Goal: Task Accomplishment & Management: Use online tool/utility

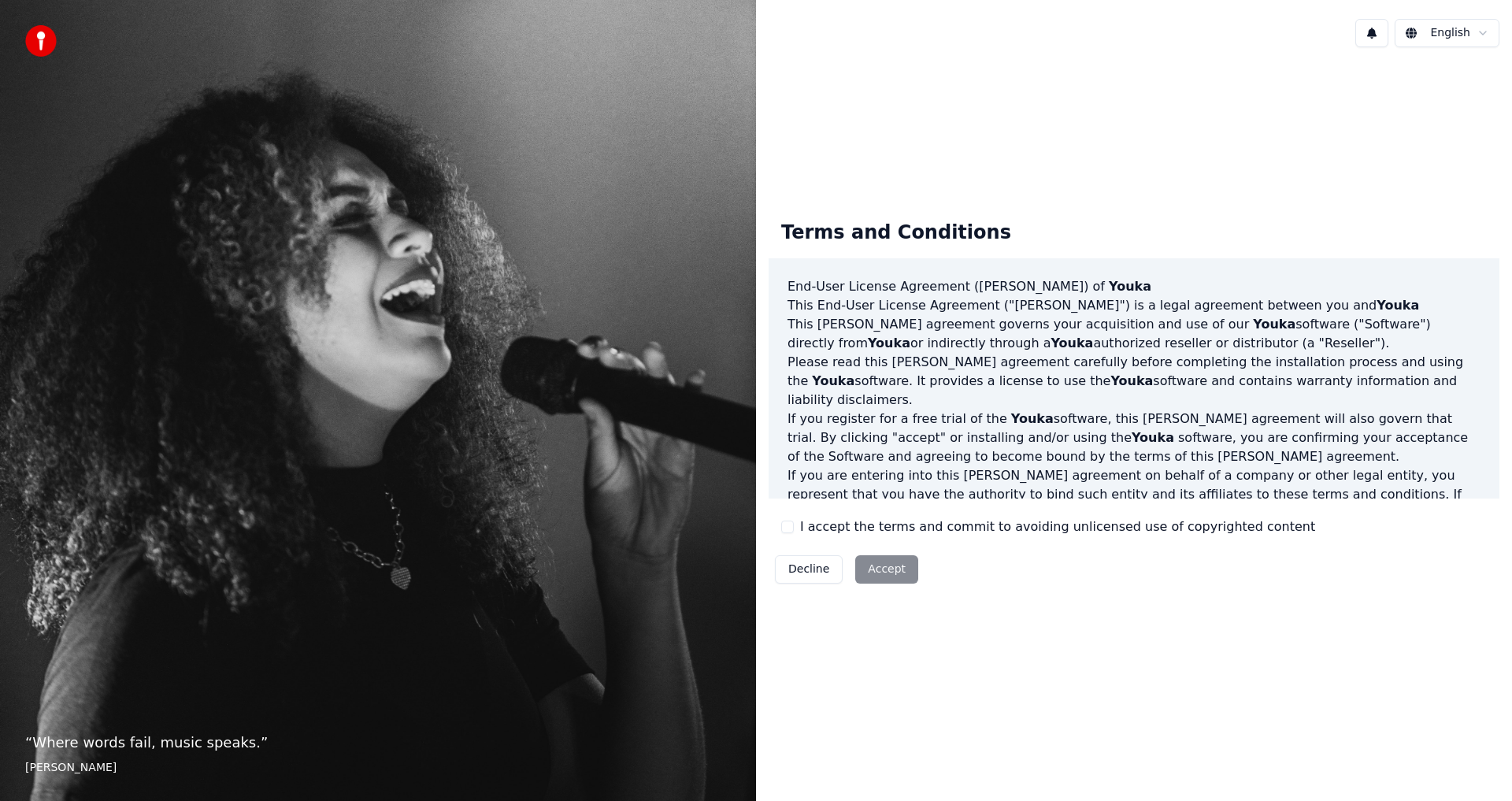
click at [863, 525] on label "I accept the terms and commit to avoiding unlicensed use of copyrighted content" at bounding box center [1057, 527] width 515 height 19
click at [794, 525] on button "I accept the terms and commit to avoiding unlicensed use of copyrighted content" at bounding box center [787, 527] width 13 height 13
click at [873, 575] on button "Accept" at bounding box center [886, 569] width 63 height 28
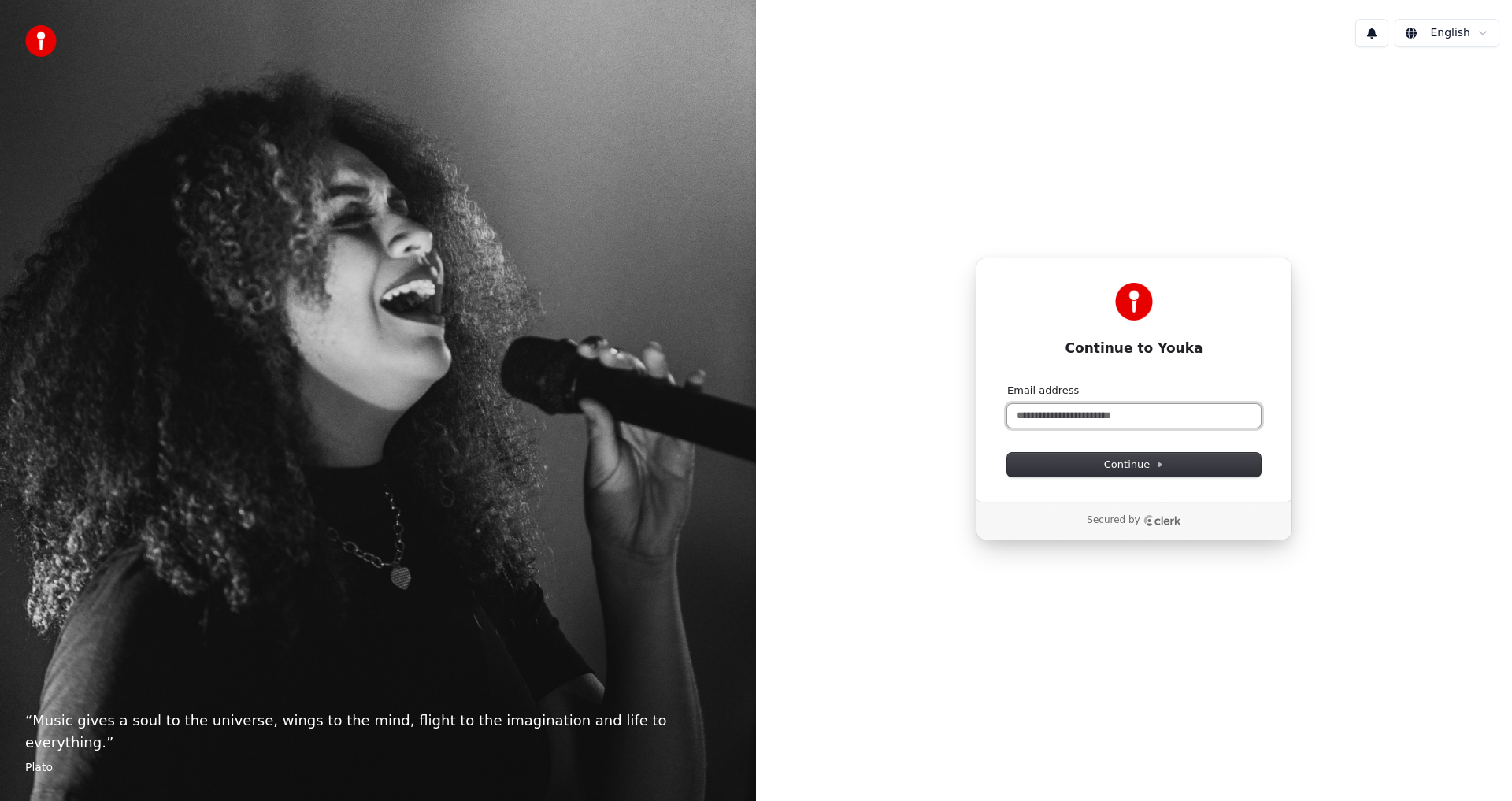
click at [1149, 420] on input "Email address" at bounding box center [1133, 416] width 253 height 24
click at [1007, 384] on button "submit" at bounding box center [1007, 384] width 0 height 0
type input "**********"
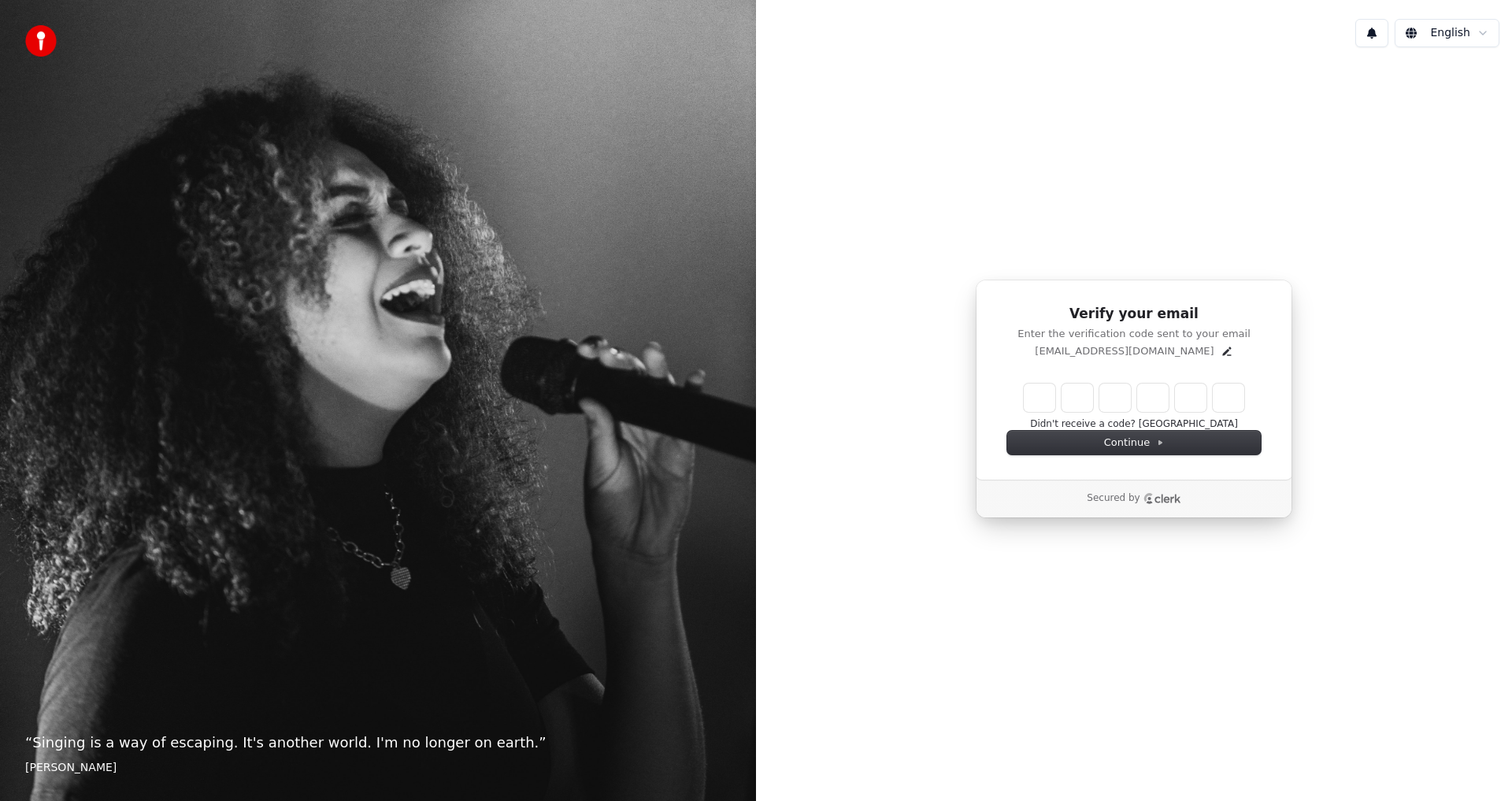
click at [1043, 397] on input "Enter verification code" at bounding box center [1134, 397] width 221 height 28
paste input "******"
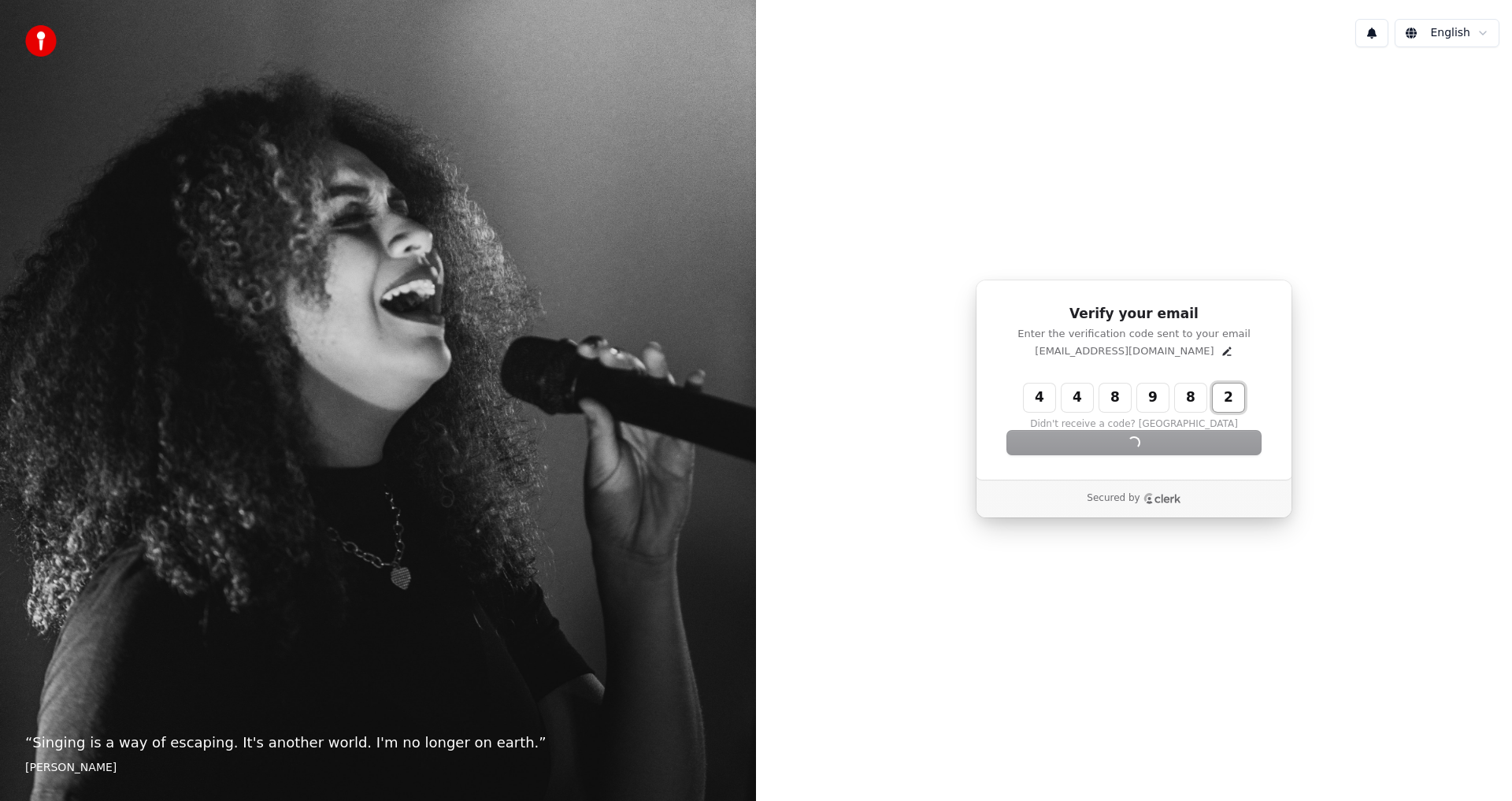
type input "******"
click at [1136, 444] on div "Continue" at bounding box center [1133, 443] width 253 height 24
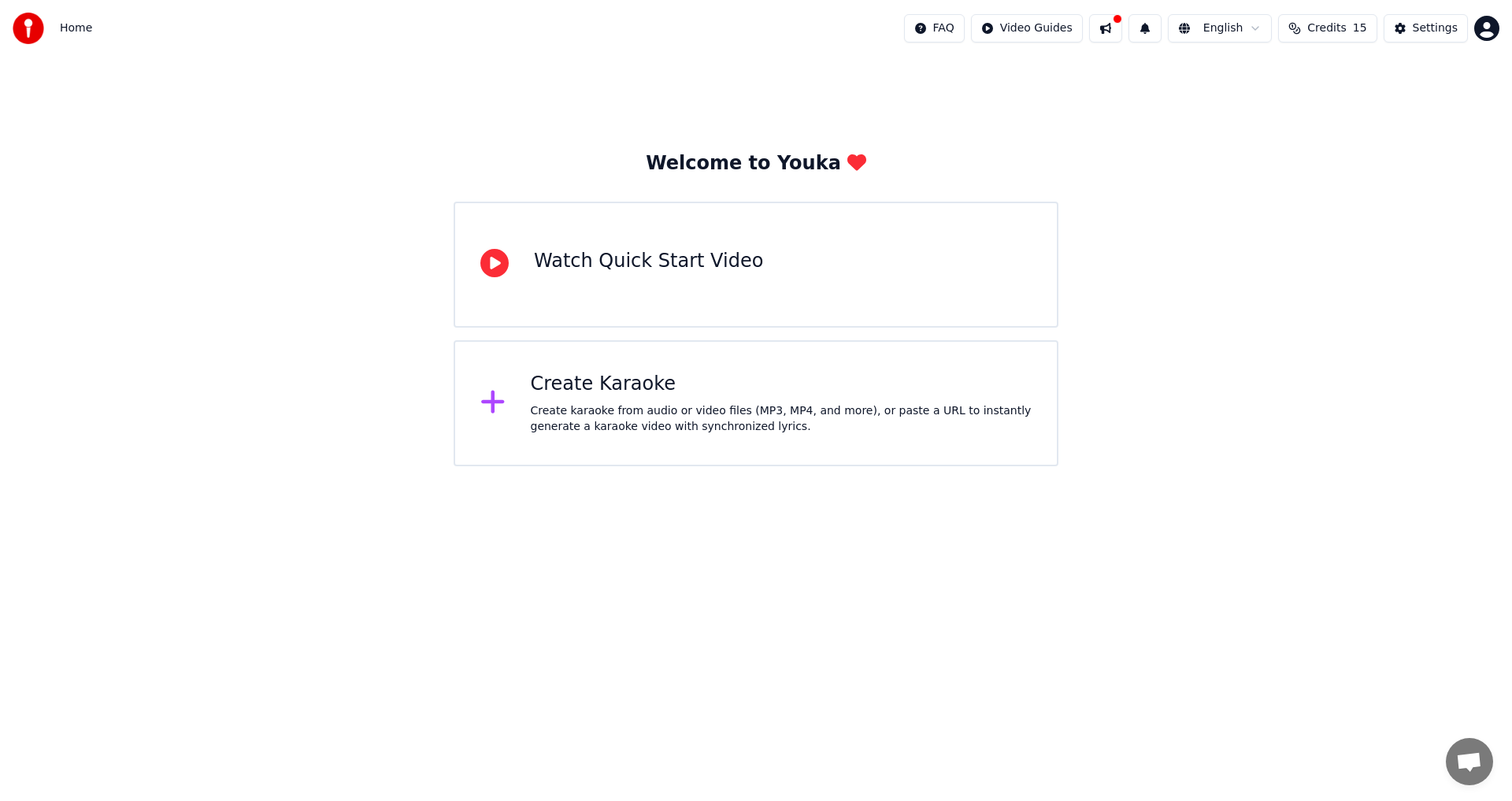
click at [822, 384] on div "Create Karaoke" at bounding box center [782, 385] width 502 height 26
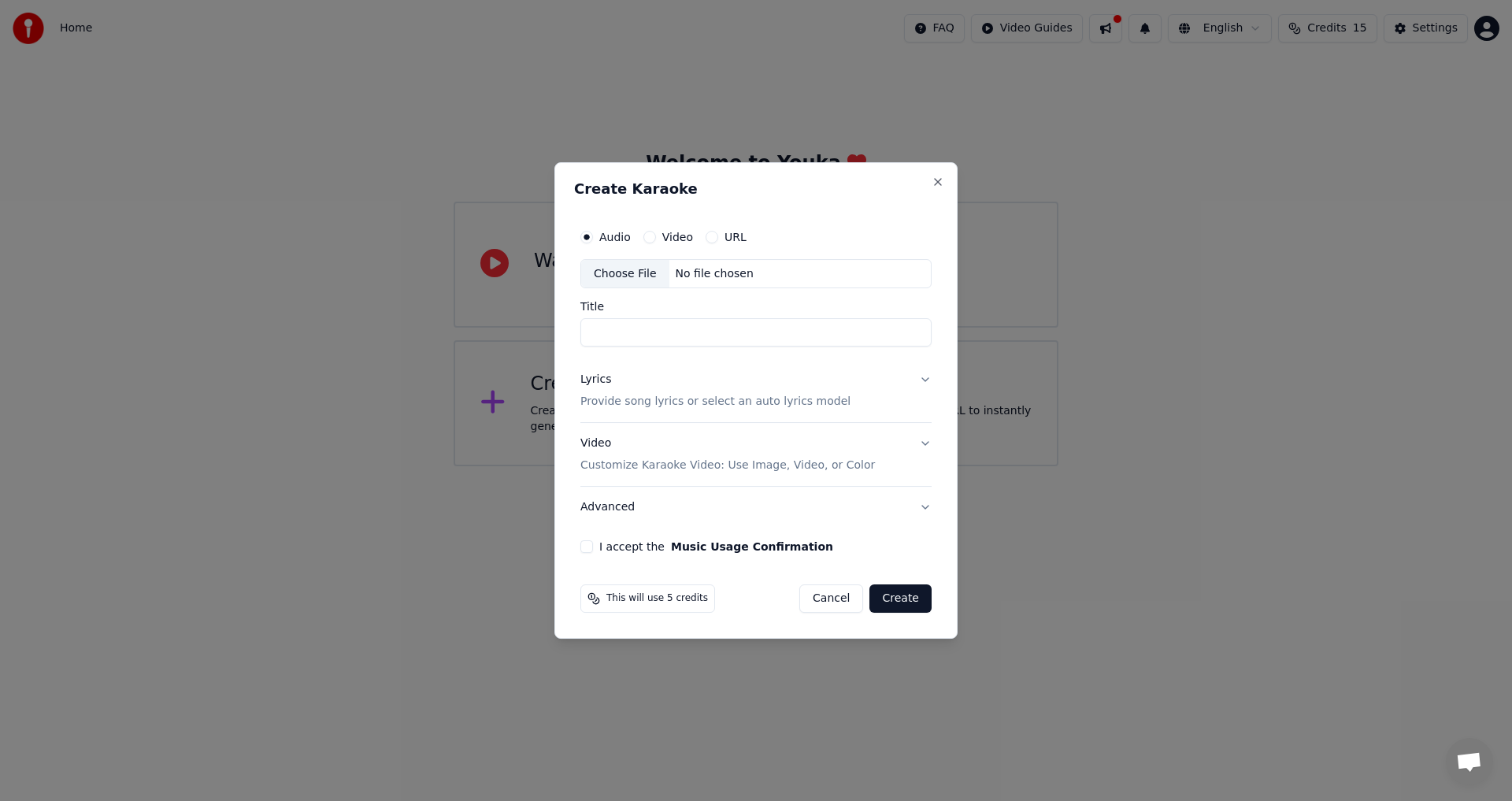
click at [643, 275] on div "Choose File" at bounding box center [625, 273] width 88 height 28
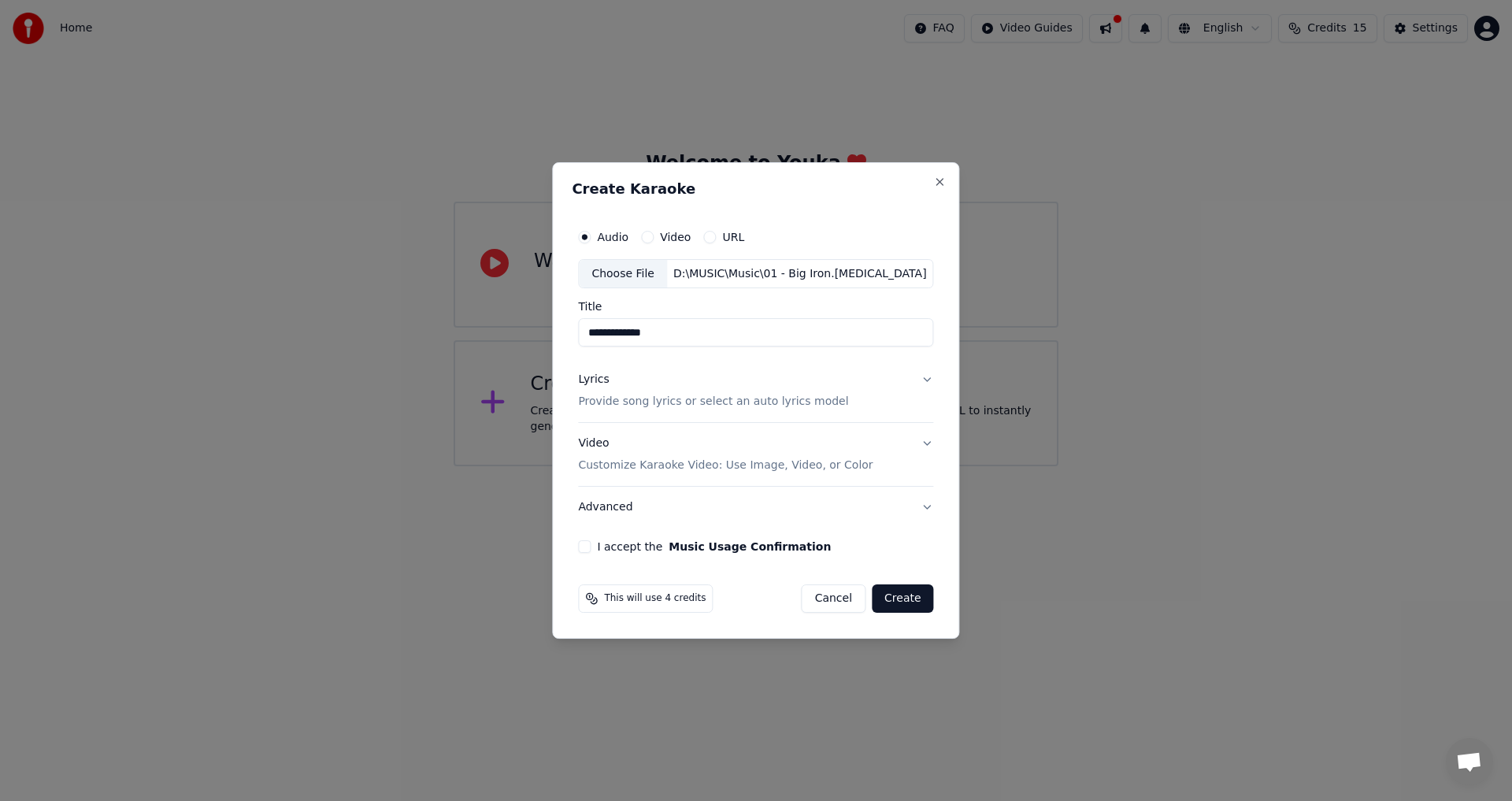
drag, startPoint x: 615, startPoint y: 333, endPoint x: 519, endPoint y: 325, distance: 96.3
click at [526, 326] on body "**********" at bounding box center [756, 233] width 1512 height 466
type input "********"
click at [633, 386] on div "Lyrics Provide song lyrics or select an auto lyrics model" at bounding box center [713, 391] width 270 height 38
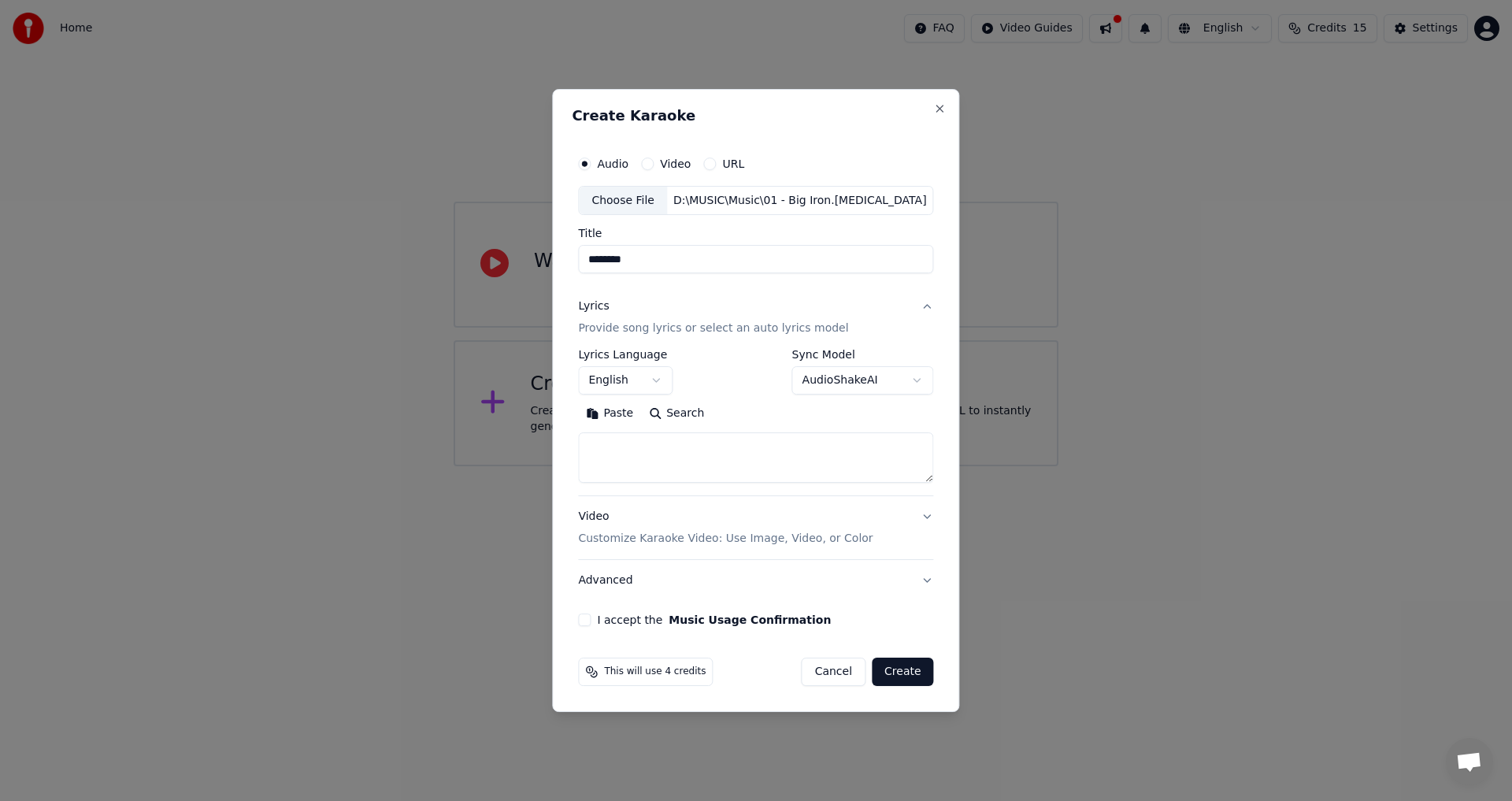
click at [907, 379] on body "**********" at bounding box center [756, 233] width 1512 height 466
click at [652, 439] on textarea at bounding box center [755, 458] width 355 height 50
paste textarea "**********"
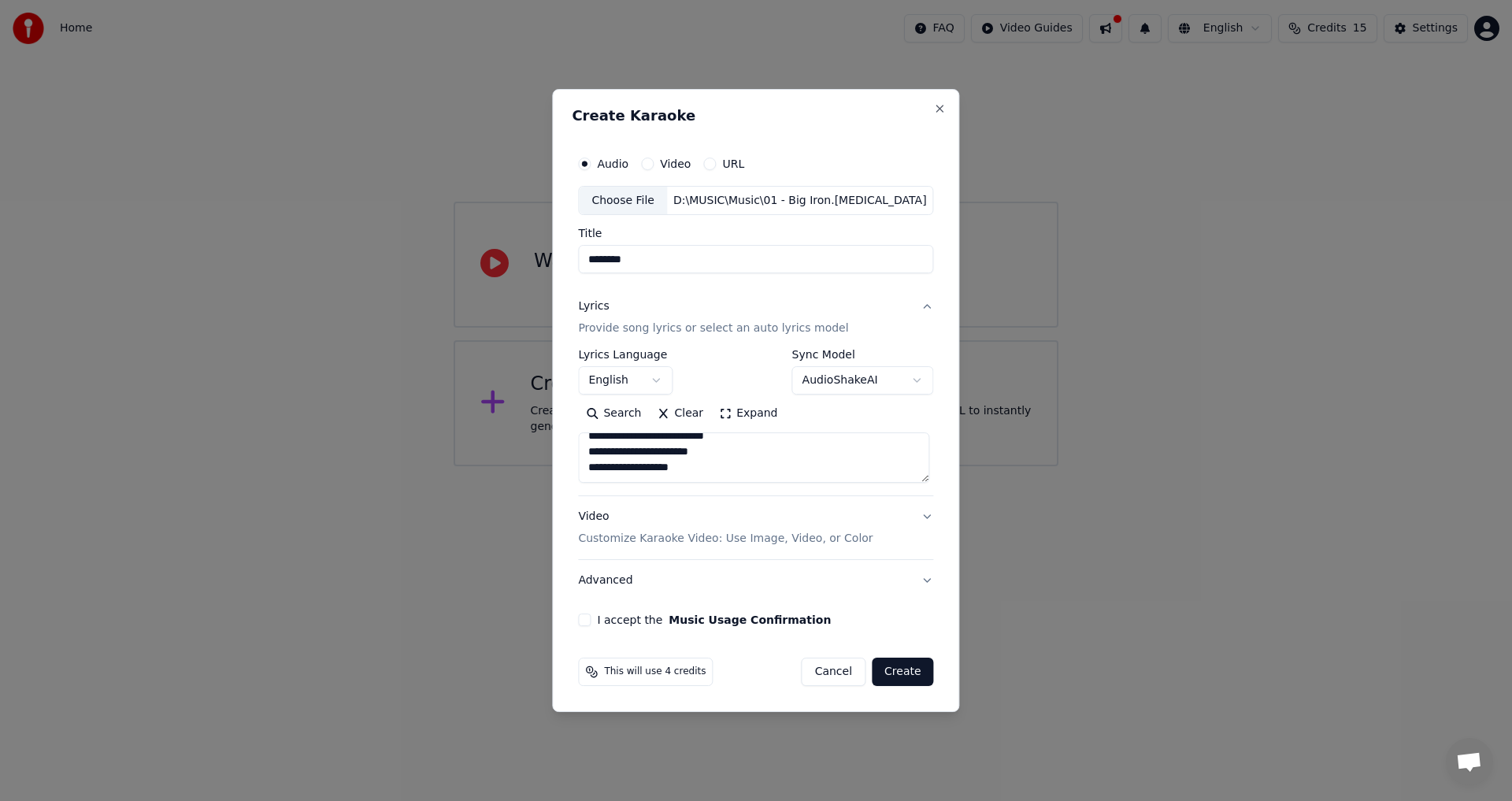
paste textarea "**********"
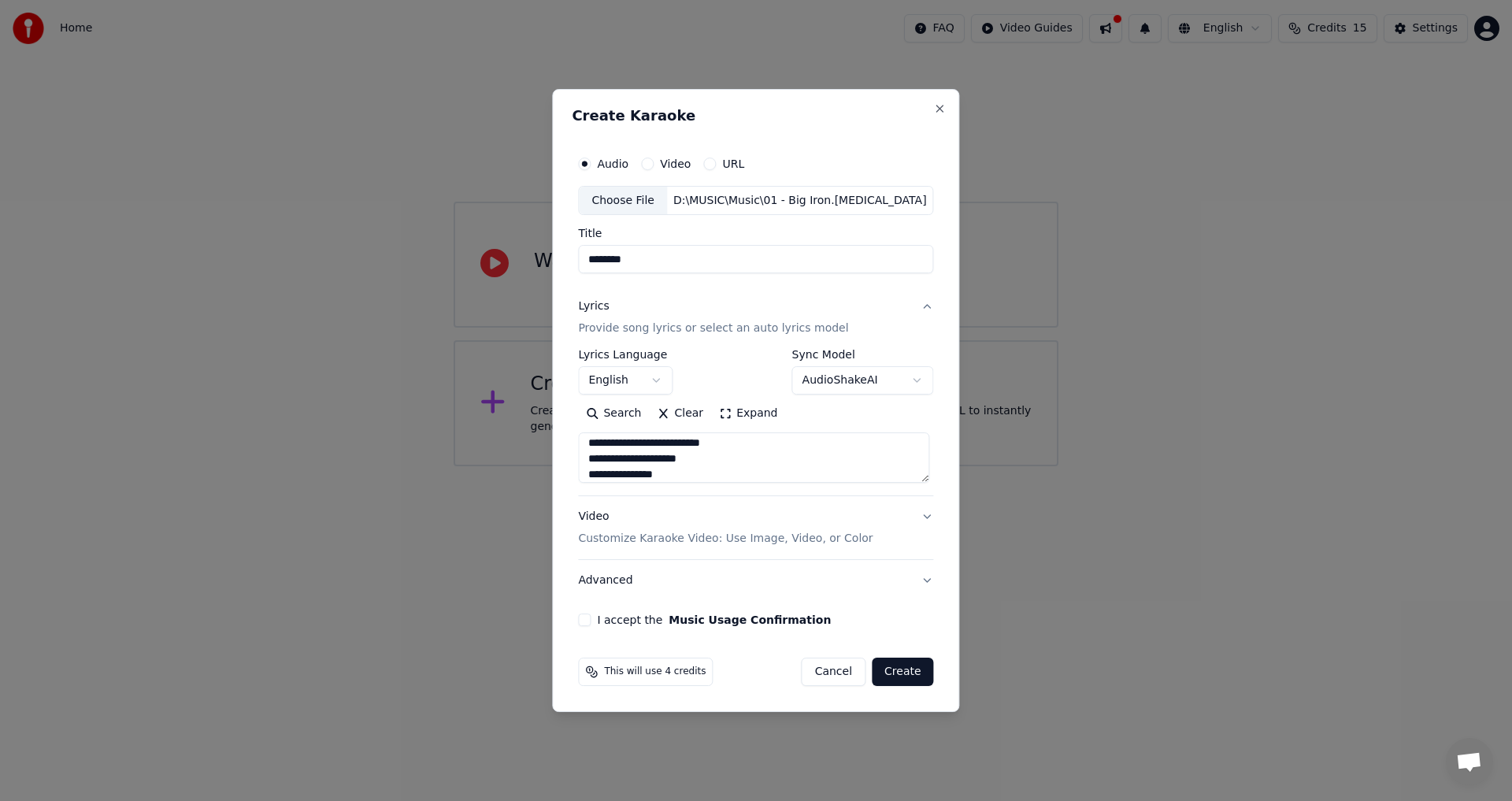
scroll to position [540, 0]
paste textarea "**********"
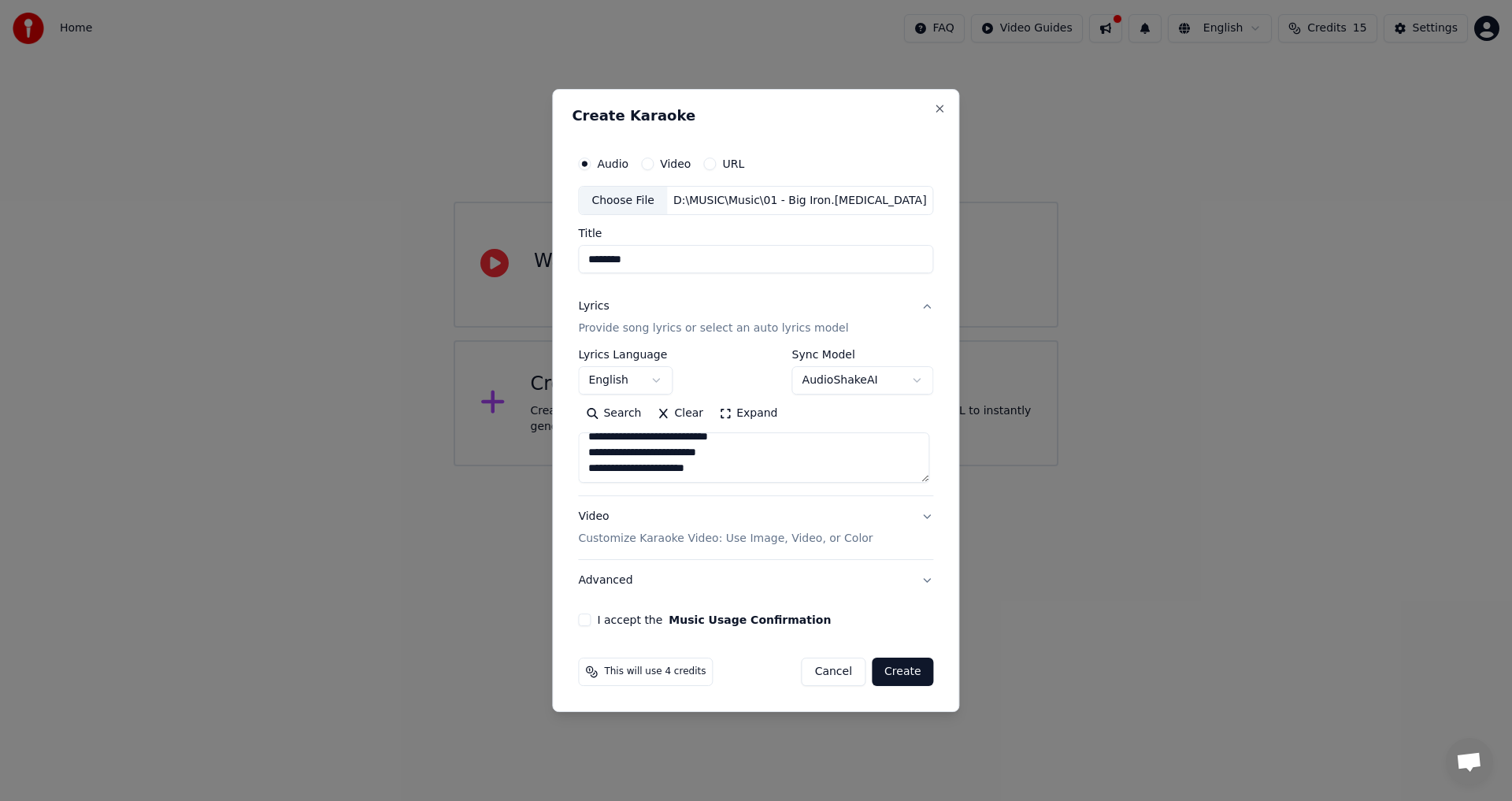
paste textarea "**********"
click at [715, 467] on textarea at bounding box center [753, 458] width 351 height 50
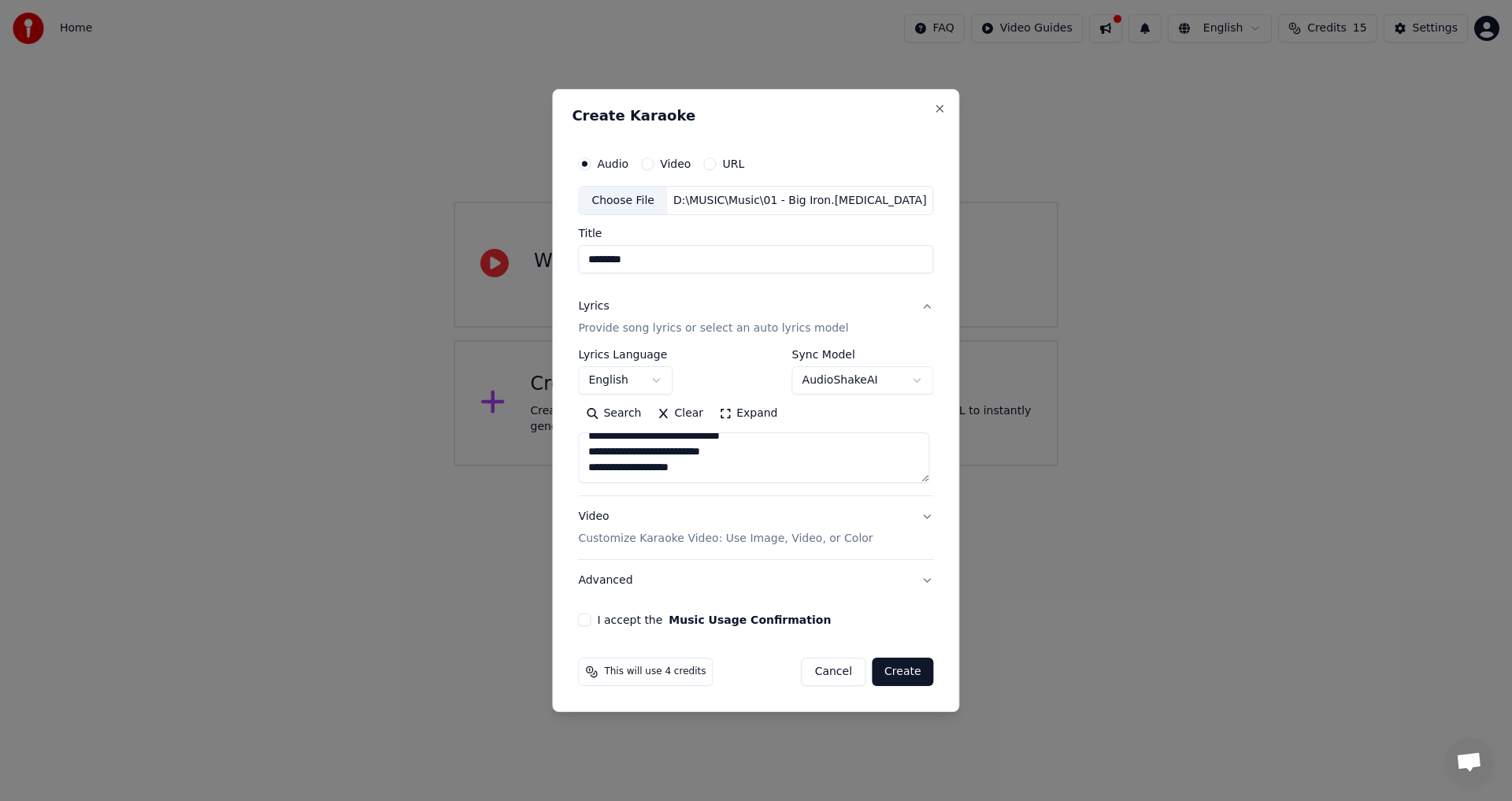
paste textarea "**********"
type textarea "**********"
click at [698, 477] on textarea at bounding box center [753, 458] width 351 height 50
paste textarea "**********"
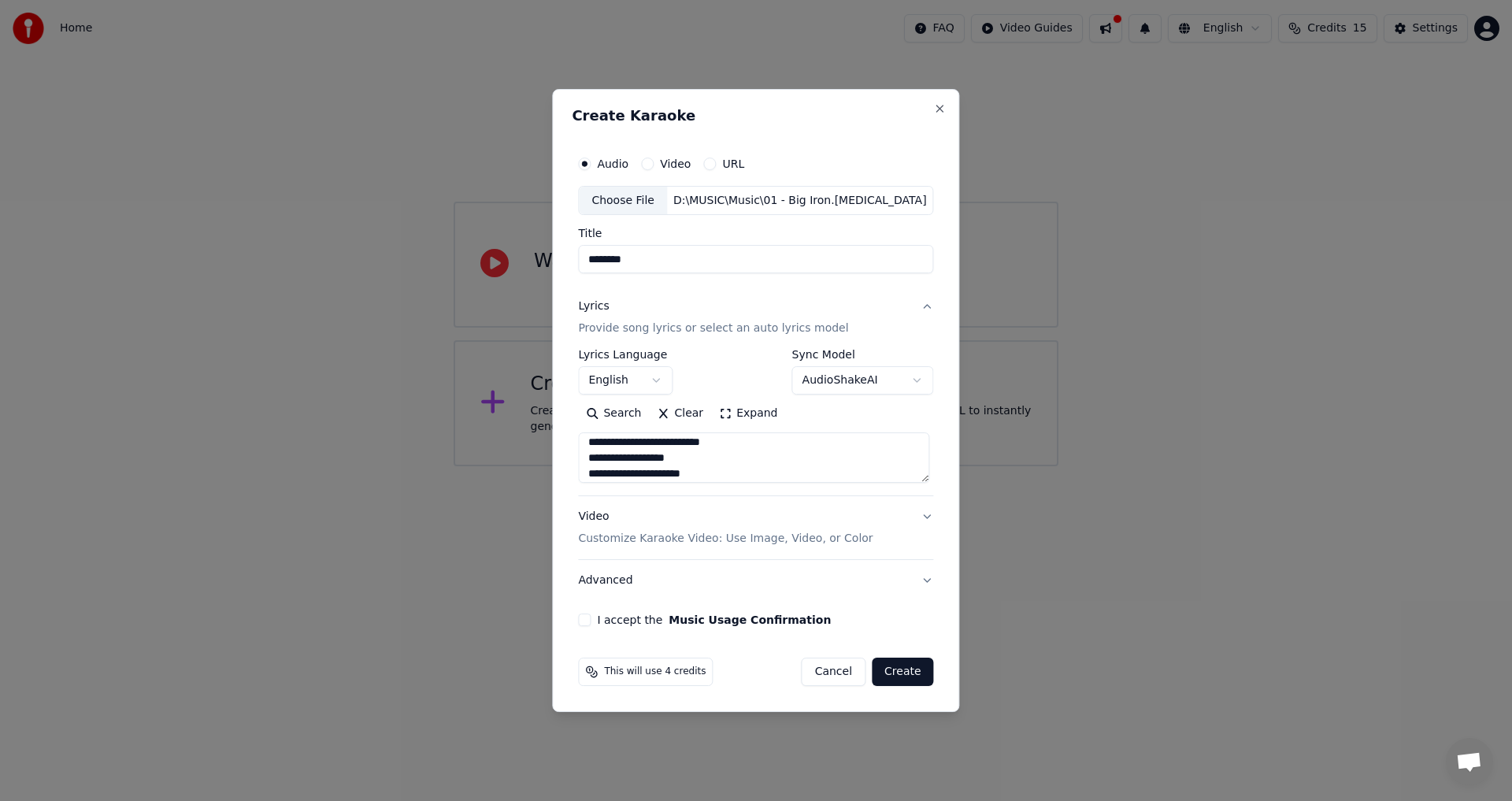
scroll to position [1390, 0]
type textarea "**********"
click at [611, 618] on label "I accept the Music Usage Confirmation" at bounding box center [714, 620] width 234 height 11
click at [591, 618] on button "I accept the Music Usage Confirmation" at bounding box center [584, 620] width 13 height 13
click at [936, 516] on div "**********" at bounding box center [755, 387] width 368 height 492
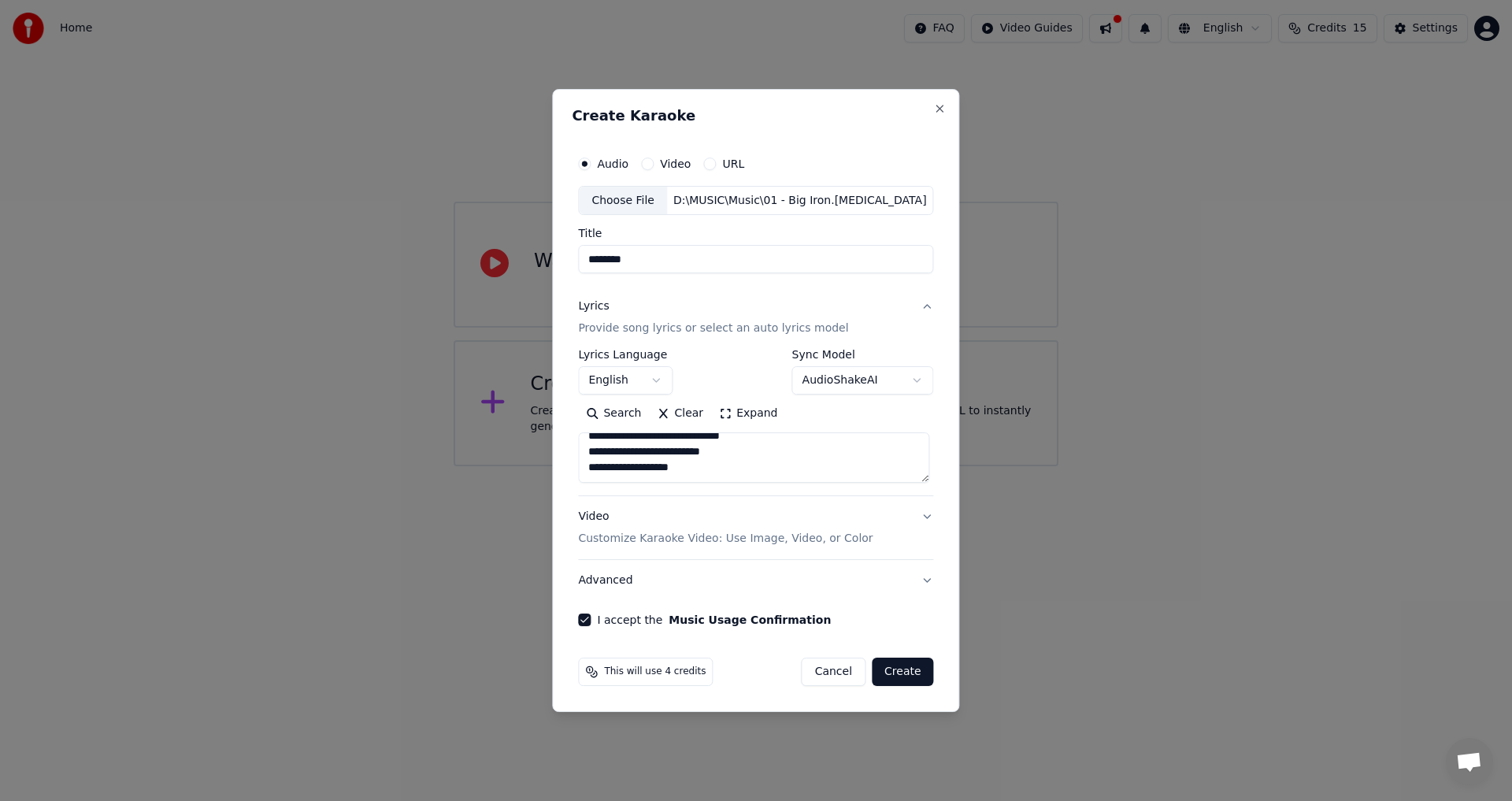
click at [927, 516] on button "Video Customize Karaoke Video: Use Image, Video, or Color" at bounding box center [755, 528] width 355 height 63
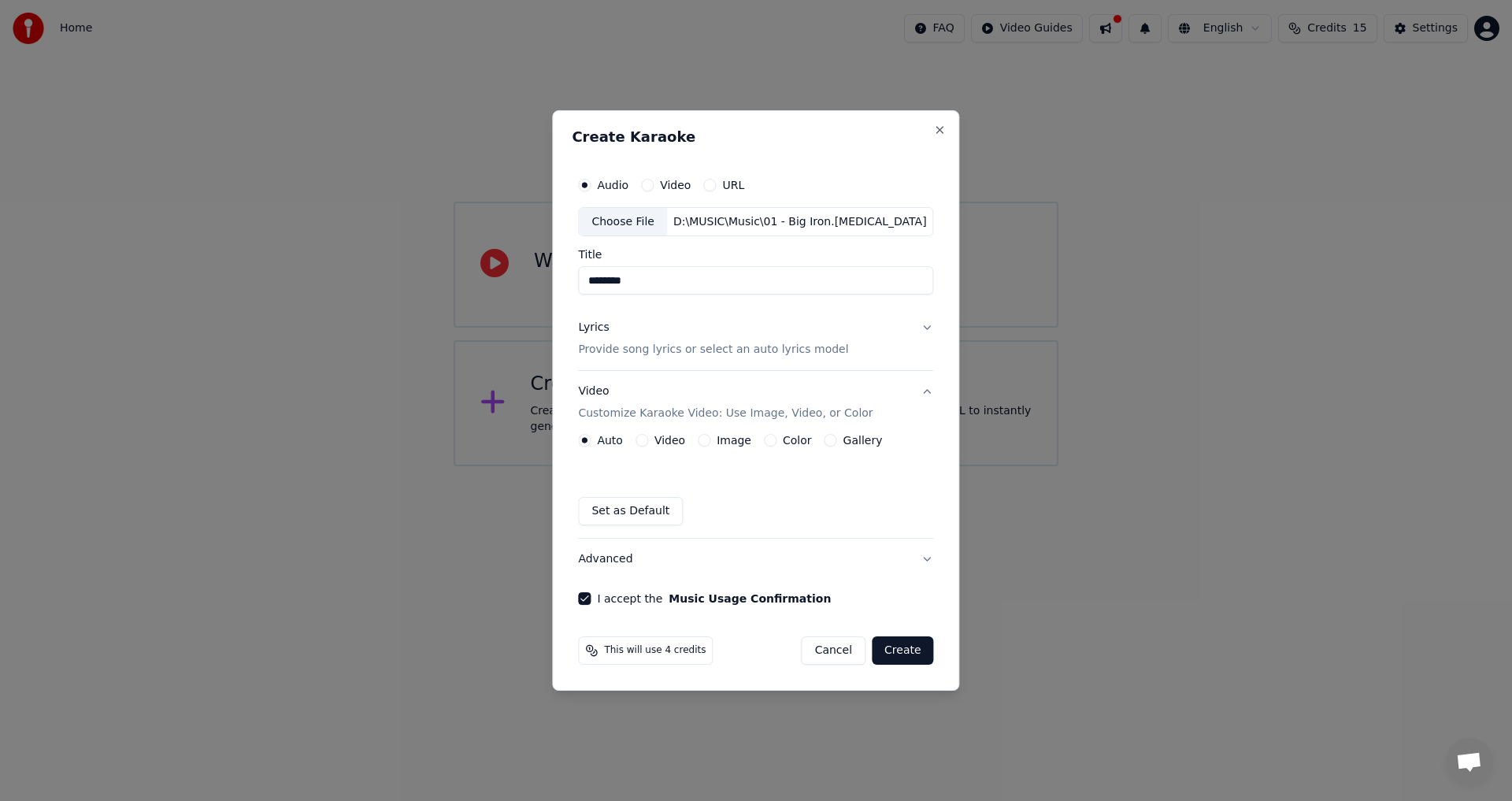
click at [778, 437] on div "Color" at bounding box center [788, 440] width 48 height 13
click at [764, 440] on button "Color" at bounding box center [770, 440] width 13 height 13
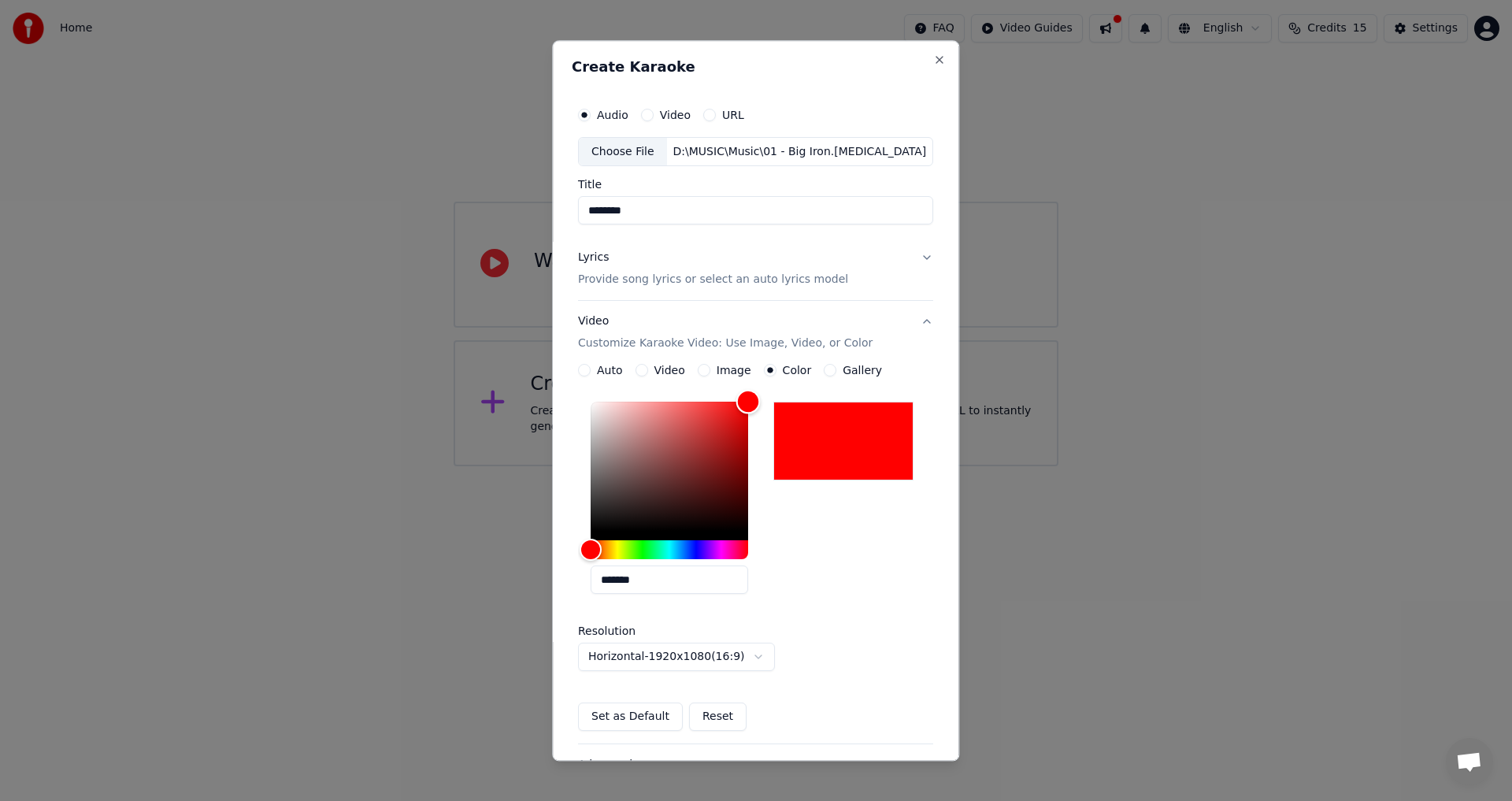
drag, startPoint x: 682, startPoint y: 448, endPoint x: 827, endPoint y: 384, distance: 158.5
click at [826, 380] on div "**********" at bounding box center [755, 548] width 355 height 367
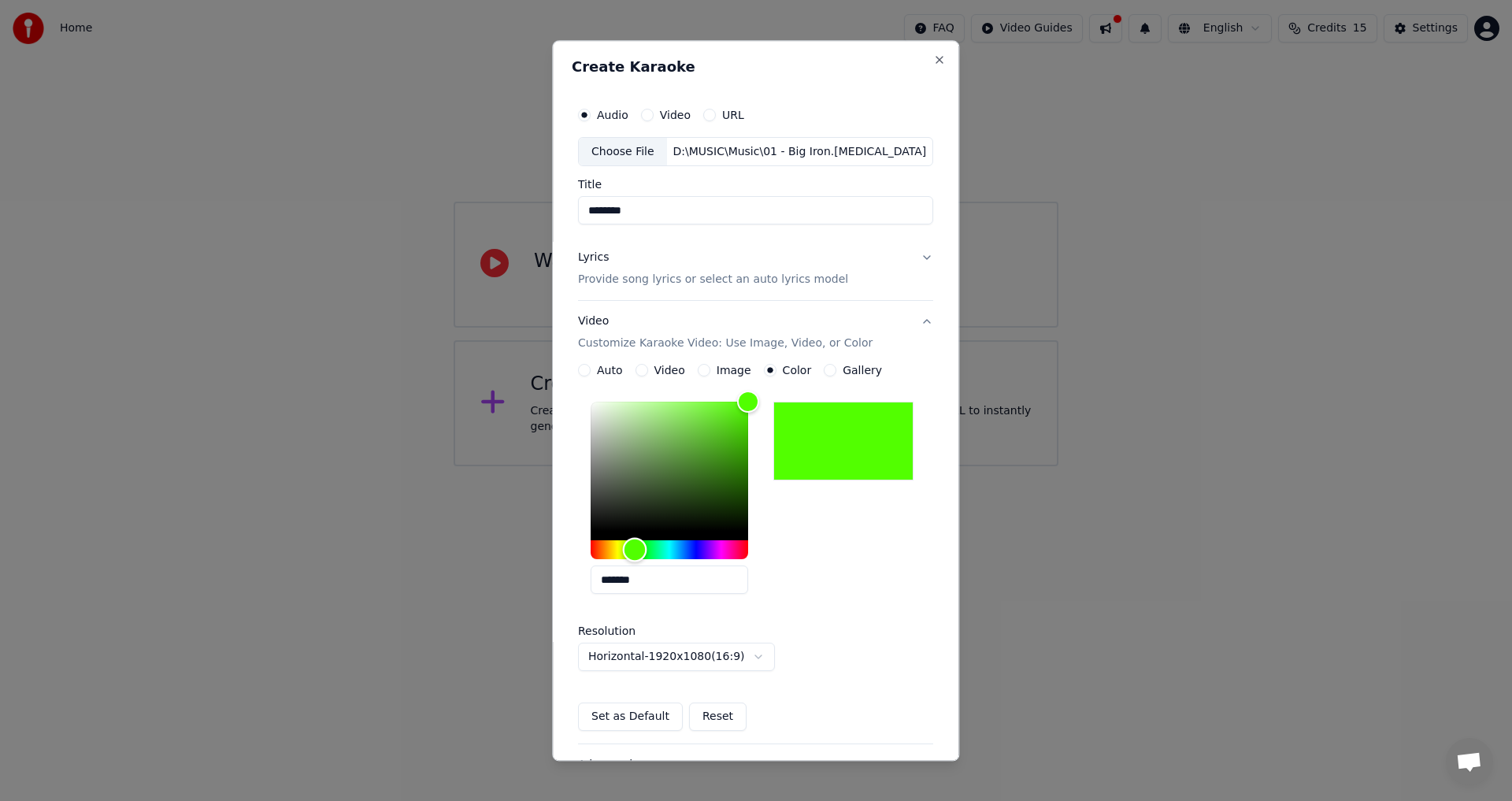
type input "*******"
click at [639, 552] on div "Hue" at bounding box center [669, 551] width 157 height 19
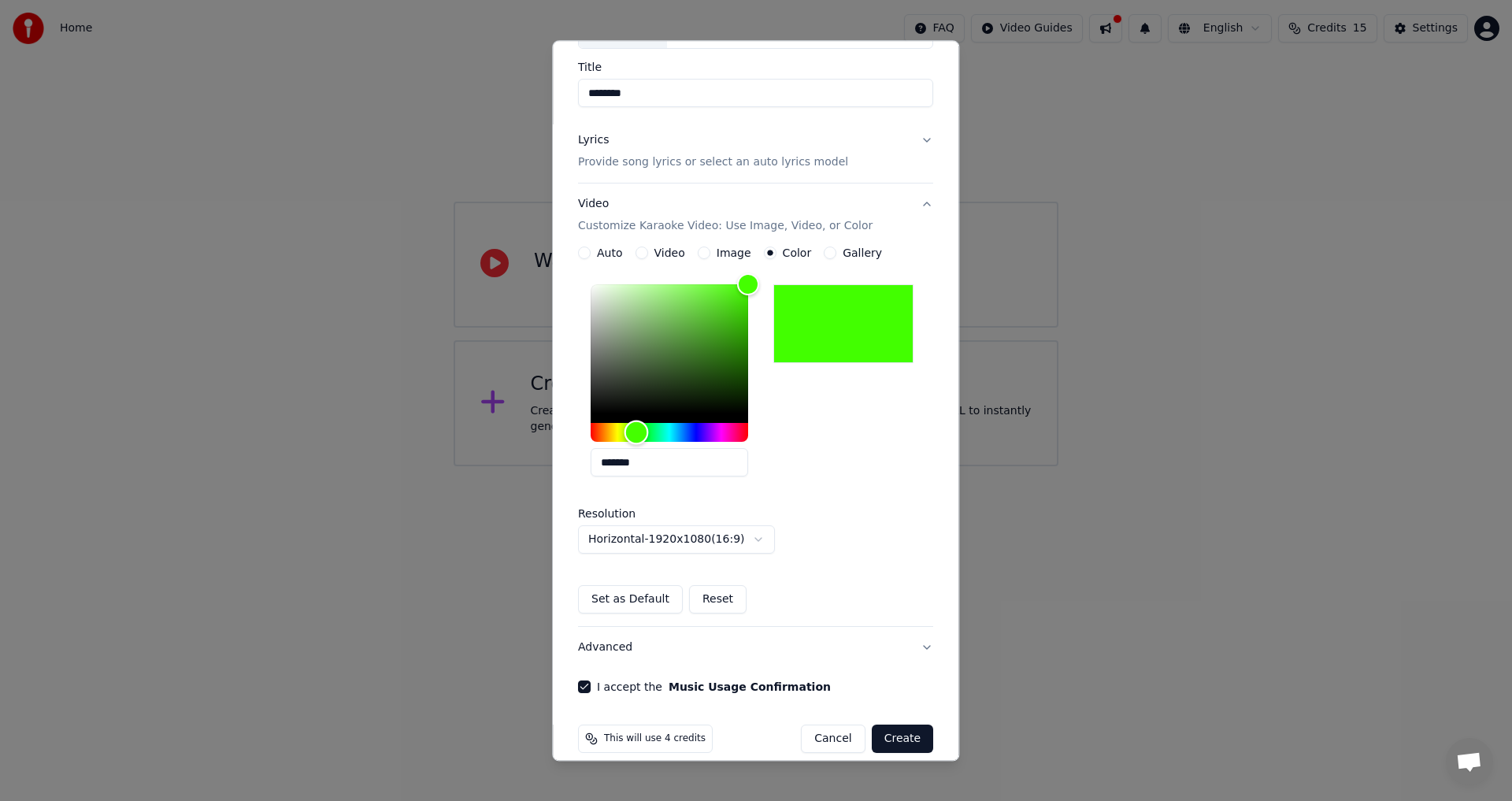
scroll to position [135, 0]
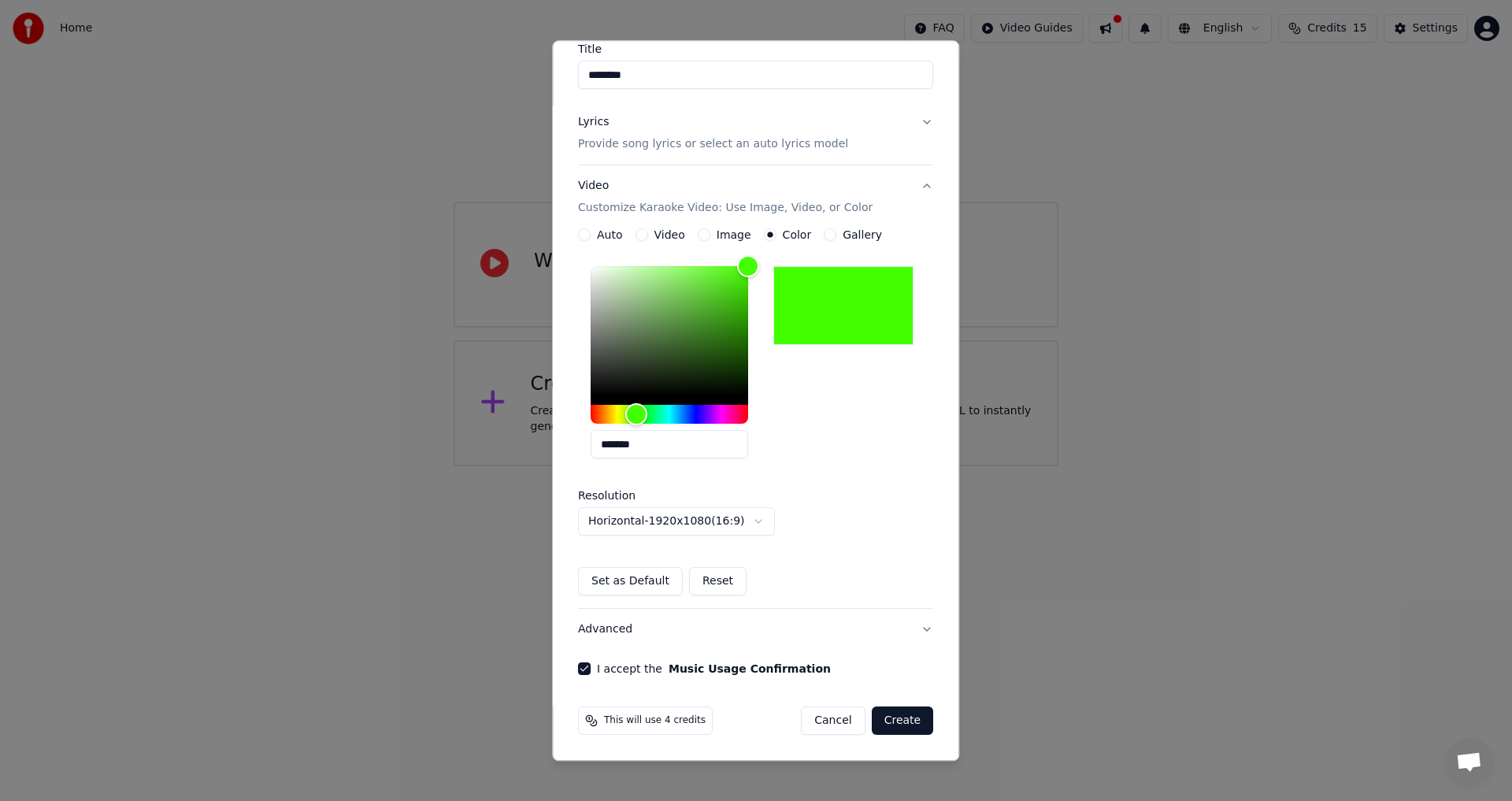
click at [885, 731] on button "Create" at bounding box center [903, 721] width 62 height 28
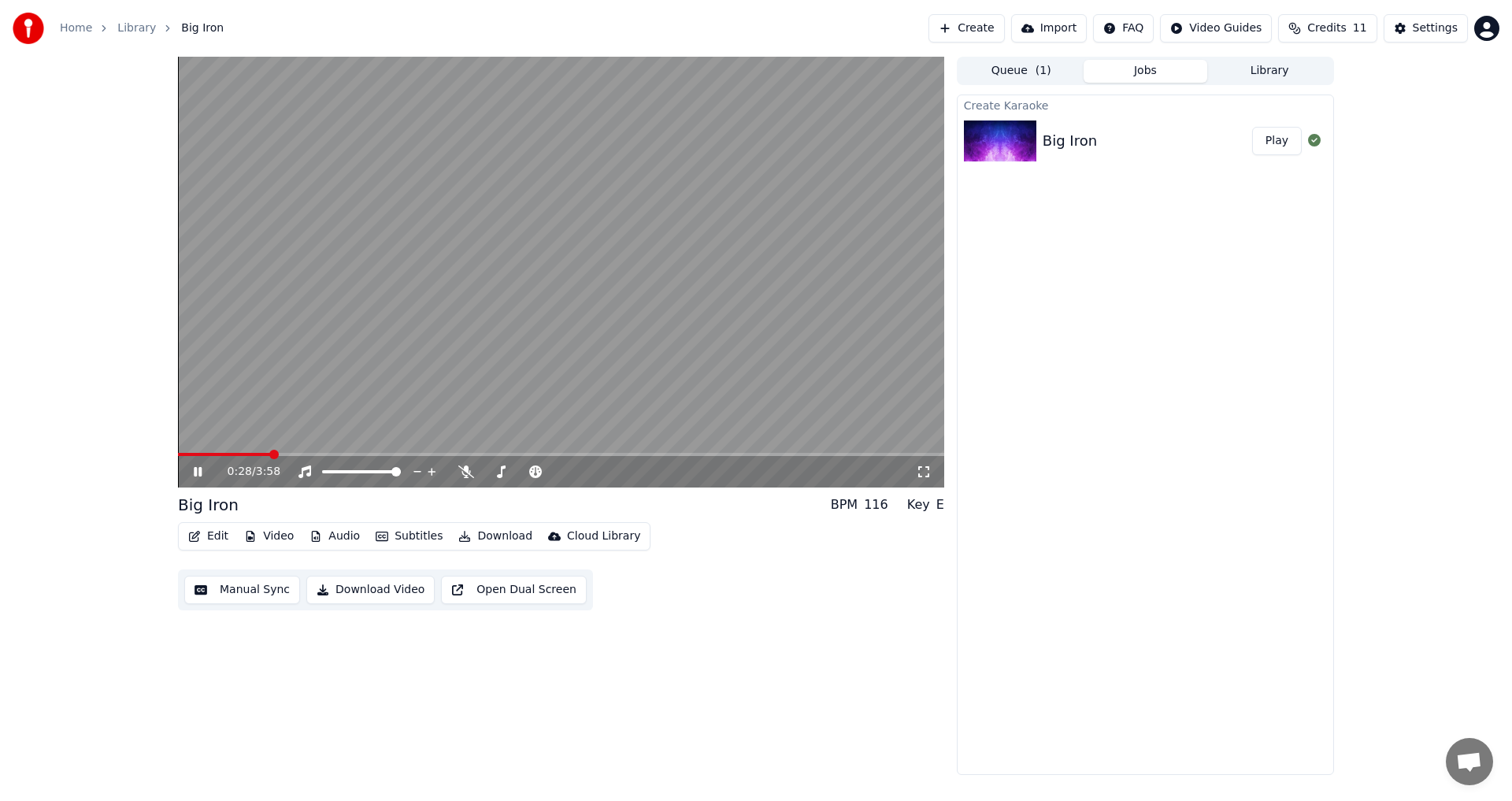
click at [193, 469] on icon at bounding box center [209, 472] width 37 height 13
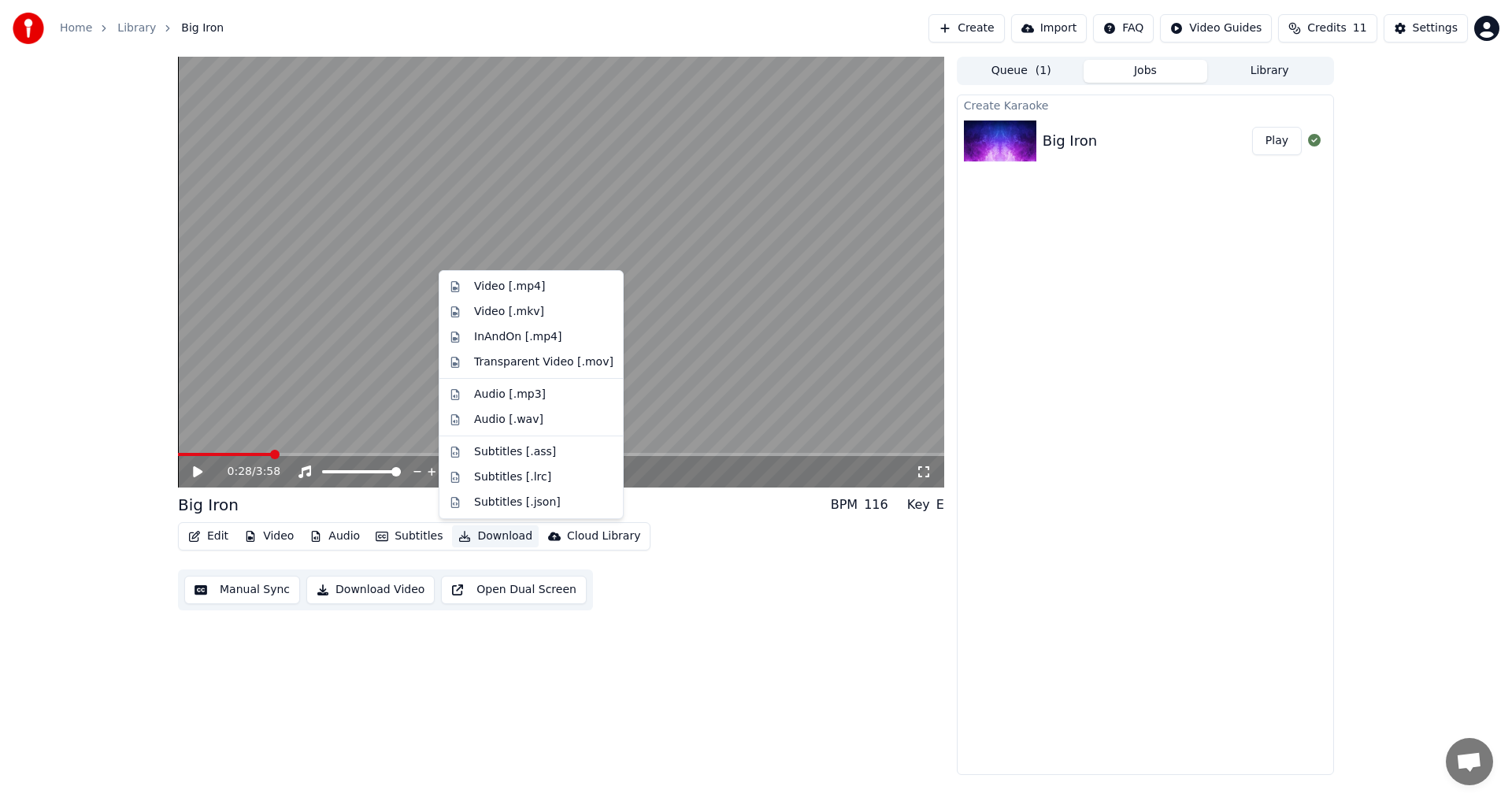
click at [475, 536] on button "Download" at bounding box center [495, 536] width 86 height 22
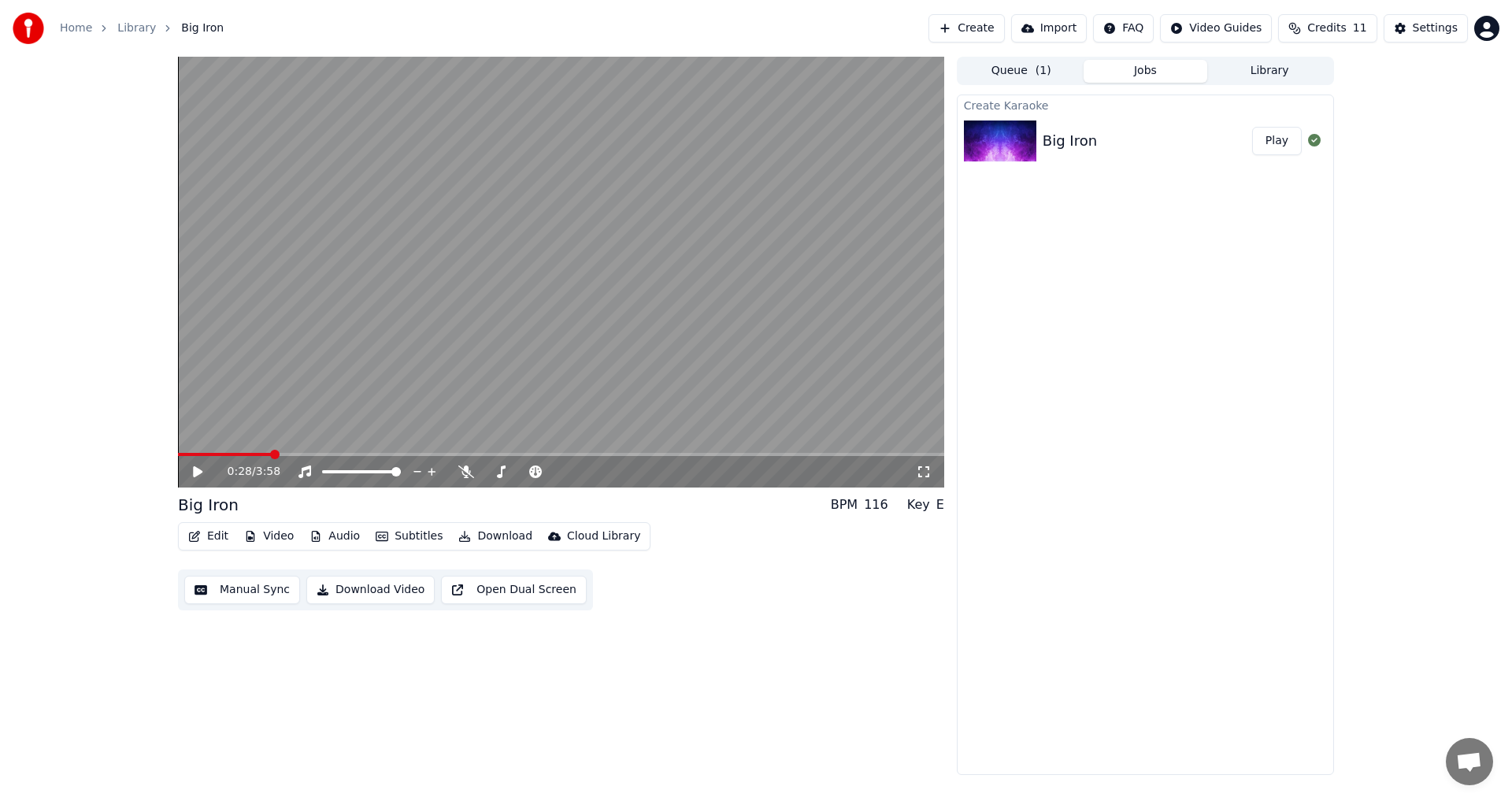
click at [1151, 471] on div "Create Karaoke Big Iron Play" at bounding box center [1145, 434] width 377 height 680
click at [1424, 33] on div "Settings" at bounding box center [1435, 29] width 45 height 16
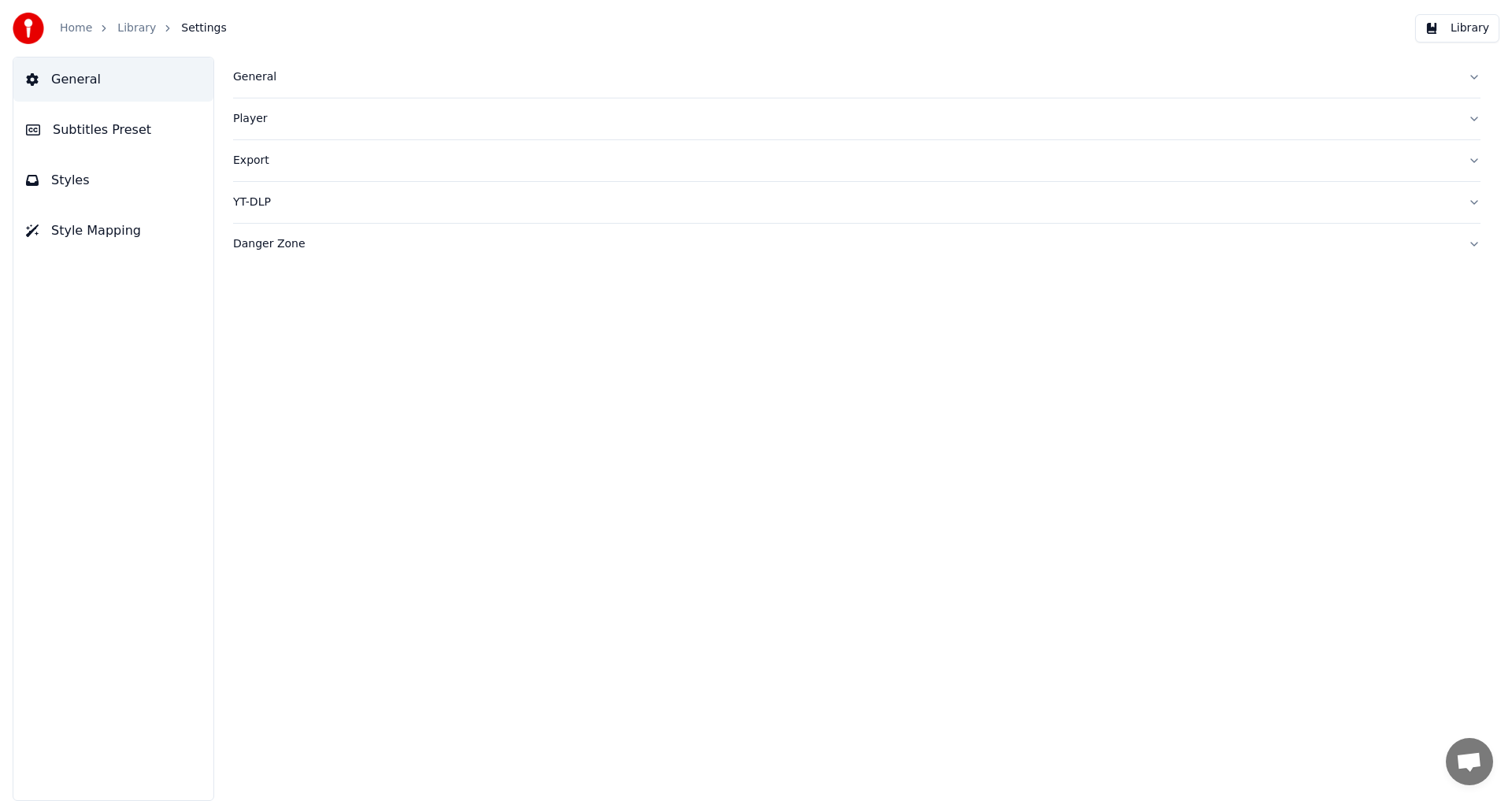
drag, startPoint x: 456, startPoint y: 10, endPoint x: 443, endPoint y: 189, distance: 179.5
click at [438, 198] on div "Home Library Settings Library General Subtitles Preset Styles Style Mapping Gen…" at bounding box center [756, 400] width 1512 height 801
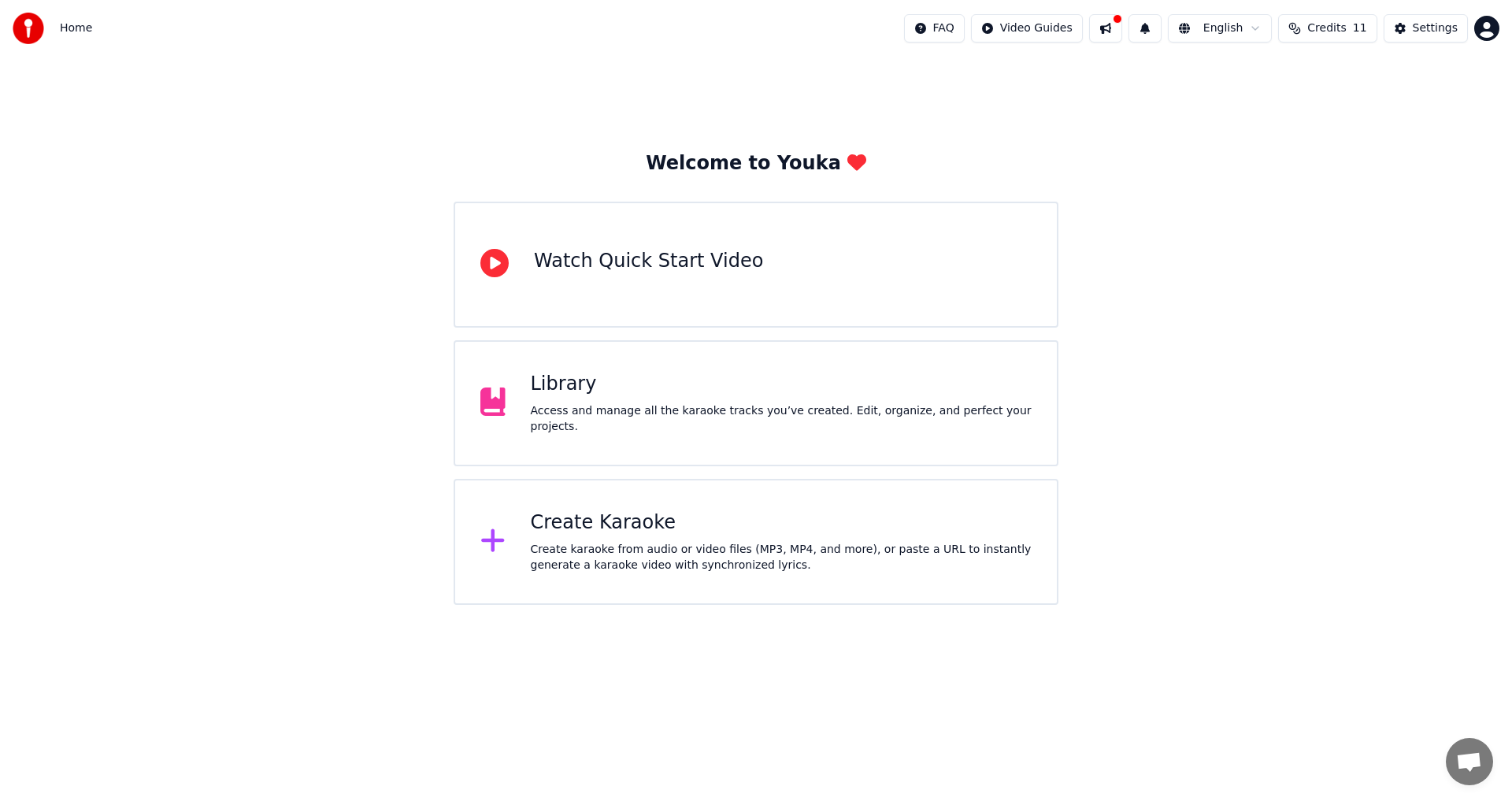
click at [1117, 28] on button at bounding box center [1105, 28] width 33 height 28
click at [1073, 27] on html "Home FAQ Video Guides English Credits 11 Settings Welcome to Youka Watch Quick …" at bounding box center [756, 302] width 1512 height 605
click at [1422, 72] on html "Home FAQ Video Guides English Credits 11 Settings Welcome to Youka Watch Quick …" at bounding box center [756, 302] width 1512 height 605
click at [1496, 22] on html "Home FAQ Video Guides English Credits 11 Settings Welcome to Youka Watch Quick …" at bounding box center [756, 302] width 1512 height 605
click at [1432, 257] on html "Home FAQ Video Guides English Credits 11 Settings Welcome to Youka Watch Quick …" at bounding box center [756, 302] width 1512 height 605
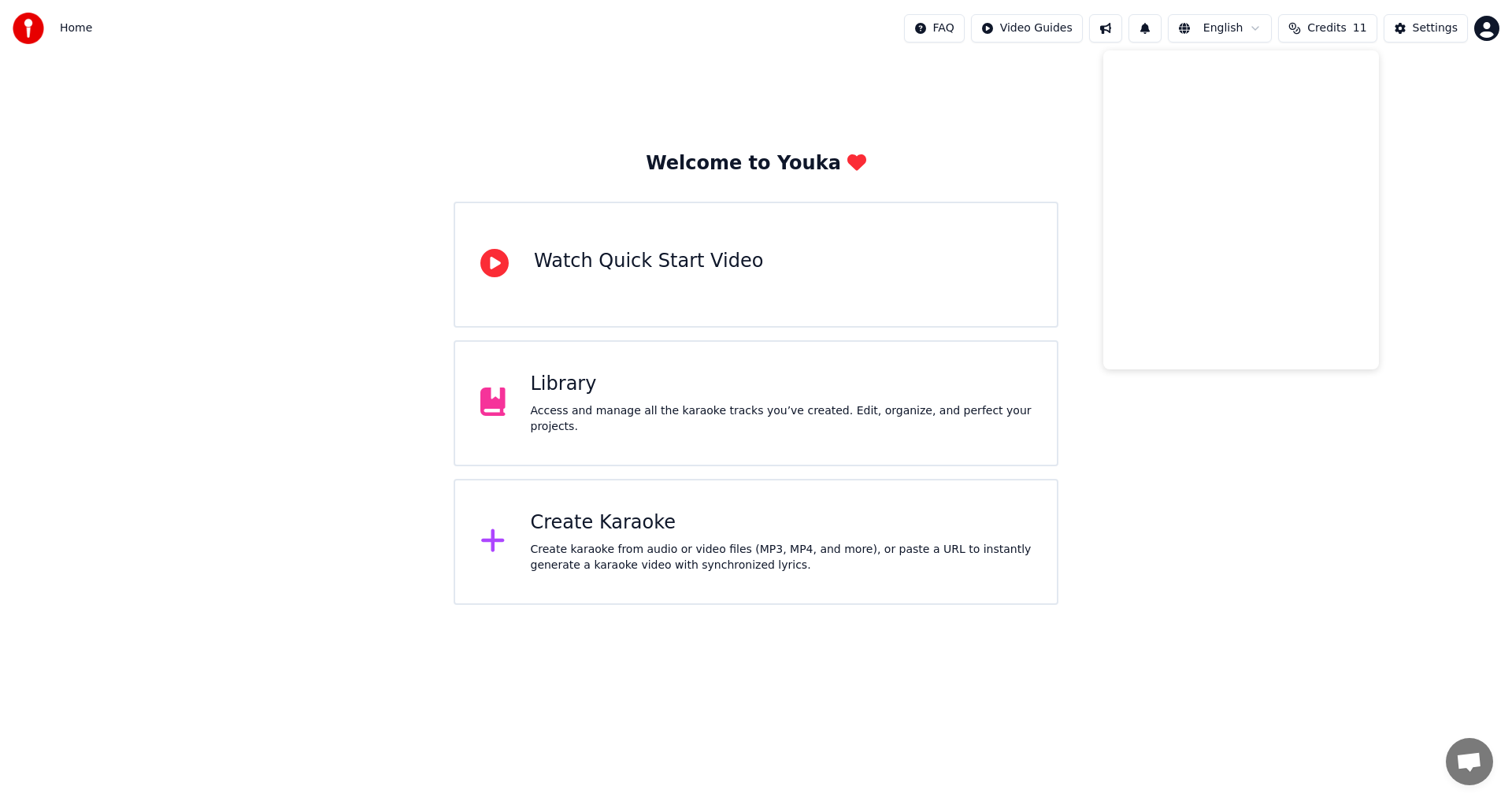
click at [1337, 28] on span "Credits" at bounding box center [1327, 29] width 38 height 16
click at [1126, 193] on div "Welcome to Youka Watch Quick Start Video Library Access and manage all the kara…" at bounding box center [756, 331] width 1512 height 548
click at [822, 374] on div "Library Access and manage all the karaoke tracks you’ve created. Edit, organize…" at bounding box center [756, 404] width 605 height 126
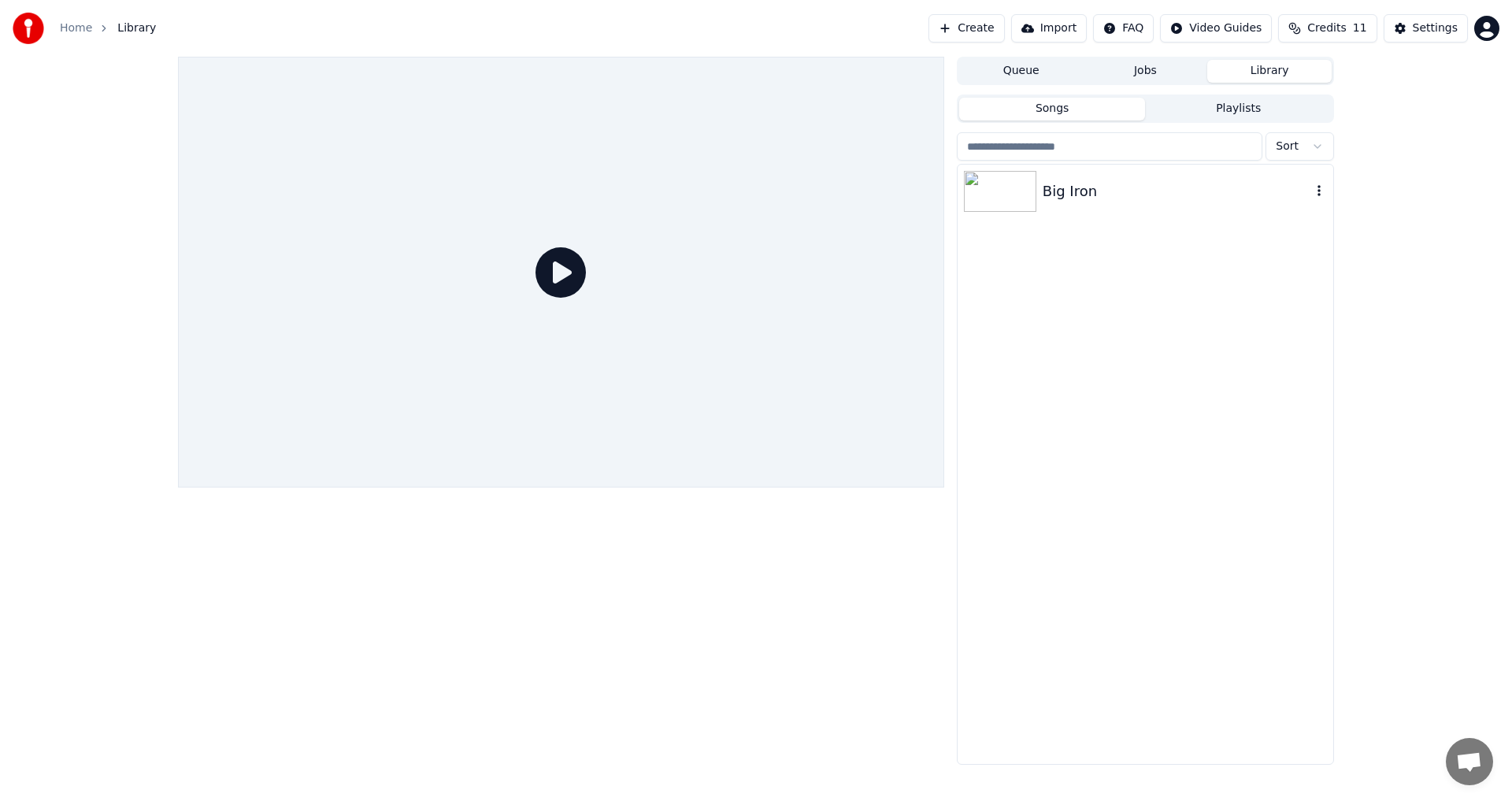
click at [1081, 206] on div "Big Iron" at bounding box center [1145, 191] width 376 height 54
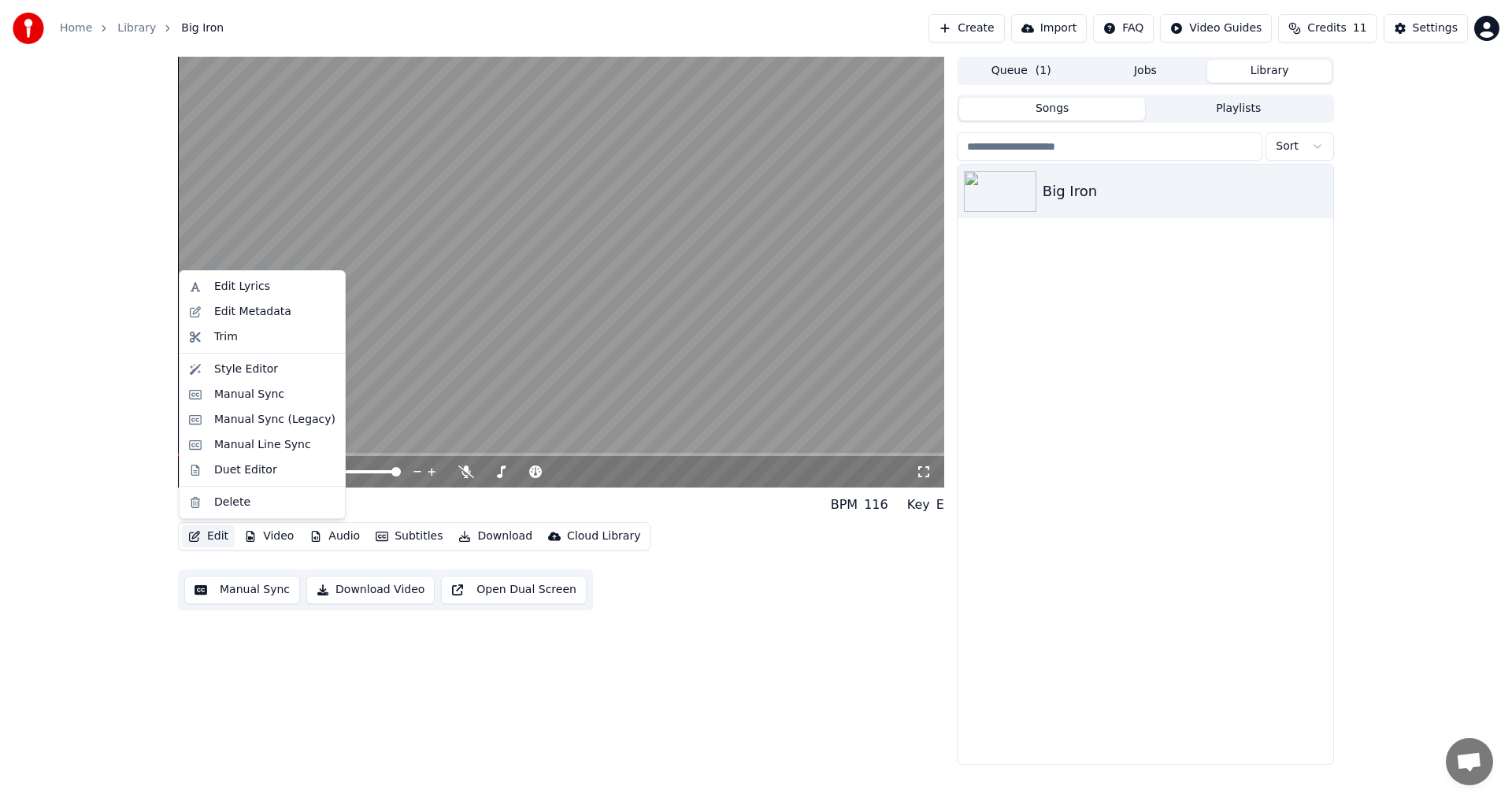
click at [205, 538] on button "Edit" at bounding box center [209, 536] width 53 height 22
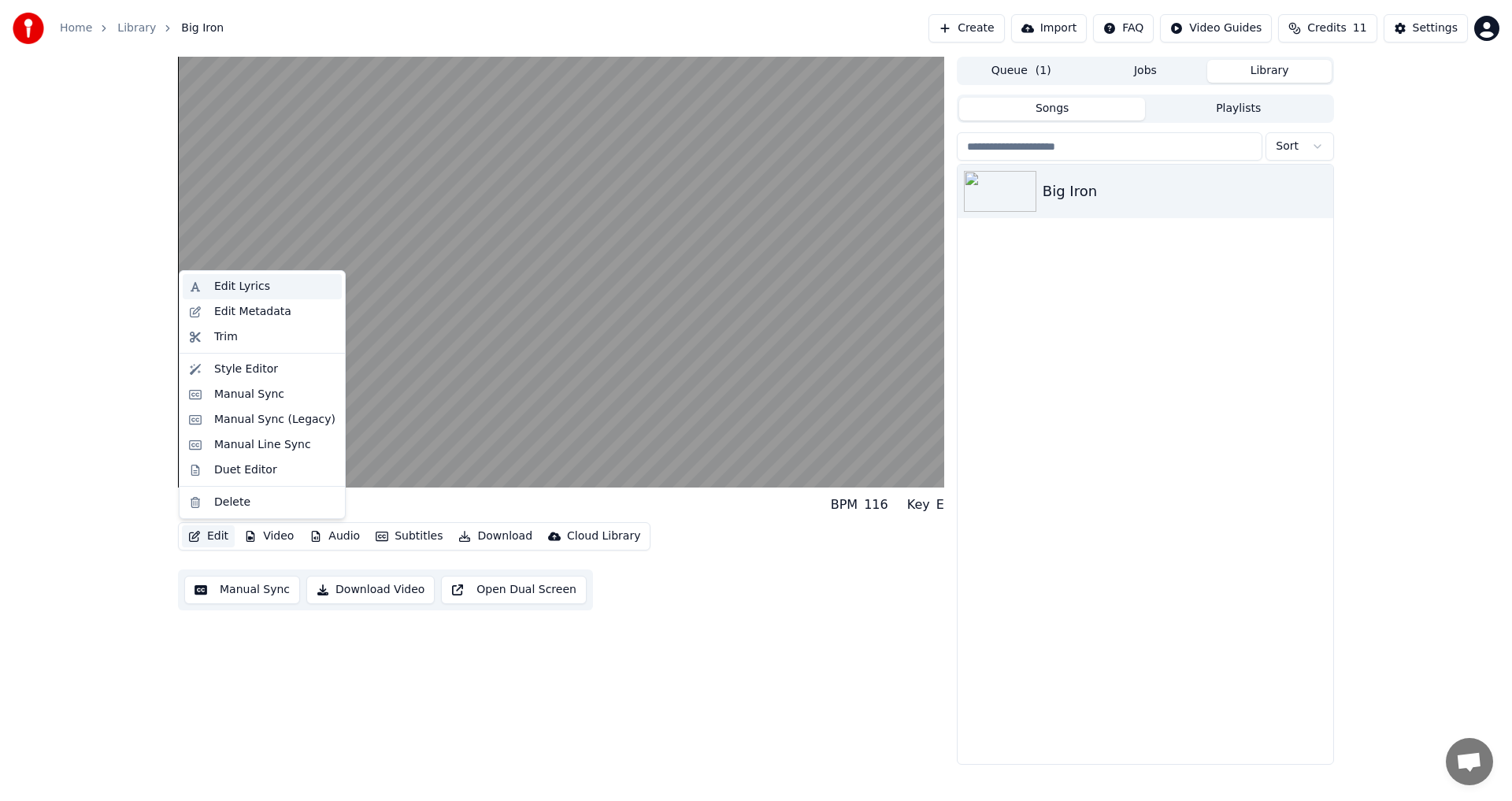
click at [294, 289] on div "Edit Lyrics" at bounding box center [275, 287] width 121 height 16
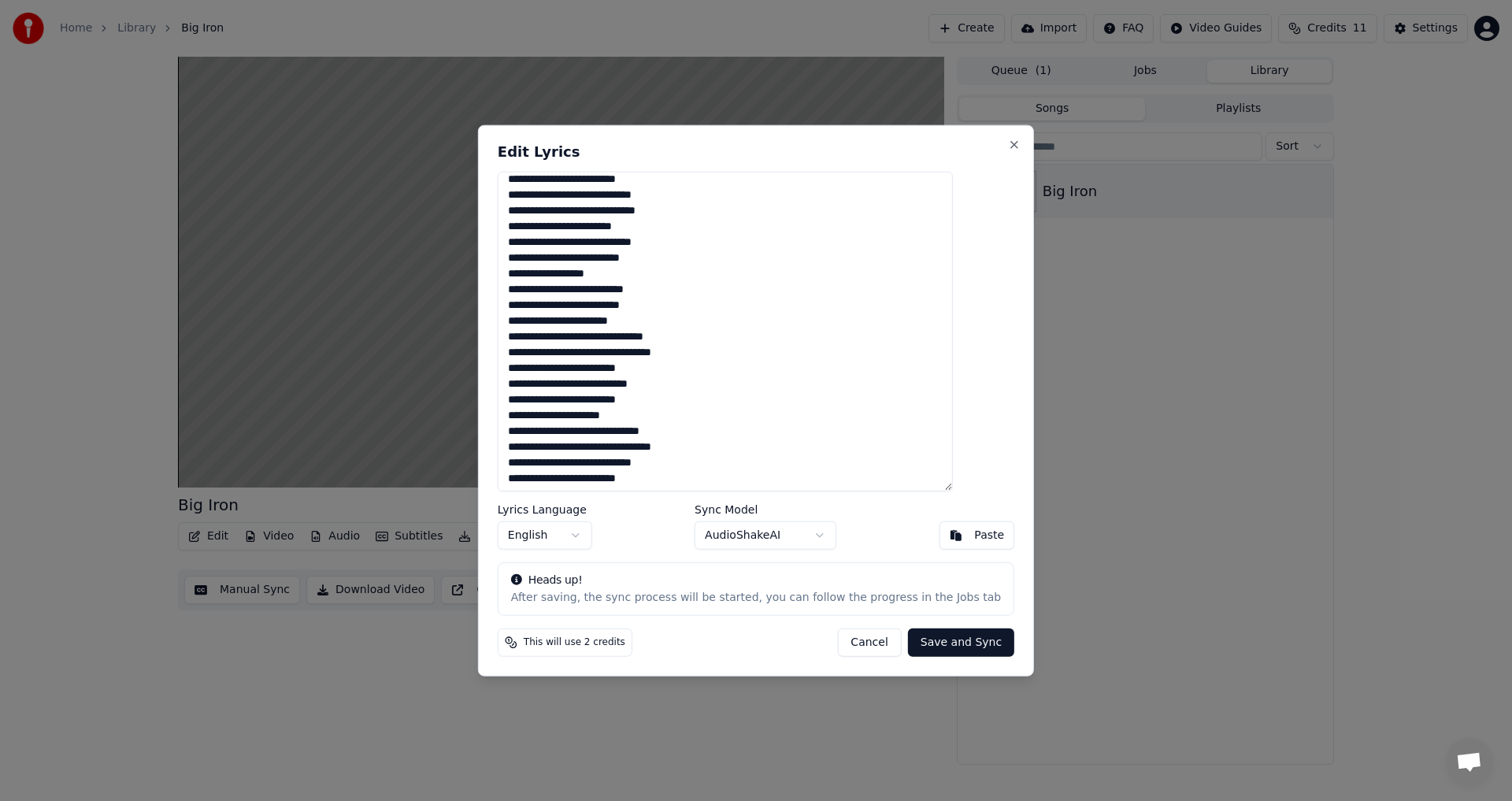
scroll to position [709, 0]
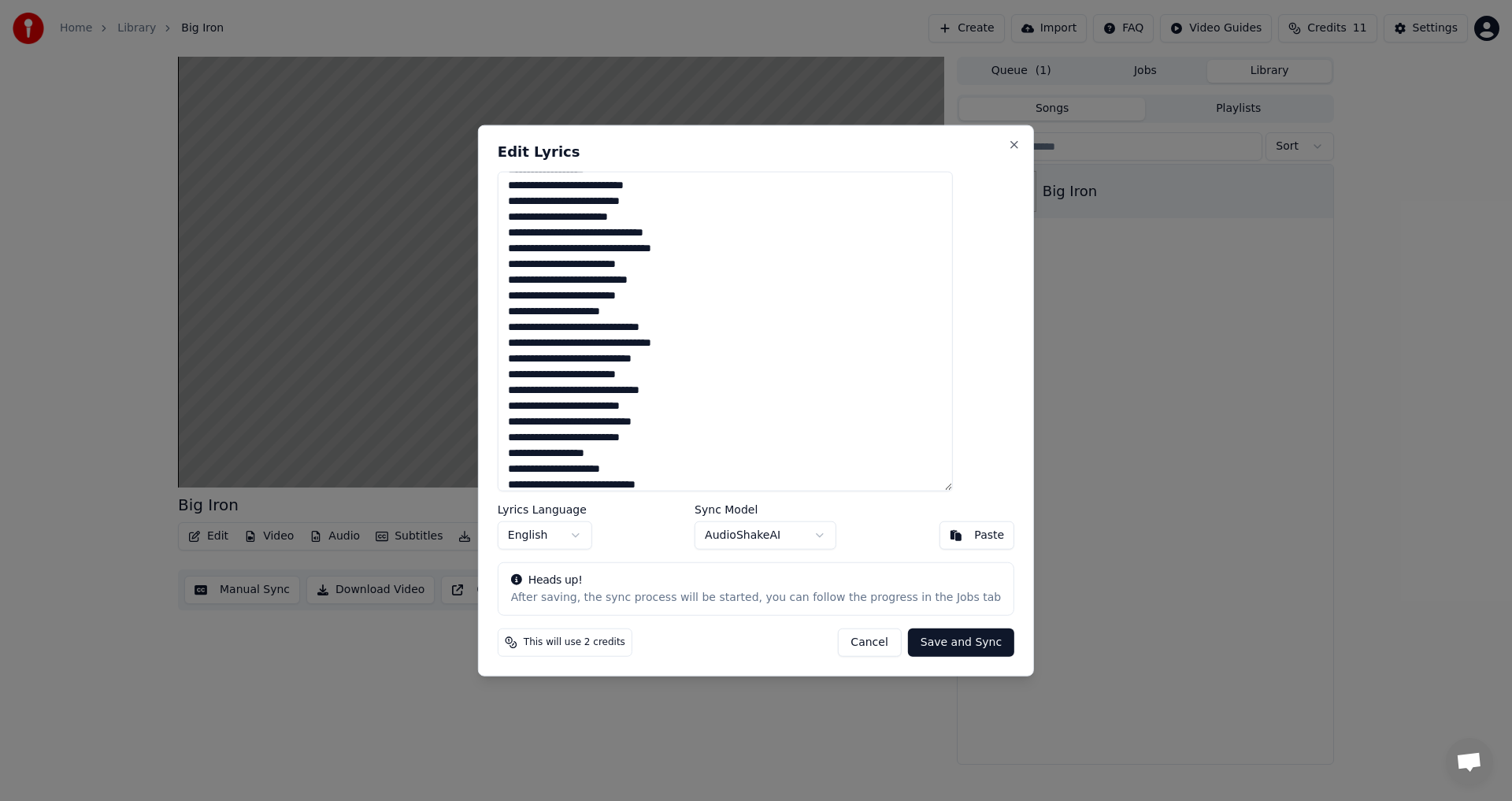
click at [853, 636] on button "Cancel" at bounding box center [869, 642] width 64 height 28
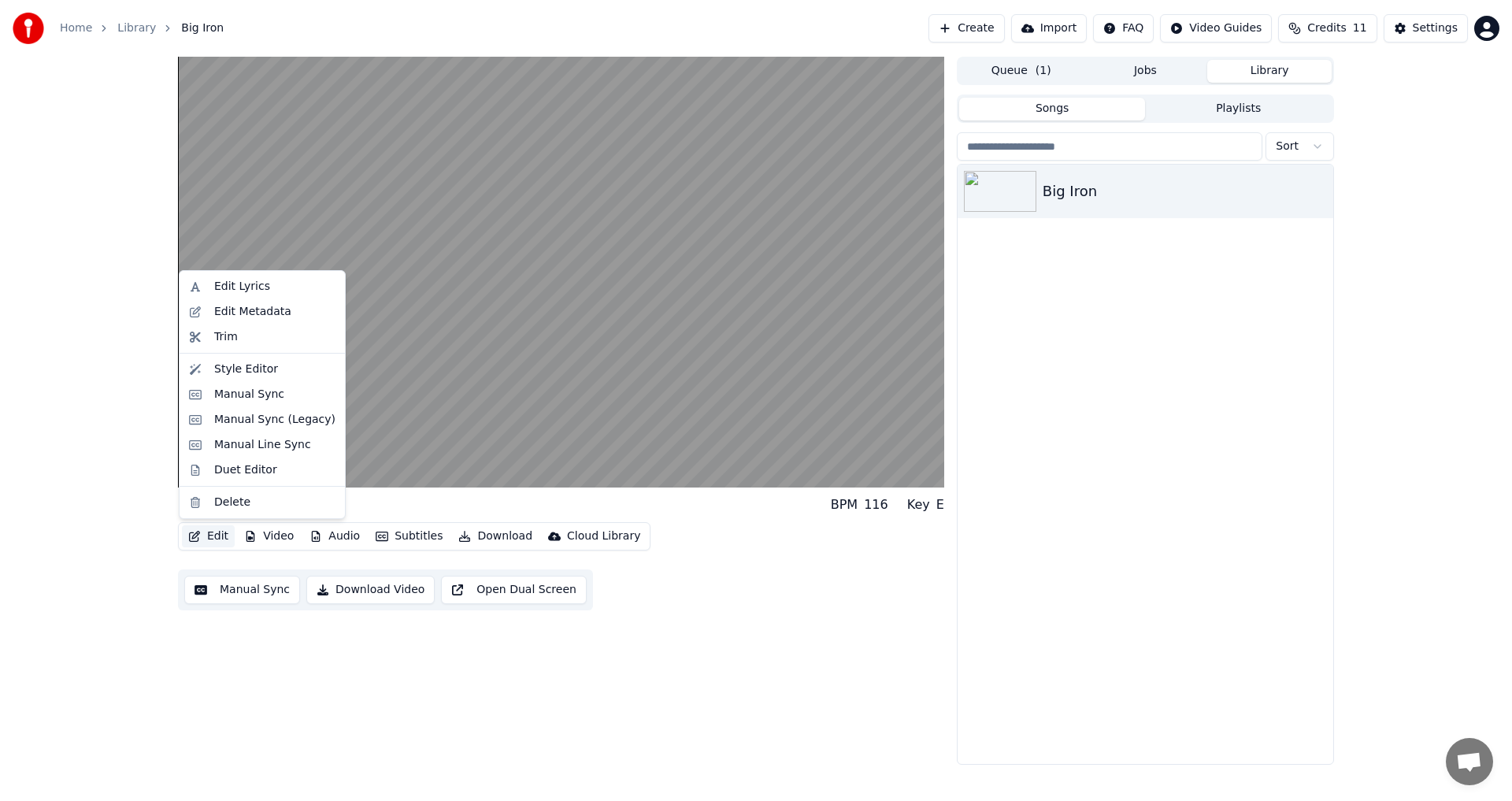
click at [193, 533] on icon "button" at bounding box center [194, 536] width 11 height 11
click at [275, 373] on div "Style Editor" at bounding box center [275, 369] width 121 height 16
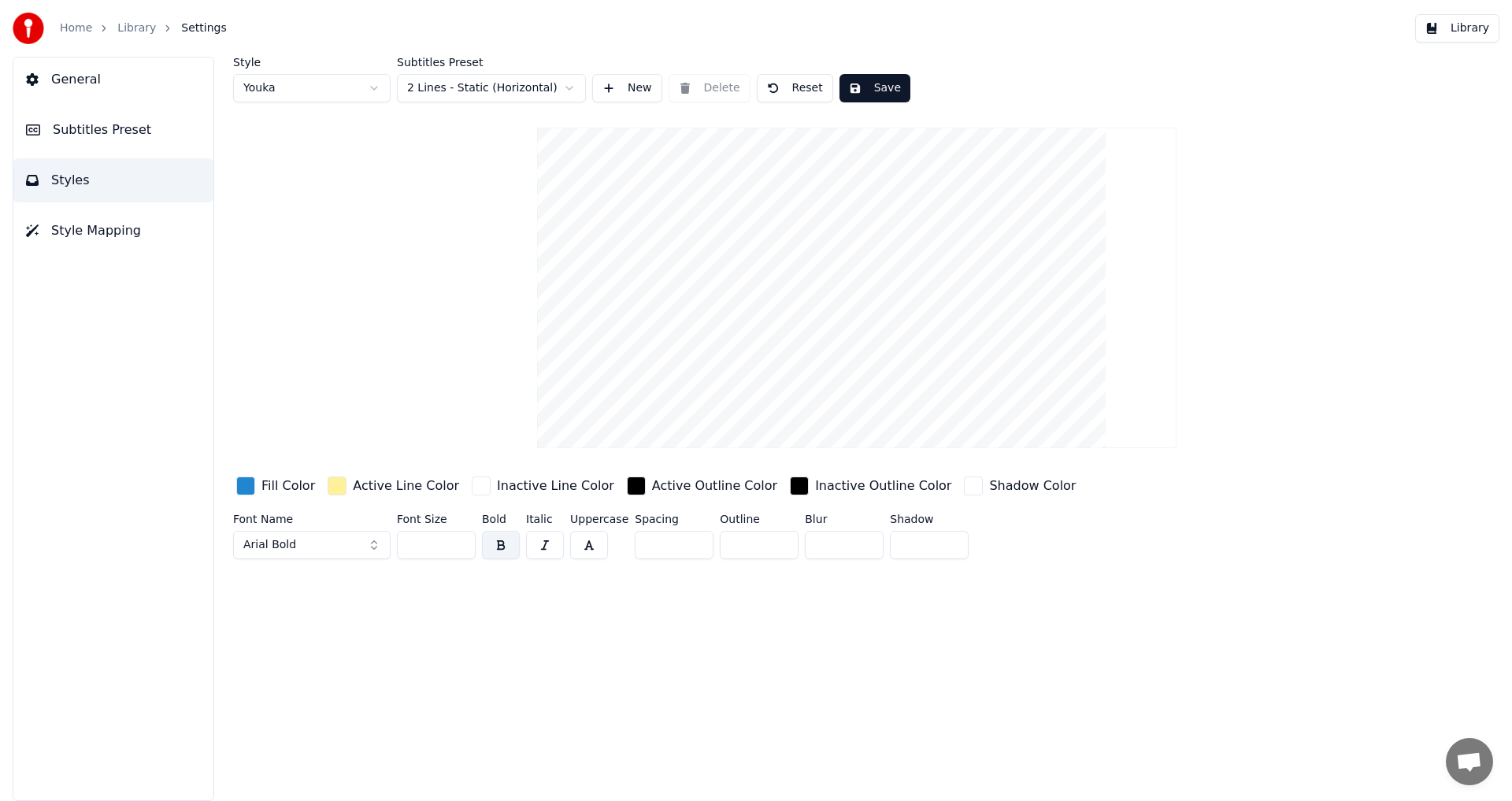
click at [368, 90] on html "Home Library Settings Library General Subtitles Preset Styles Style Mapping Sty…" at bounding box center [756, 400] width 1512 height 801
click at [368, 91] on html "Home Library Settings Library General Subtitles Preset Styles Style Mapping Sty…" at bounding box center [756, 400] width 1512 height 801
click at [158, 233] on button "Style Mapping" at bounding box center [113, 230] width 200 height 44
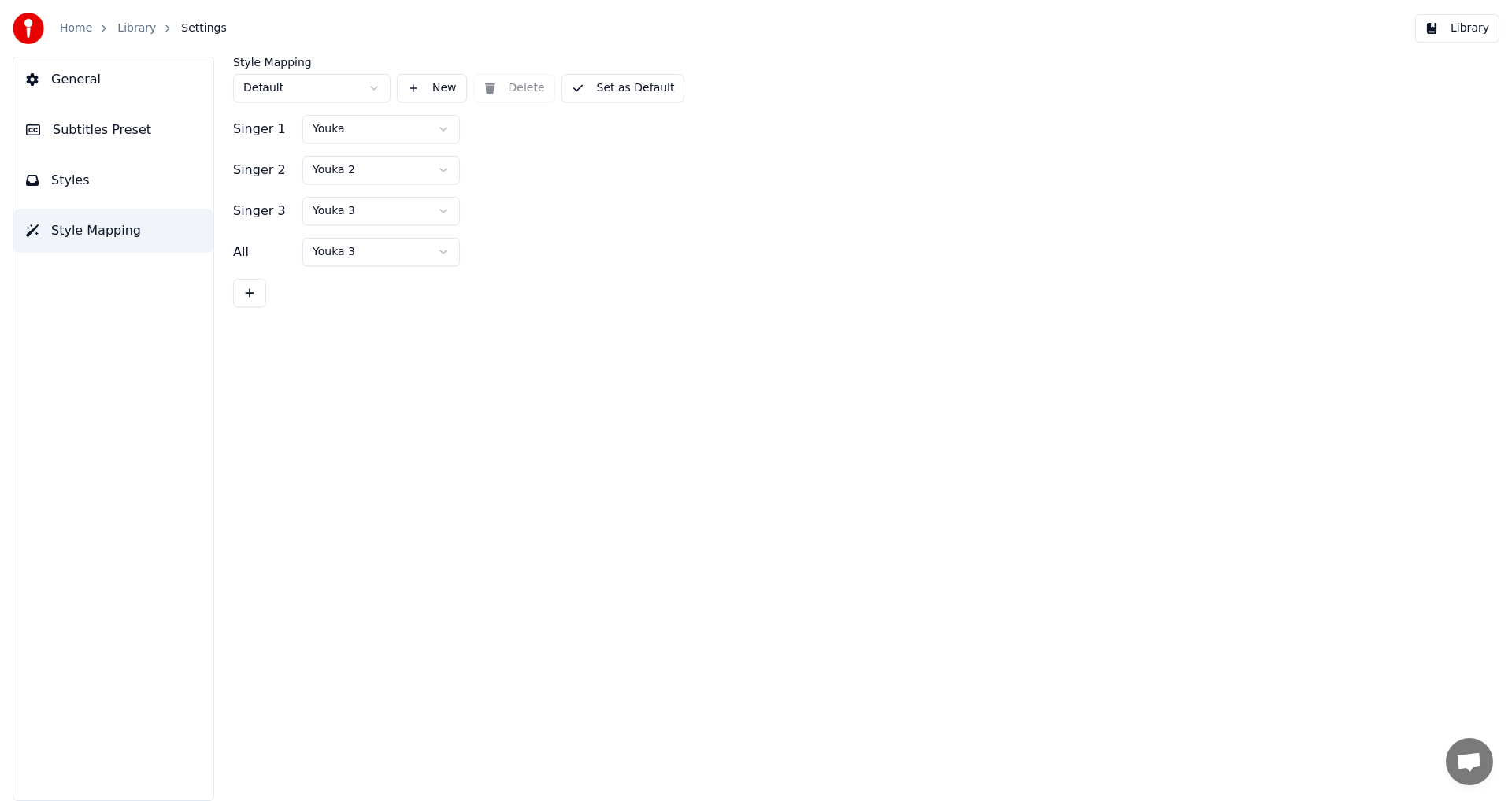
click at [145, 187] on button "Styles" at bounding box center [113, 180] width 200 height 44
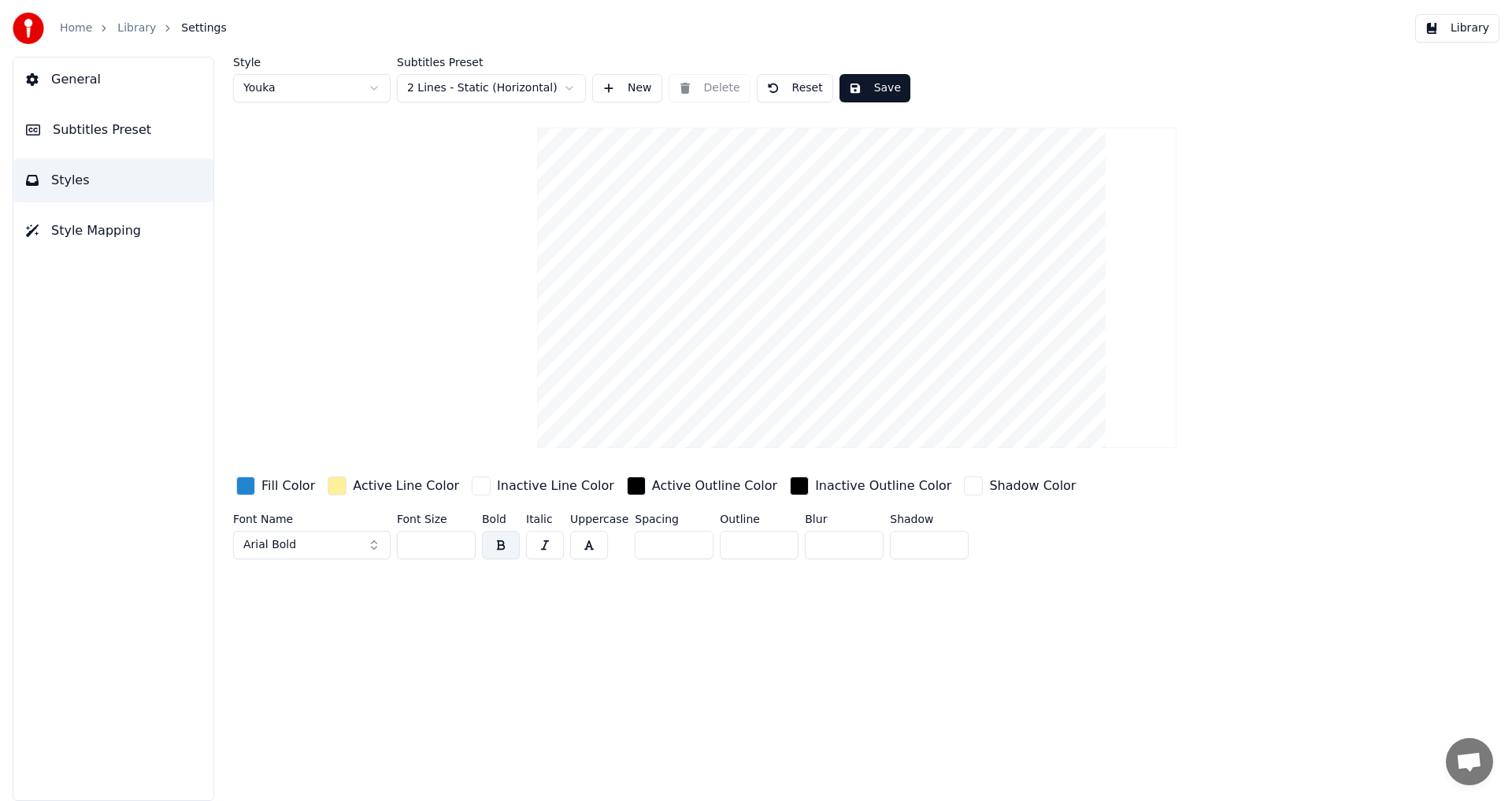
click at [524, 88] on html "Home Library Settings Library General Subtitles Preset Styles Style Mapping Sty…" at bounding box center [756, 400] width 1512 height 801
click at [783, 671] on html "Home Library Settings Library General Subtitles Preset Styles Style Mapping Sty…" at bounding box center [756, 400] width 1512 height 801
click at [499, 539] on button "button" at bounding box center [500, 544] width 38 height 28
click at [334, 531] on button "Arial Bold" at bounding box center [312, 544] width 157 height 28
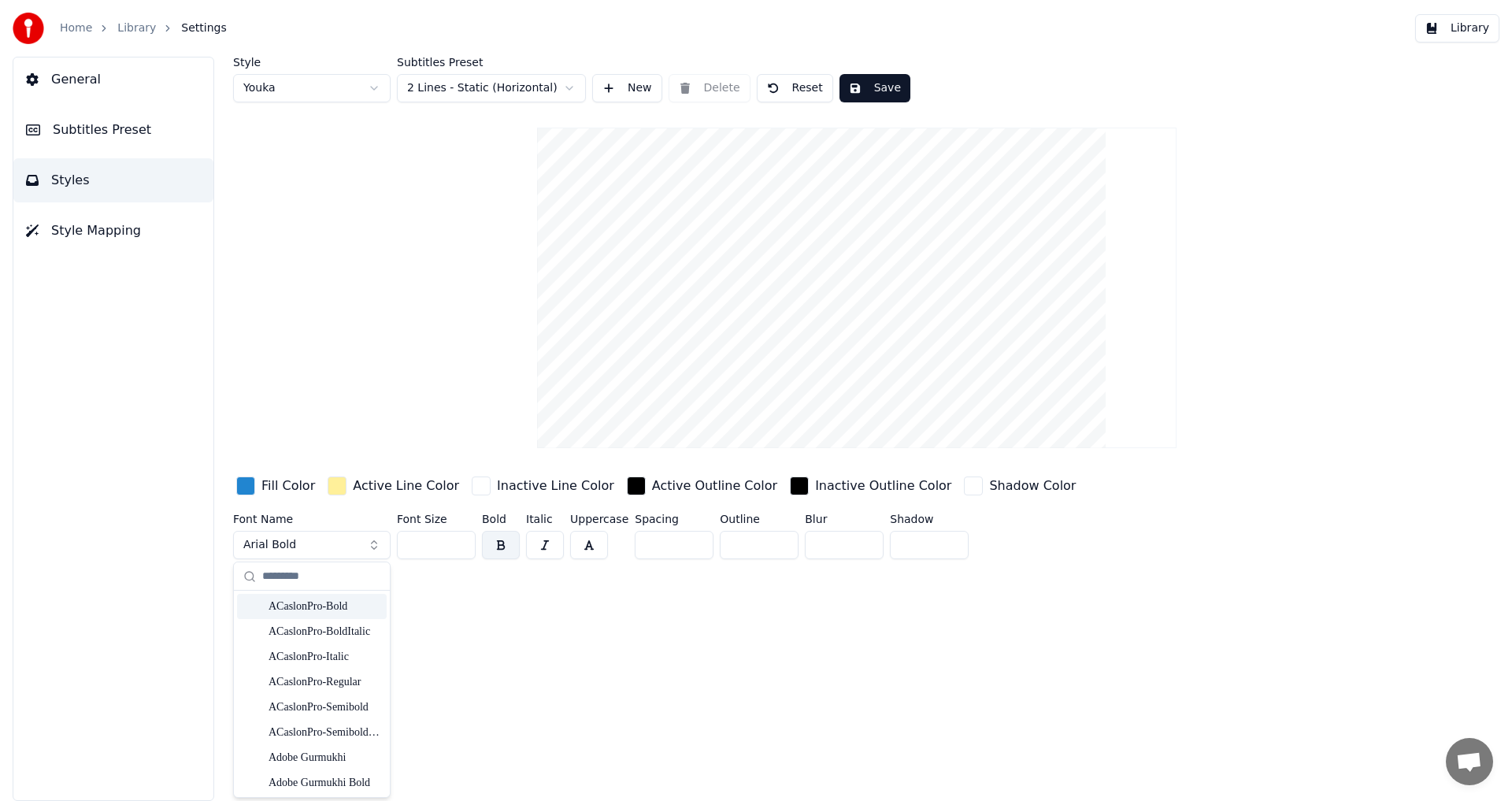
click at [536, 671] on div "Style Youka Subtitles Preset 2 Lines - Static (Horizontal) New Delete Reset Sav…" at bounding box center [857, 428] width 1311 height 744
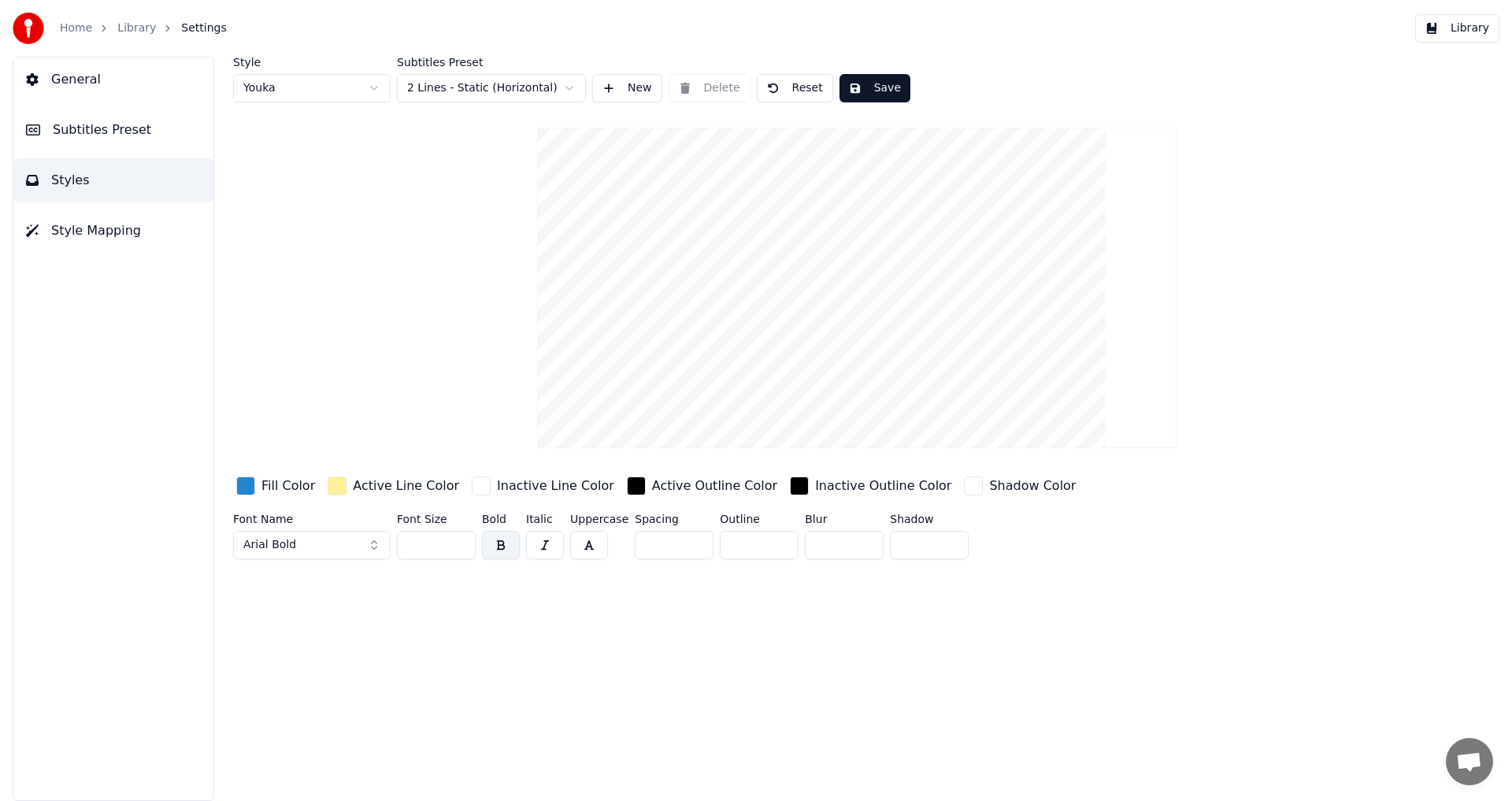
drag, startPoint x: 790, startPoint y: 367, endPoint x: 783, endPoint y: 310, distance: 57.4
click at [782, 311] on video at bounding box center [857, 288] width 639 height 321
click at [178, 129] on button "Subtitles Preset" at bounding box center [113, 130] width 200 height 44
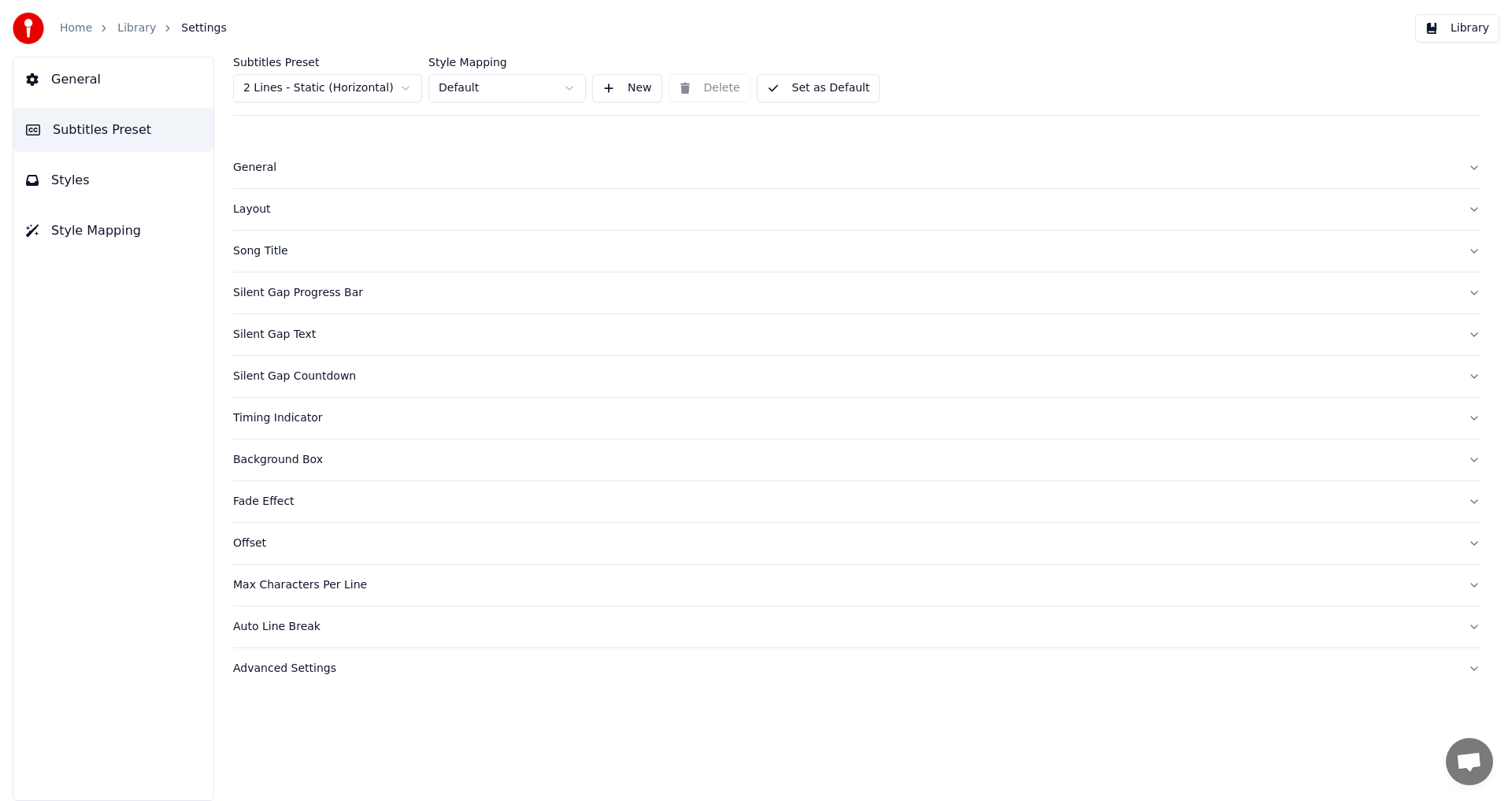
click at [152, 181] on button "Styles" at bounding box center [113, 180] width 200 height 44
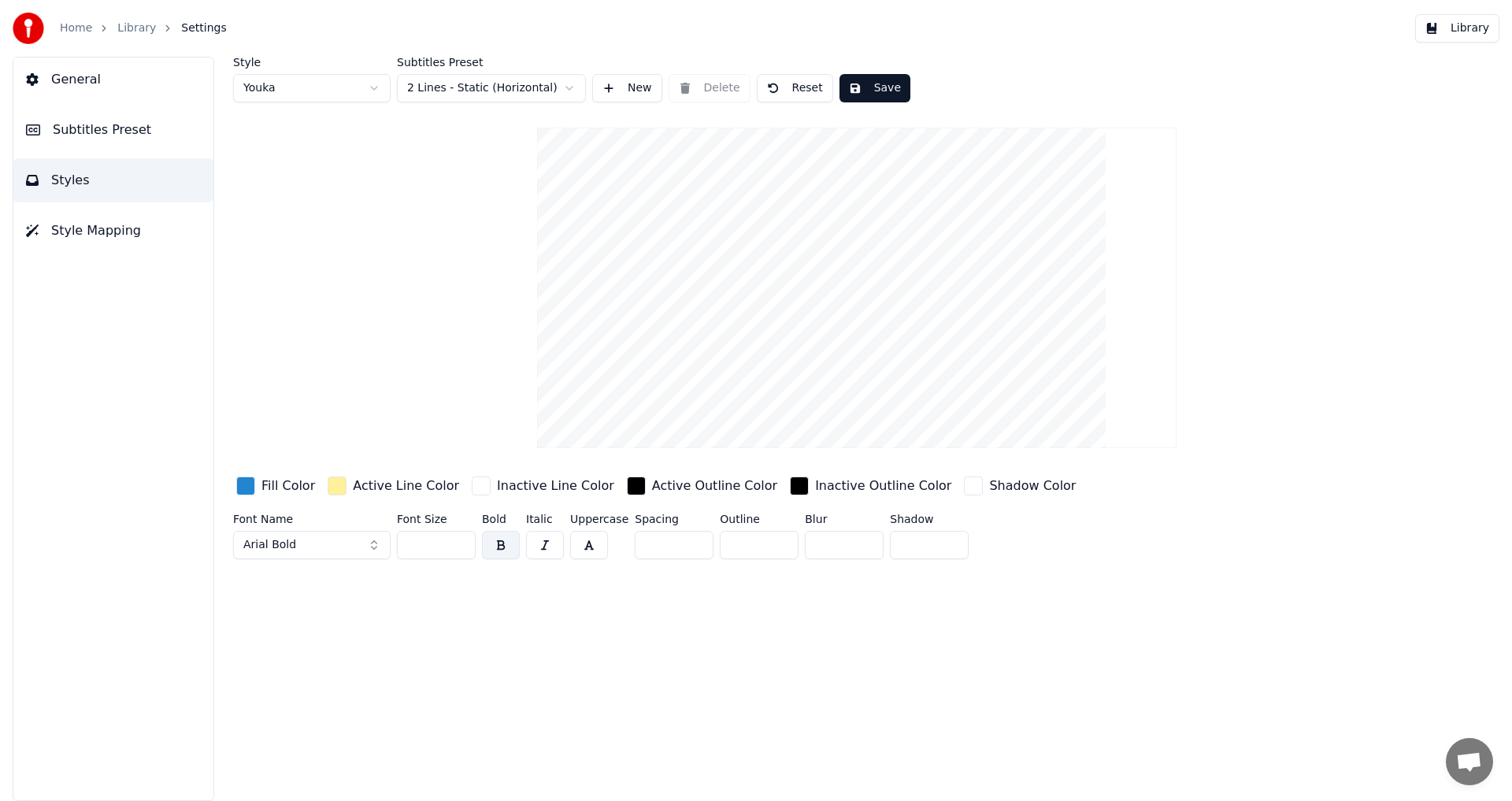
click at [318, 80] on html "Home Library Settings Library General Subtitles Preset Styles Style Mapping Sty…" at bounding box center [756, 400] width 1512 height 801
click at [328, 87] on html "Home Library Settings Library General Subtitles Preset Styles Style Mapping Sty…" at bounding box center [756, 400] width 1512 height 801
click at [322, 74] on html "Home Library Settings Library General Subtitles Preset Styles Style Mapping Sty…" at bounding box center [756, 400] width 1512 height 801
click at [326, 107] on div "Youka Youka 2 Youka 3" at bounding box center [312, 147] width 157 height 82
click at [470, 90] on html "Home Library Settings Library General Subtitles Preset Styles Style Mapping Sty…" at bounding box center [756, 400] width 1512 height 801
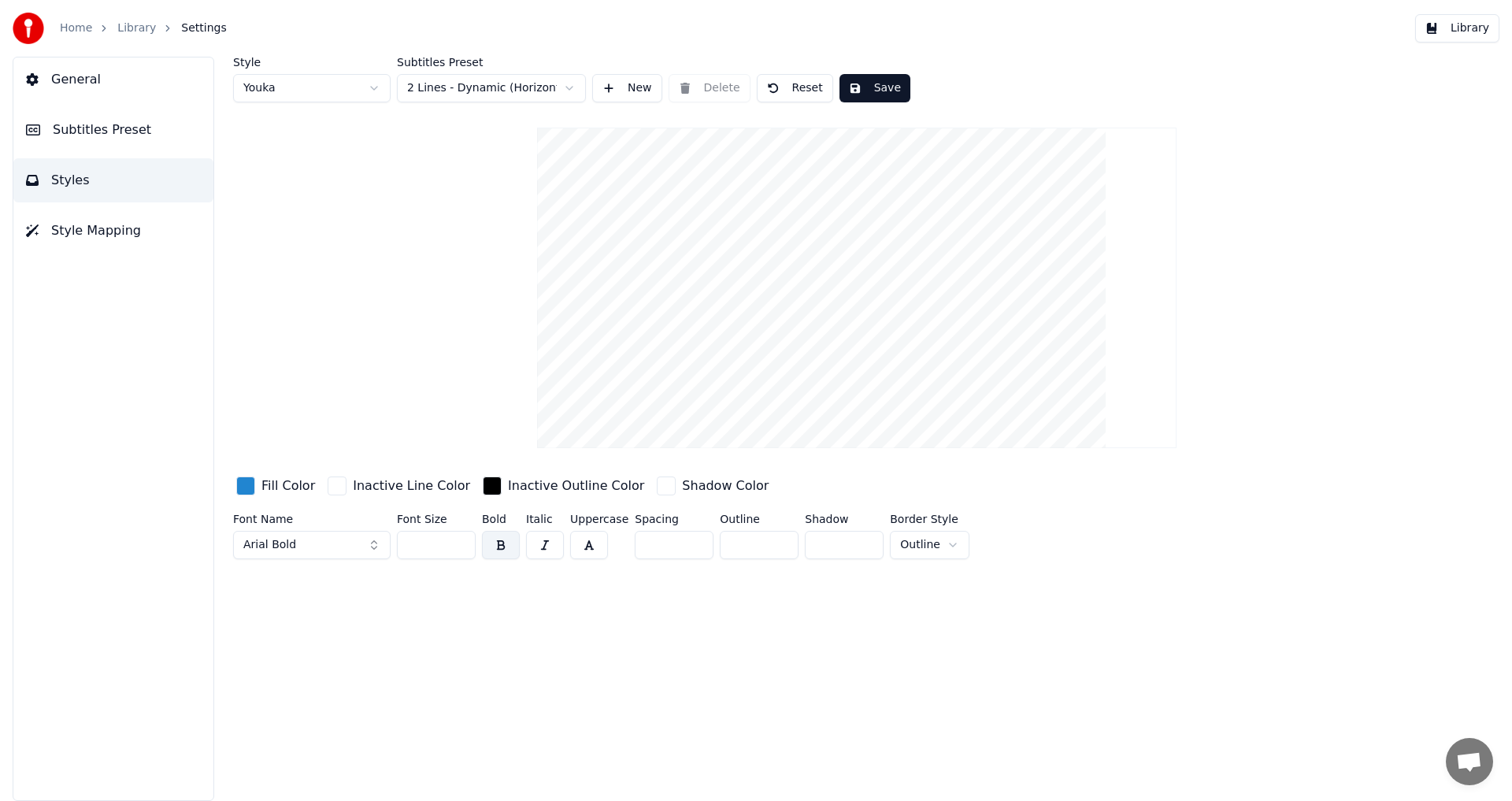
click at [487, 98] on html "Home Library Settings Library General Subtitles Preset Styles Style Mapping Sty…" at bounding box center [756, 400] width 1512 height 801
click at [488, 94] on html "Home Library Settings Library General Subtitles Preset Styles Style Mapping Sty…" at bounding box center [756, 400] width 1512 height 801
click at [1457, 35] on button "Library" at bounding box center [1457, 28] width 84 height 28
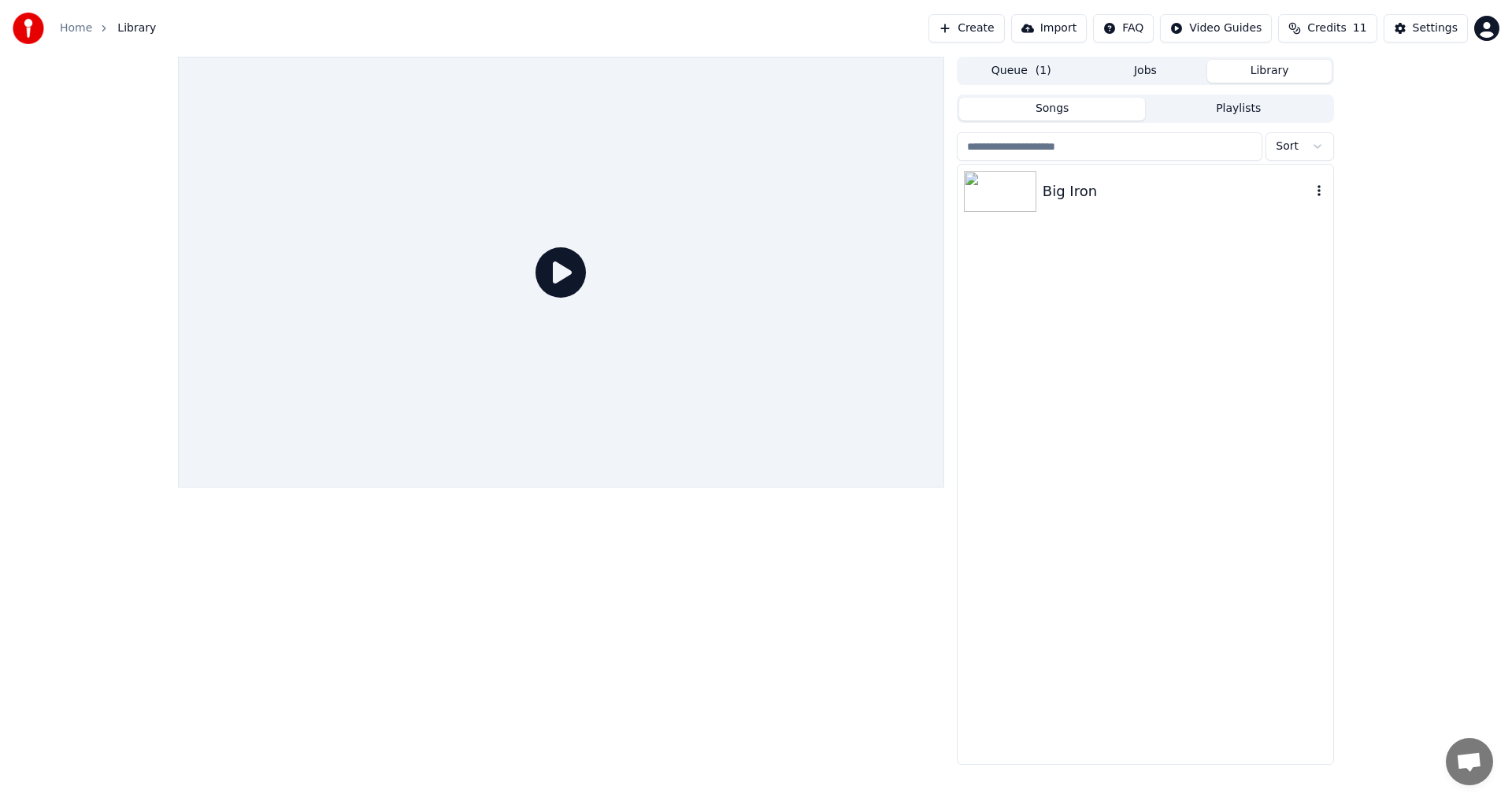
click at [1099, 187] on div "Big Iron" at bounding box center [1177, 192] width 269 height 22
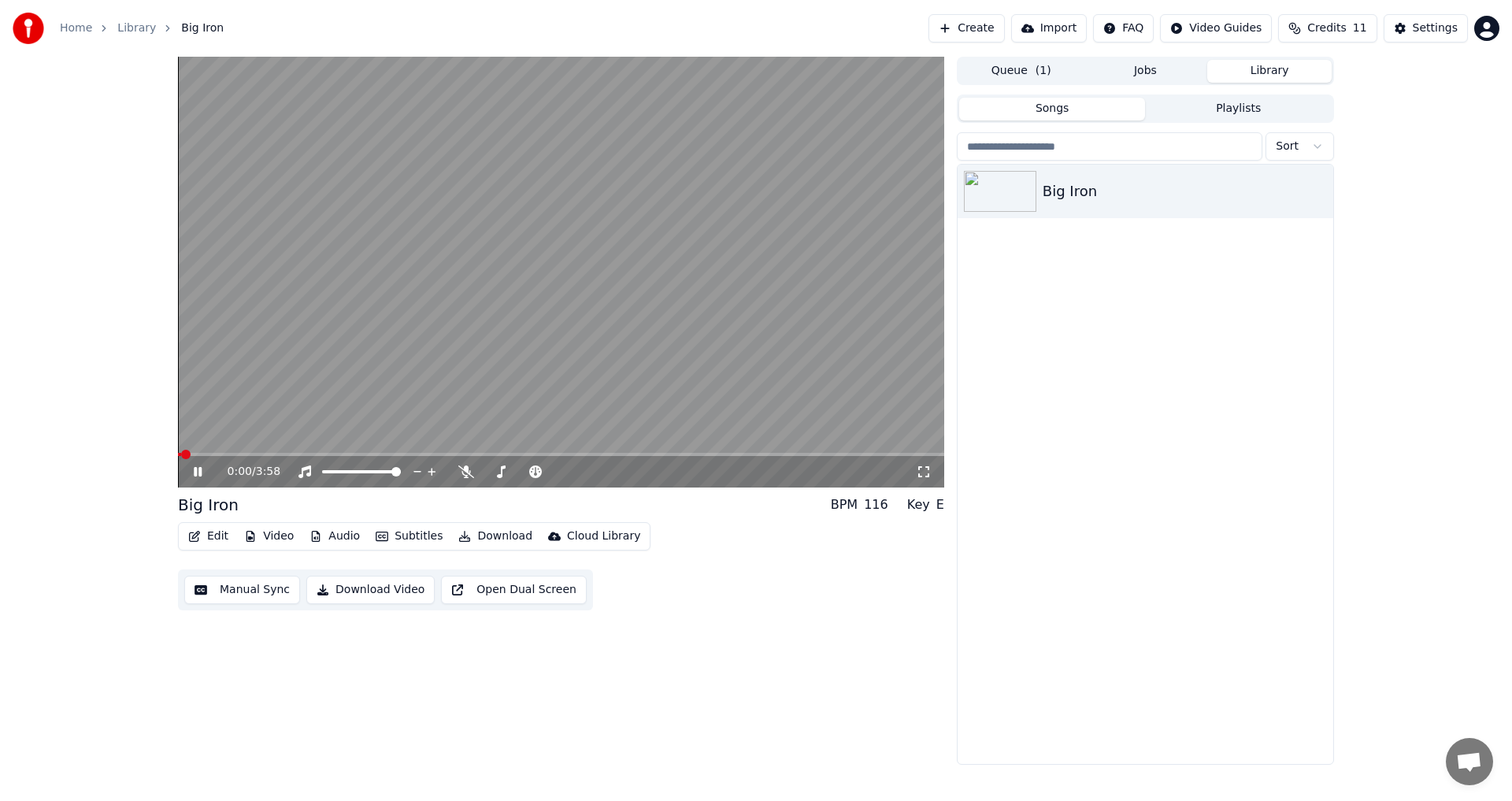
click at [212, 531] on button "Edit" at bounding box center [209, 536] width 53 height 22
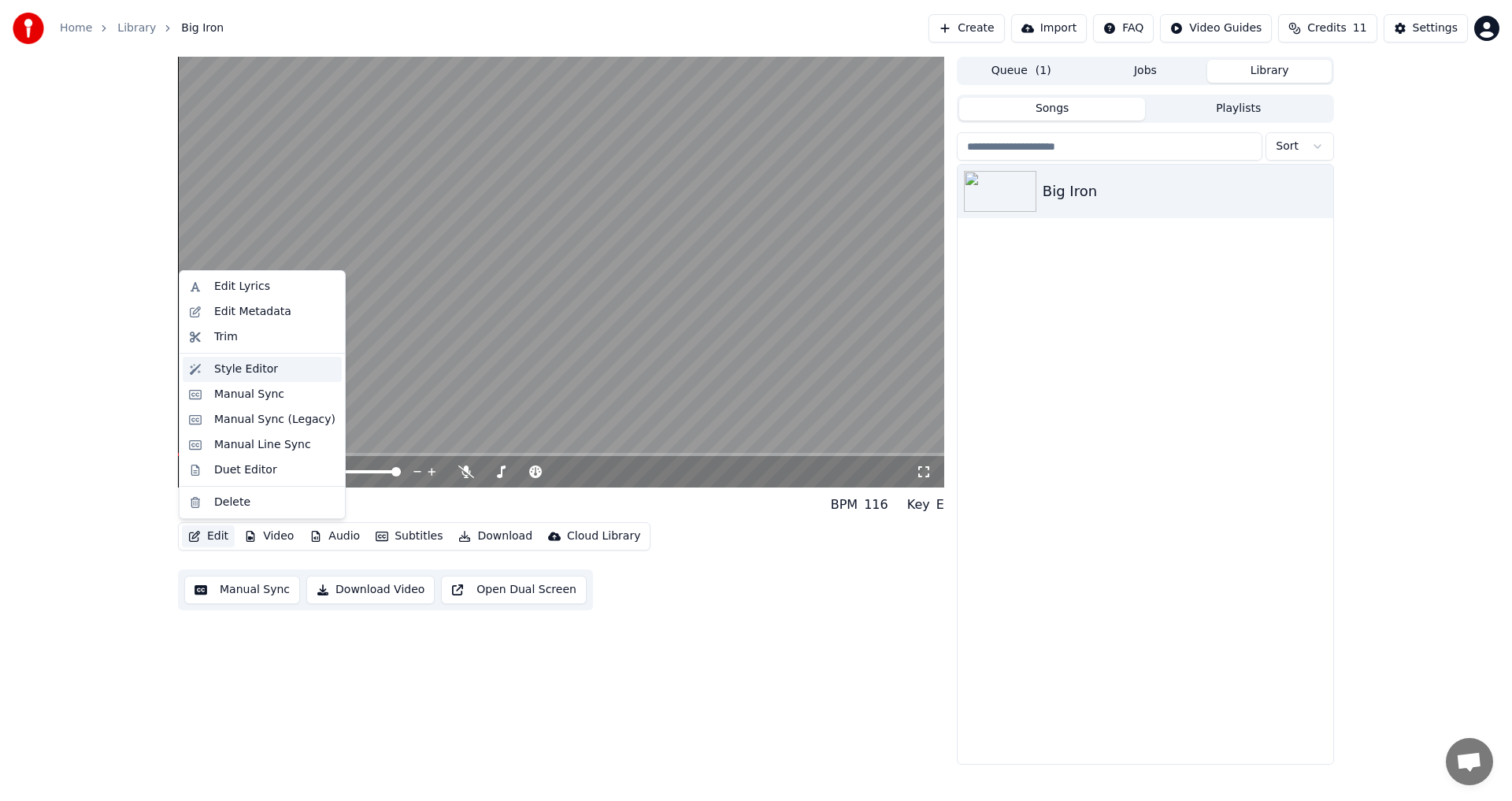
click at [312, 372] on div "Style Editor" at bounding box center [275, 369] width 121 height 16
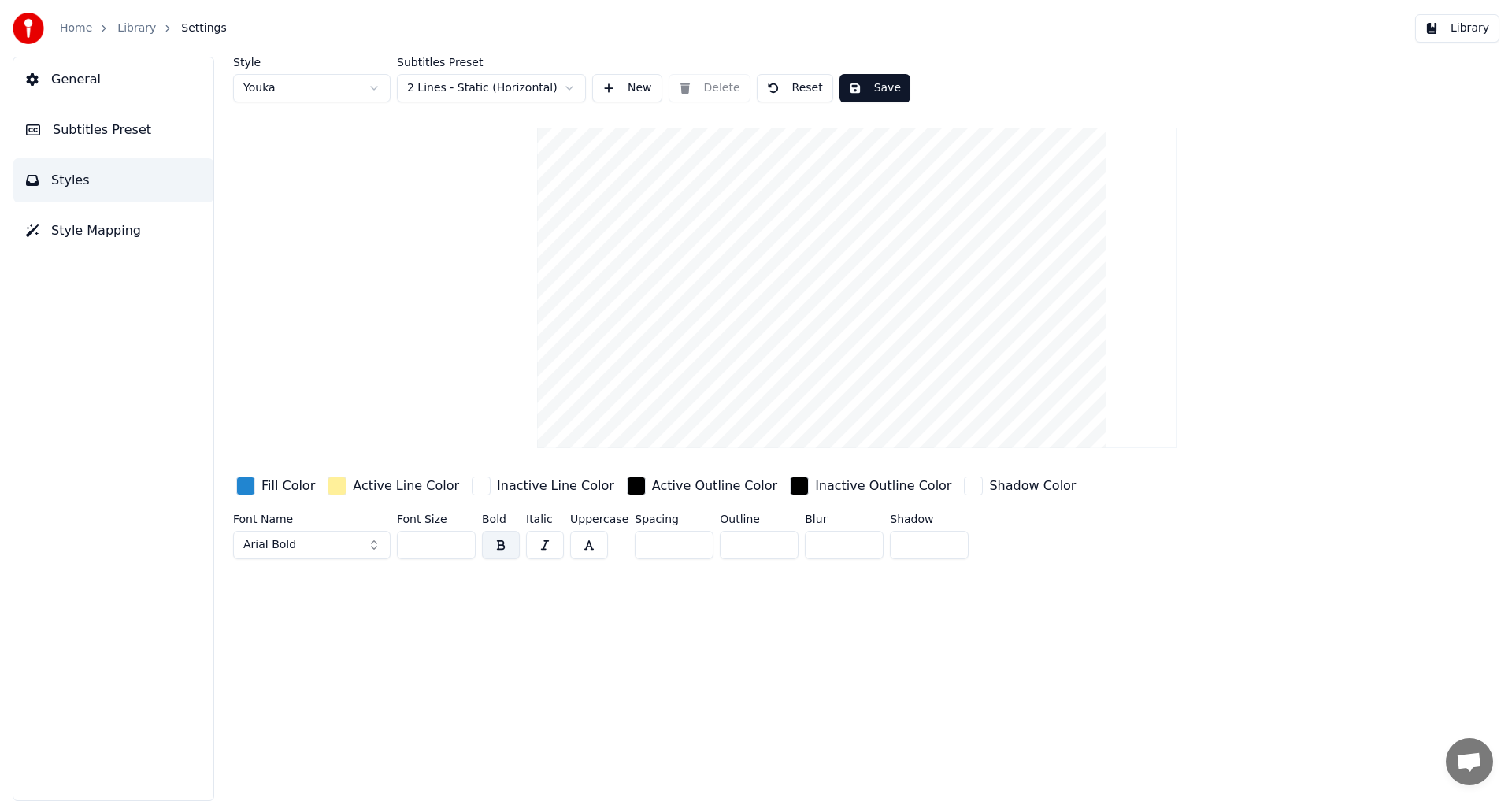
click at [104, 217] on button "Style Mapping" at bounding box center [113, 230] width 200 height 44
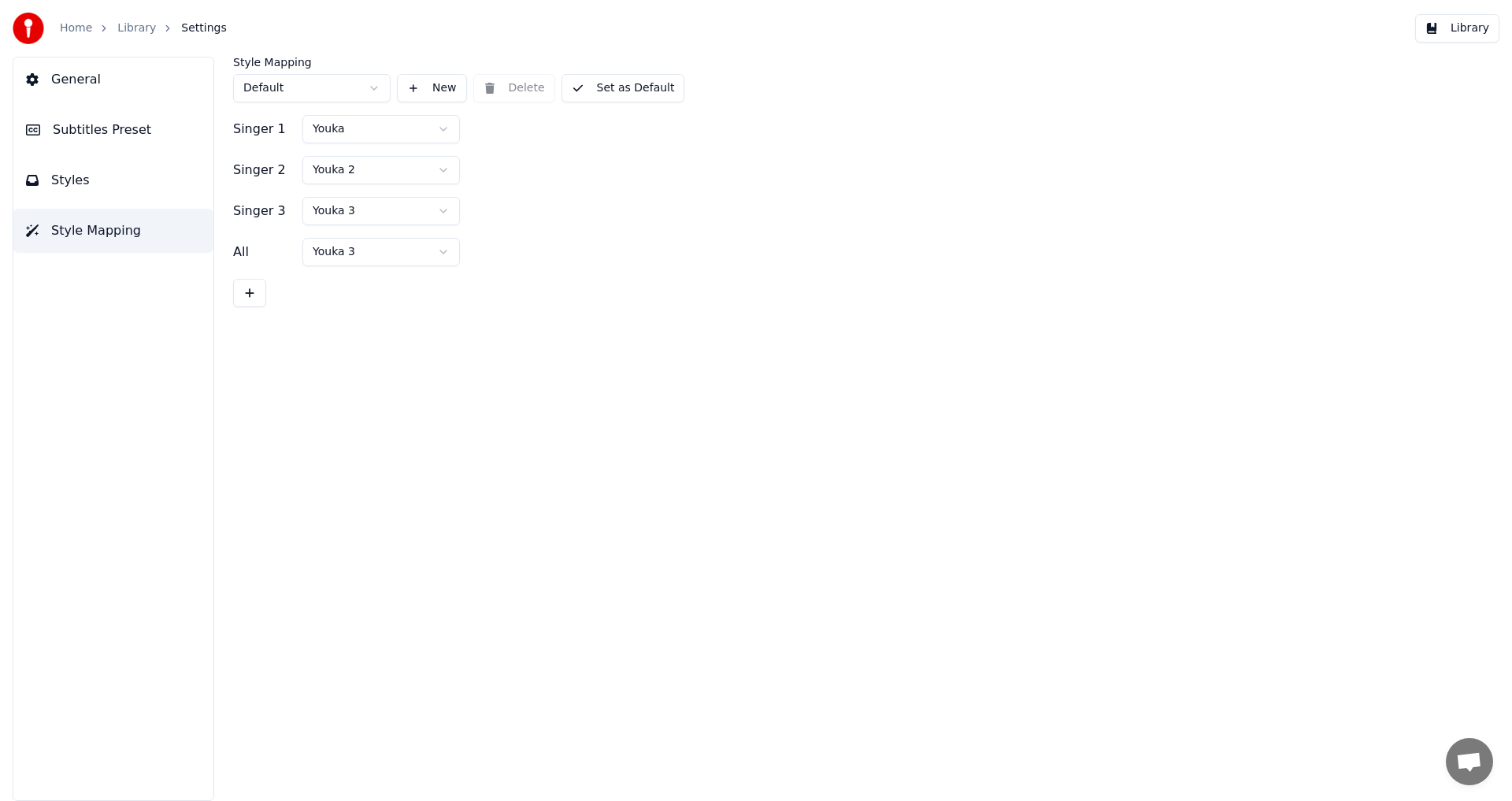
click at [388, 126] on html "Home Library Settings Library General Subtitles Preset Styles Style Mapping Sty…" at bounding box center [756, 400] width 1512 height 801
click at [143, 189] on button "Styles" at bounding box center [113, 180] width 200 height 44
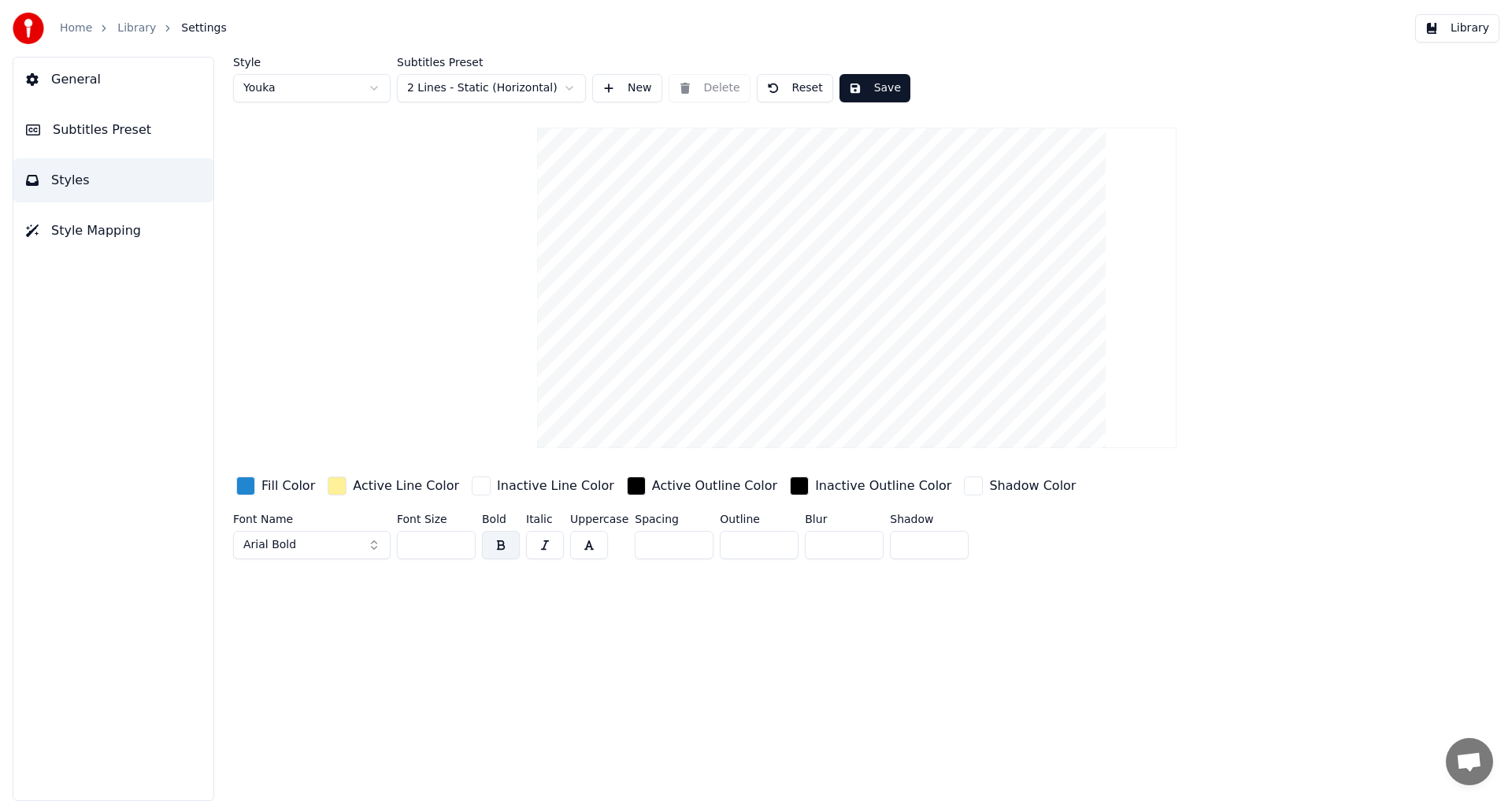
click at [129, 103] on div "General Subtitles Preset Styles Style Mapping" at bounding box center [113, 428] width 201 height 744
click at [125, 70] on button "General" at bounding box center [113, 79] width 200 height 44
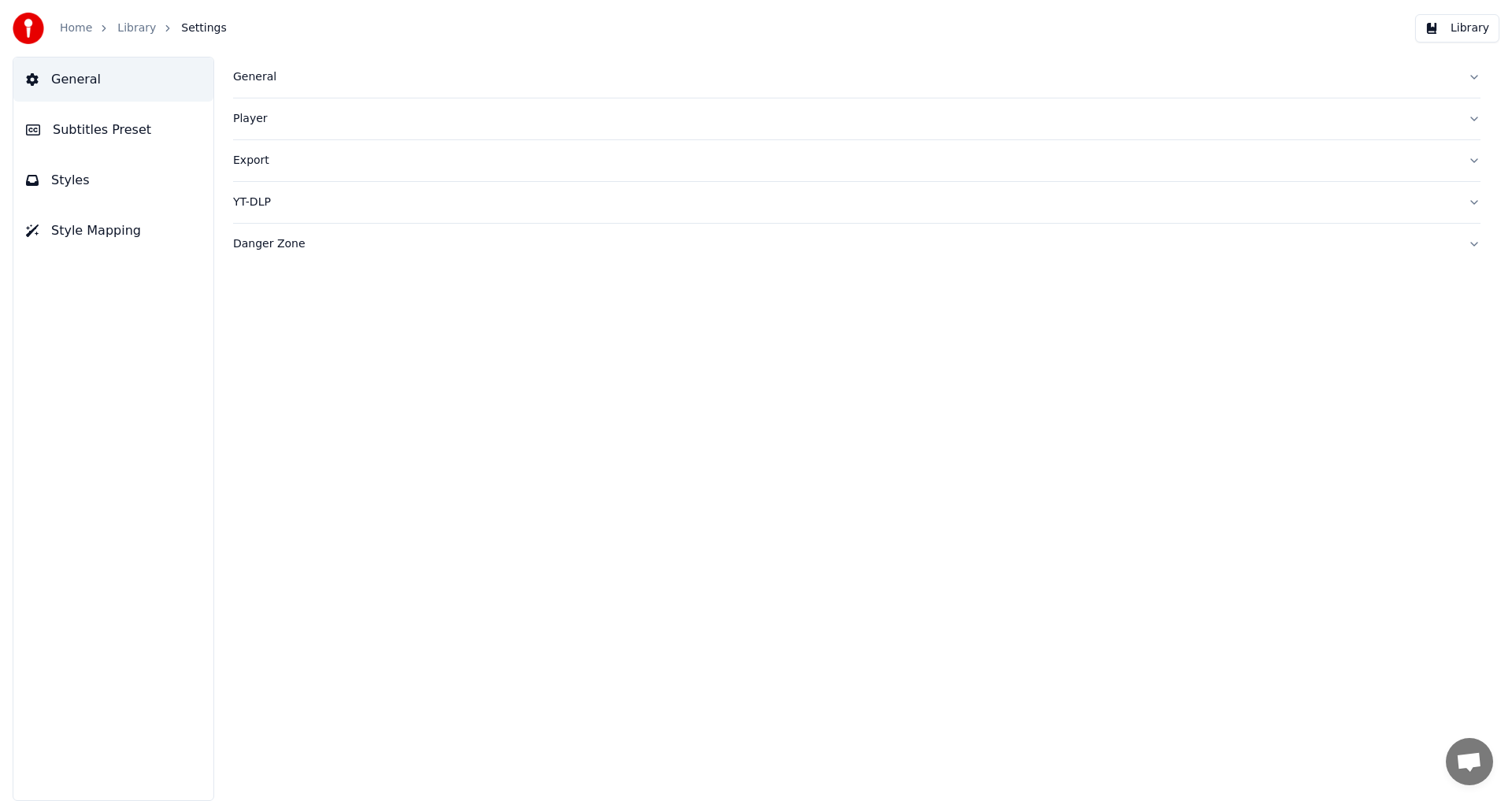
click at [126, 127] on span "Subtitles Preset" at bounding box center [101, 130] width 98 height 19
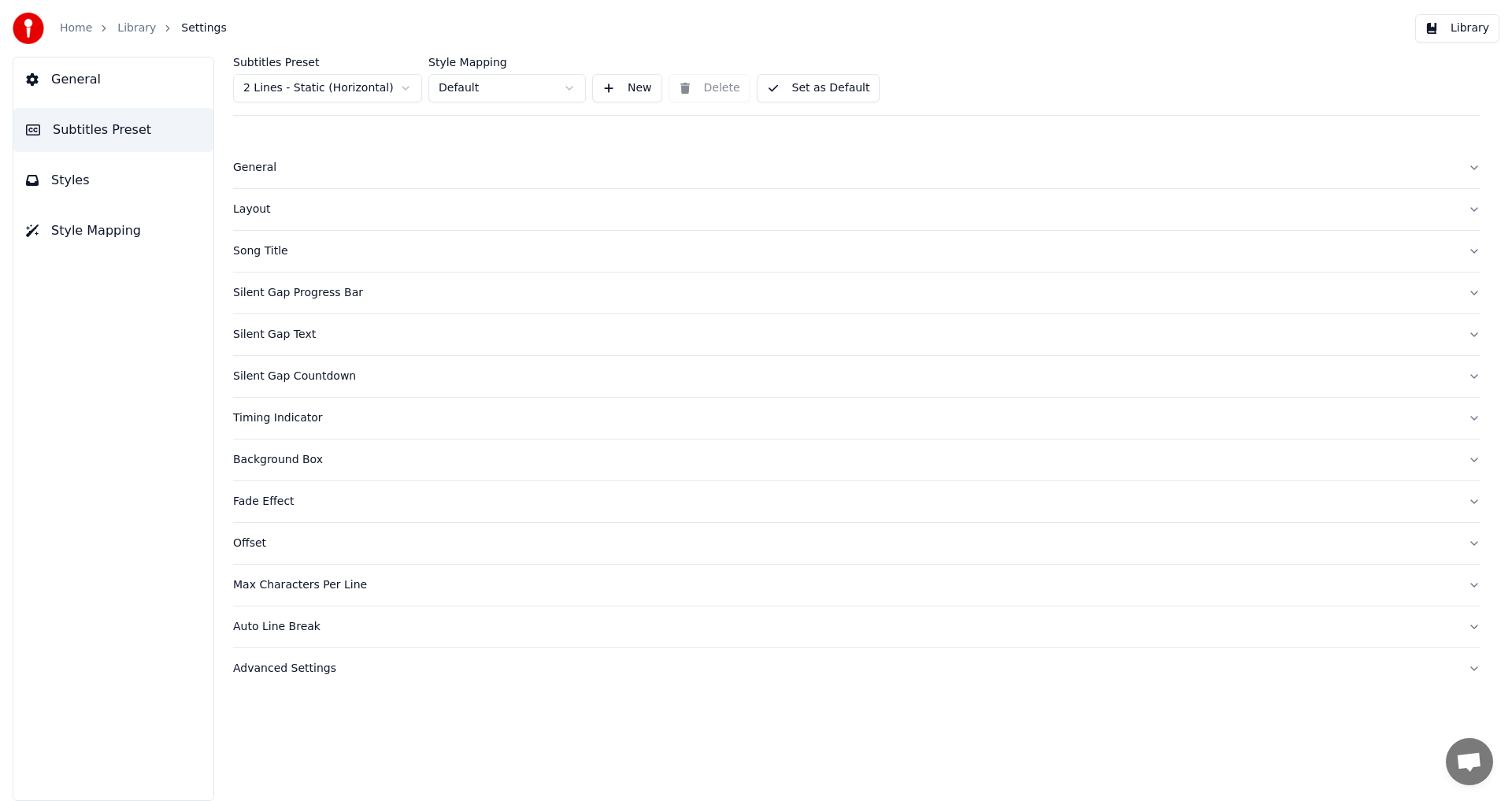
click at [238, 213] on div "Layout" at bounding box center [844, 209] width 1222 height 16
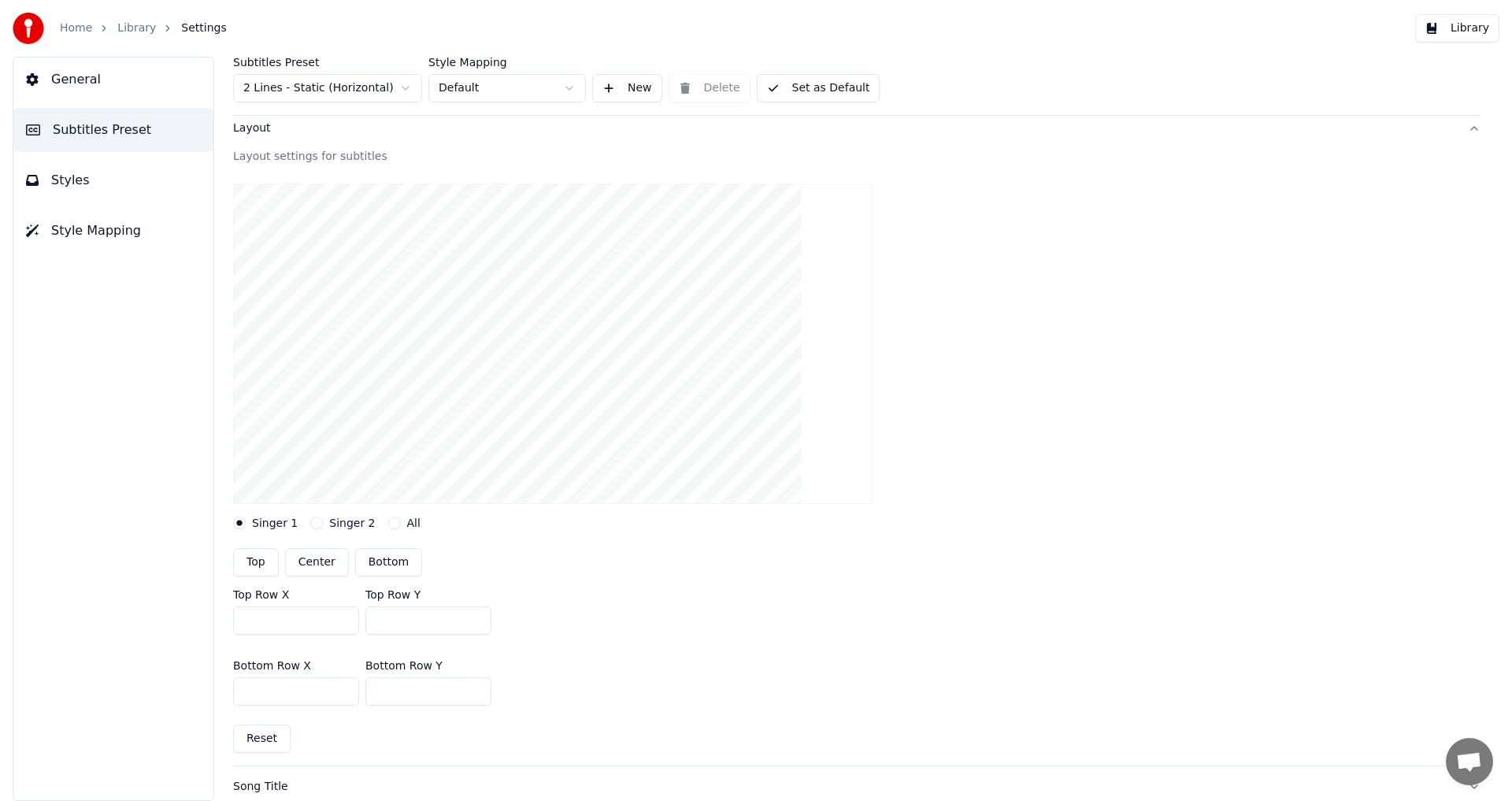
scroll to position [79, 0]
click at [253, 568] on button "Top" at bounding box center [256, 564] width 46 height 28
type input "***"
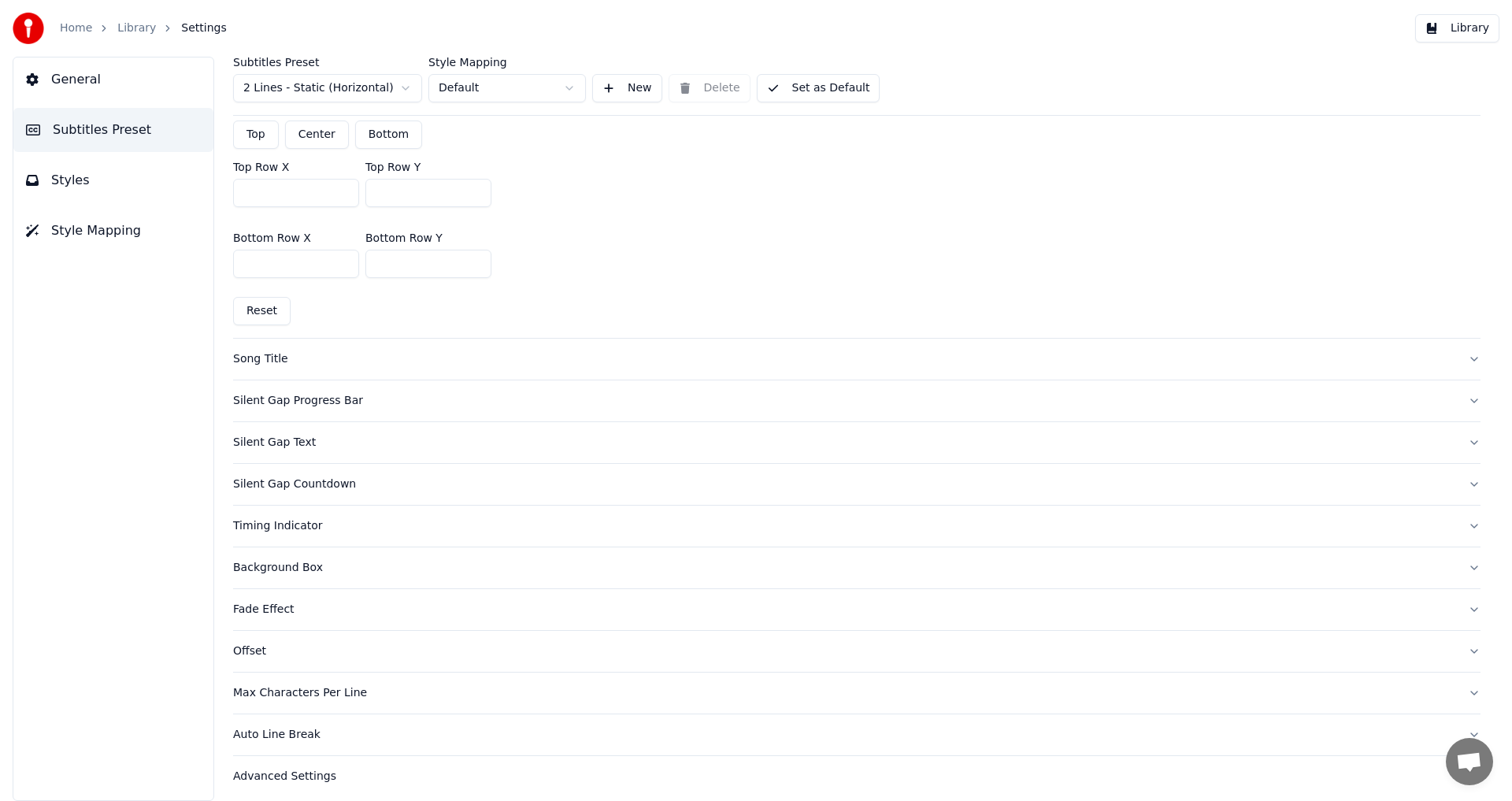
scroll to position [517, 0]
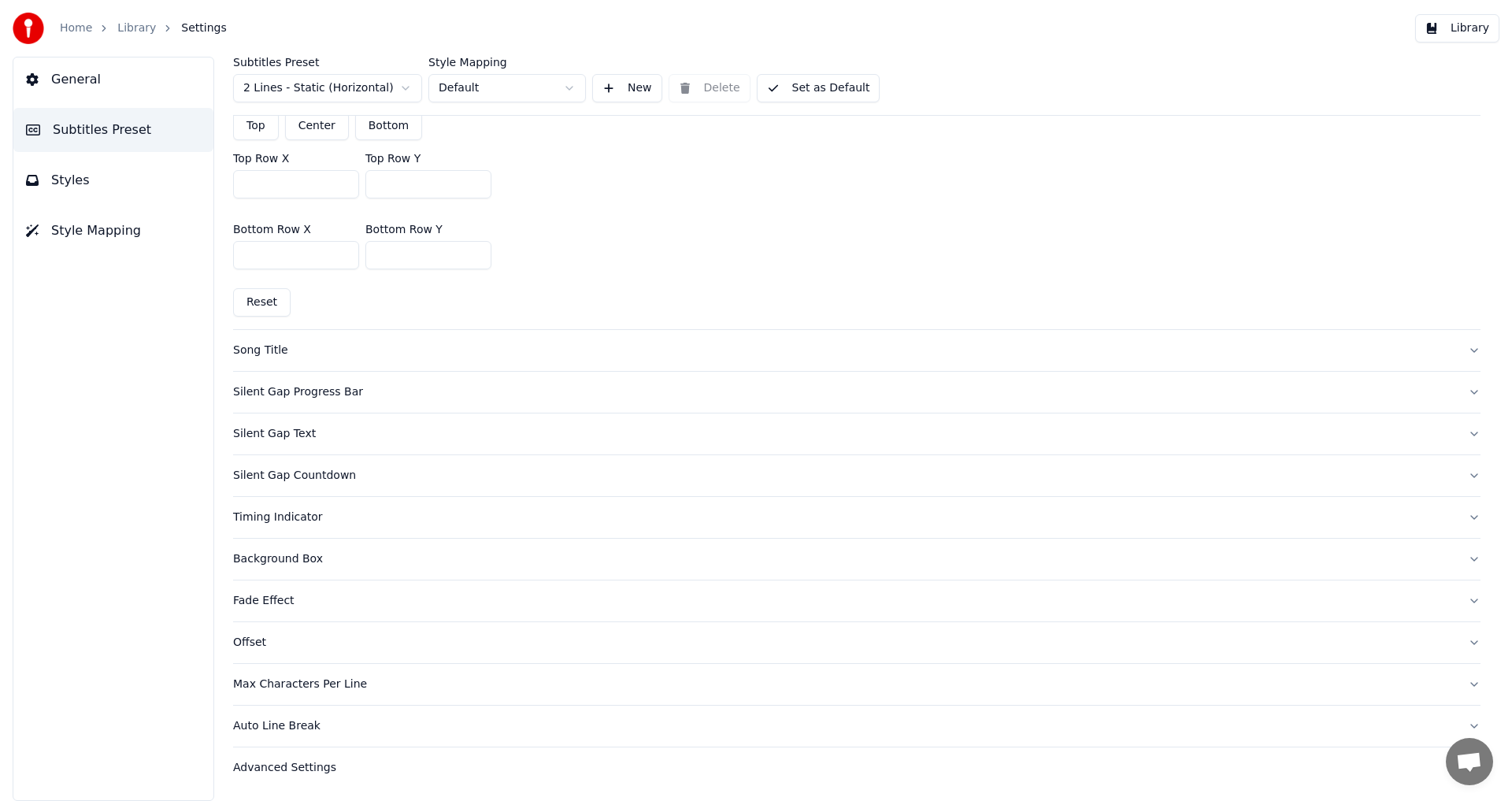
click at [361, 769] on div "Advanced Settings" at bounding box center [844, 768] width 1222 height 16
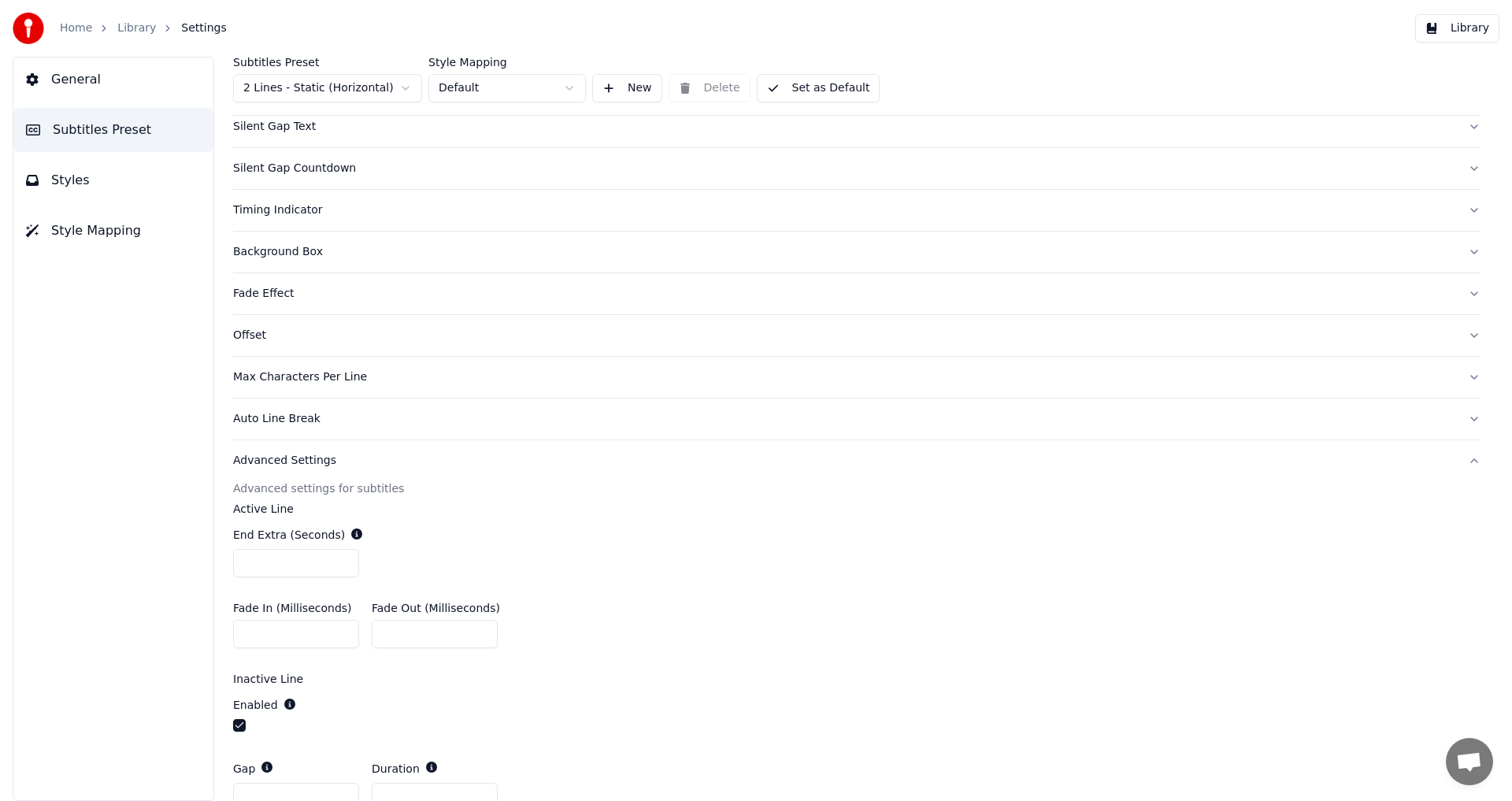
scroll to position [0, 0]
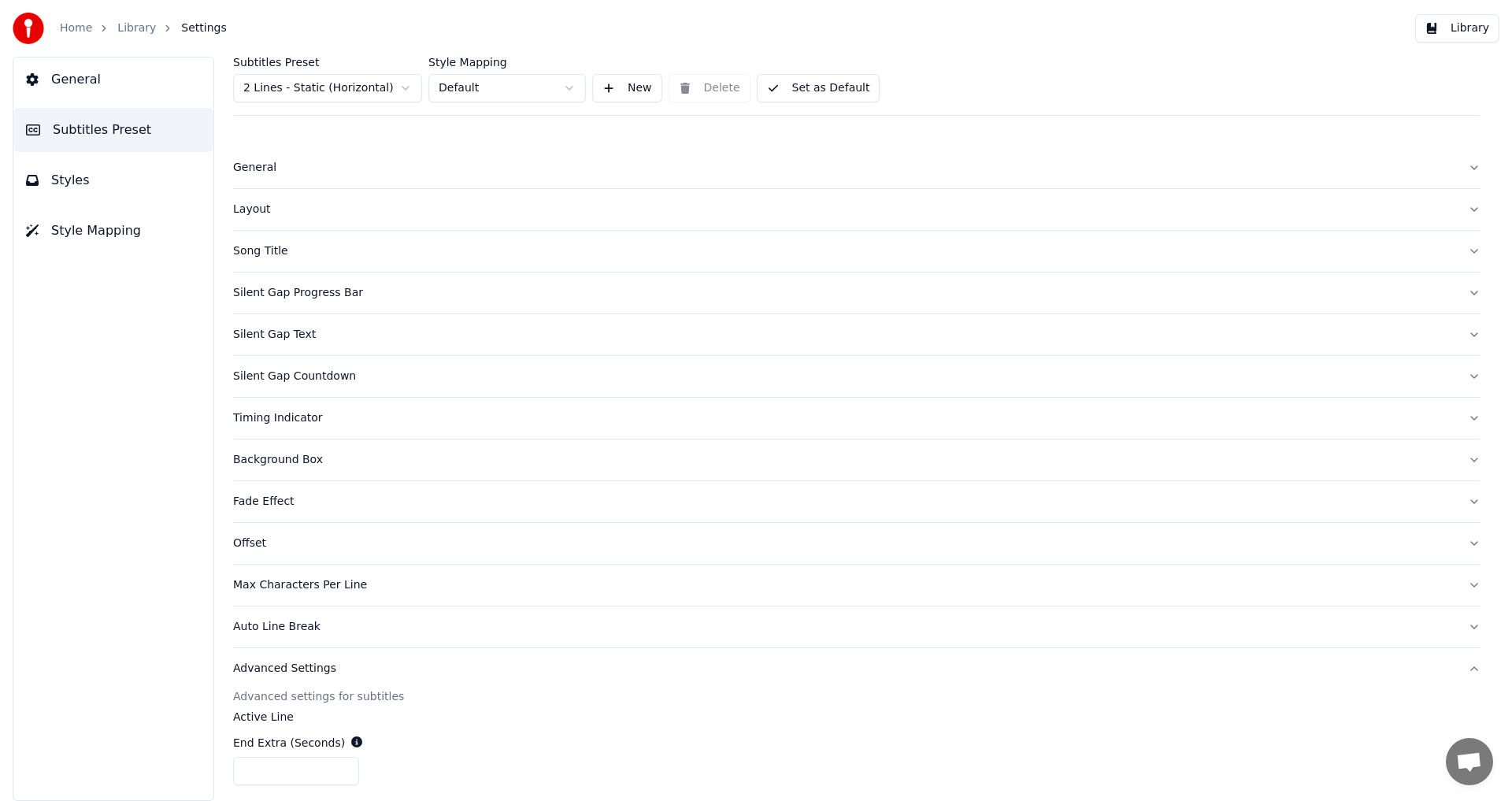
click at [277, 176] on button "General" at bounding box center [857, 167] width 1247 height 41
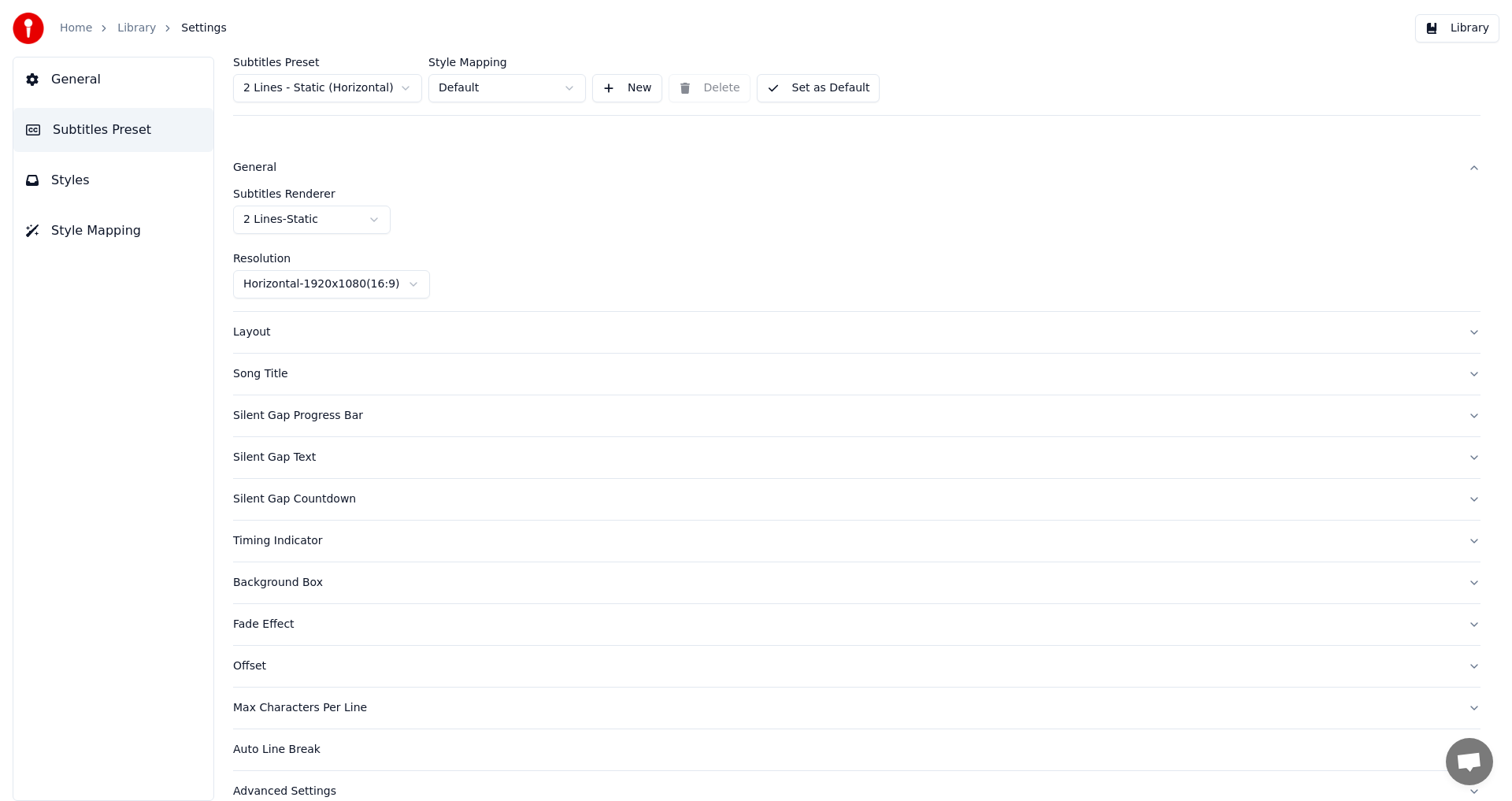
click at [293, 349] on button "Layout" at bounding box center [857, 332] width 1247 height 41
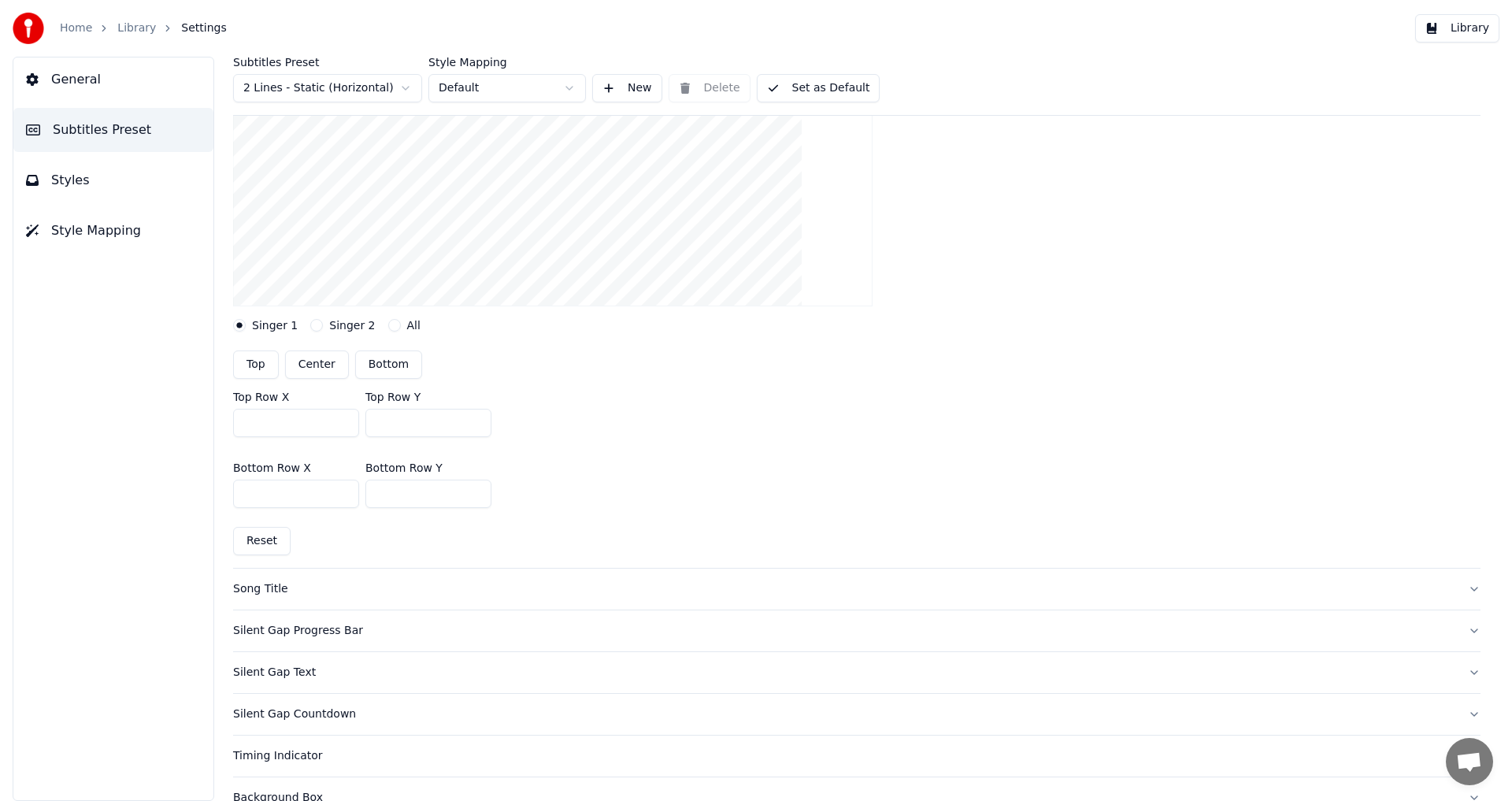
scroll to position [315, 0]
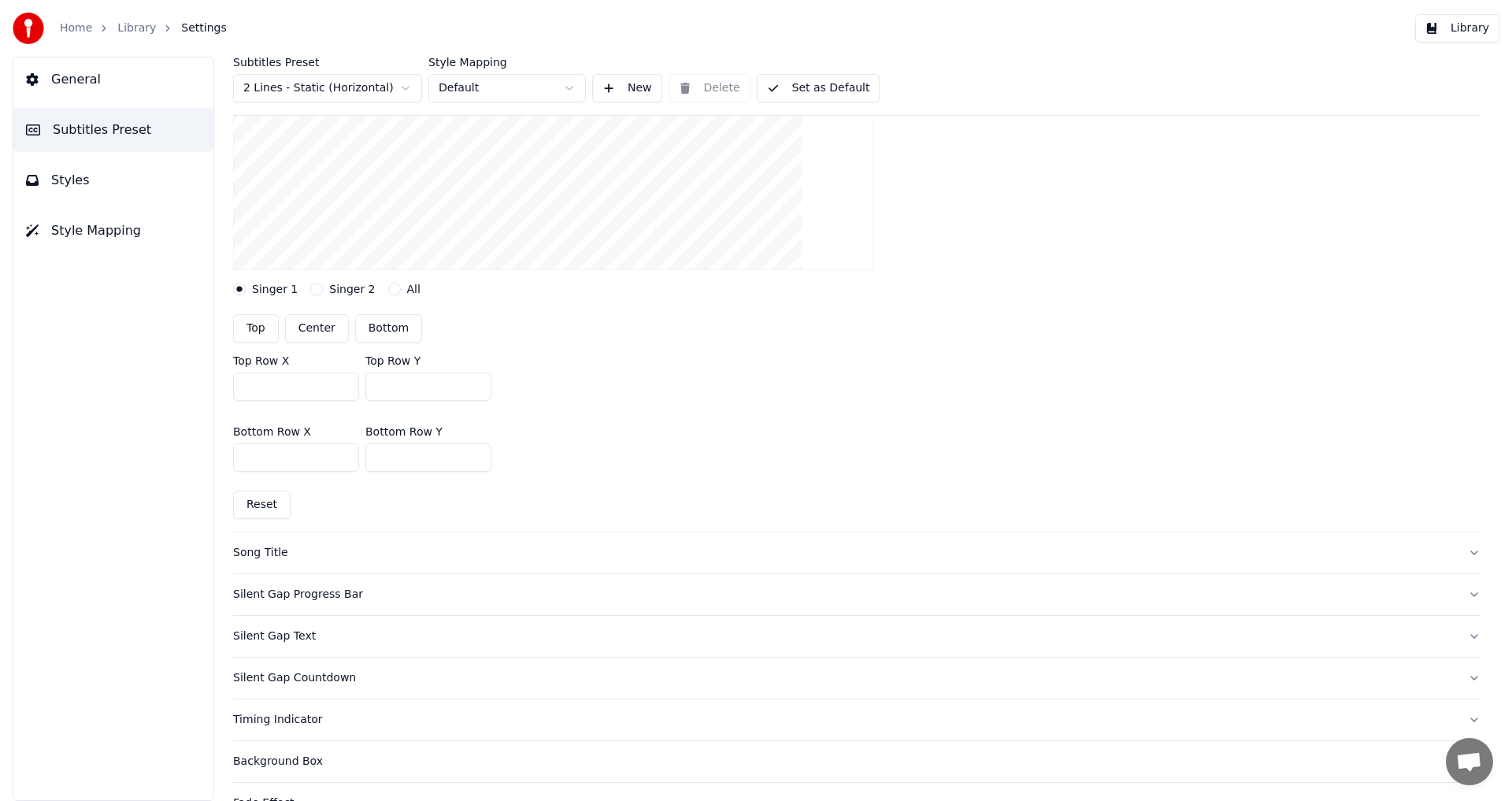
click at [306, 548] on div "Song Title" at bounding box center [844, 553] width 1222 height 16
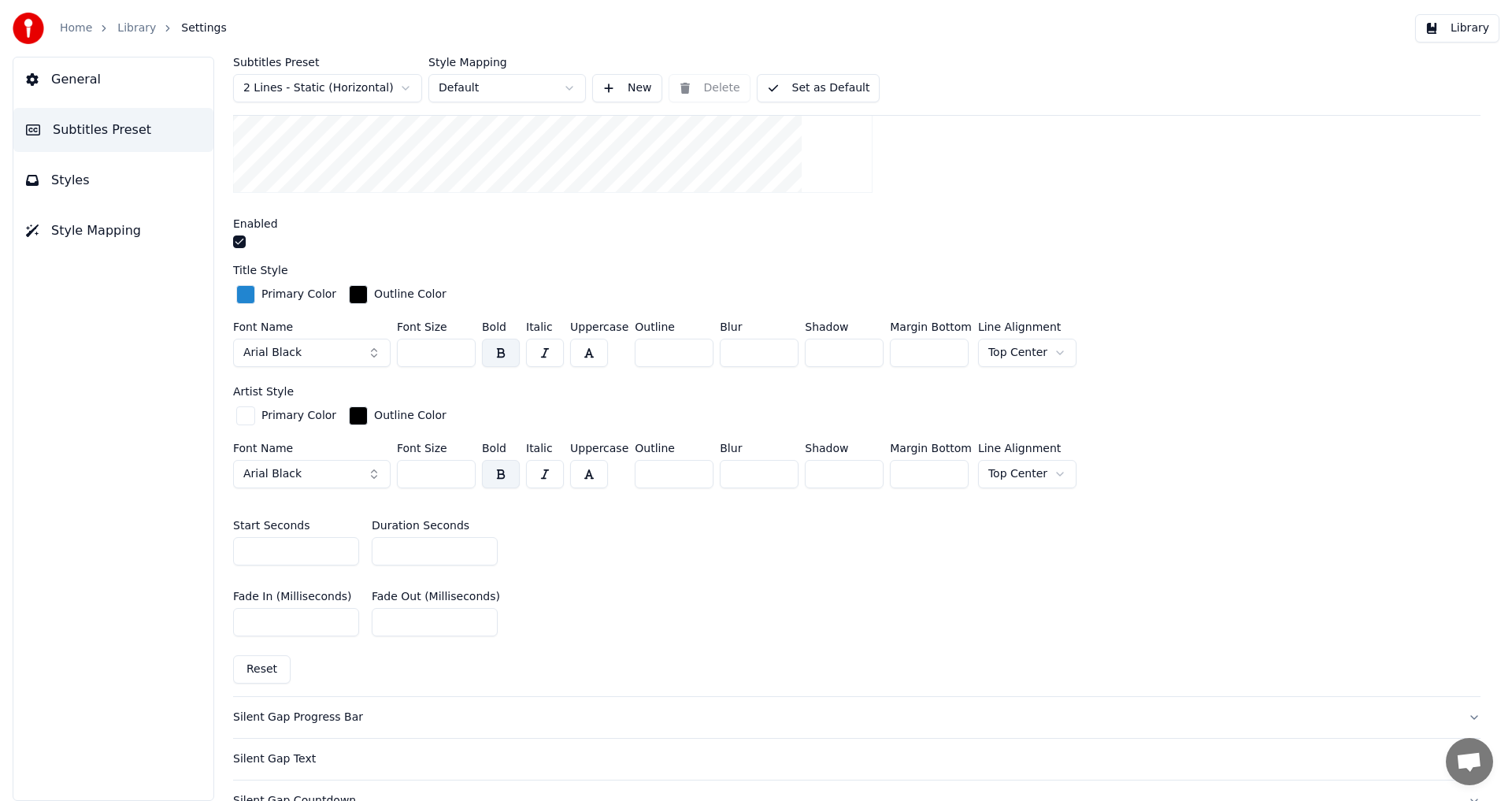
scroll to position [709, 0]
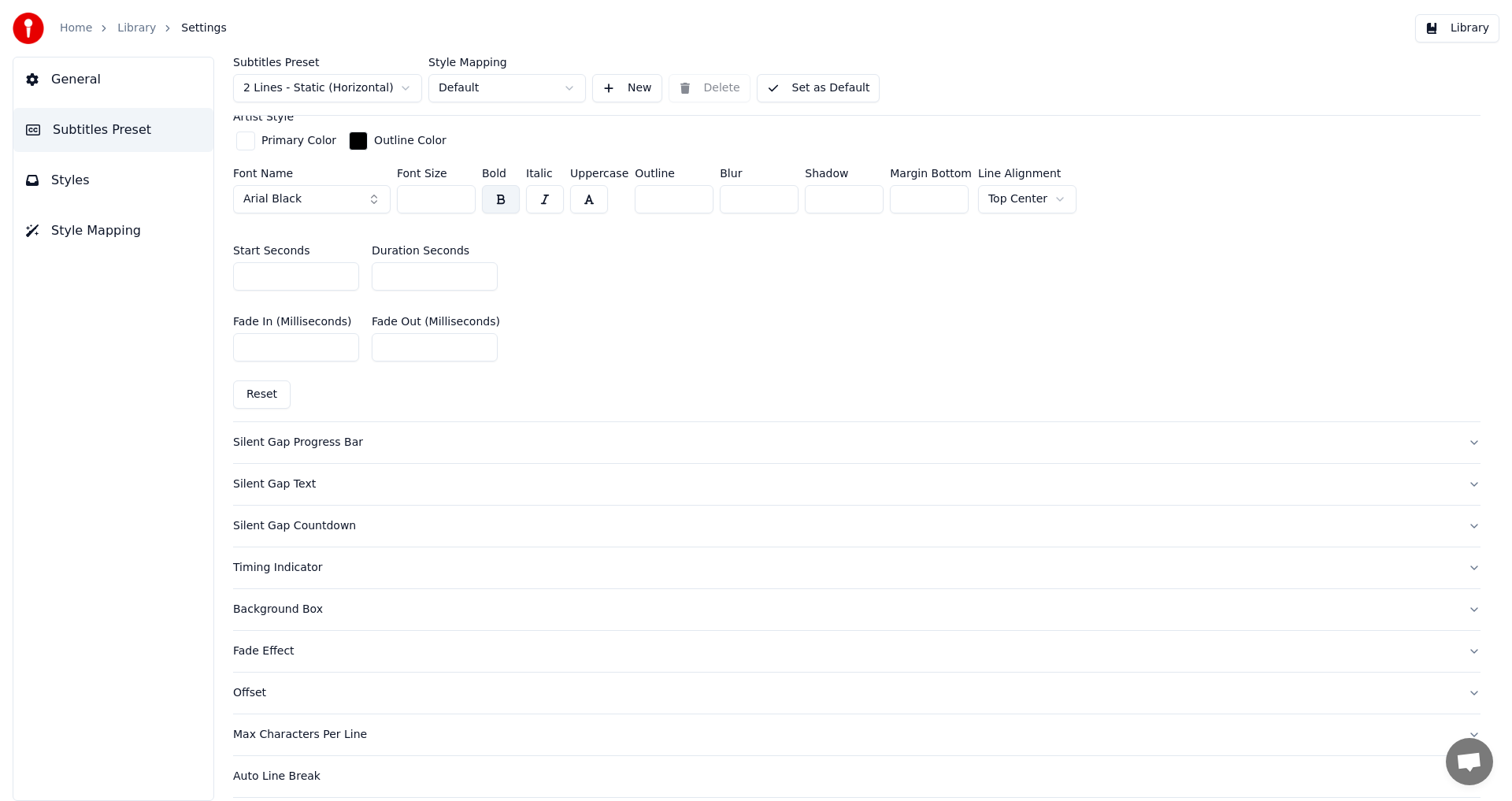
click at [325, 575] on button "Timing Indicator" at bounding box center [857, 568] width 1247 height 41
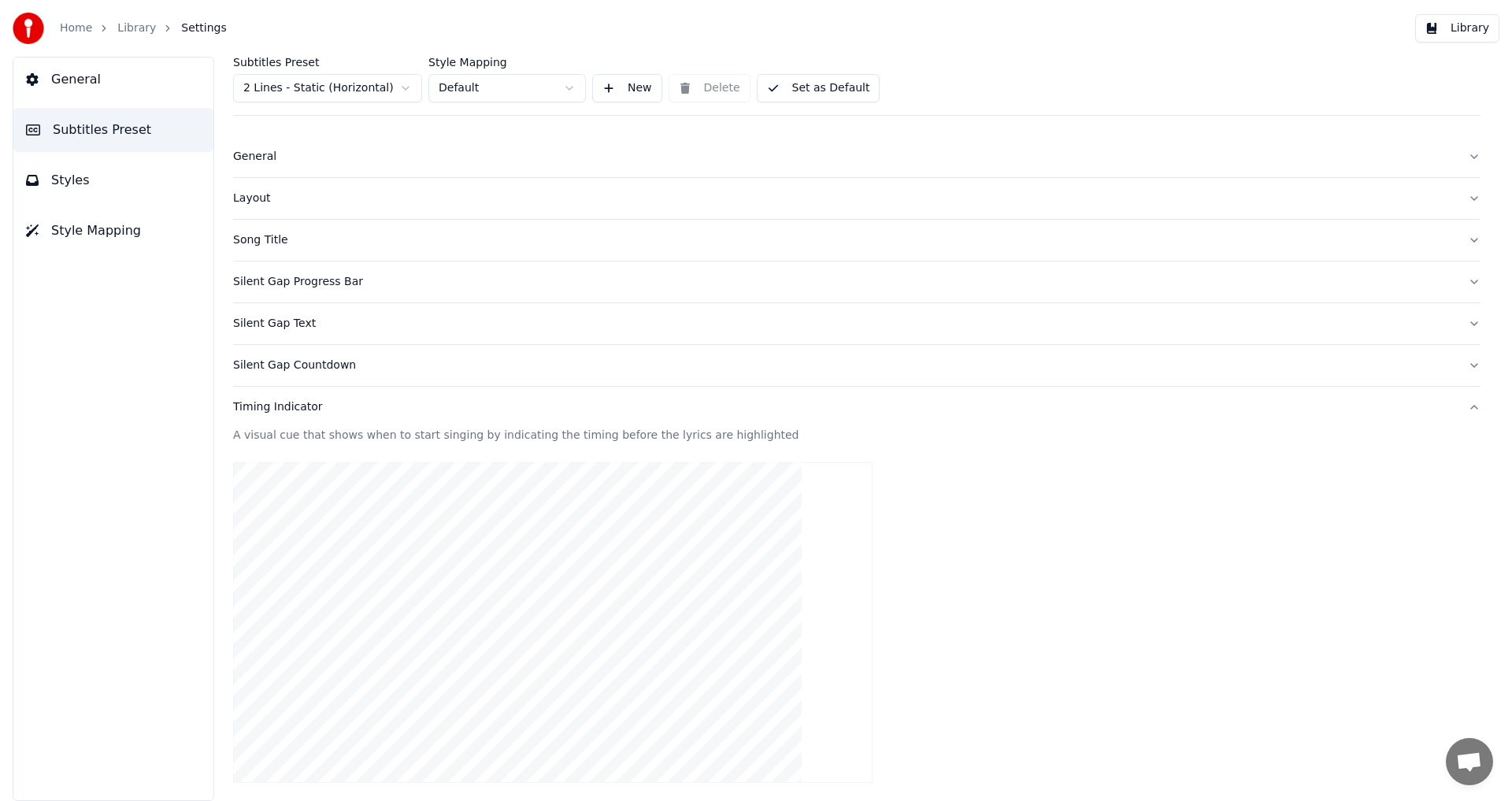
scroll to position [0, 0]
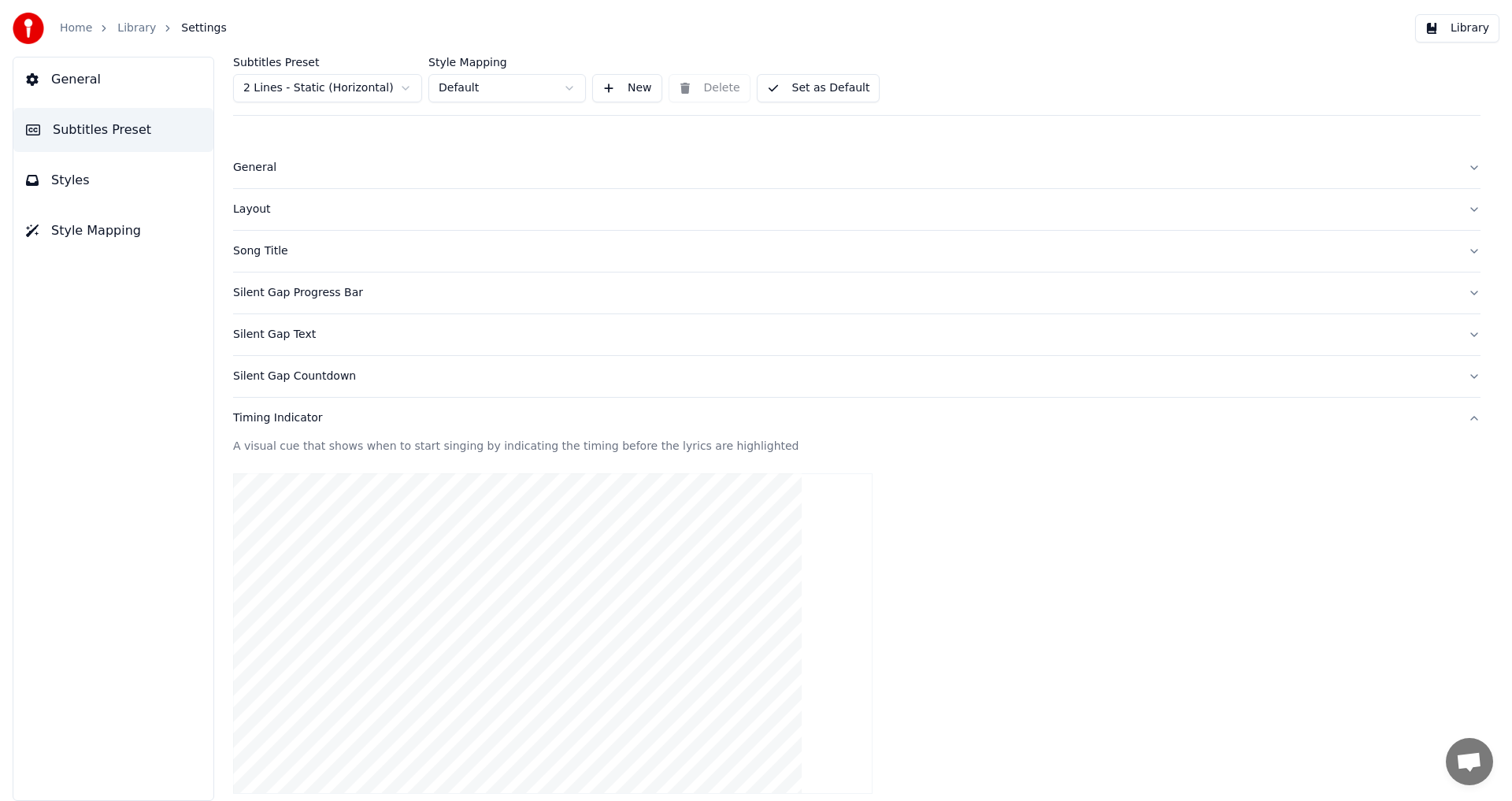
click at [329, 425] on div "Timing Indicator" at bounding box center [844, 418] width 1222 height 16
click at [279, 544] on div "Offset" at bounding box center [844, 544] width 1222 height 16
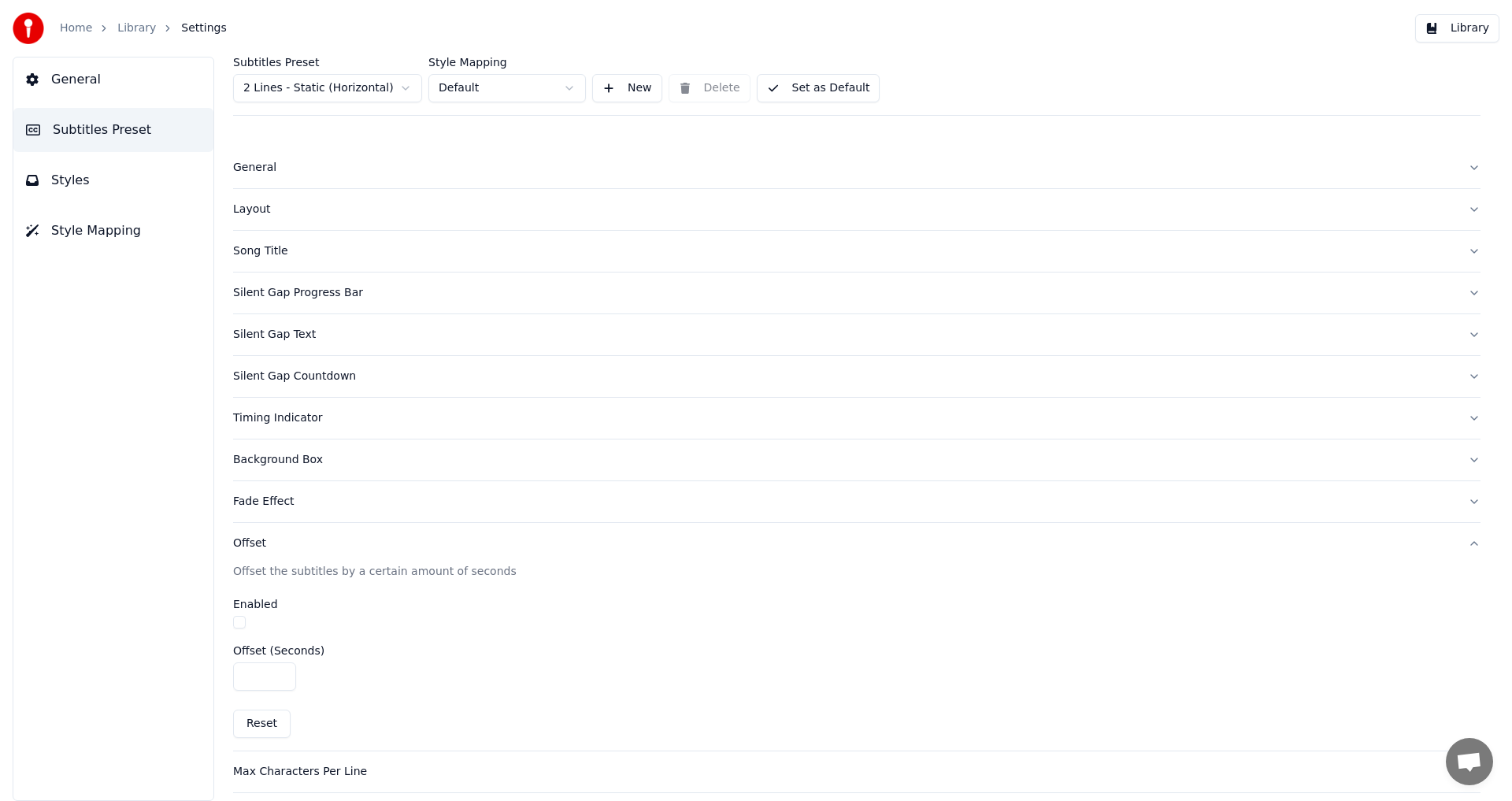
click at [278, 545] on div "Offset" at bounding box center [844, 544] width 1222 height 16
click at [140, 193] on button "Styles" at bounding box center [113, 180] width 200 height 44
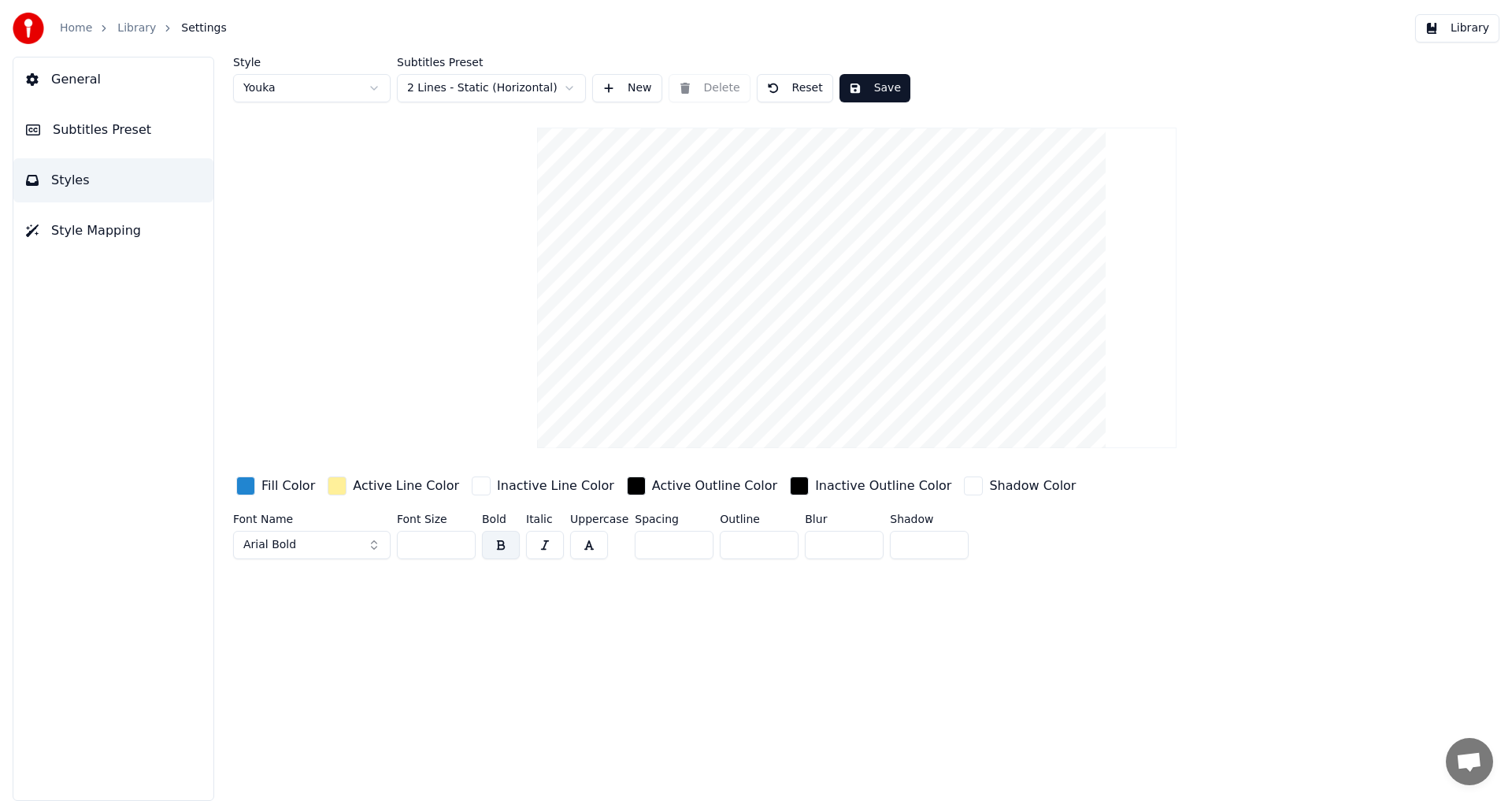
click at [143, 224] on button "Style Mapping" at bounding box center [113, 230] width 200 height 44
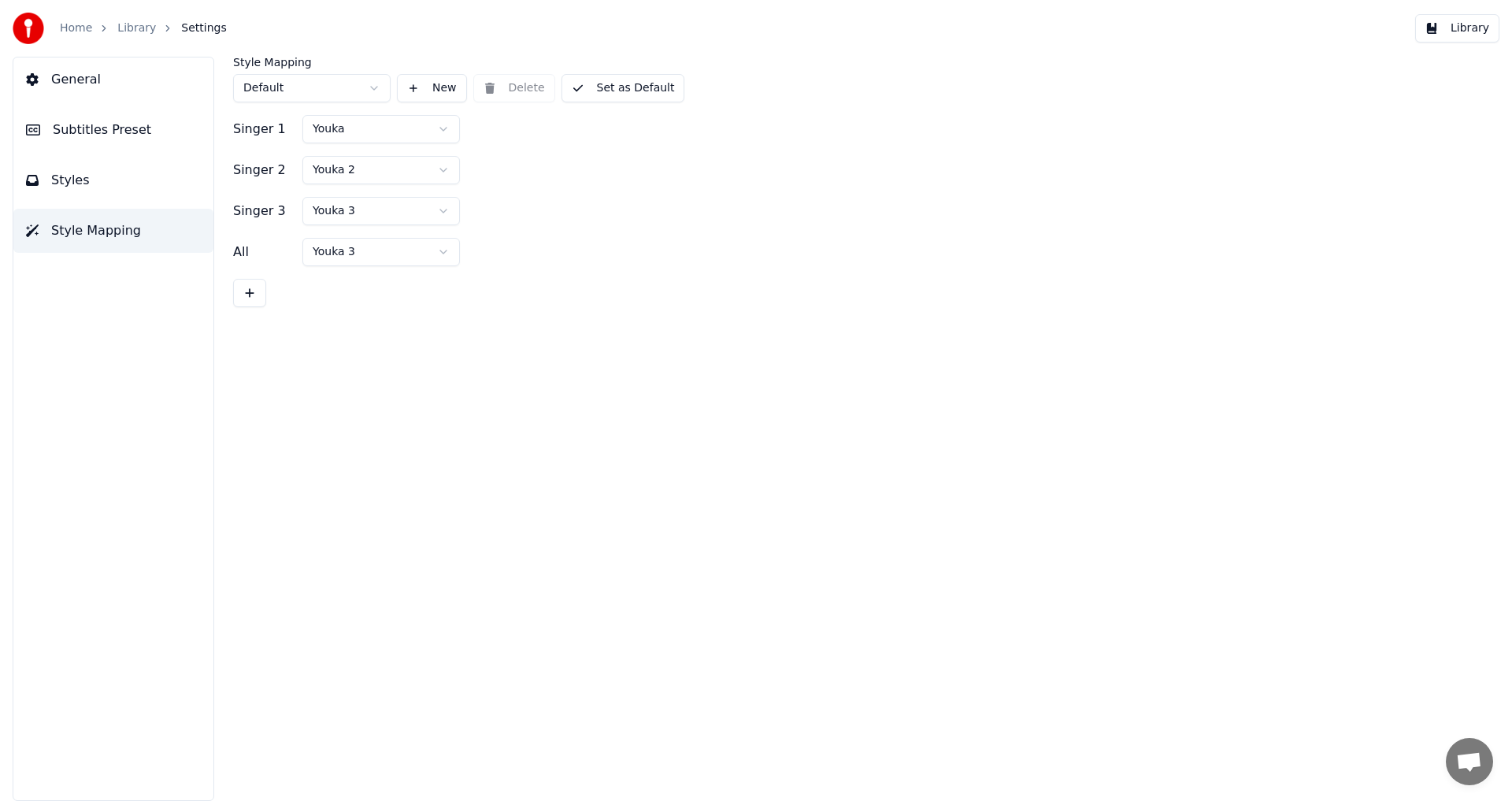
click at [133, 89] on button "General" at bounding box center [113, 79] width 200 height 44
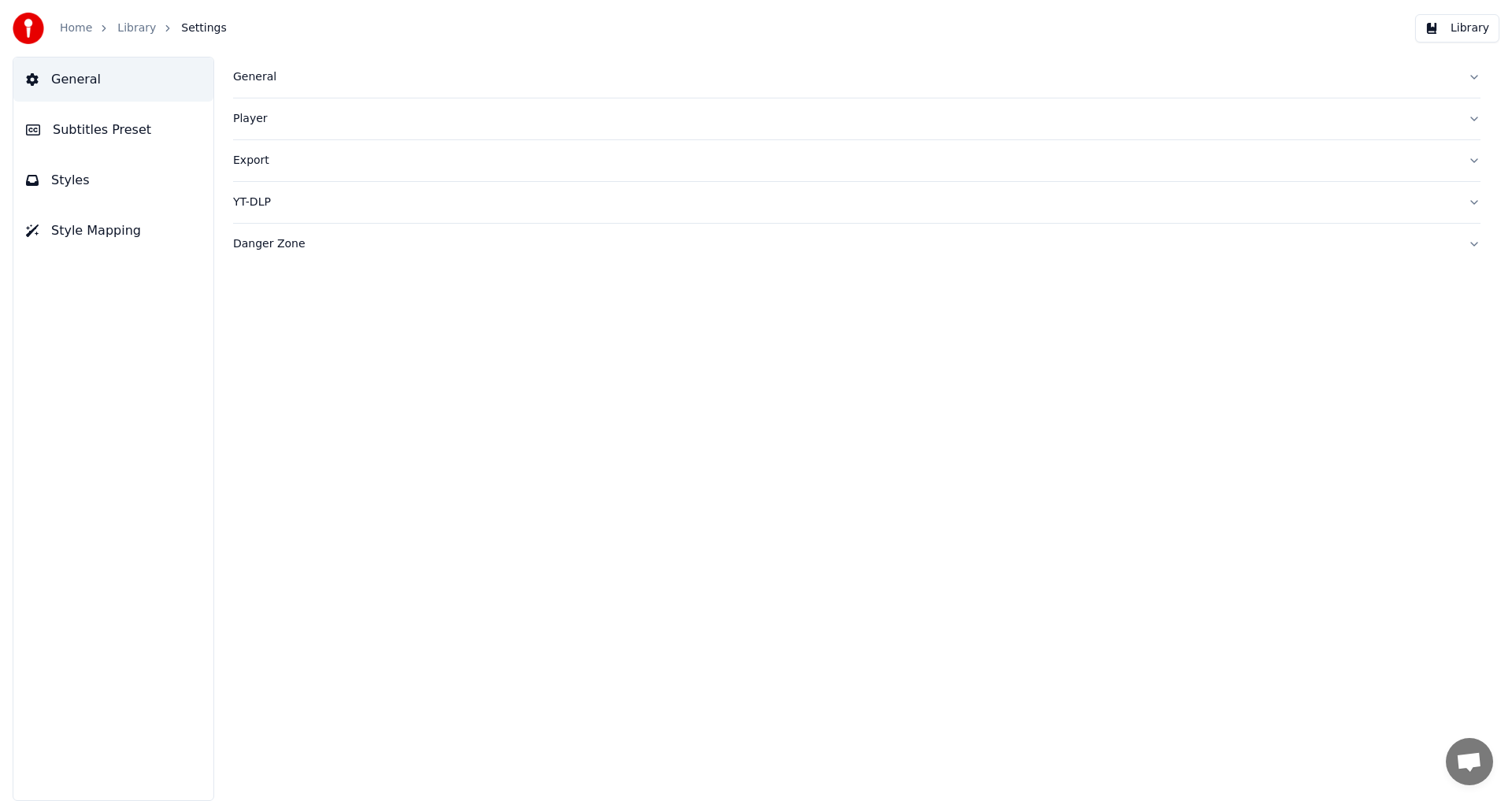
click at [90, 175] on button "Styles" at bounding box center [113, 180] width 200 height 44
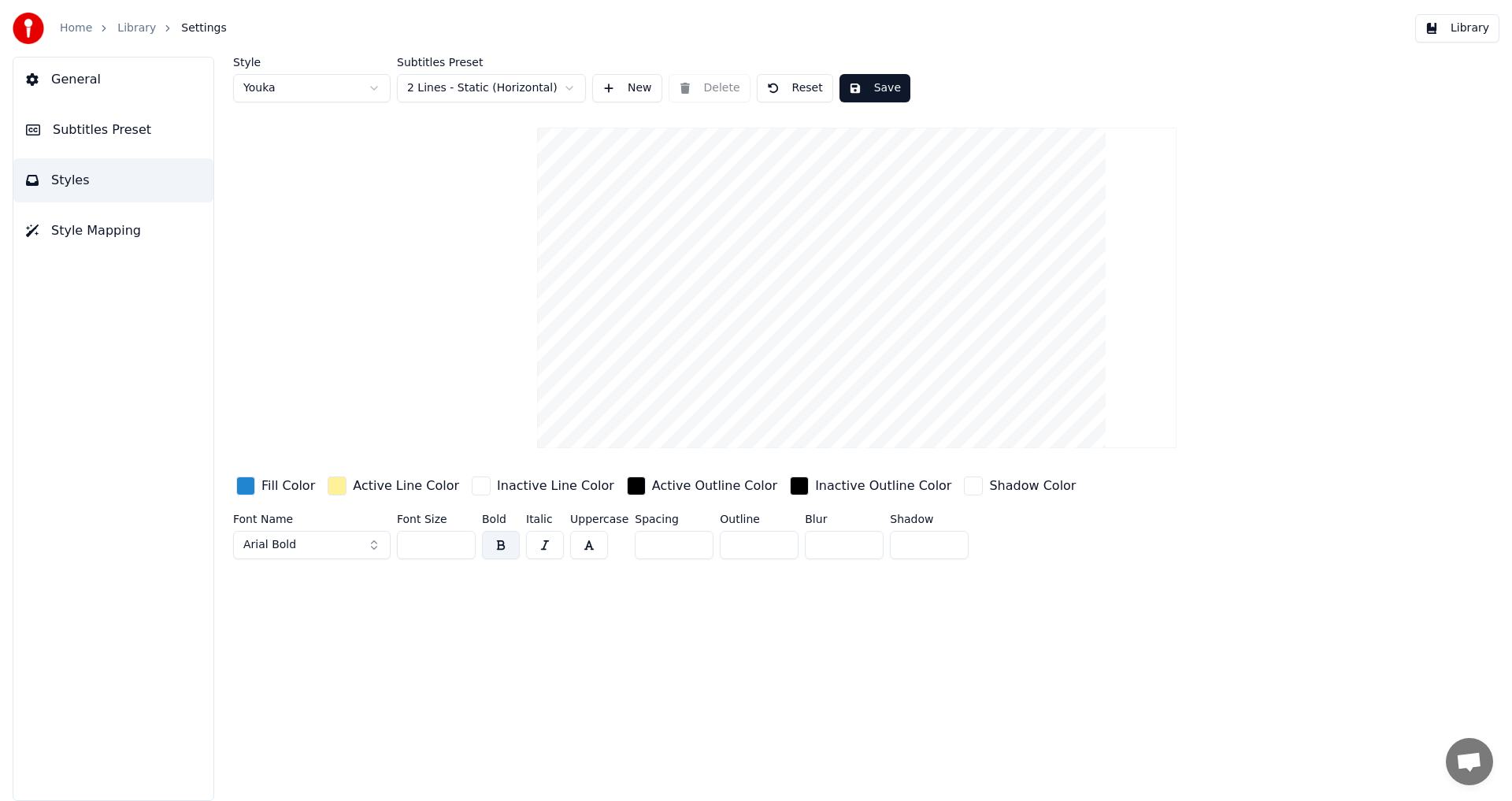
click at [88, 233] on span "Style Mapping" at bounding box center [96, 231] width 90 height 19
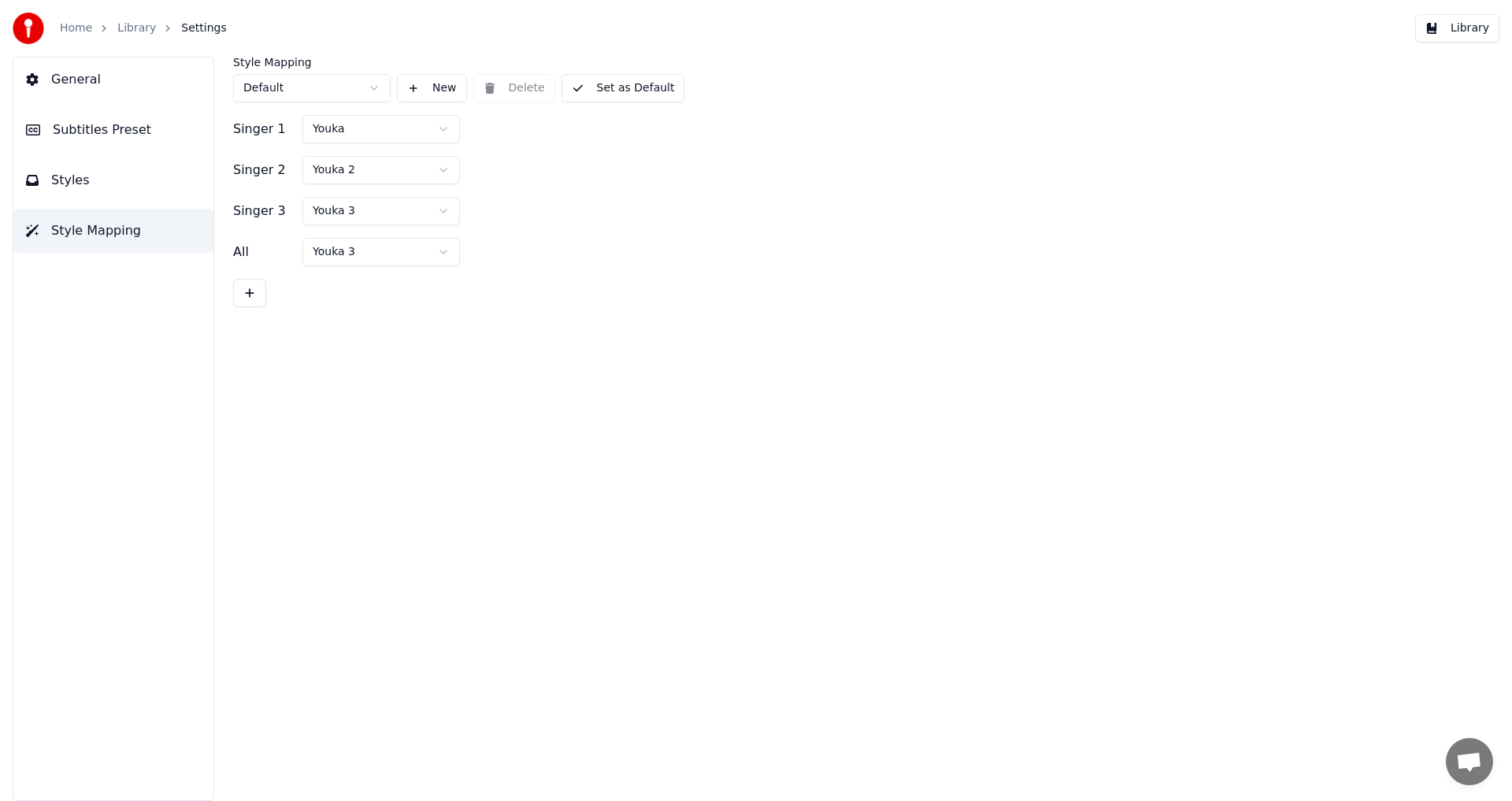
click at [117, 178] on button "Styles" at bounding box center [113, 180] width 200 height 44
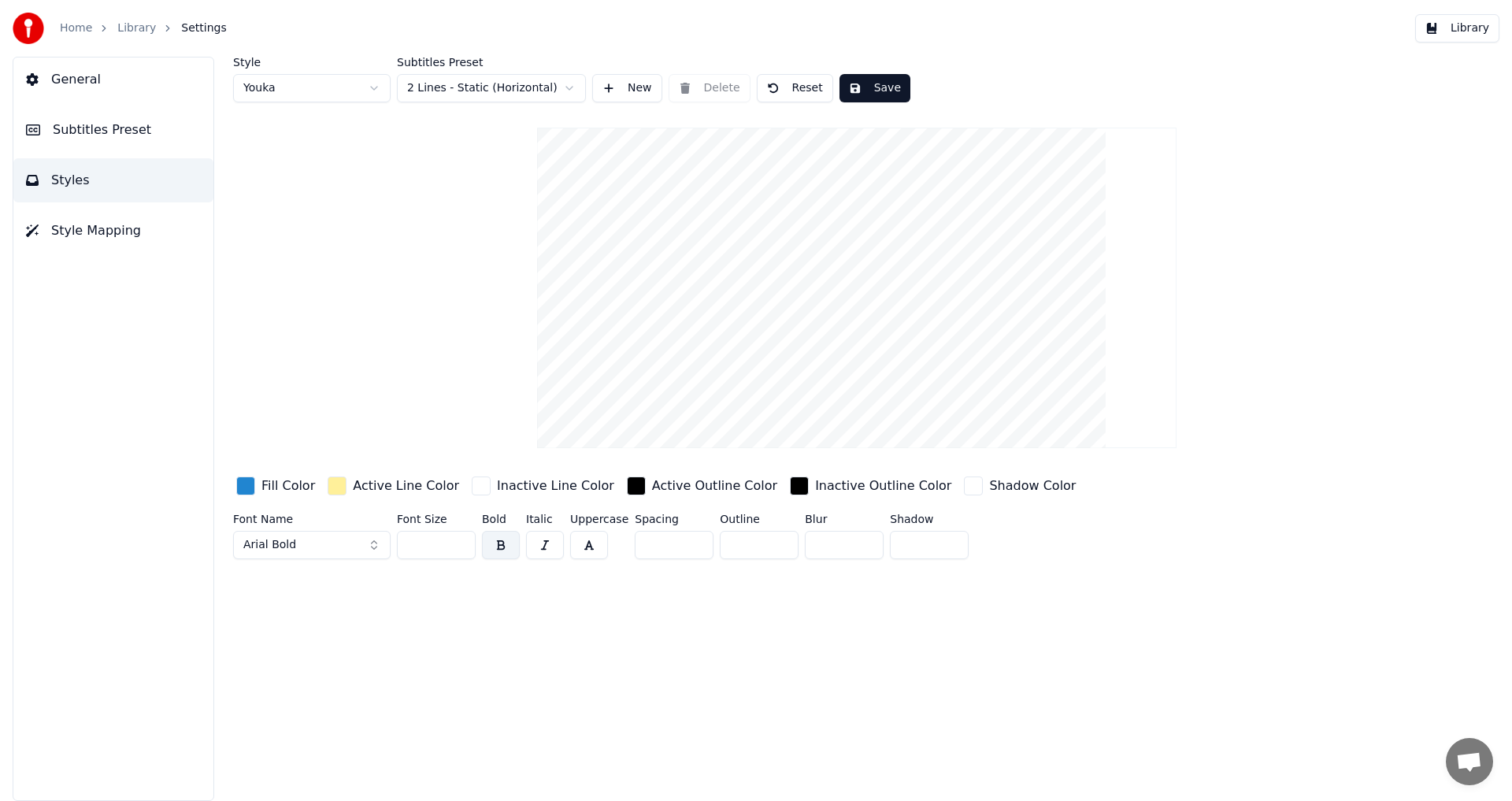
click at [1380, 218] on div "Style Youka Subtitles Preset 2 Lines - Static (Horizontal) New Delete Reset Sav…" at bounding box center [857, 311] width 1247 height 509
click at [467, 84] on html "Home Library Settings Library General Subtitles Preset Styles Style Mapping Sty…" at bounding box center [756, 400] width 1512 height 801
click at [489, 83] on html "Home Library Settings Library General Subtitles Preset Styles Style Mapping Sty…" at bounding box center [756, 400] width 1512 height 801
click at [479, 85] on html "Home Library Settings Library General Subtitles Preset Styles Style Mapping Sty…" at bounding box center [756, 400] width 1512 height 801
click at [167, 229] on button "Style Mapping" at bounding box center [113, 230] width 200 height 44
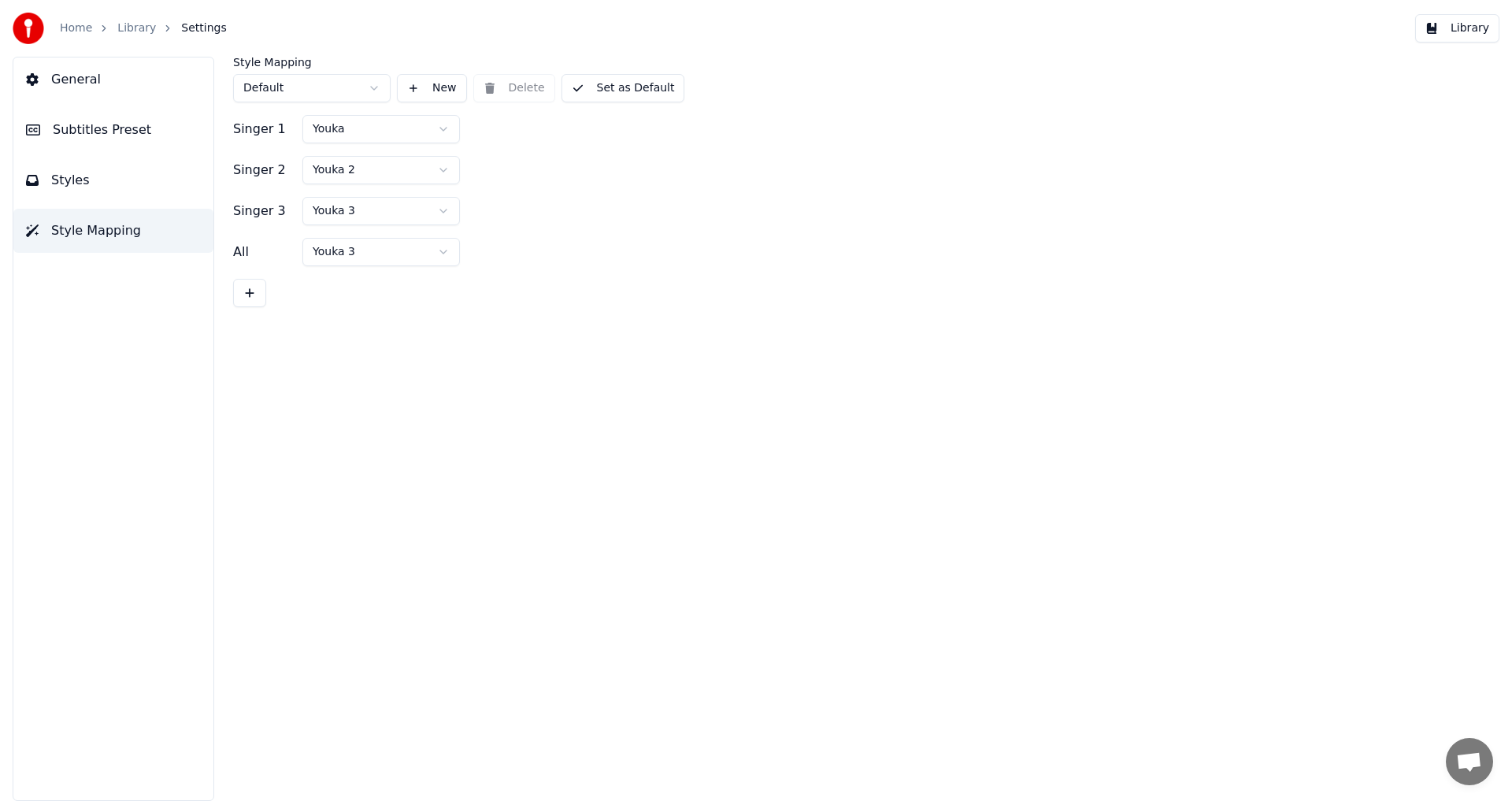
click at [153, 185] on button "Styles" at bounding box center [113, 180] width 200 height 44
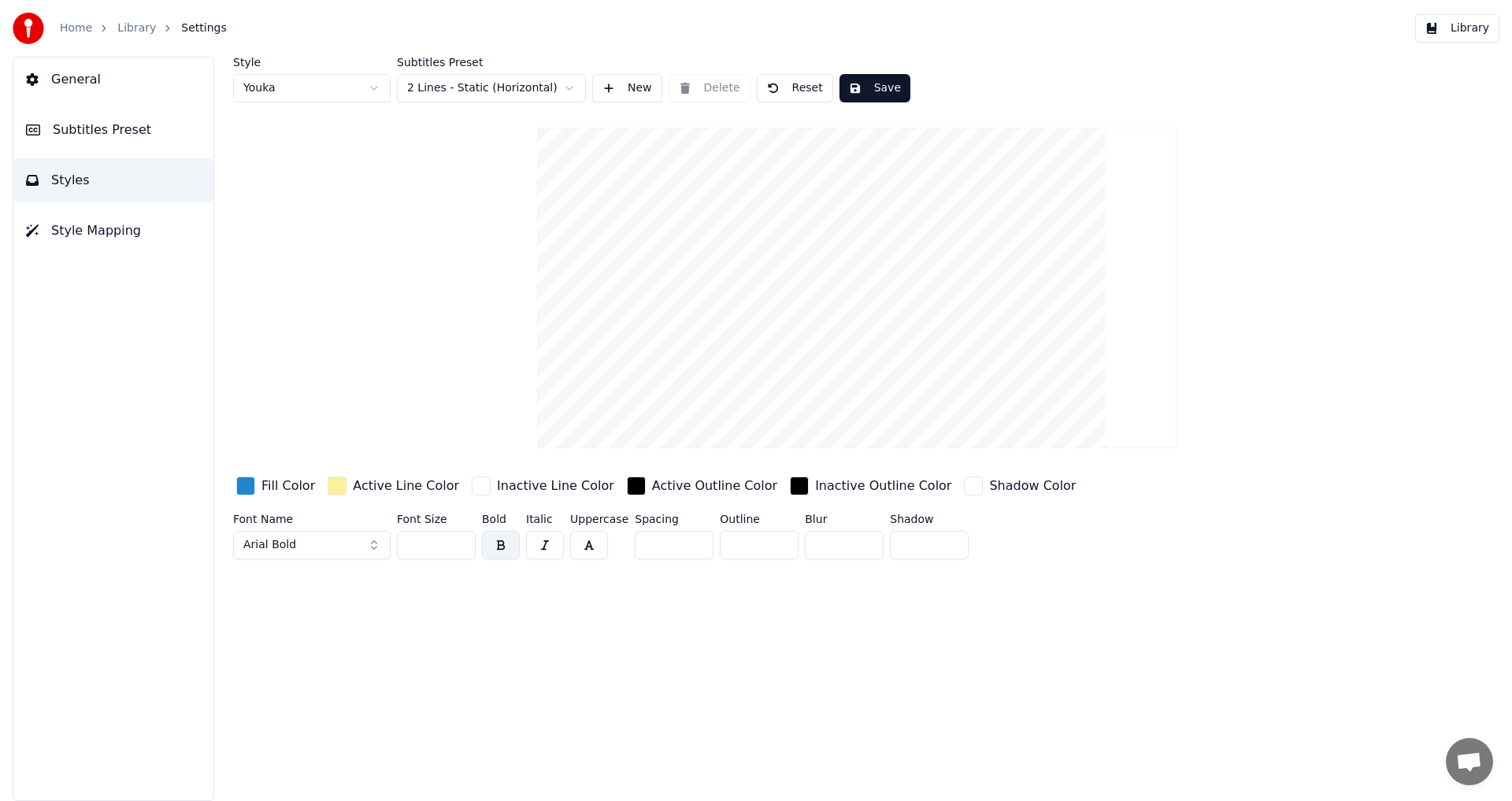
click at [331, 485] on div "button" at bounding box center [337, 486] width 19 height 19
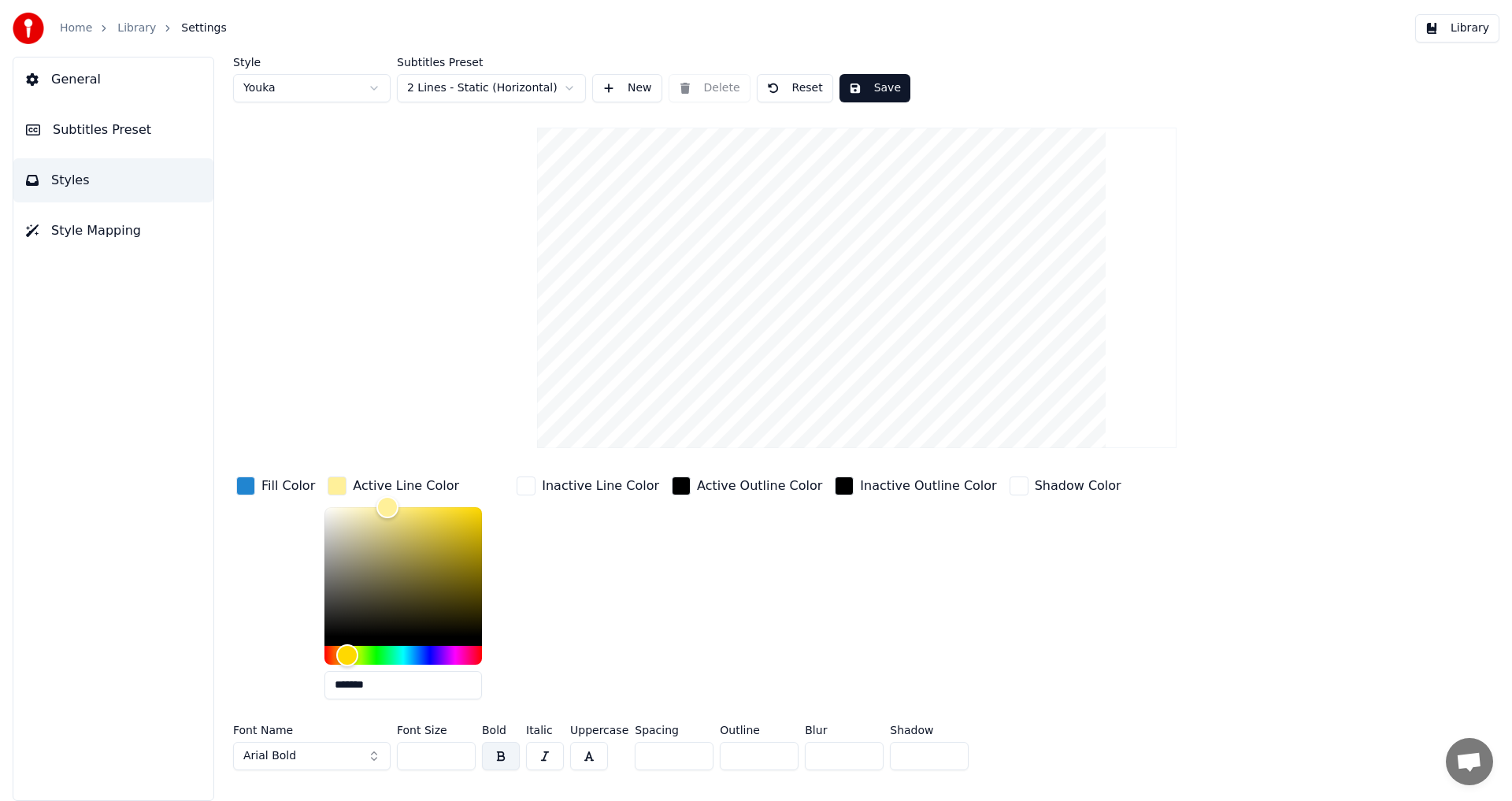
click at [333, 488] on div "button" at bounding box center [337, 486] width 19 height 19
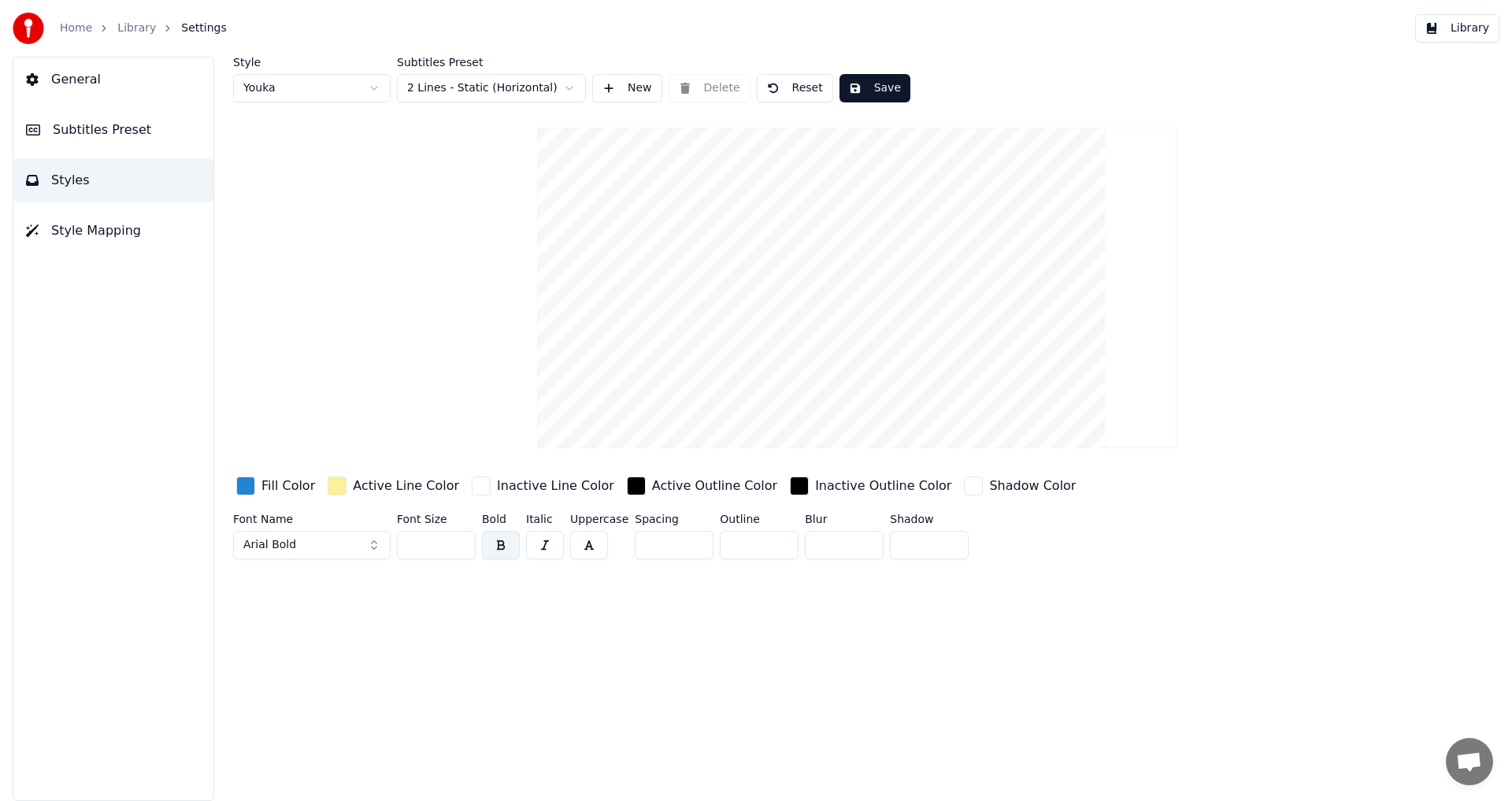
click at [1434, 28] on button "Library" at bounding box center [1457, 28] width 84 height 28
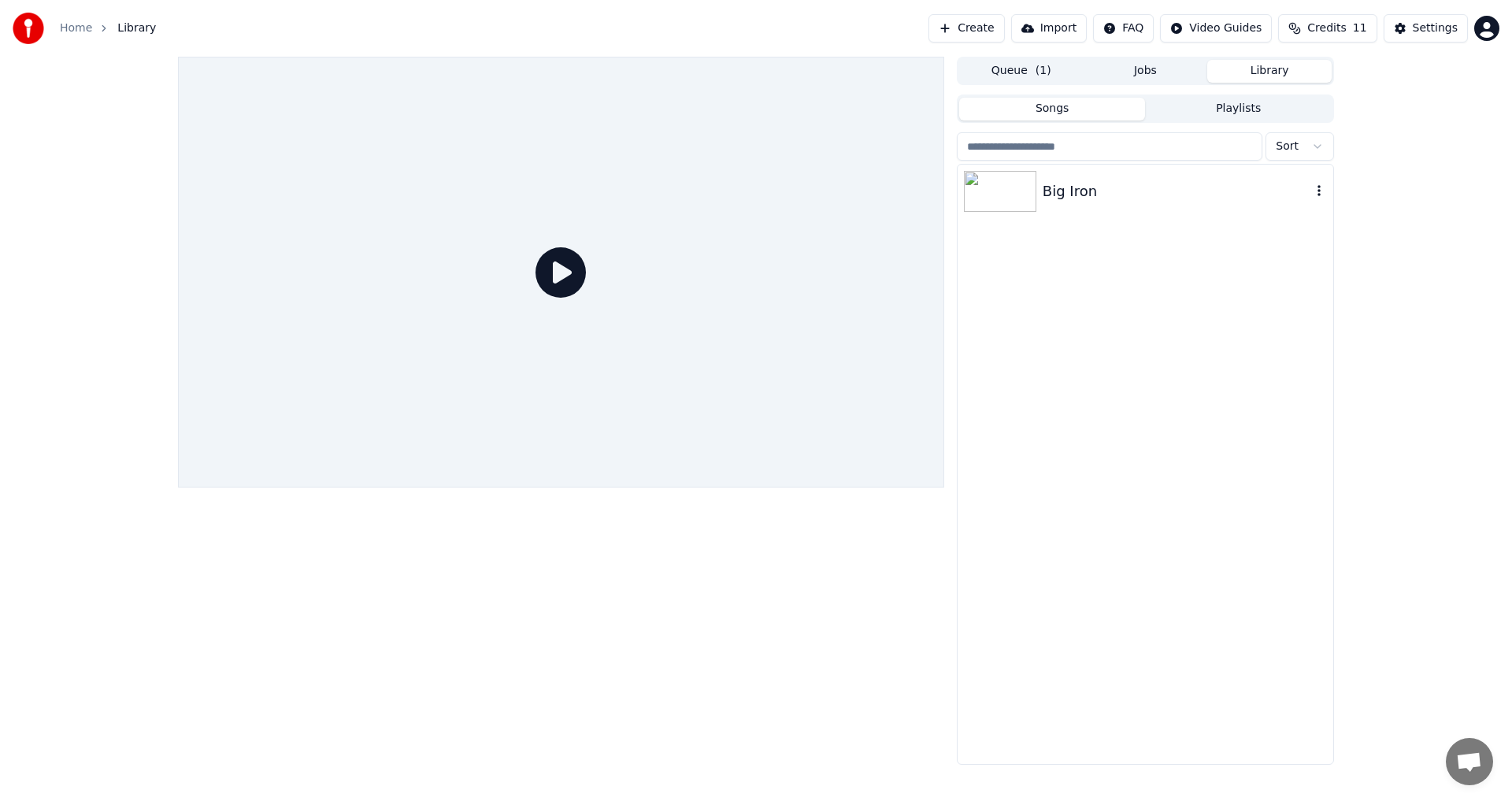
click at [1056, 193] on div "Big Iron" at bounding box center [1177, 192] width 269 height 22
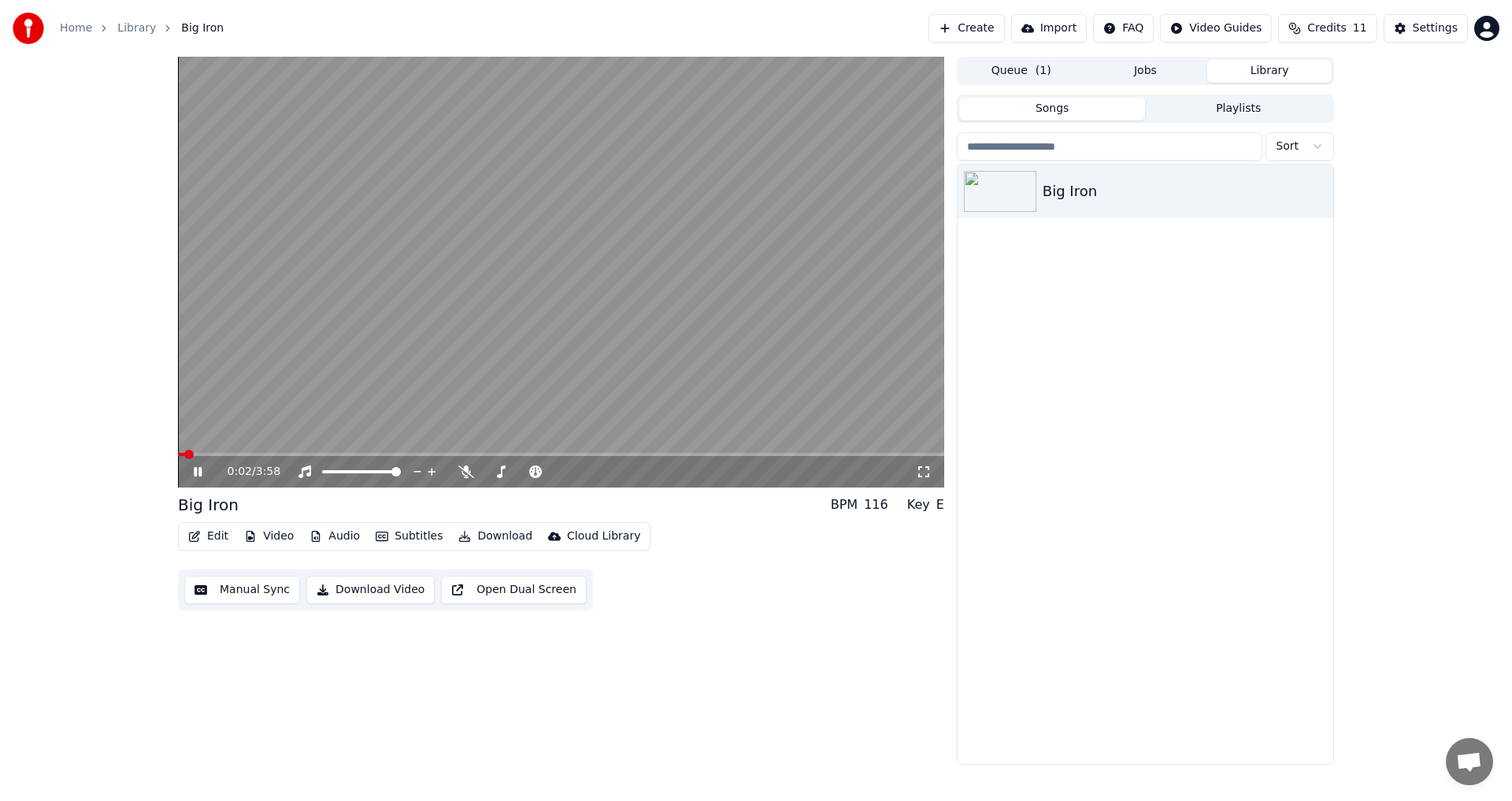
click at [201, 475] on icon at bounding box center [209, 472] width 37 height 13
click at [202, 536] on button "Edit" at bounding box center [209, 536] width 53 height 22
click at [333, 594] on button "Download Video" at bounding box center [370, 589] width 129 height 28
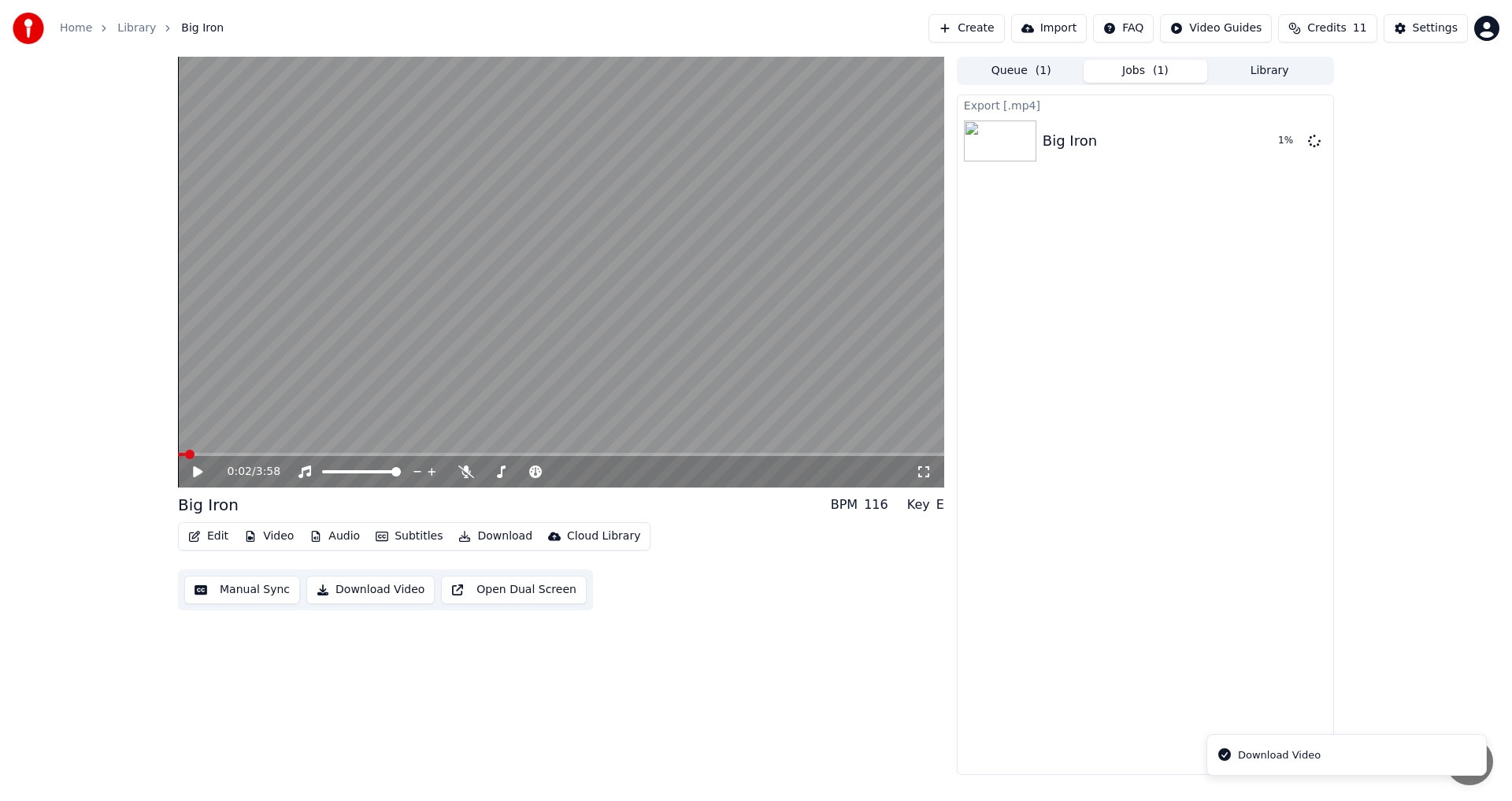
click at [344, 588] on button "Download Video" at bounding box center [370, 589] width 129 height 28
click at [397, 694] on div "0:02 / 3:58 Big Iron BPM 116 Key E Edit Video Audio Subtitles Download Cloud Li…" at bounding box center [561, 416] width 766 height 719
click at [401, 657] on div "0:02 / 3:58 Big Iron BPM 116 Key E Edit Video Audio Subtitles Download Cloud Li…" at bounding box center [561, 416] width 766 height 719
click at [134, 541] on div "0:02 / 3:58 Big Iron BPM 116 Key E Edit Video Audio Subtitles Download Cloud Li…" at bounding box center [756, 416] width 1512 height 719
click at [257, 533] on button "Video" at bounding box center [269, 536] width 62 height 22
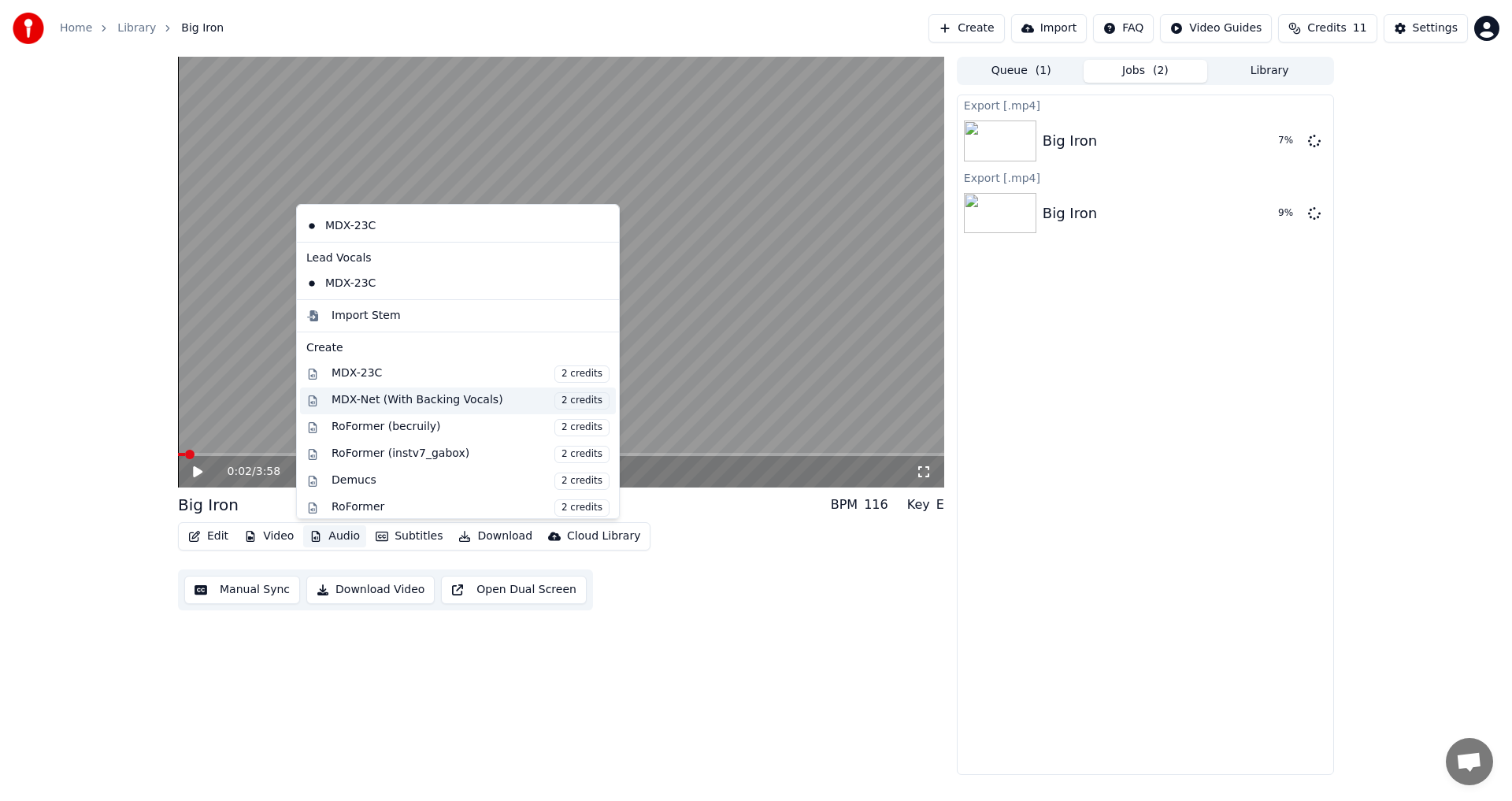
scroll to position [2, 0]
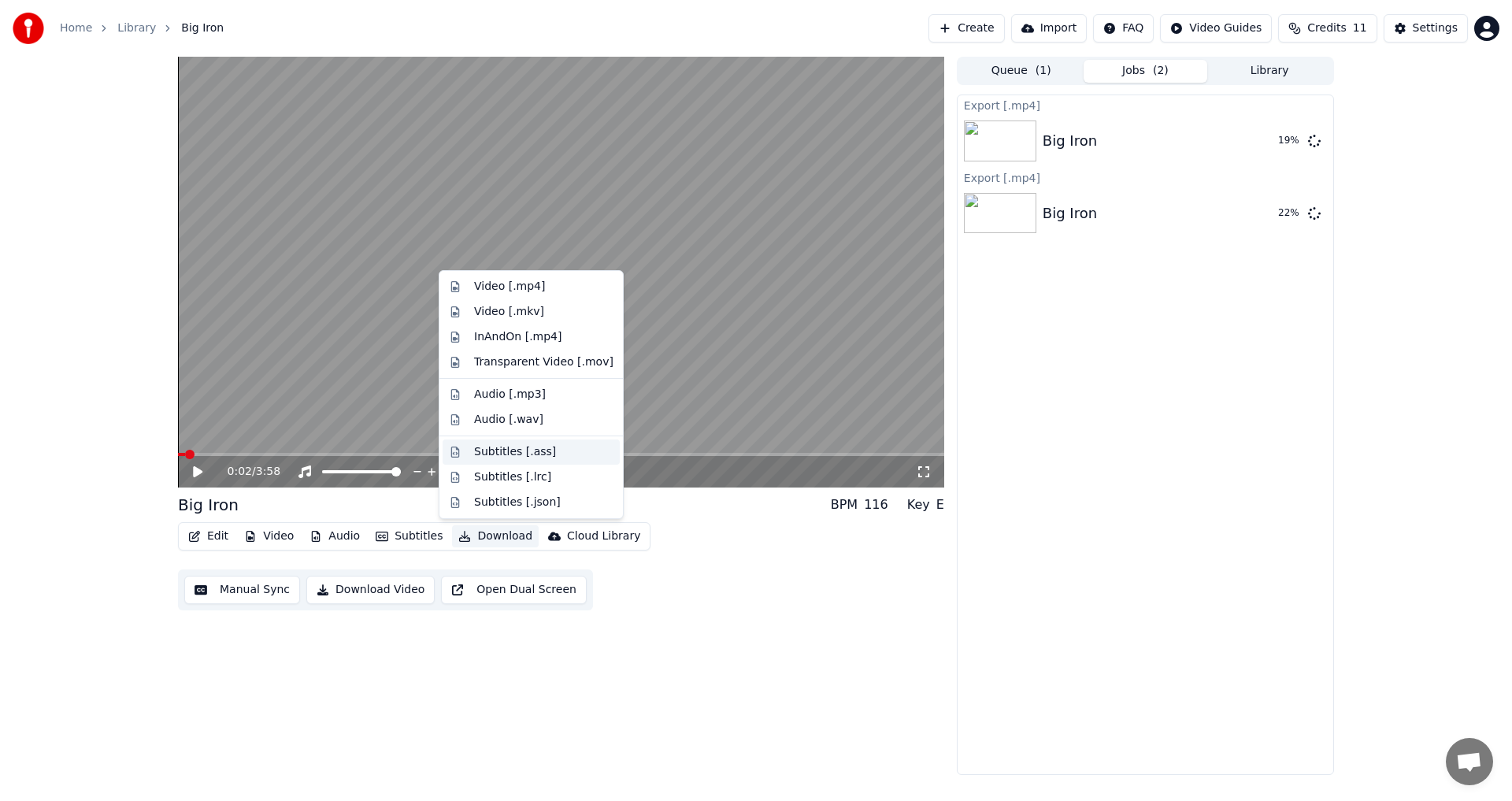
click at [563, 456] on div "Subtitles [.ass]" at bounding box center [543, 452] width 139 height 16
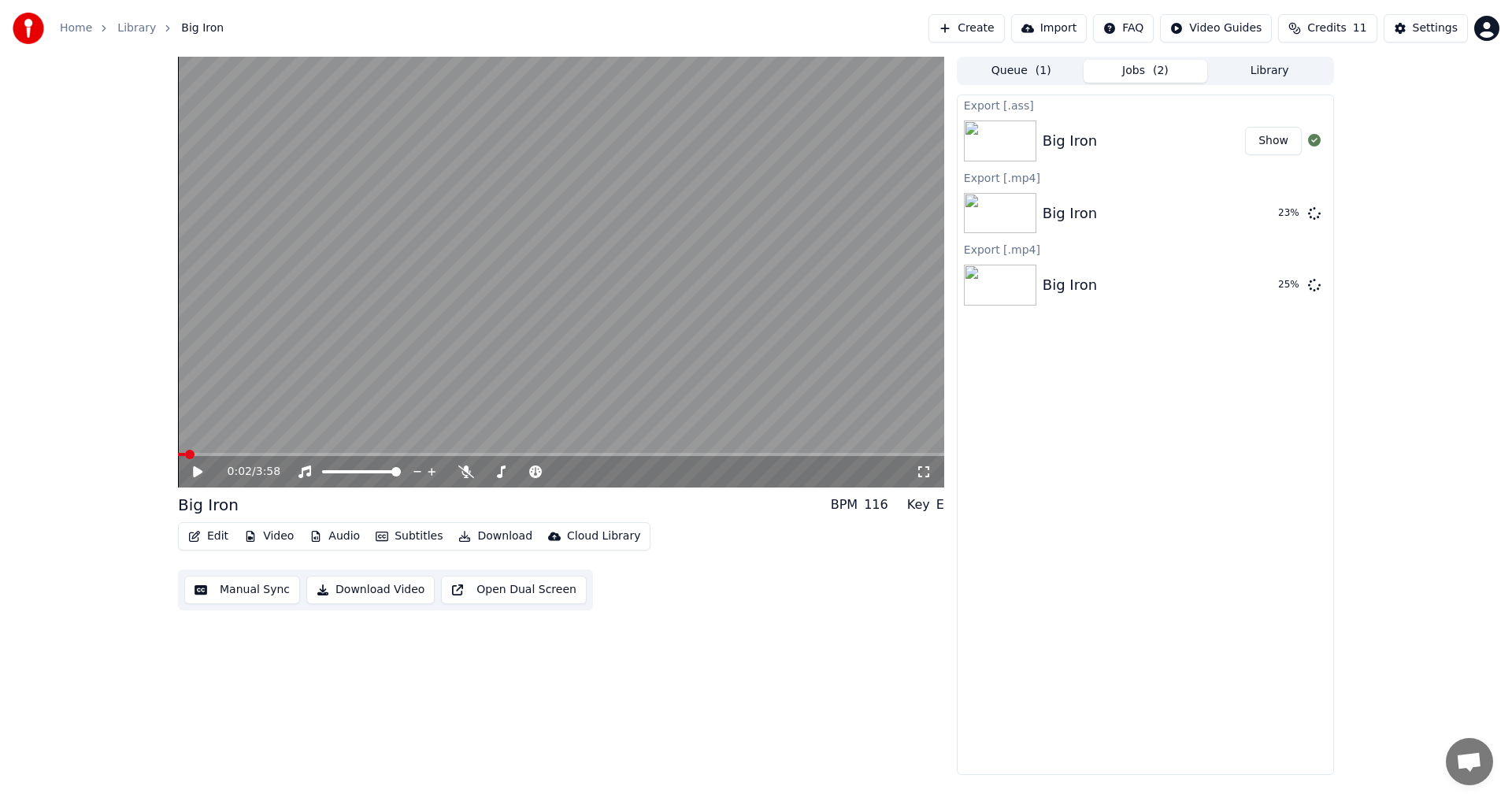
click at [1279, 141] on button "Show" at bounding box center [1273, 141] width 57 height 28
click at [384, 540] on button "Subtitles" at bounding box center [409, 536] width 80 height 22
click at [831, 749] on div "0:02 / 3:58 Big Iron BPM 116 Key E Edit Video Audio Subtitles Download Cloud Li…" at bounding box center [561, 416] width 766 height 719
click at [718, 624] on div "0:02 / 3:58 Big Iron BPM 116 Key E Edit Video Audio Subtitles Download Cloud Li…" at bounding box center [561, 416] width 766 height 719
click at [408, 537] on button "Subtitles" at bounding box center [409, 536] width 80 height 22
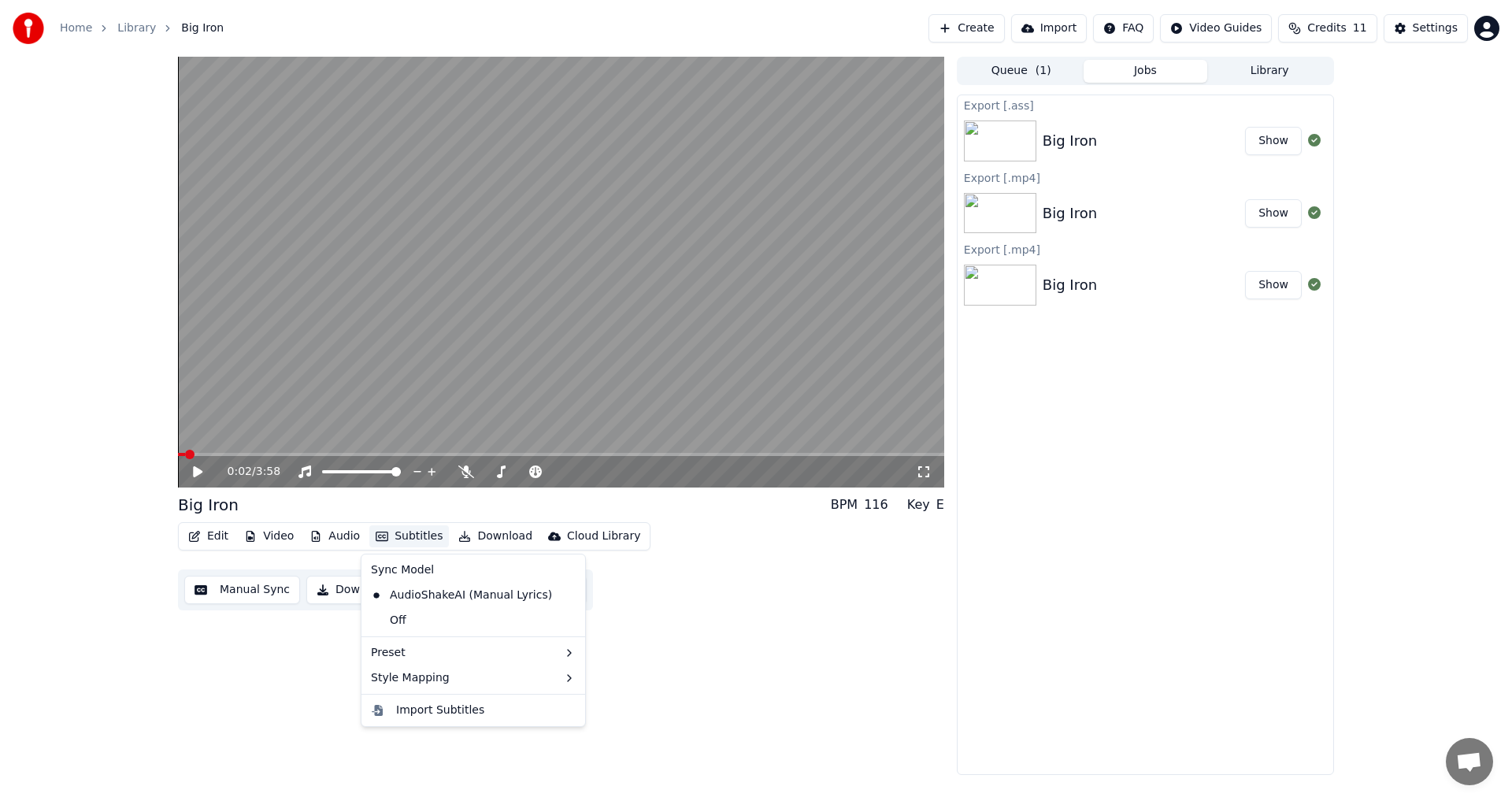
click at [687, 624] on div "0:02 / 3:58 Big Iron BPM 116 Key E Edit Video Audio Subtitles Download Cloud Li…" at bounding box center [561, 416] width 766 height 719
click at [270, 592] on button "Manual Sync" at bounding box center [242, 589] width 116 height 28
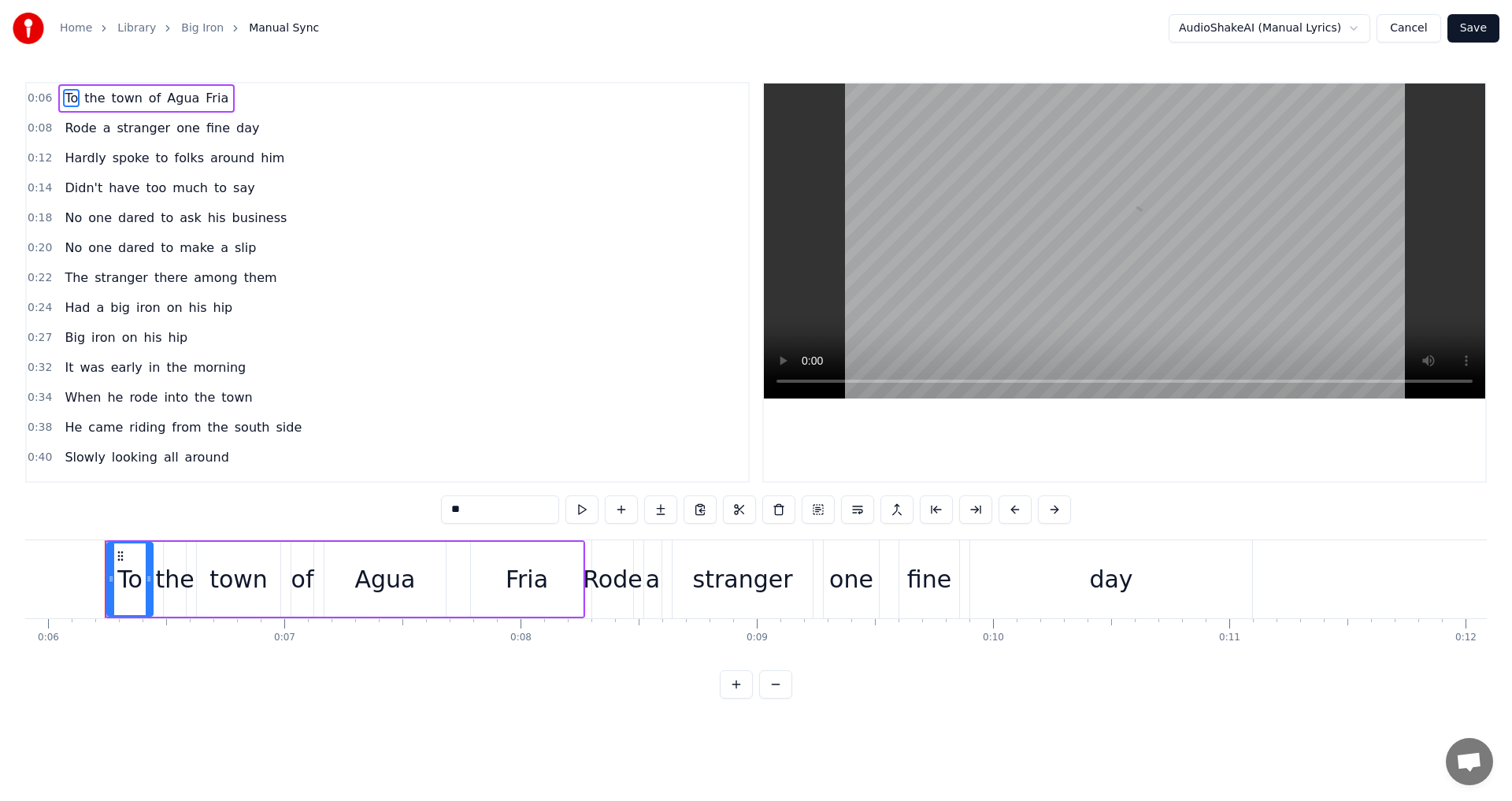
scroll to position [0, 1395]
click at [1418, 27] on button "Cancel" at bounding box center [1408, 28] width 64 height 28
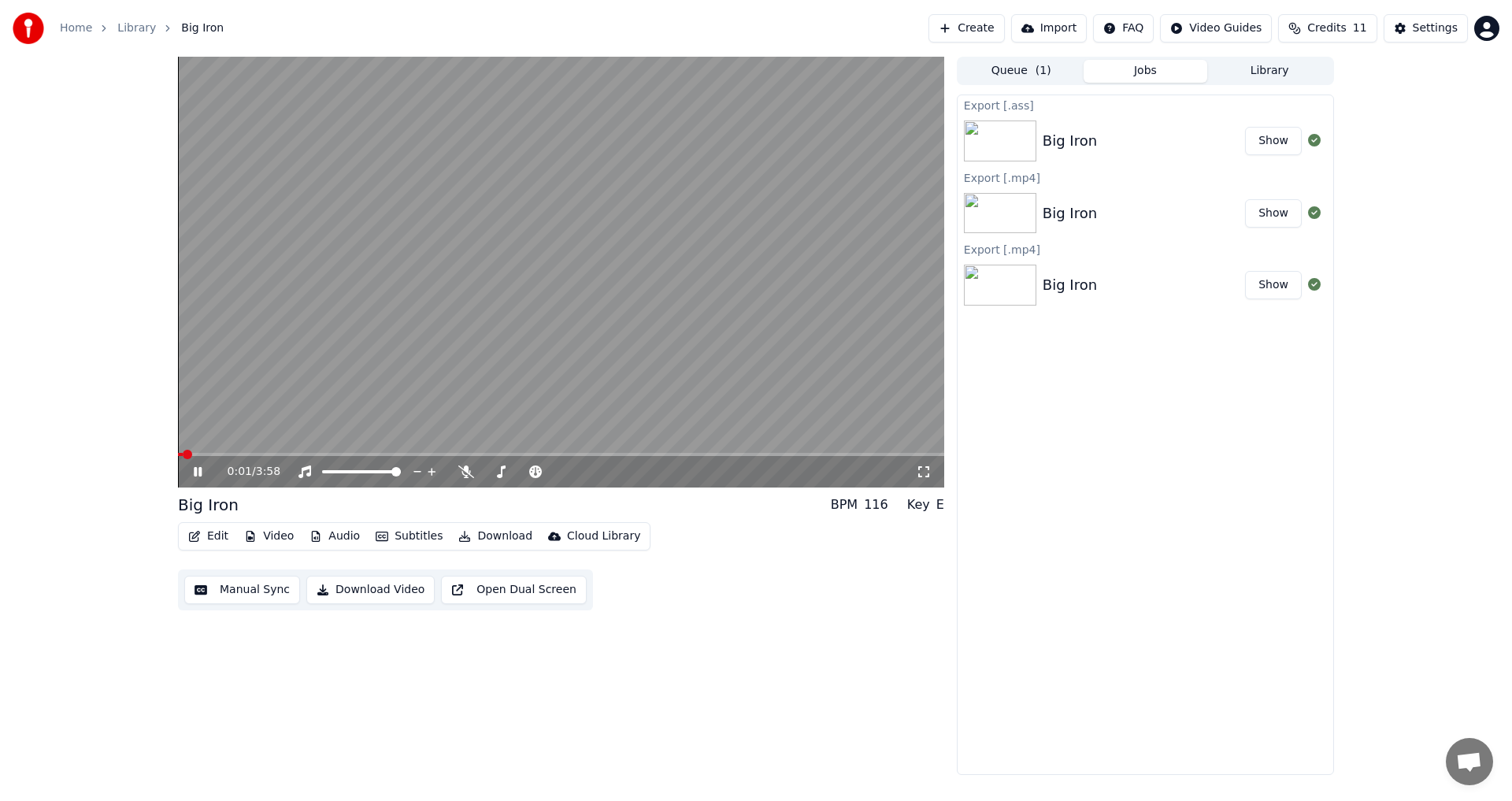
click at [193, 473] on icon at bounding box center [209, 472] width 37 height 13
click at [384, 536] on button "Subtitles" at bounding box center [409, 536] width 80 height 22
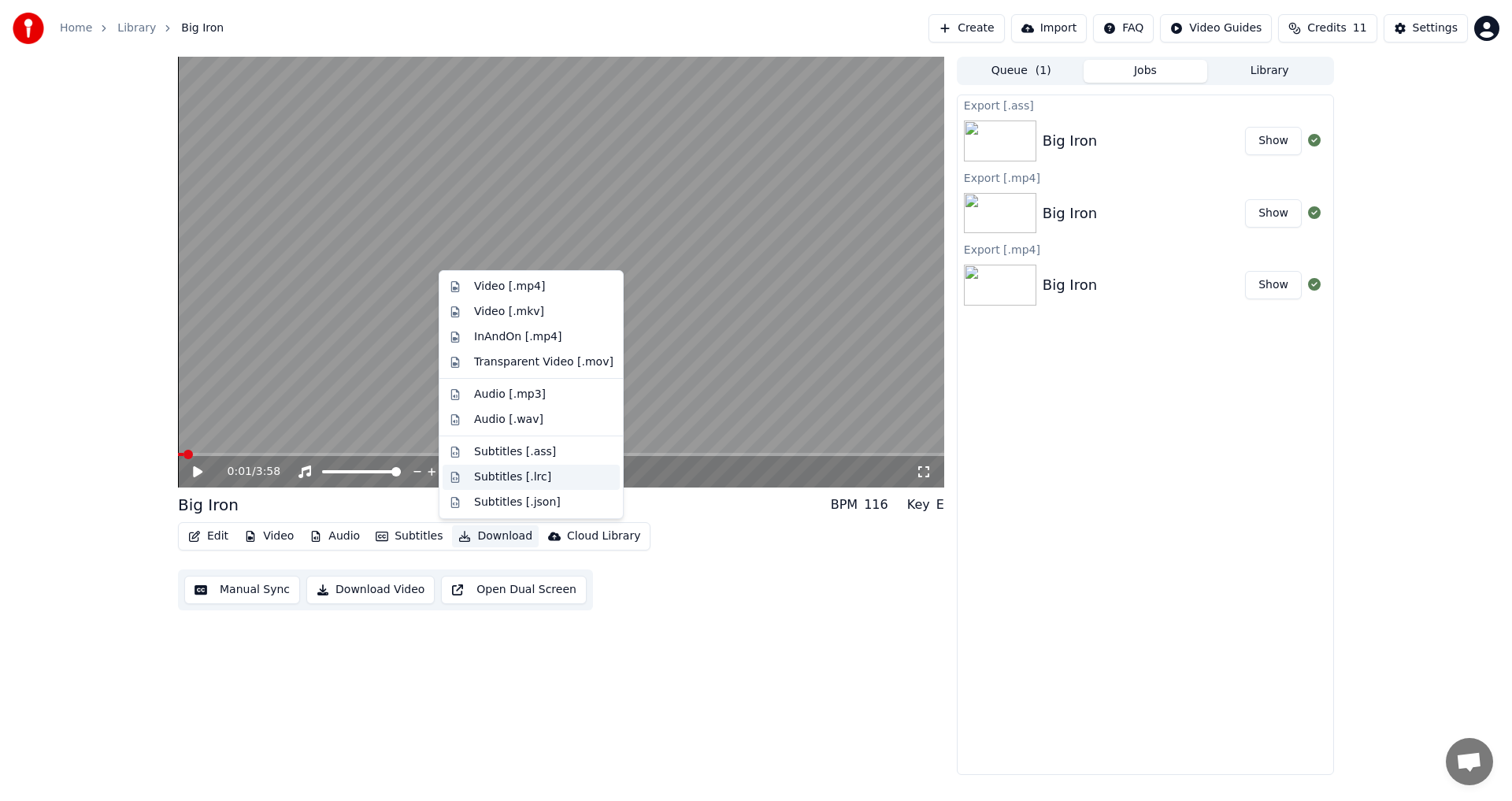
click at [572, 472] on div "Subtitles [.lrc]" at bounding box center [543, 477] width 139 height 16
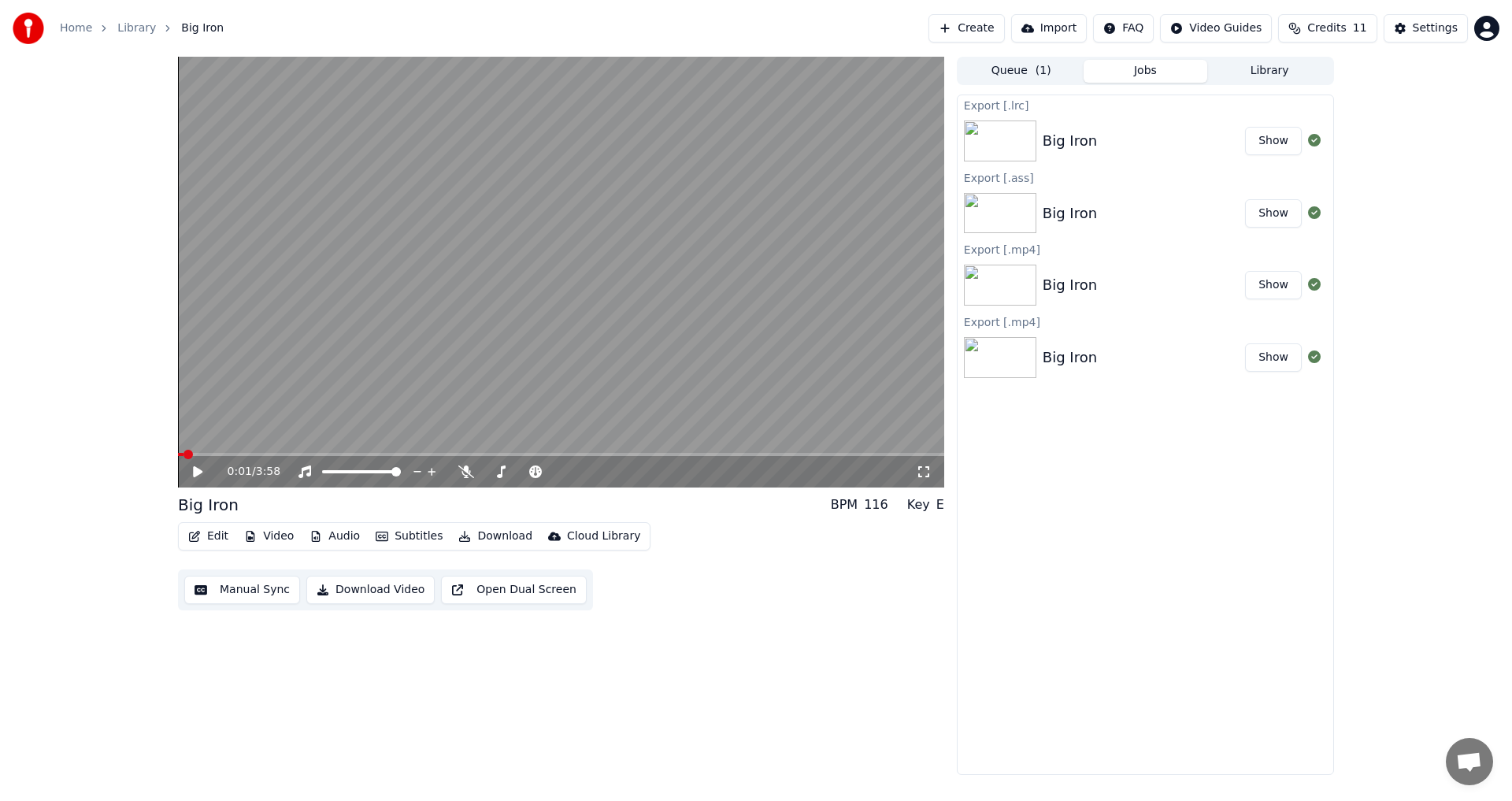
click at [1256, 141] on button "Show" at bounding box center [1273, 141] width 57 height 28
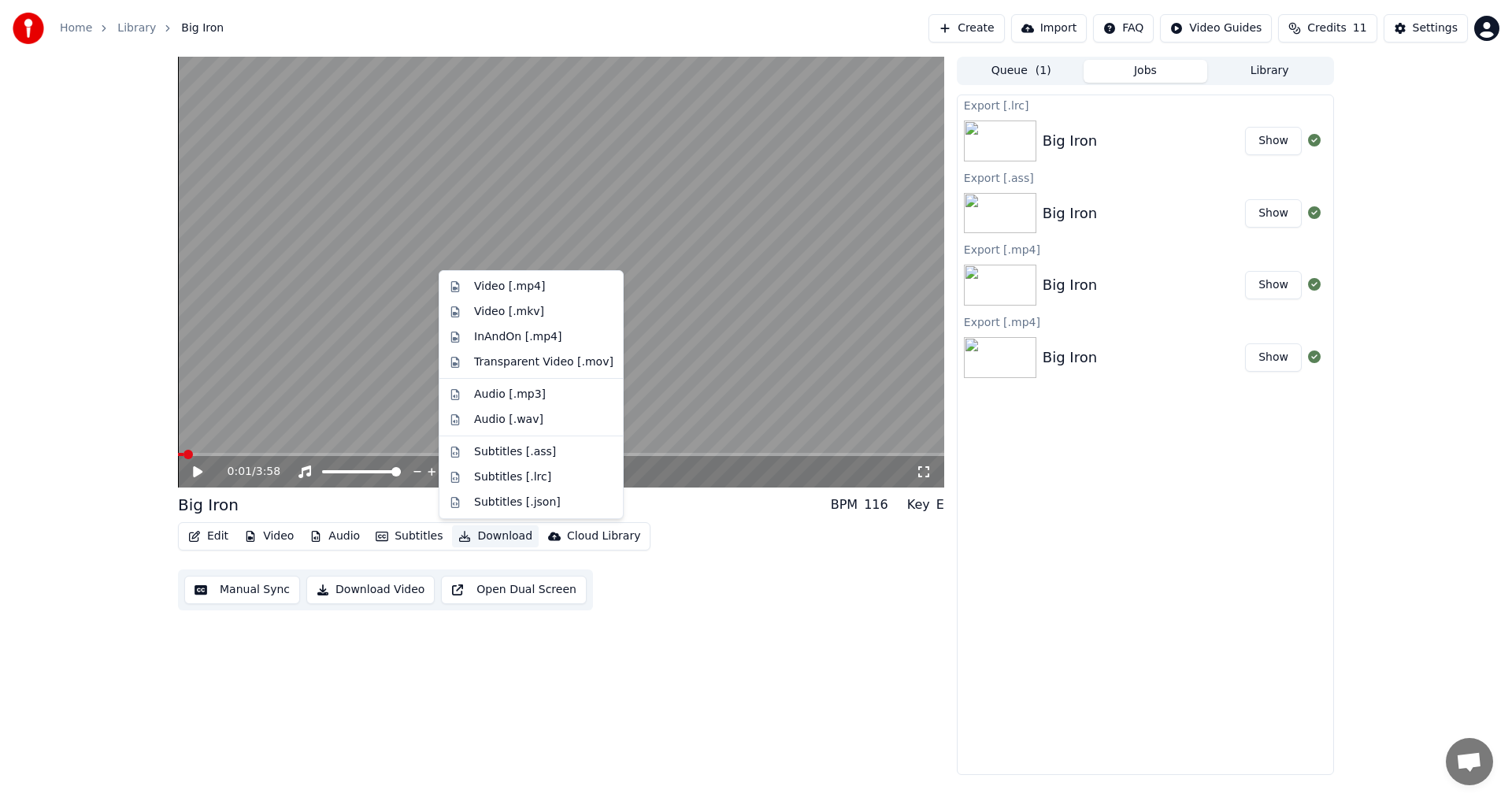
click at [504, 532] on button "Download" at bounding box center [495, 536] width 86 height 22
click at [563, 503] on div "Subtitles [.json]" at bounding box center [543, 503] width 139 height 16
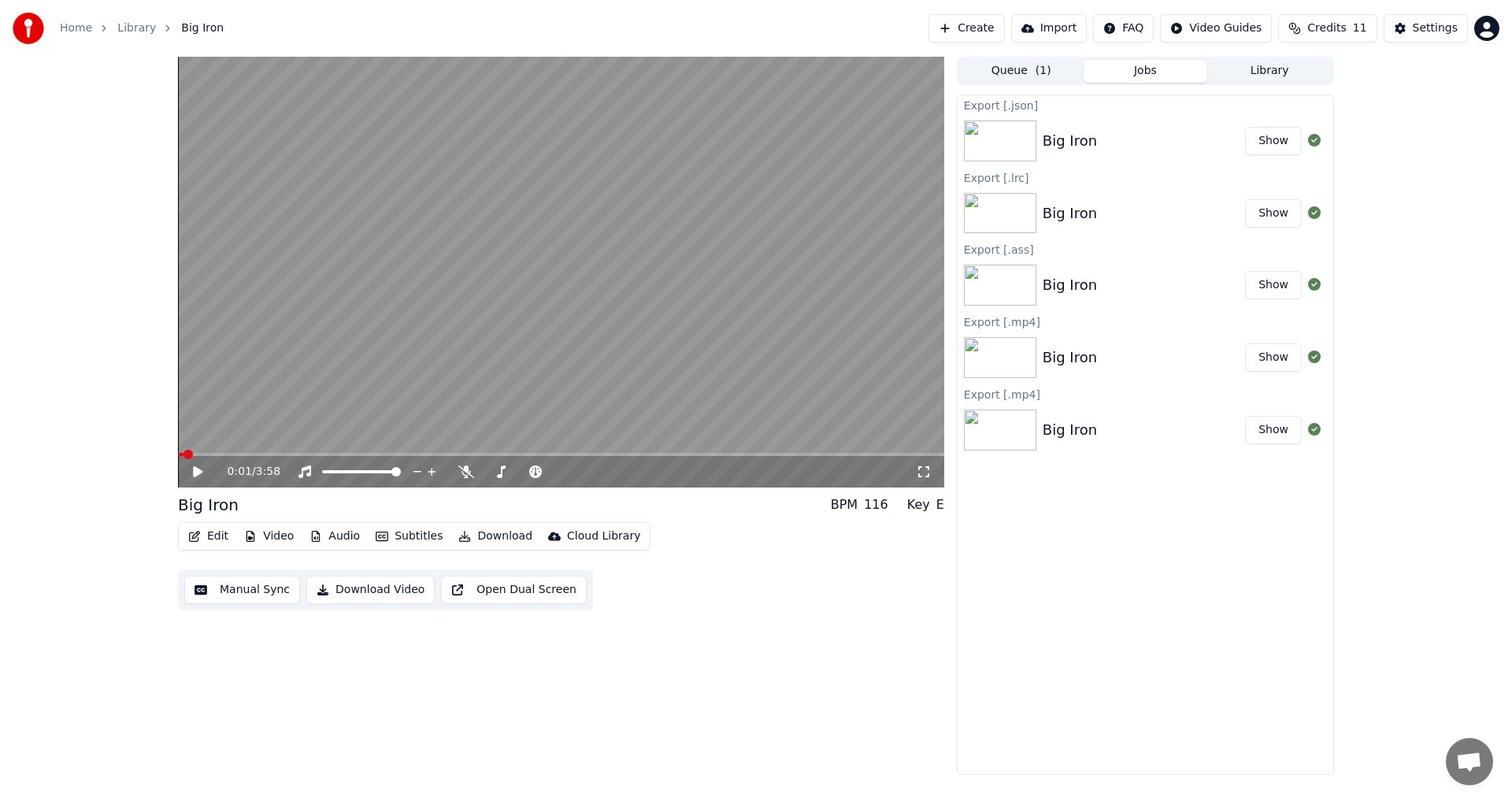
click at [1277, 149] on button "Show" at bounding box center [1273, 141] width 57 height 28
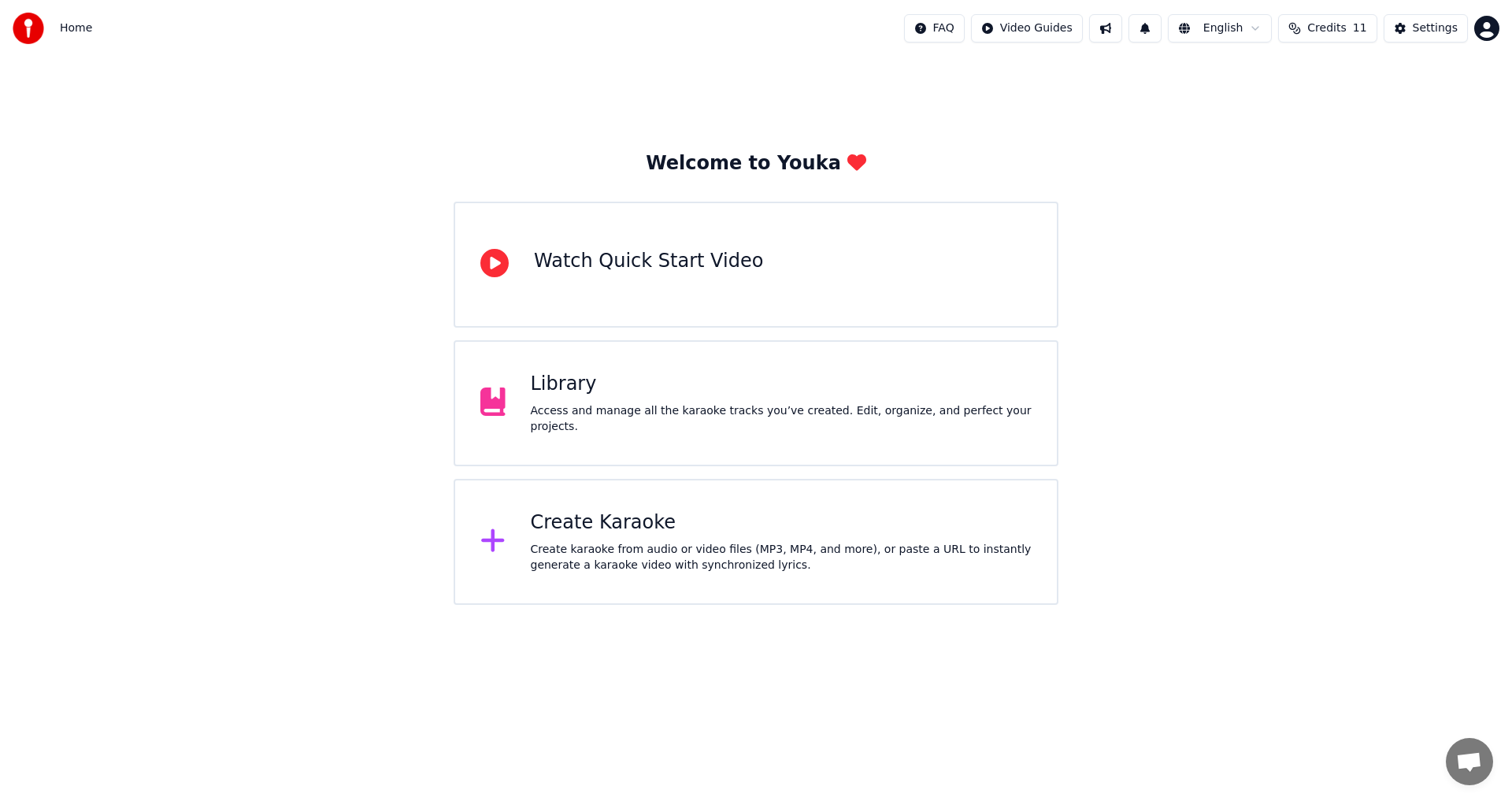
click at [1367, 35] on span "11" at bounding box center [1360, 29] width 14 height 16
click at [1406, 24] on button "Settings" at bounding box center [1425, 28] width 84 height 28
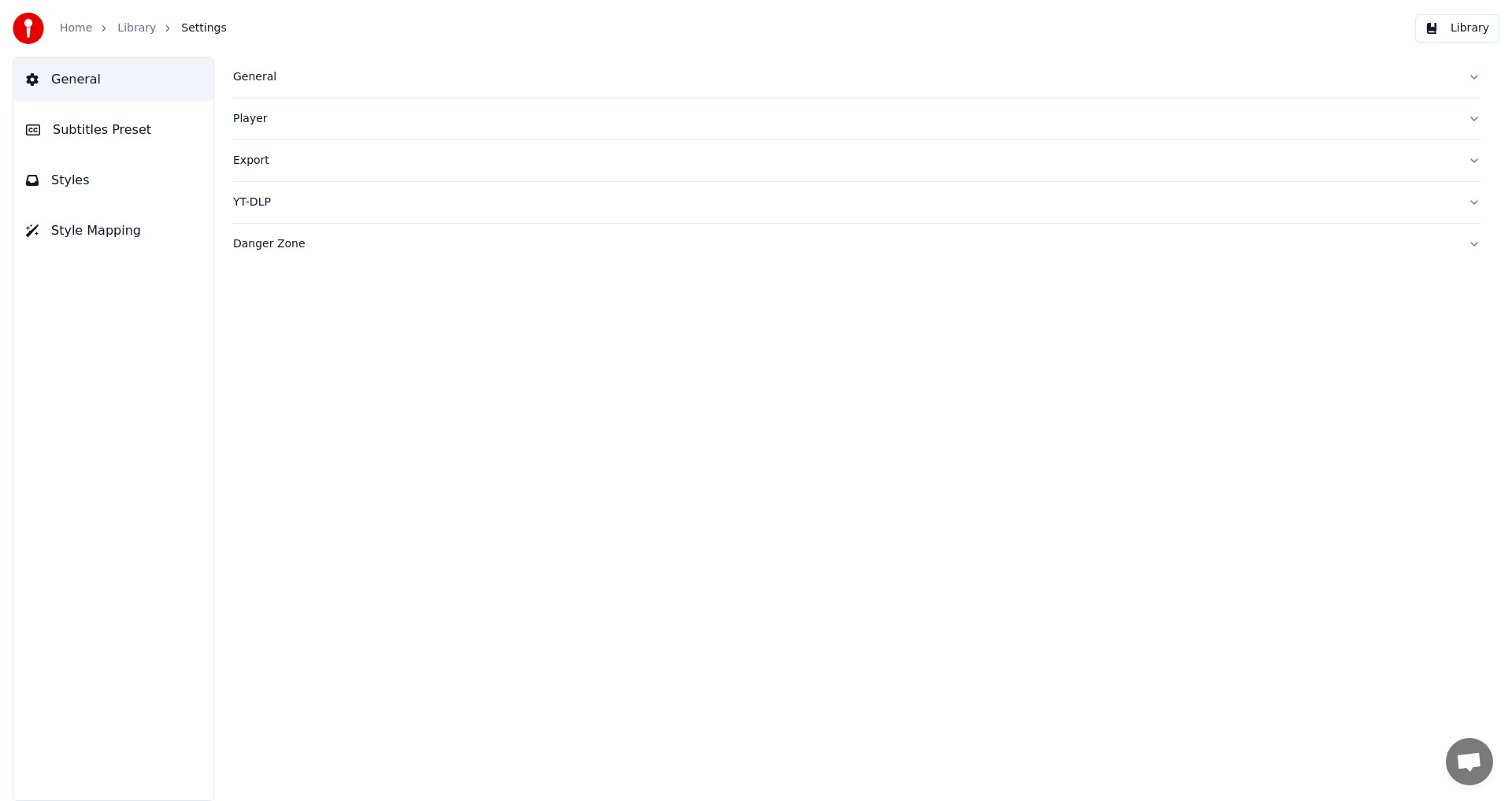
click at [66, 86] on span "General" at bounding box center [76, 80] width 50 height 19
click at [137, 21] on link "Library" at bounding box center [137, 29] width 38 height 16
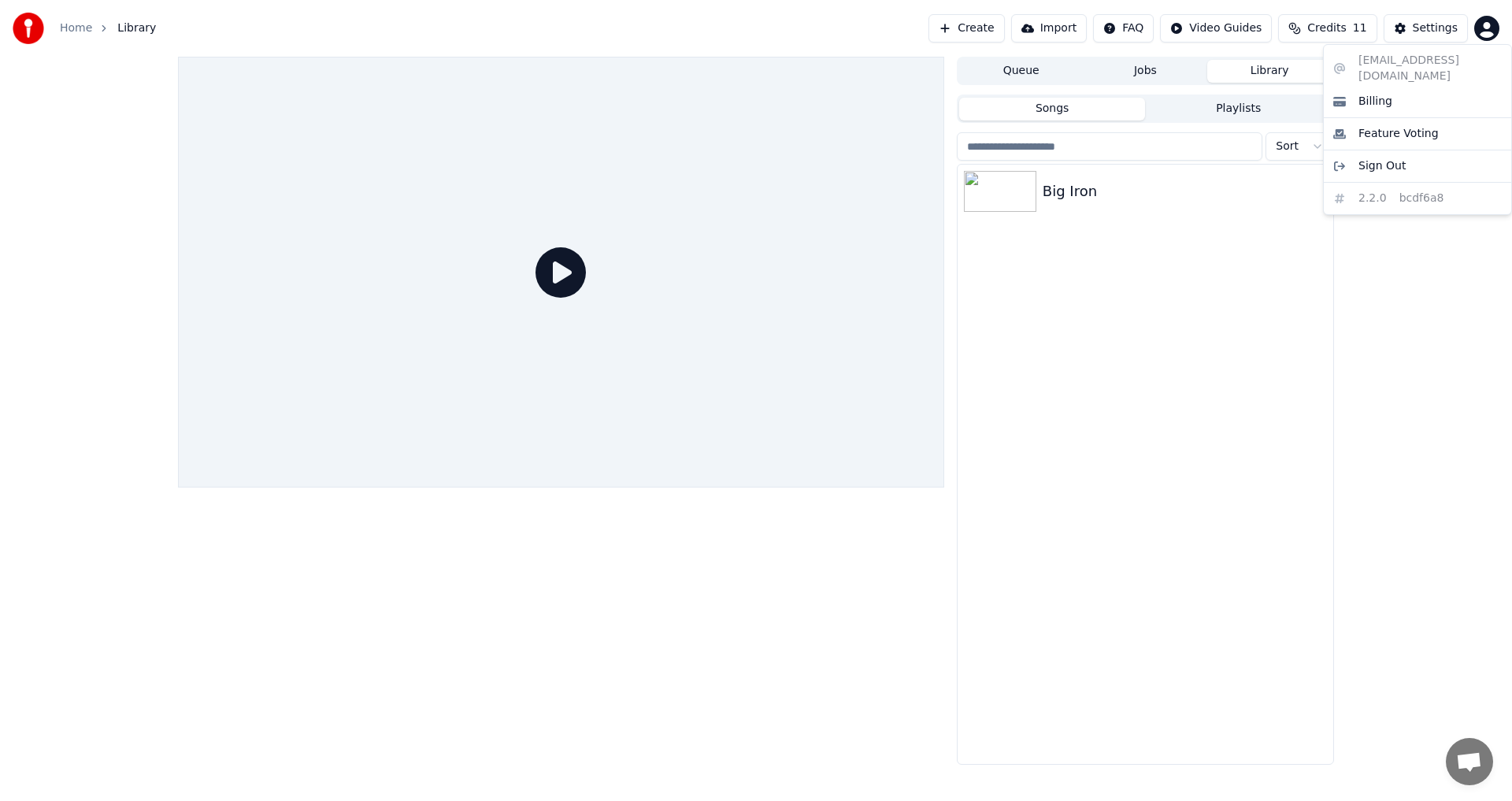
click at [1474, 26] on html "Home Library Create Import FAQ Video Guides Credits 11 Settings Queue Jobs Libr…" at bounding box center [756, 400] width 1512 height 801
click at [1439, 92] on div "Billing" at bounding box center [1417, 102] width 181 height 26
click at [973, 25] on button "Create" at bounding box center [967, 28] width 77 height 28
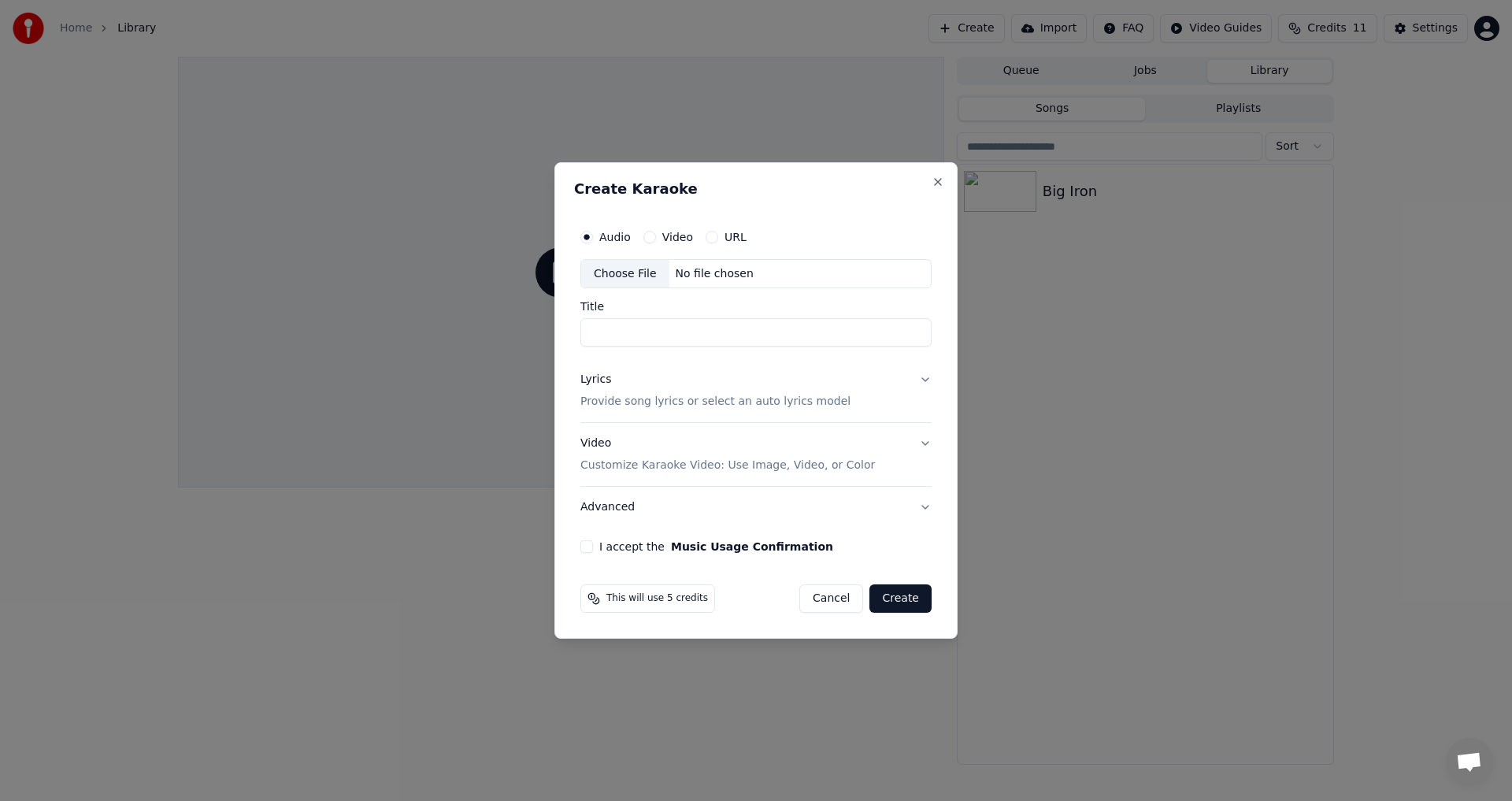
click at [656, 268] on div "Choose File" at bounding box center [625, 273] width 88 height 28
type input "**********"
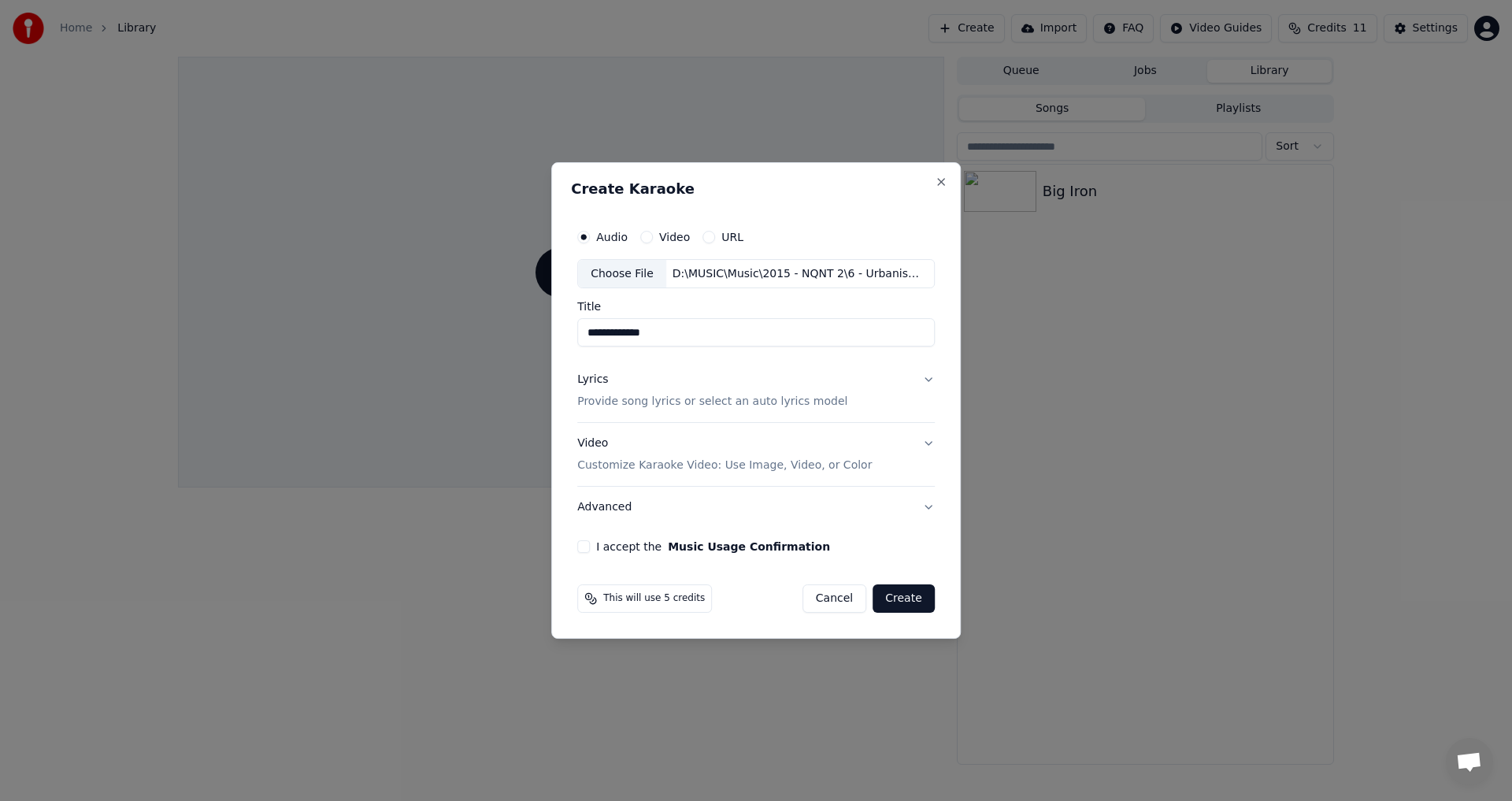
click at [929, 383] on button "Lyrics Provide song lyrics or select an auto lyrics model" at bounding box center [755, 391] width 357 height 63
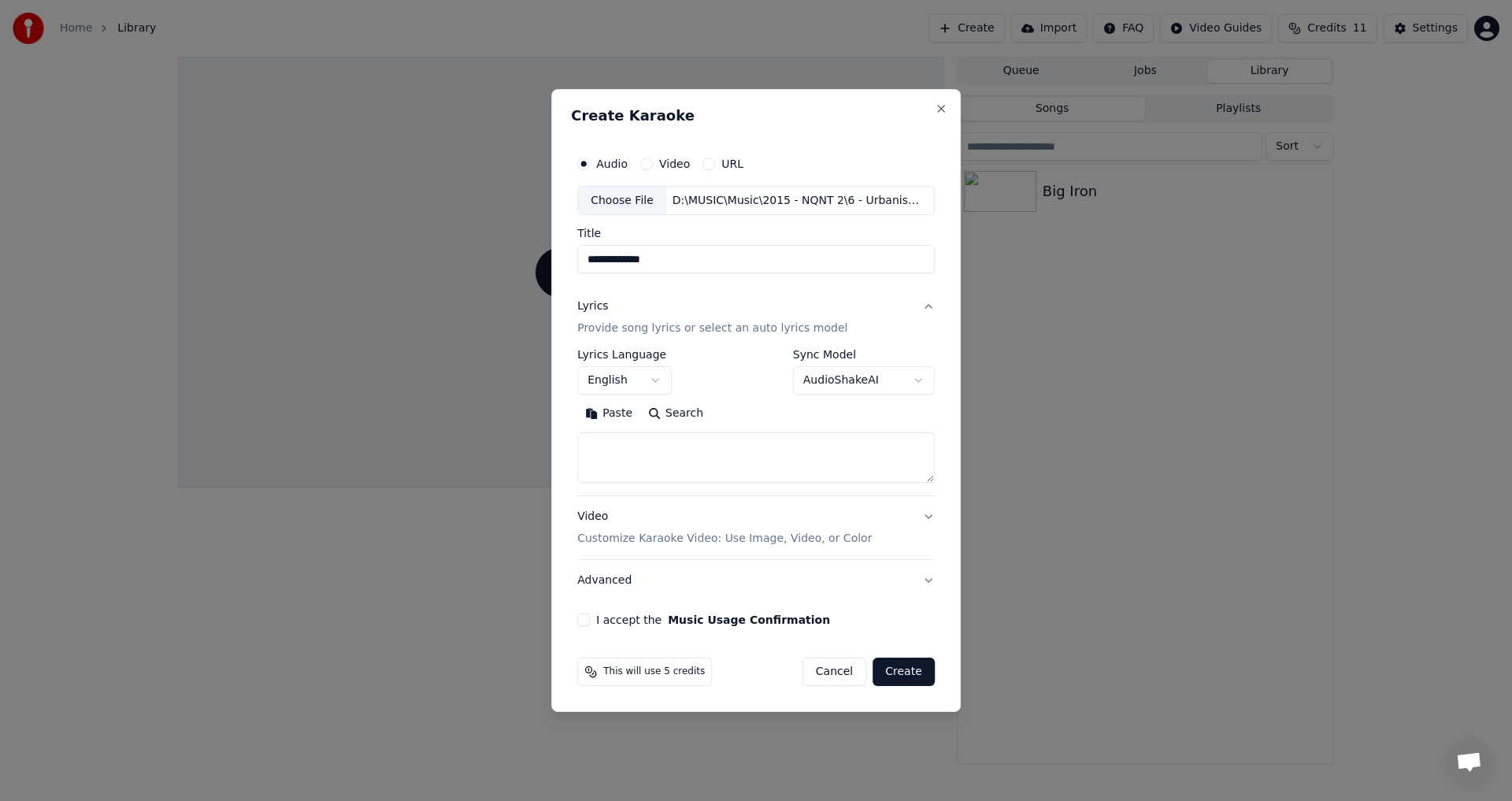
click at [607, 369] on button "English" at bounding box center [624, 381] width 94 height 28
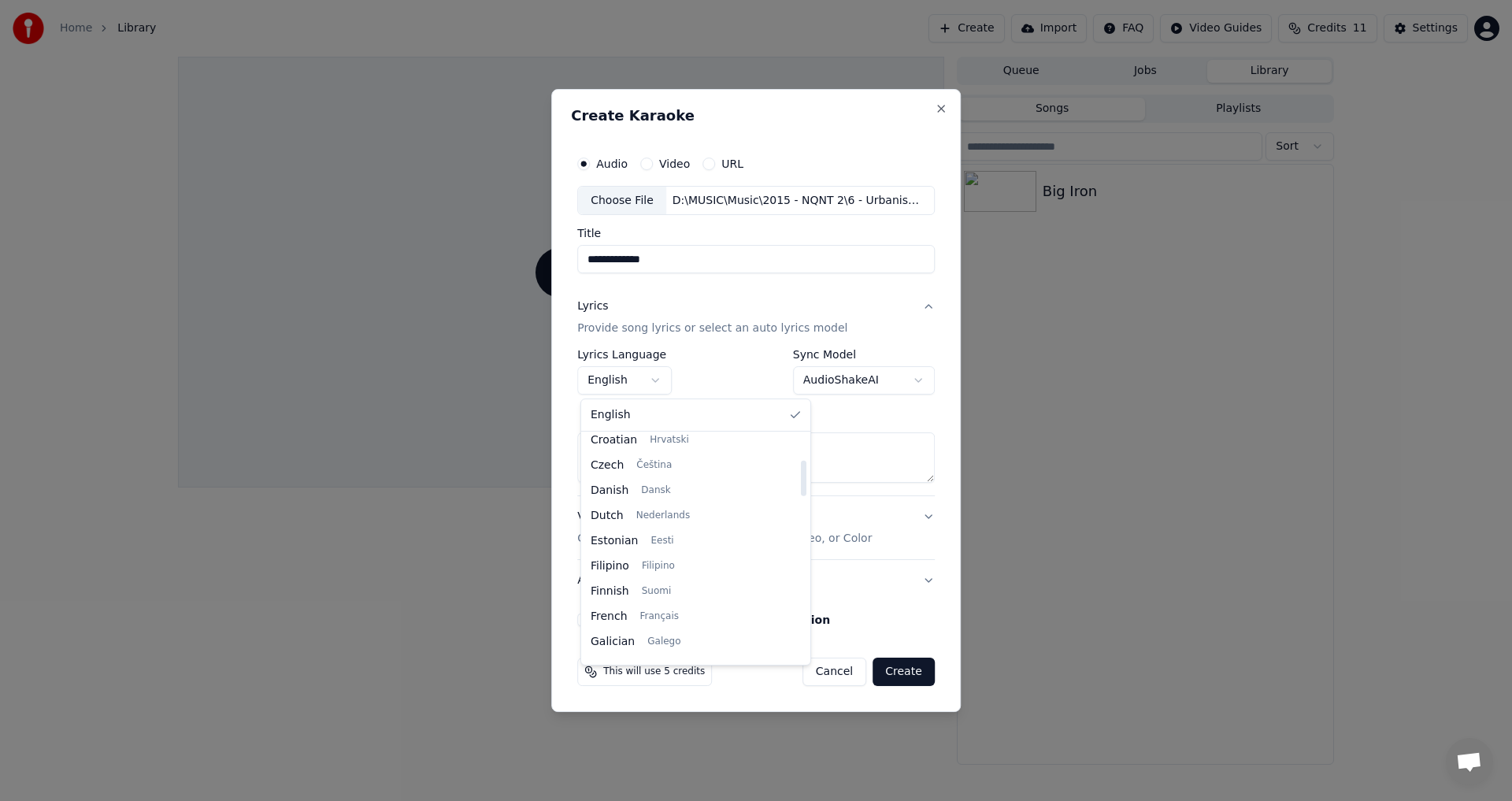
scroll to position [237, 0]
select select "**"
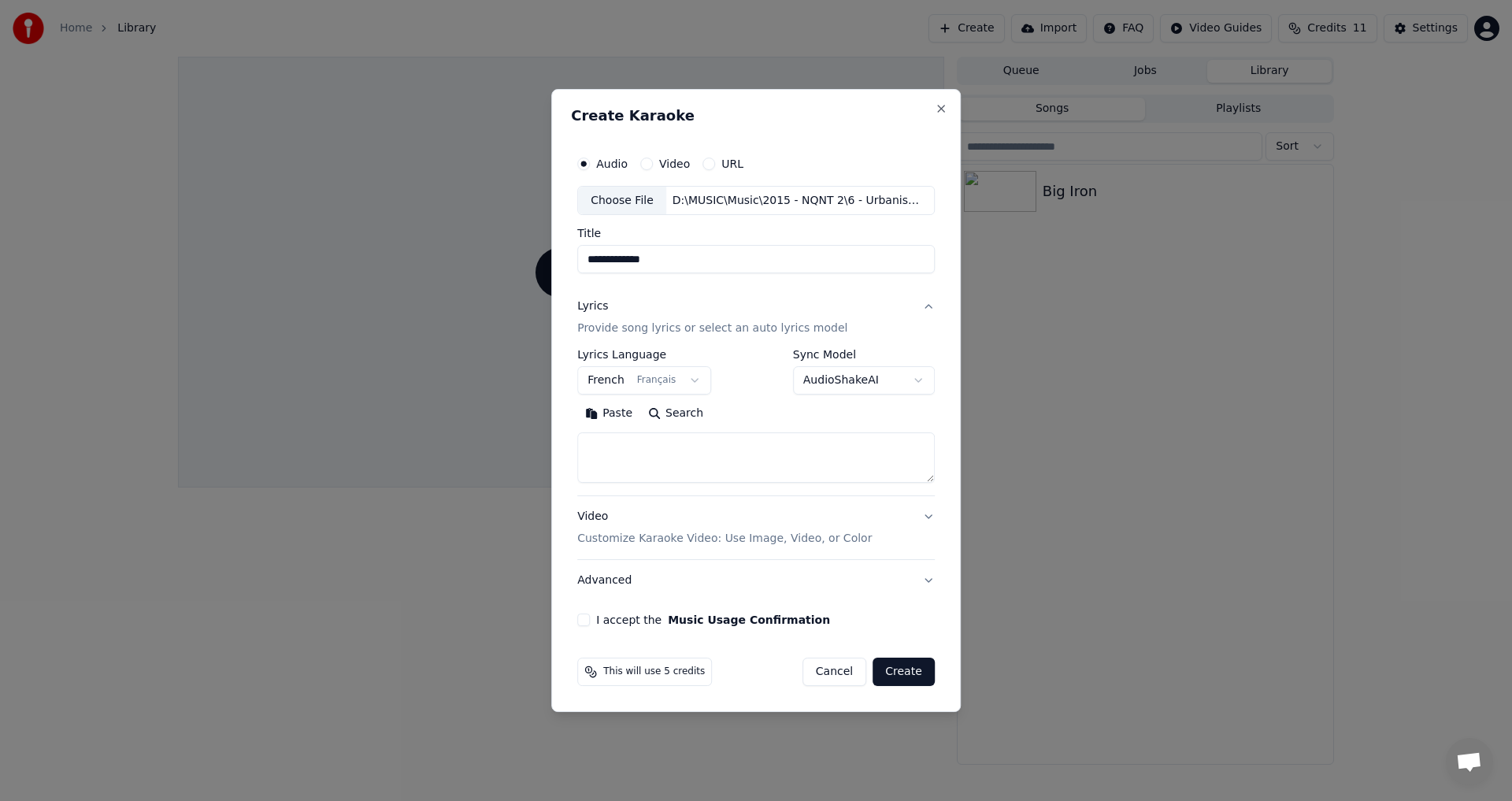
click at [884, 375] on body "**********" at bounding box center [756, 400] width 1512 height 801
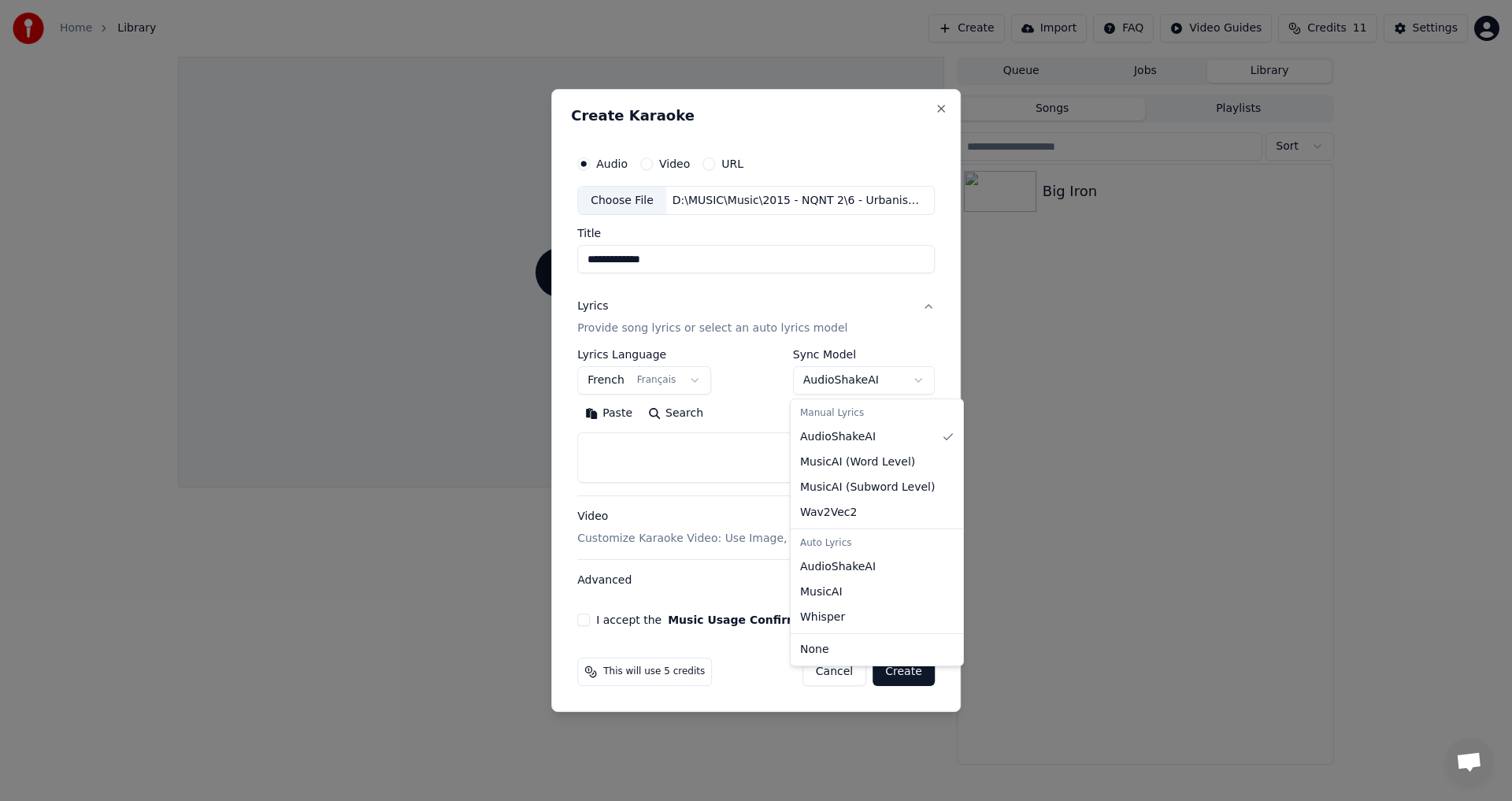
click at [897, 325] on body "**********" at bounding box center [756, 400] width 1512 height 801
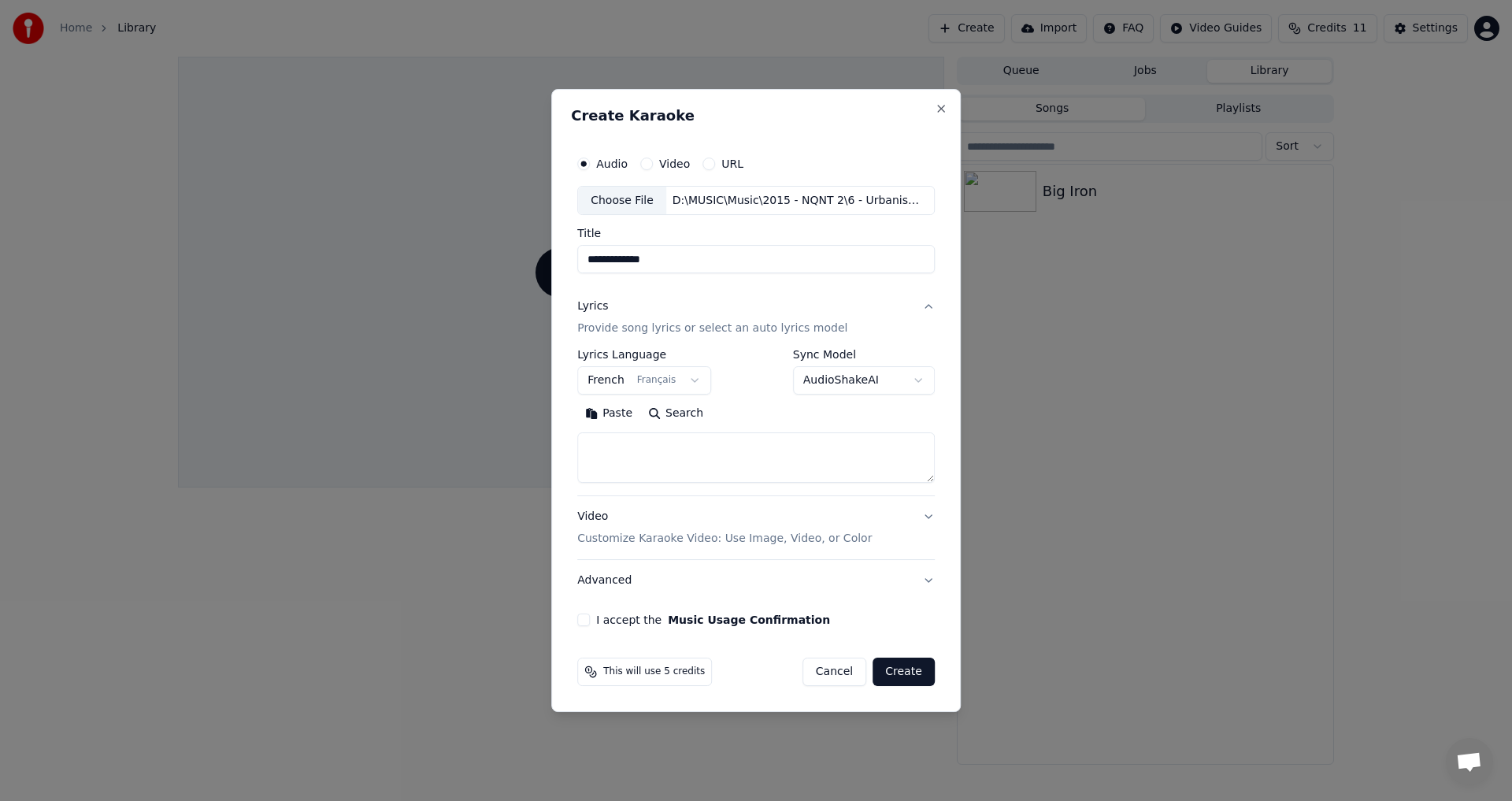
click at [673, 410] on button "Search" at bounding box center [675, 415] width 71 height 26
click at [782, 445] on textarea at bounding box center [755, 458] width 357 height 50
paste textarea "**********"
type textarea "**********"
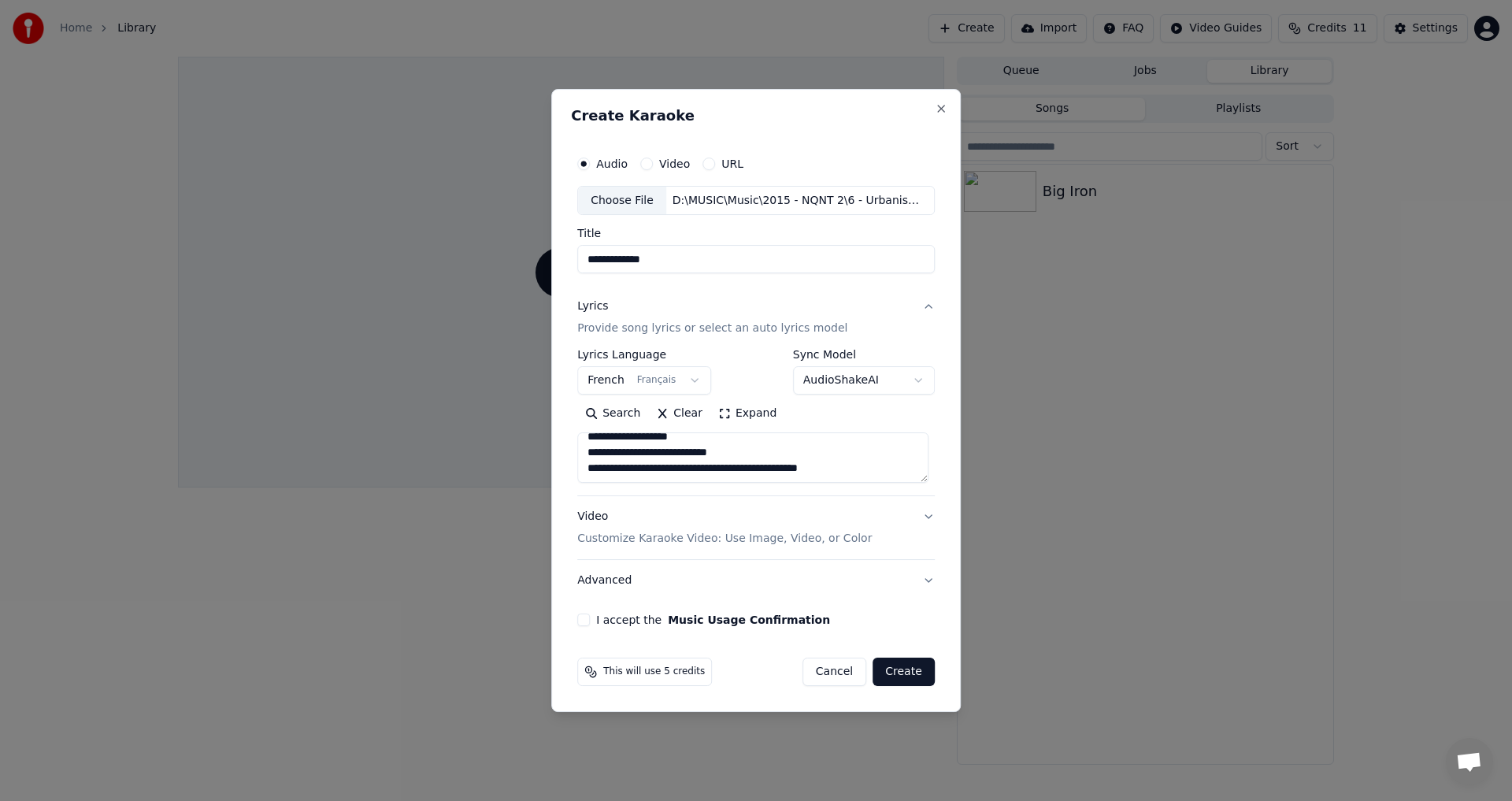
click at [929, 517] on button "Video Customize Karaoke Video: Use Image, Video, or Color" at bounding box center [755, 528] width 357 height 63
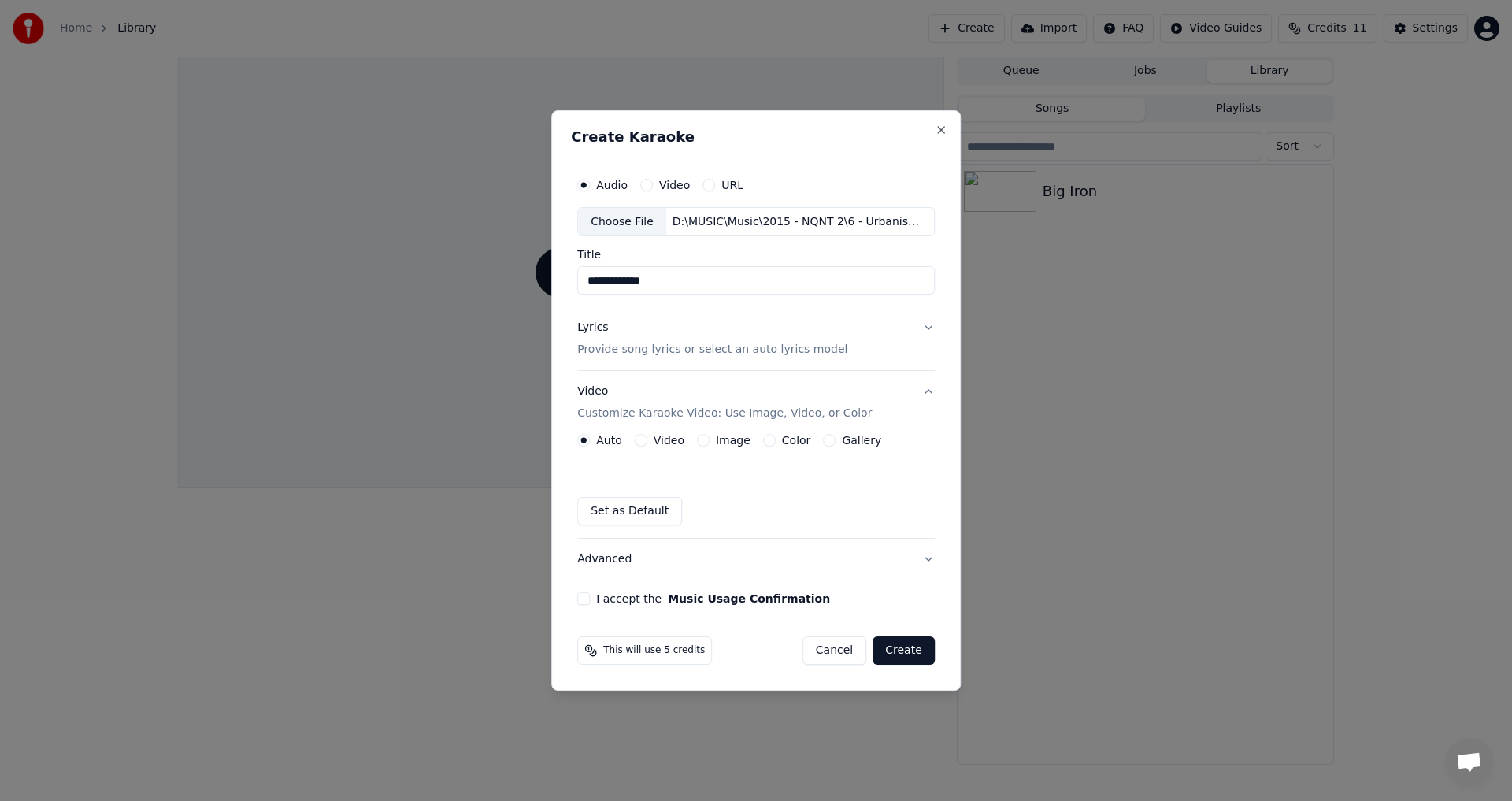
click at [718, 437] on label "Image" at bounding box center [733, 440] width 34 height 11
click at [710, 437] on button "Image" at bounding box center [703, 440] width 13 height 13
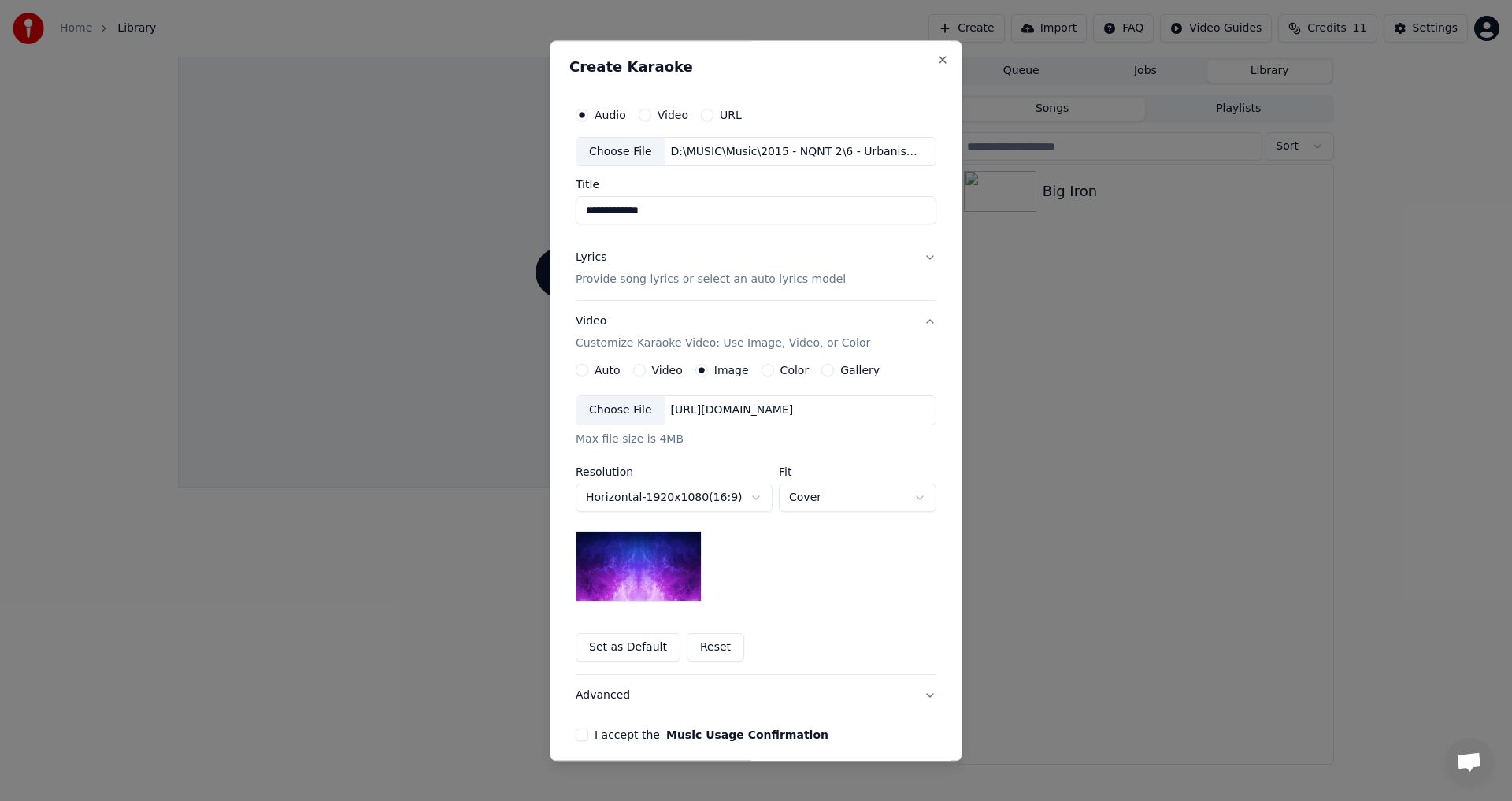
click at [785, 370] on label "Color" at bounding box center [794, 371] width 29 height 11
click at [774, 370] on button "Color" at bounding box center [768, 371] width 13 height 13
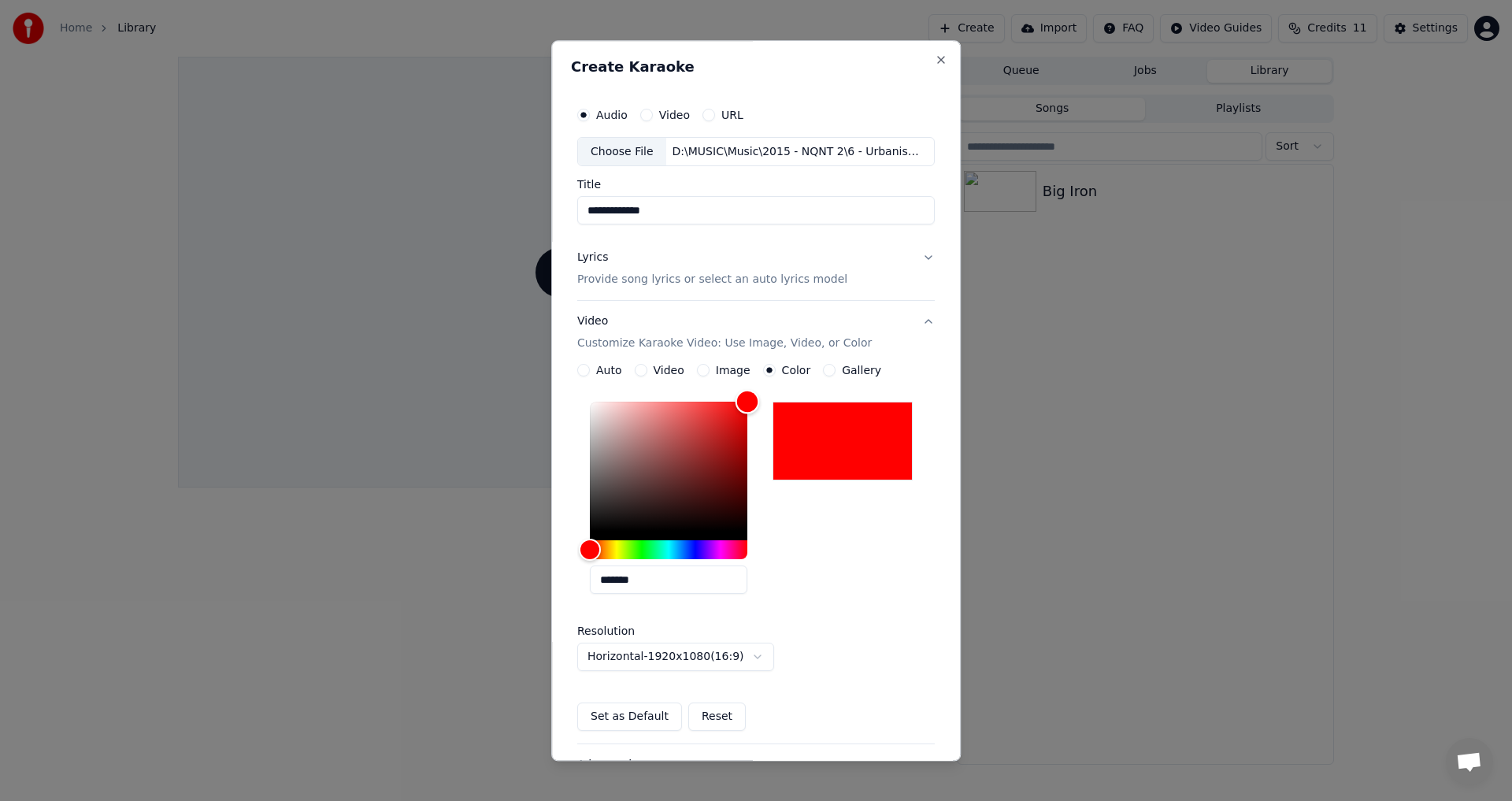
drag, startPoint x: 707, startPoint y: 436, endPoint x: 810, endPoint y: 337, distance: 142.9
click at [810, 337] on div "**********" at bounding box center [755, 523] width 357 height 444
click at [885, 564] on div "*******" at bounding box center [755, 502] width 357 height 211
type input "*******"
click at [683, 557] on div "Hue" at bounding box center [668, 551] width 157 height 19
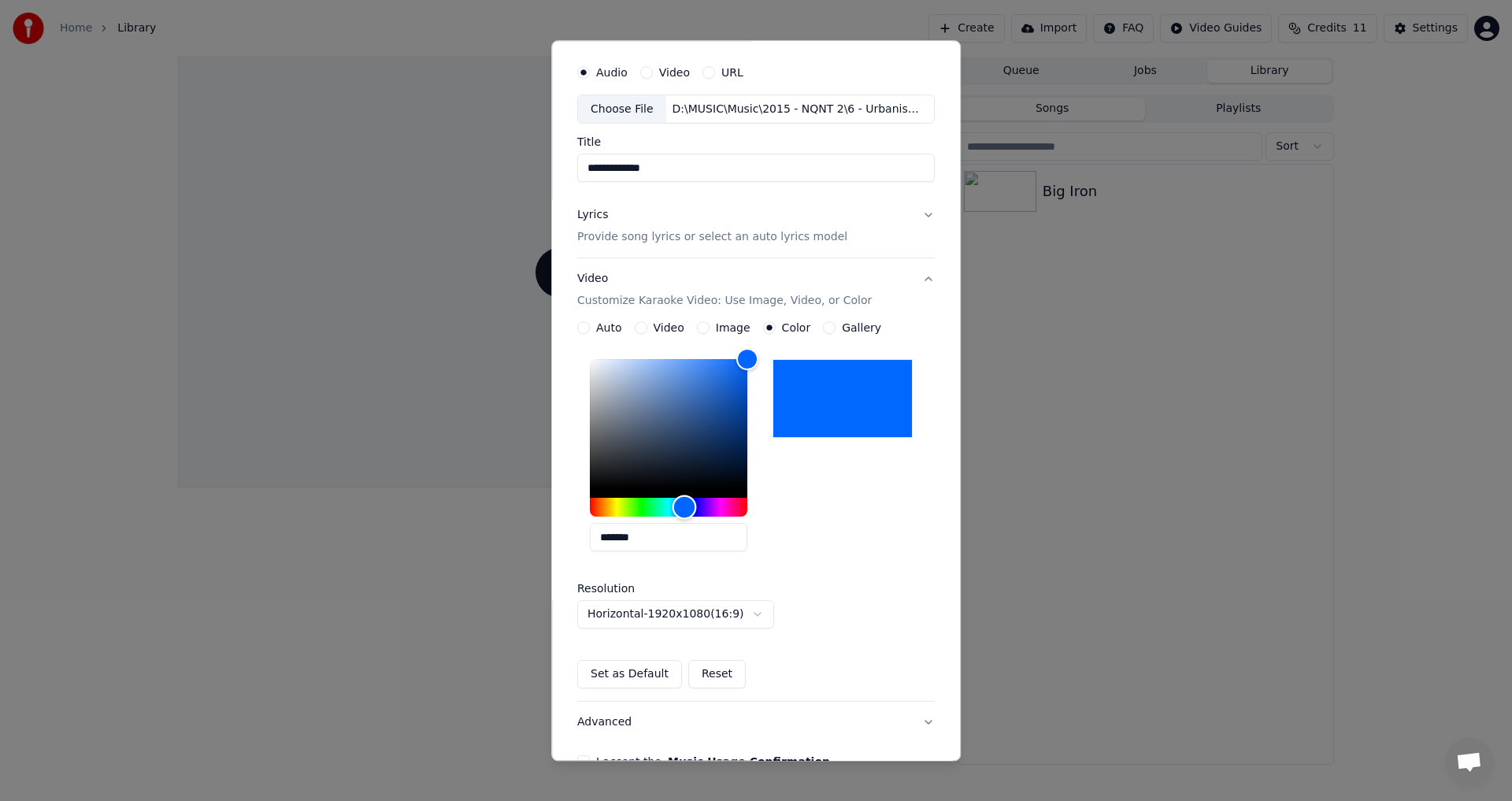
scroll to position [135, 0]
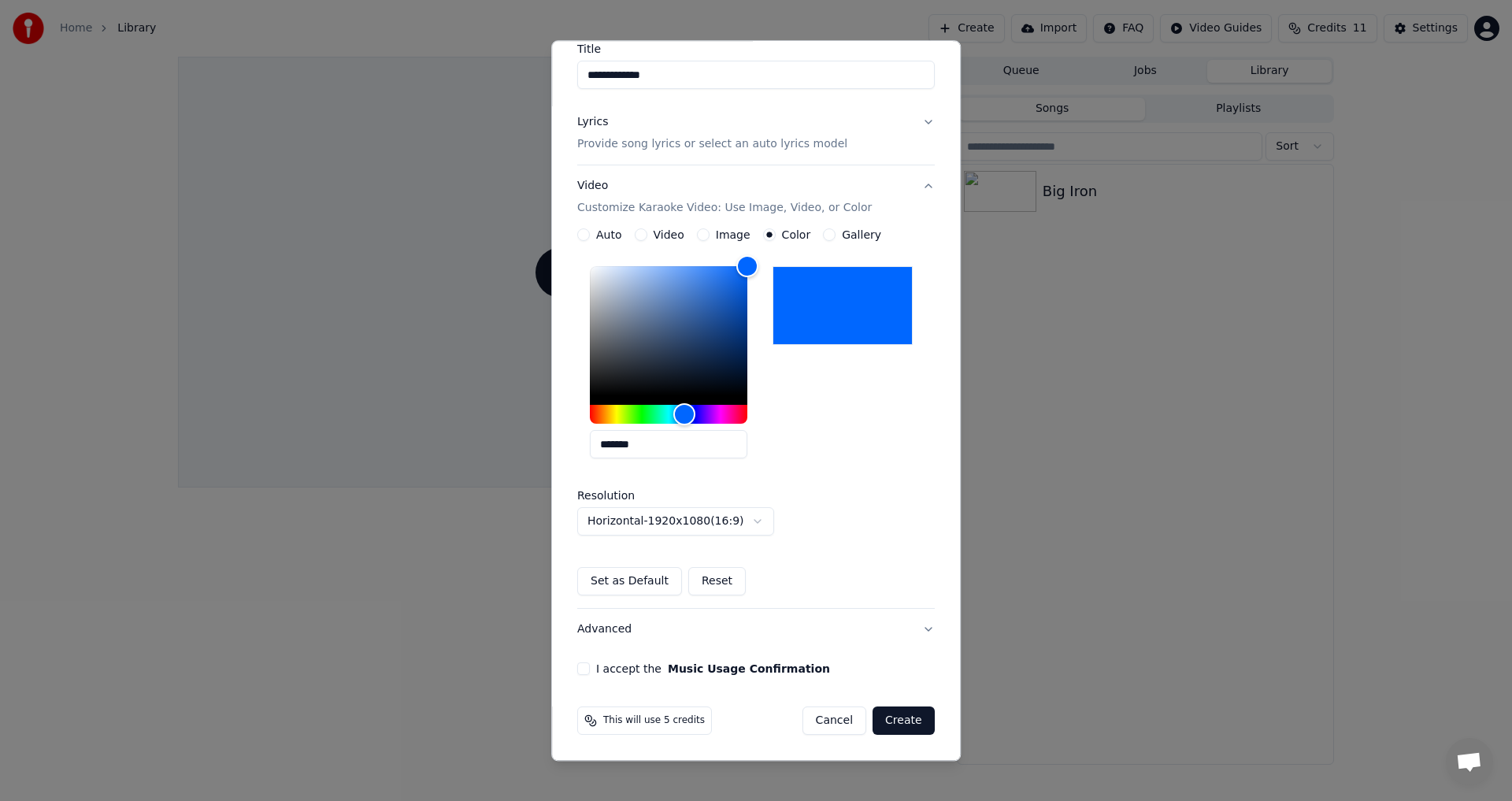
click at [603, 664] on label "I accept the Music Usage Confirmation" at bounding box center [713, 670] width 234 height 11
click at [590, 664] on button "I accept the Music Usage Confirmation" at bounding box center [583, 670] width 13 height 13
click at [909, 719] on button "Create" at bounding box center [904, 721] width 62 height 28
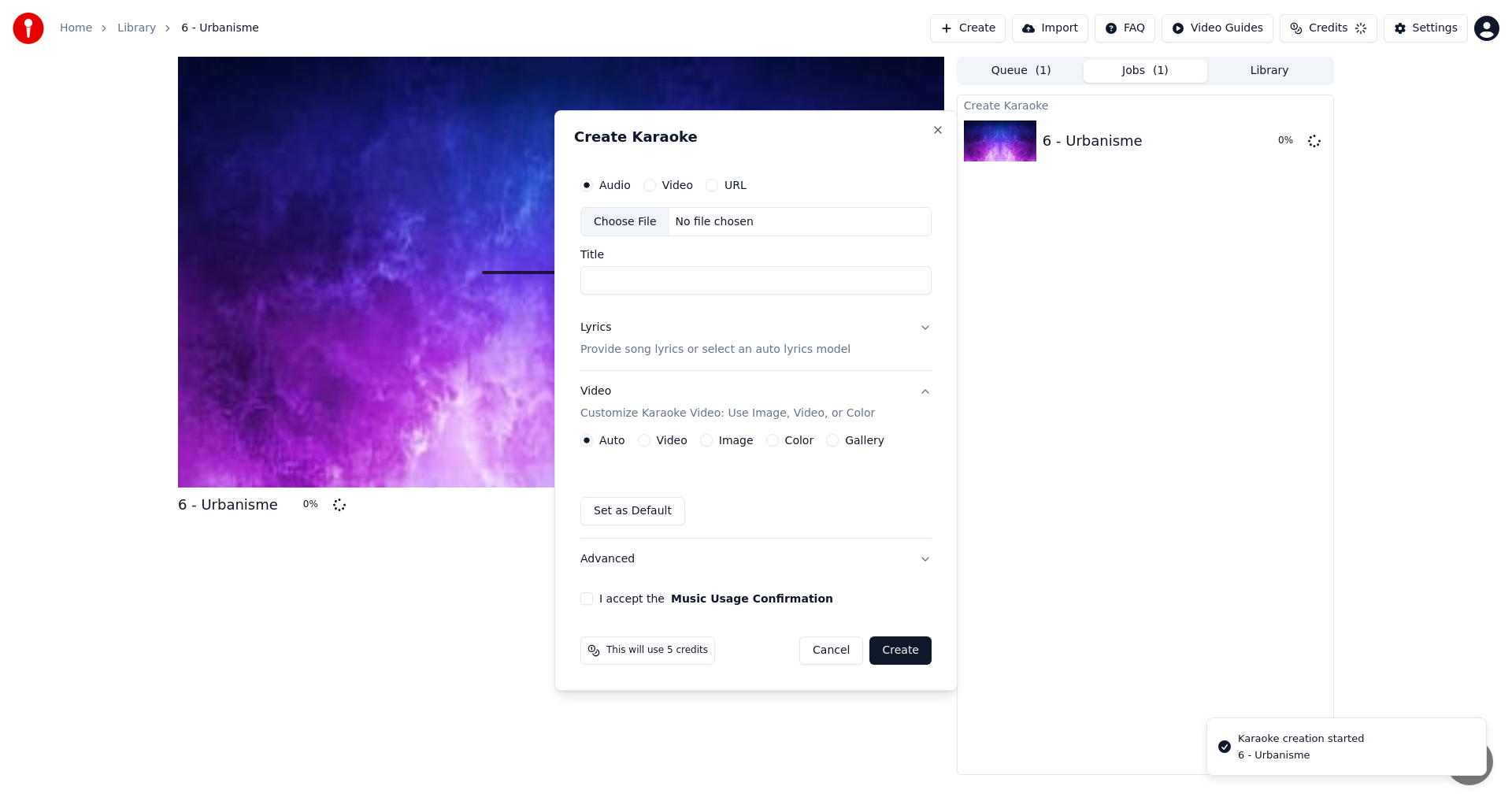
scroll to position [0, 0]
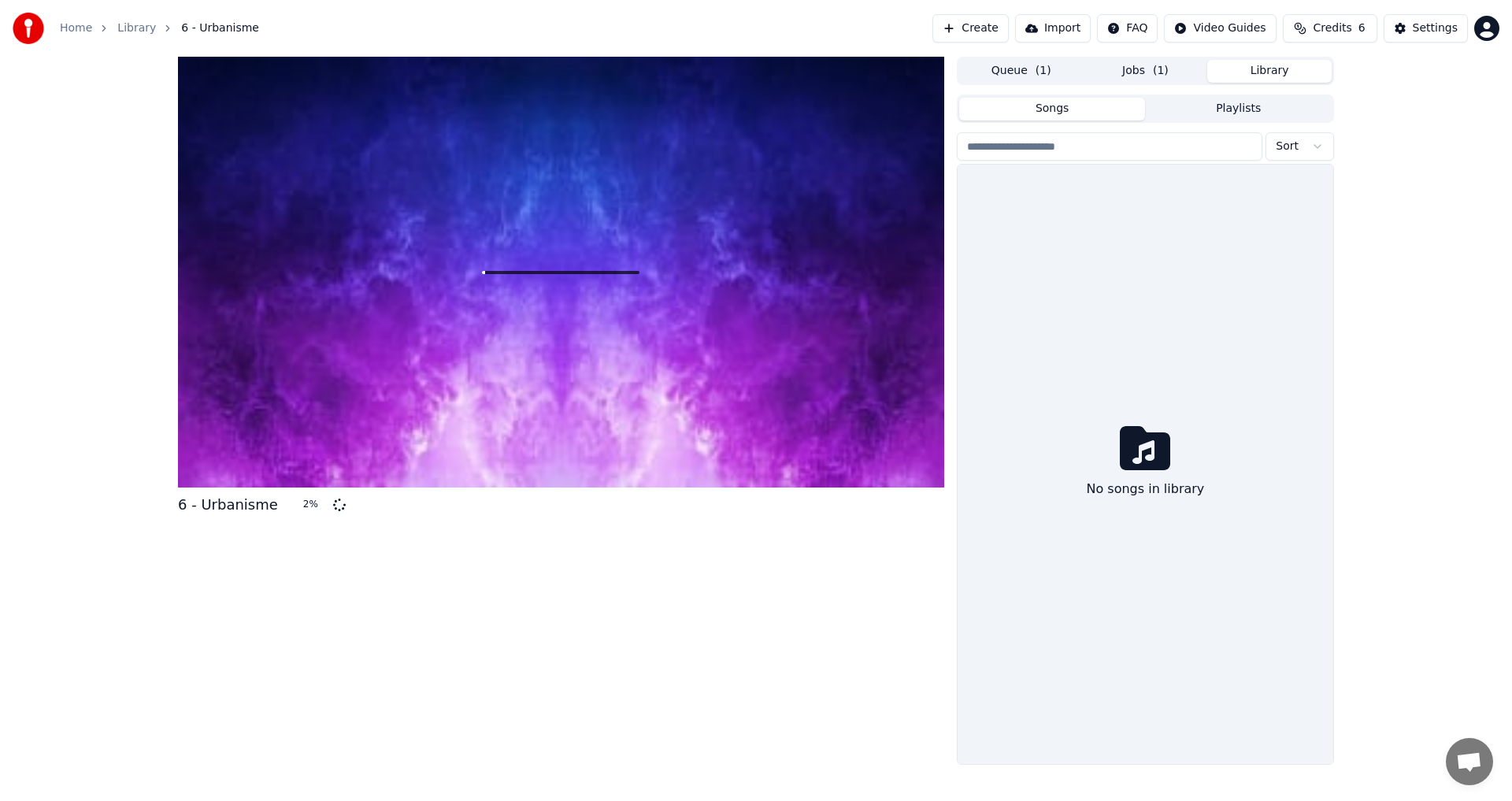
click at [1279, 74] on button "Library" at bounding box center [1269, 71] width 125 height 23
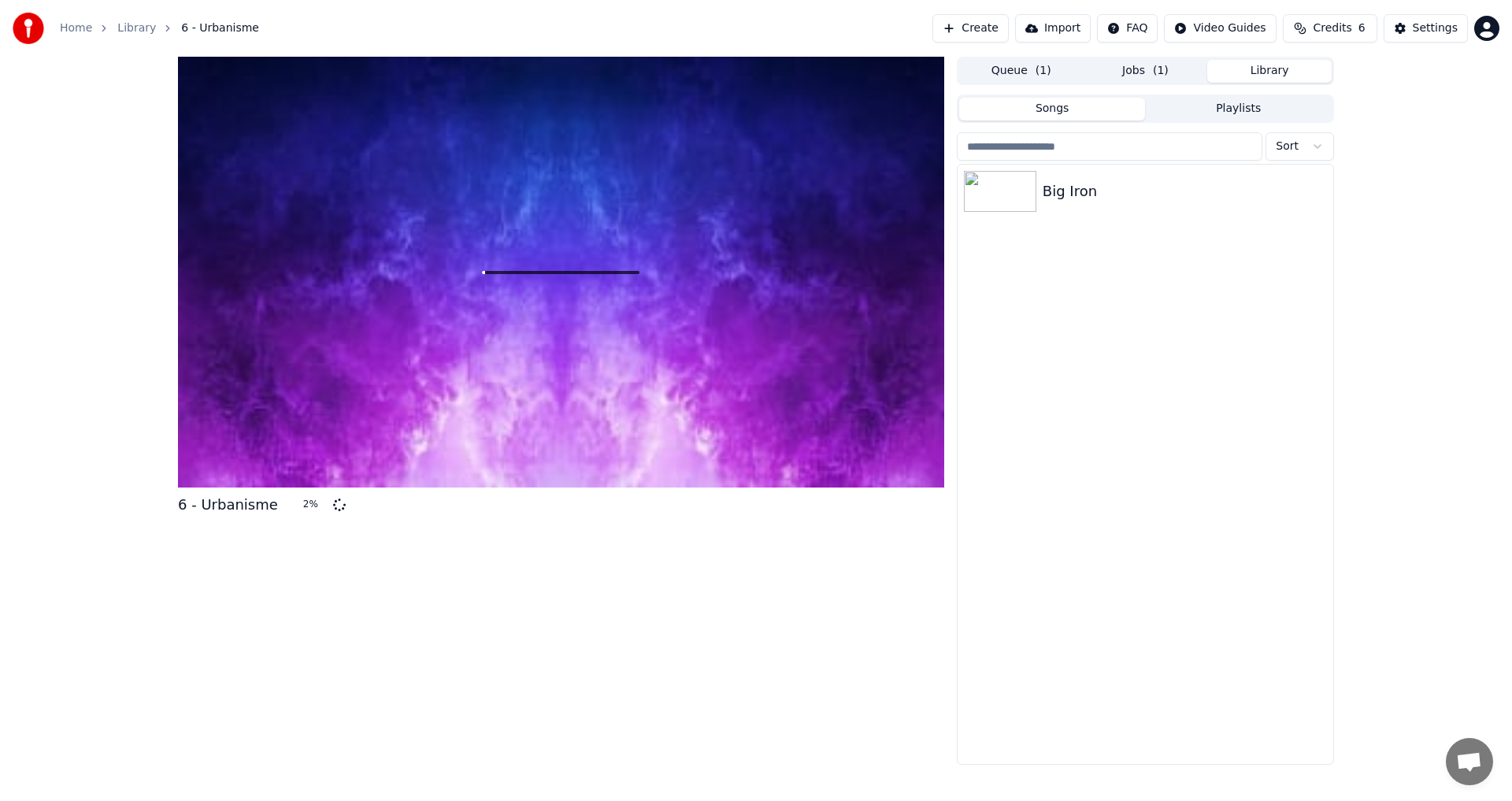
click at [1145, 69] on button "Jobs ( 1 )" at bounding box center [1146, 71] width 125 height 23
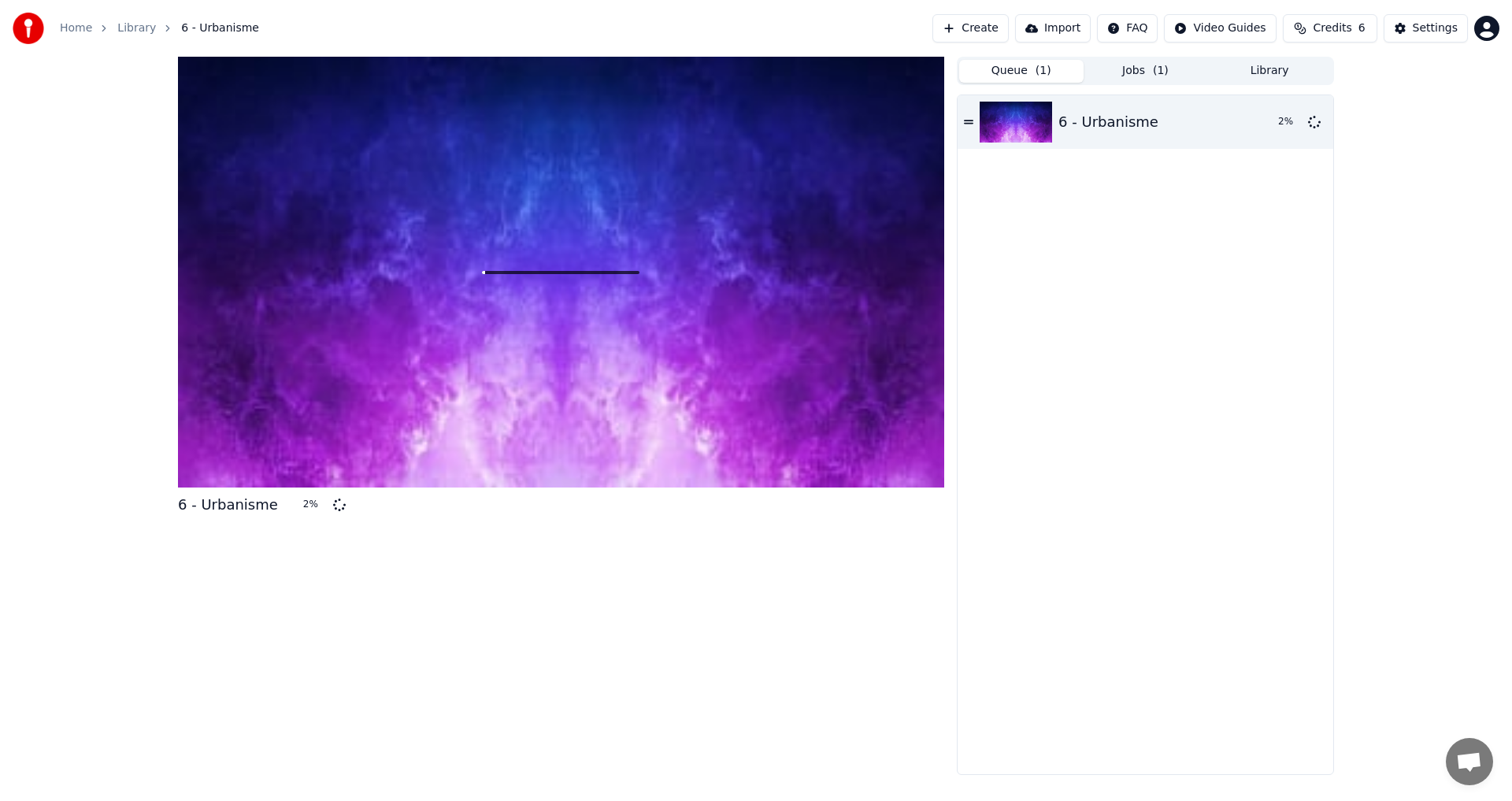
click at [1060, 70] on button "Queue ( 1 )" at bounding box center [1021, 71] width 125 height 23
click at [1359, 31] on button "Credits 6" at bounding box center [1330, 28] width 94 height 28
click at [1343, 147] on button "Refresh" at bounding box center [1335, 145] width 81 height 28
click at [1426, 30] on div "Settings" at bounding box center [1435, 29] width 45 height 16
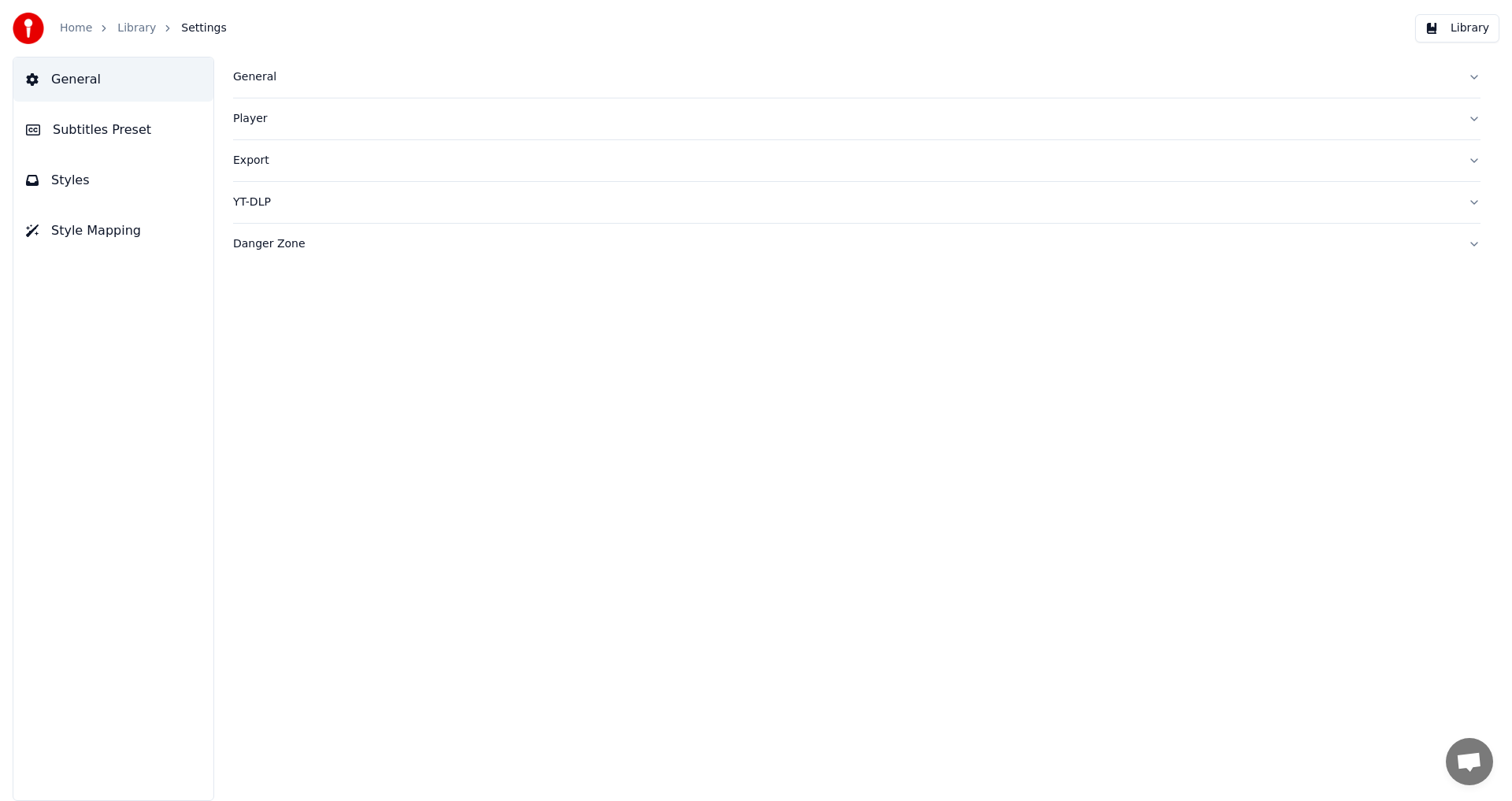
click at [295, 126] on div "Player" at bounding box center [844, 119] width 1222 height 16
click at [304, 82] on div "General" at bounding box center [844, 78] width 1222 height 16
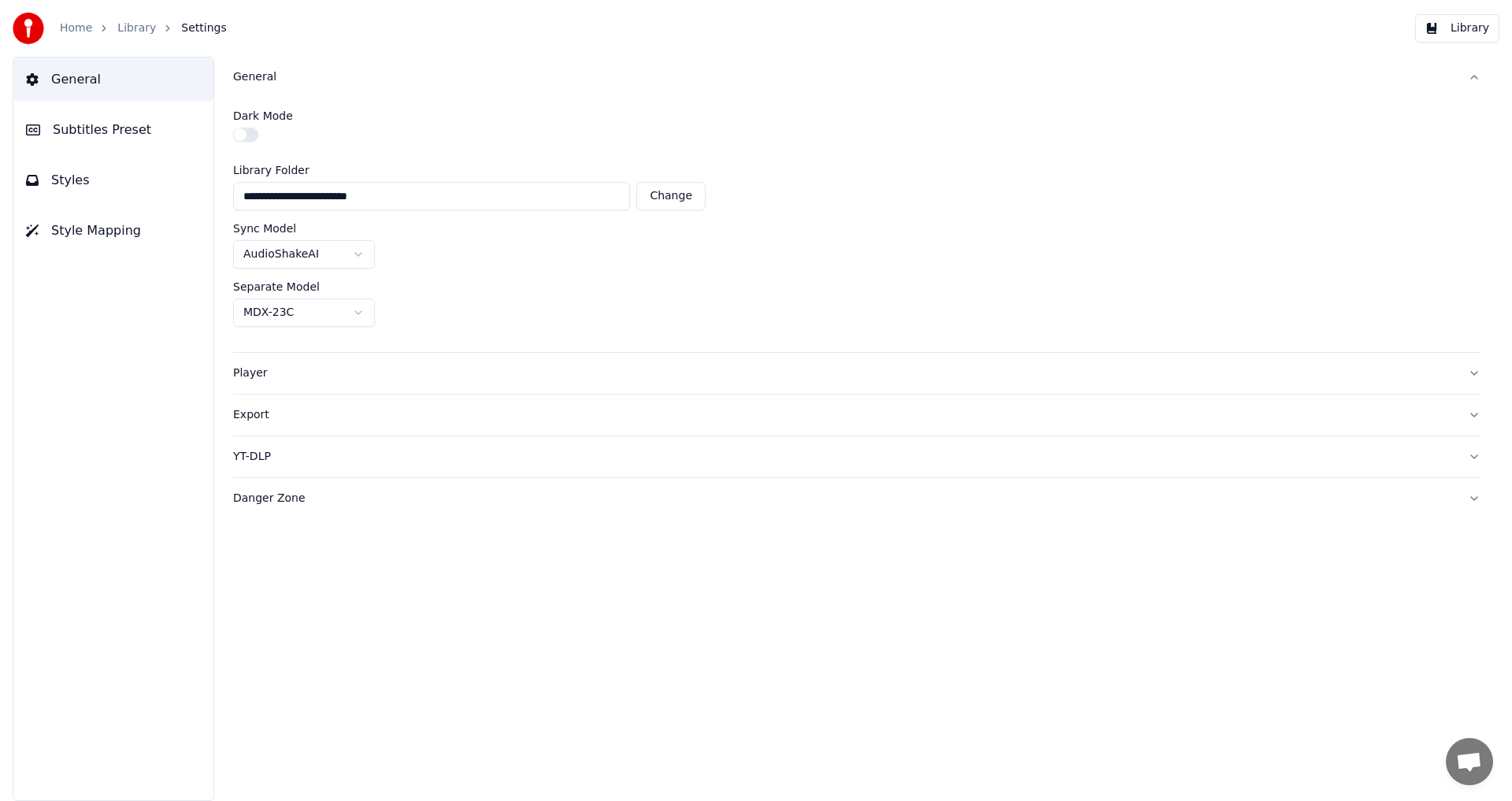
click at [304, 82] on div "General" at bounding box center [844, 78] width 1222 height 16
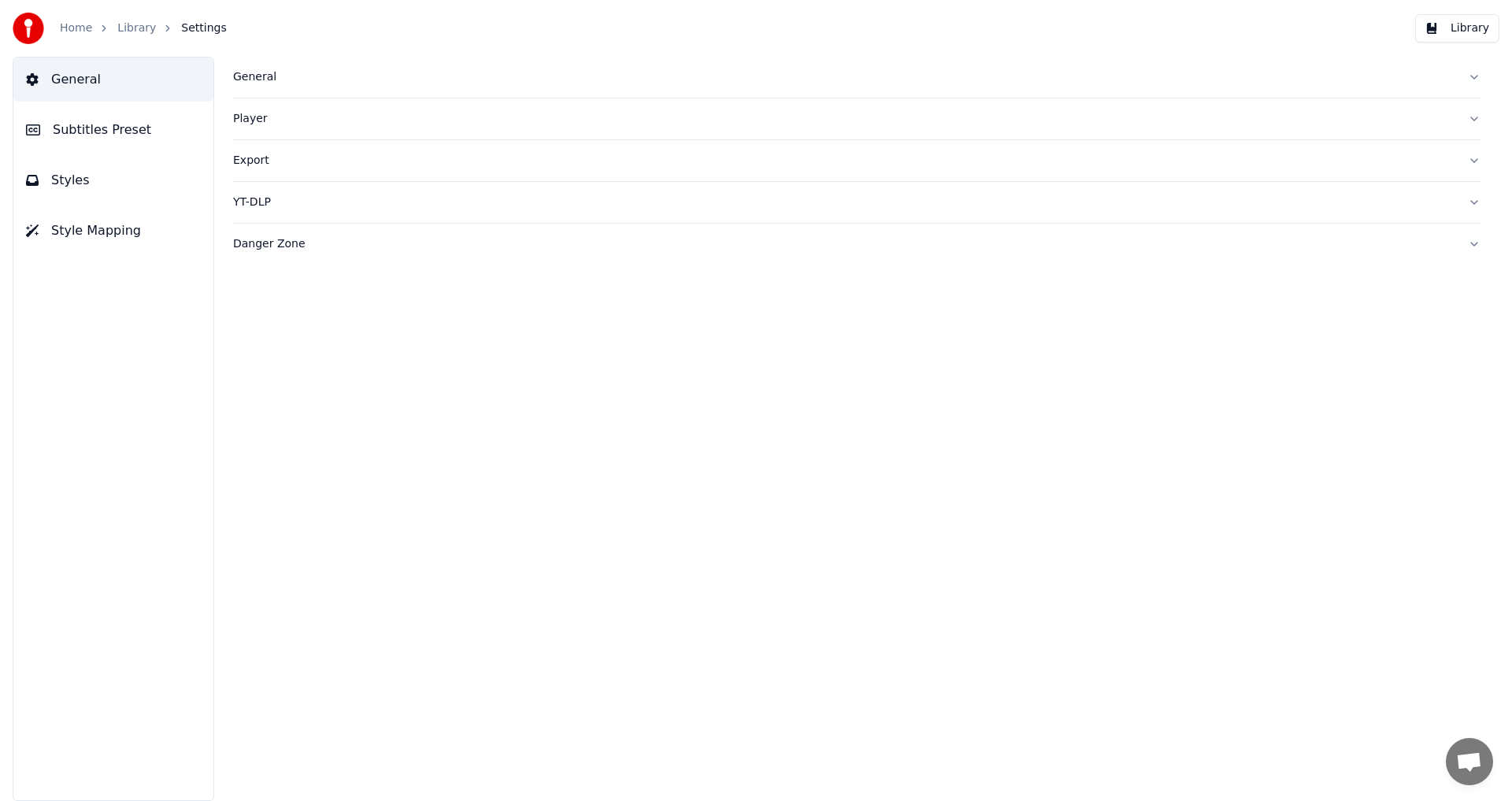
click at [308, 153] on div "Export" at bounding box center [844, 161] width 1222 height 16
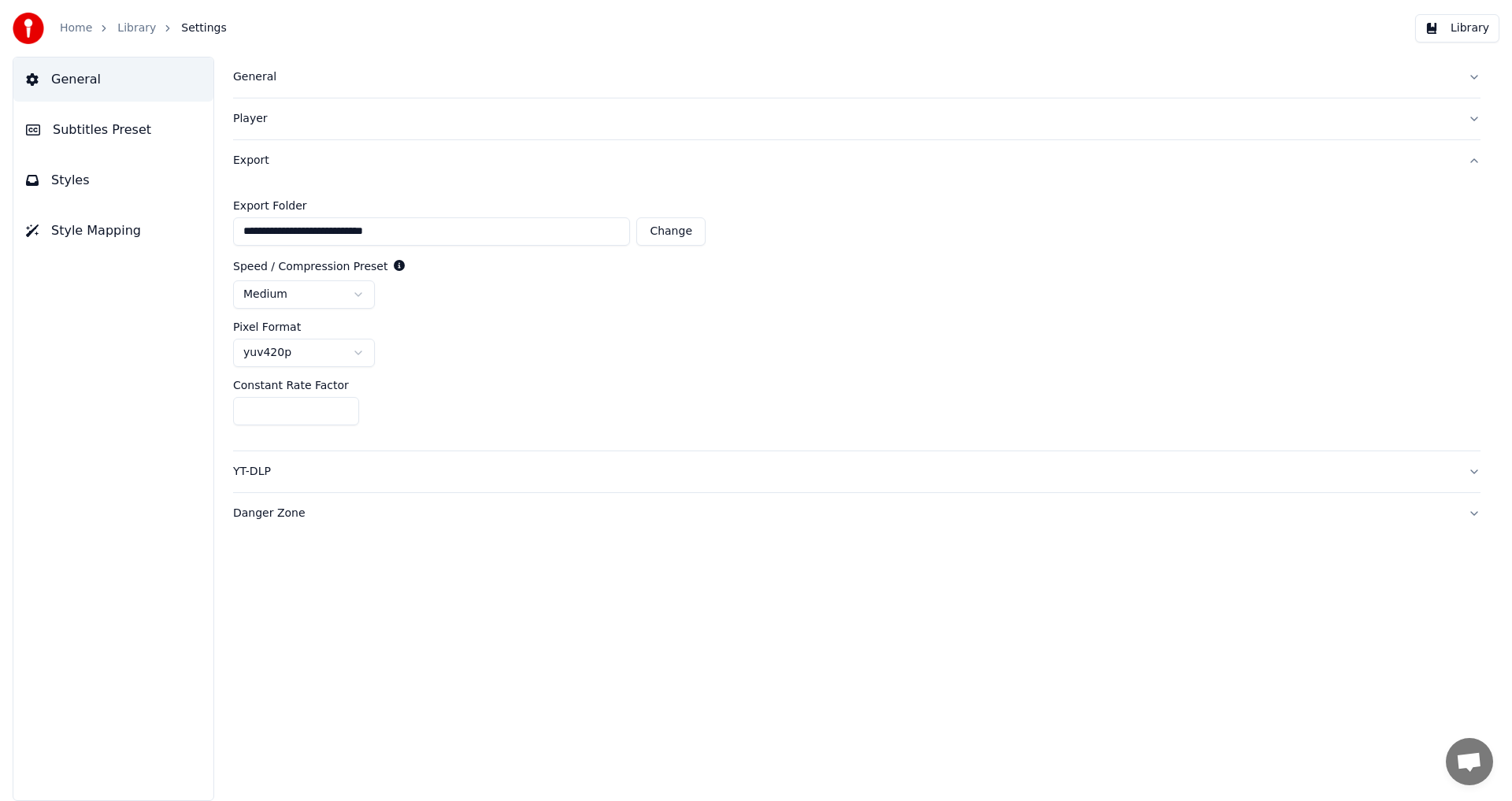
click at [308, 155] on div "Export" at bounding box center [844, 161] width 1222 height 16
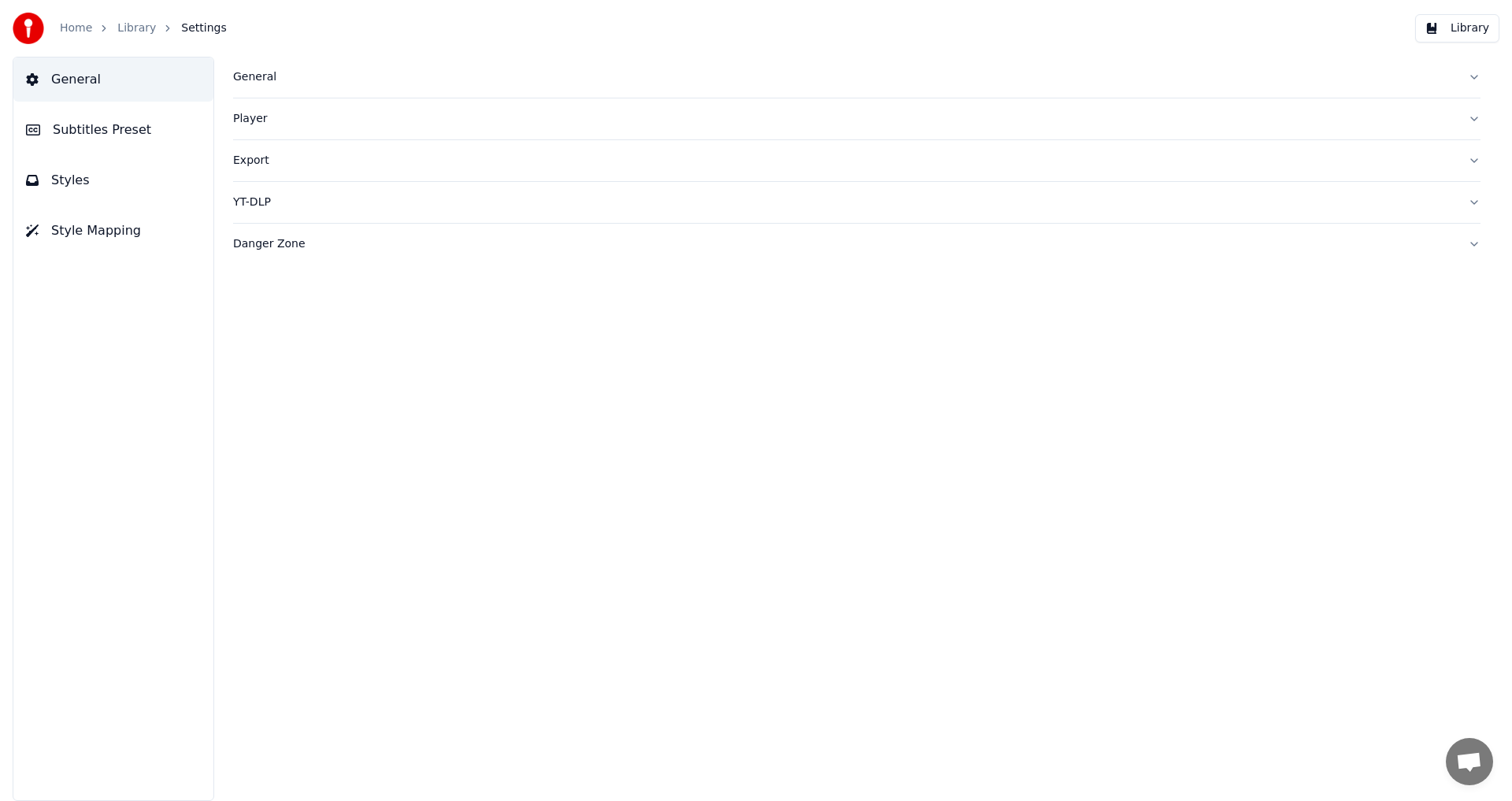
click at [314, 205] on div "YT-DLP" at bounding box center [844, 202] width 1222 height 16
click at [308, 241] on div "Danger Zone" at bounding box center [844, 245] width 1222 height 16
click at [320, 241] on div "Danger Zone" at bounding box center [844, 245] width 1222 height 16
click at [159, 142] on button "Subtitles Preset" at bounding box center [113, 130] width 200 height 44
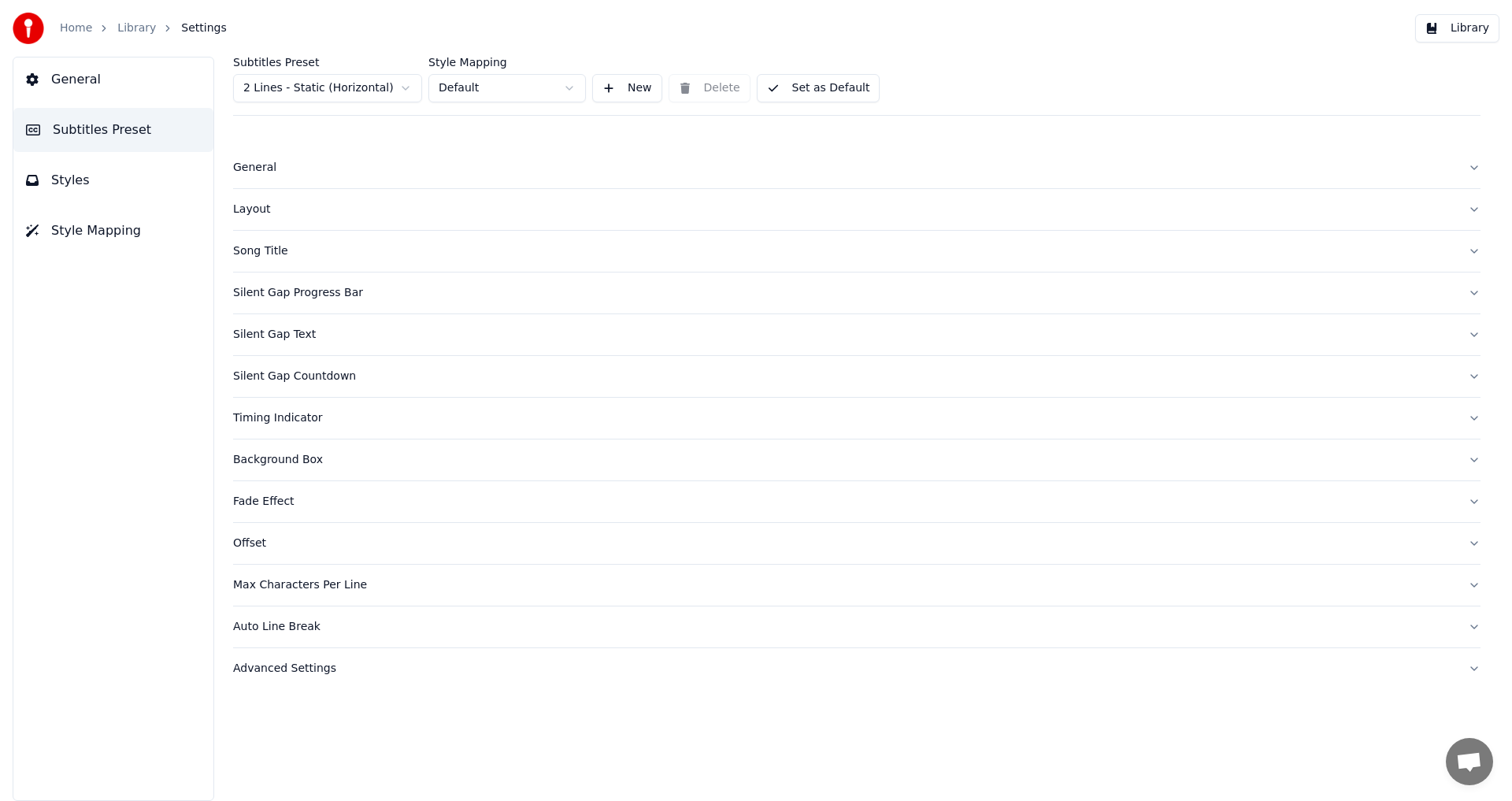
click at [325, 197] on button "Layout" at bounding box center [857, 209] width 1247 height 41
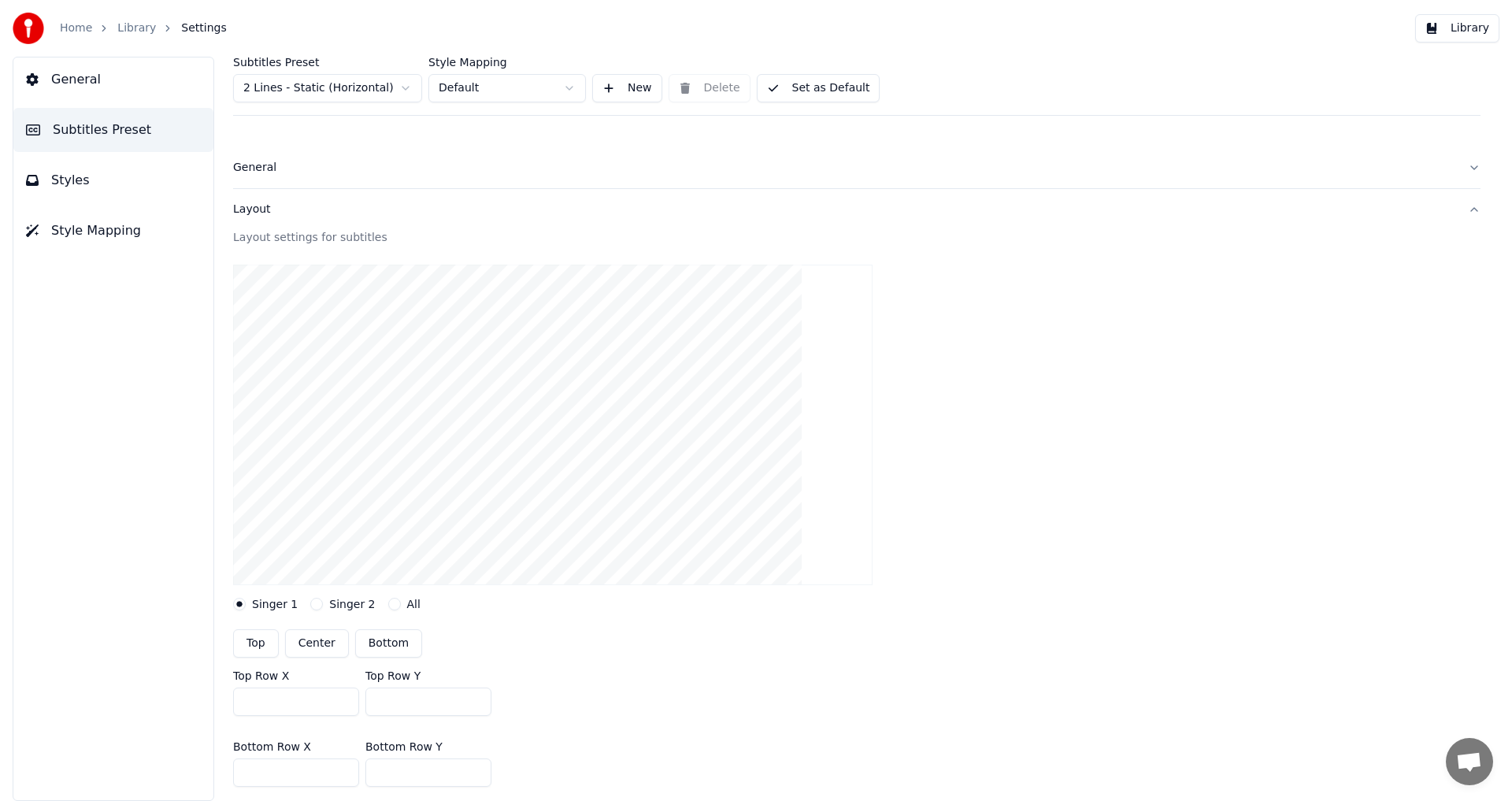
click at [325, 199] on button "Layout" at bounding box center [857, 209] width 1247 height 41
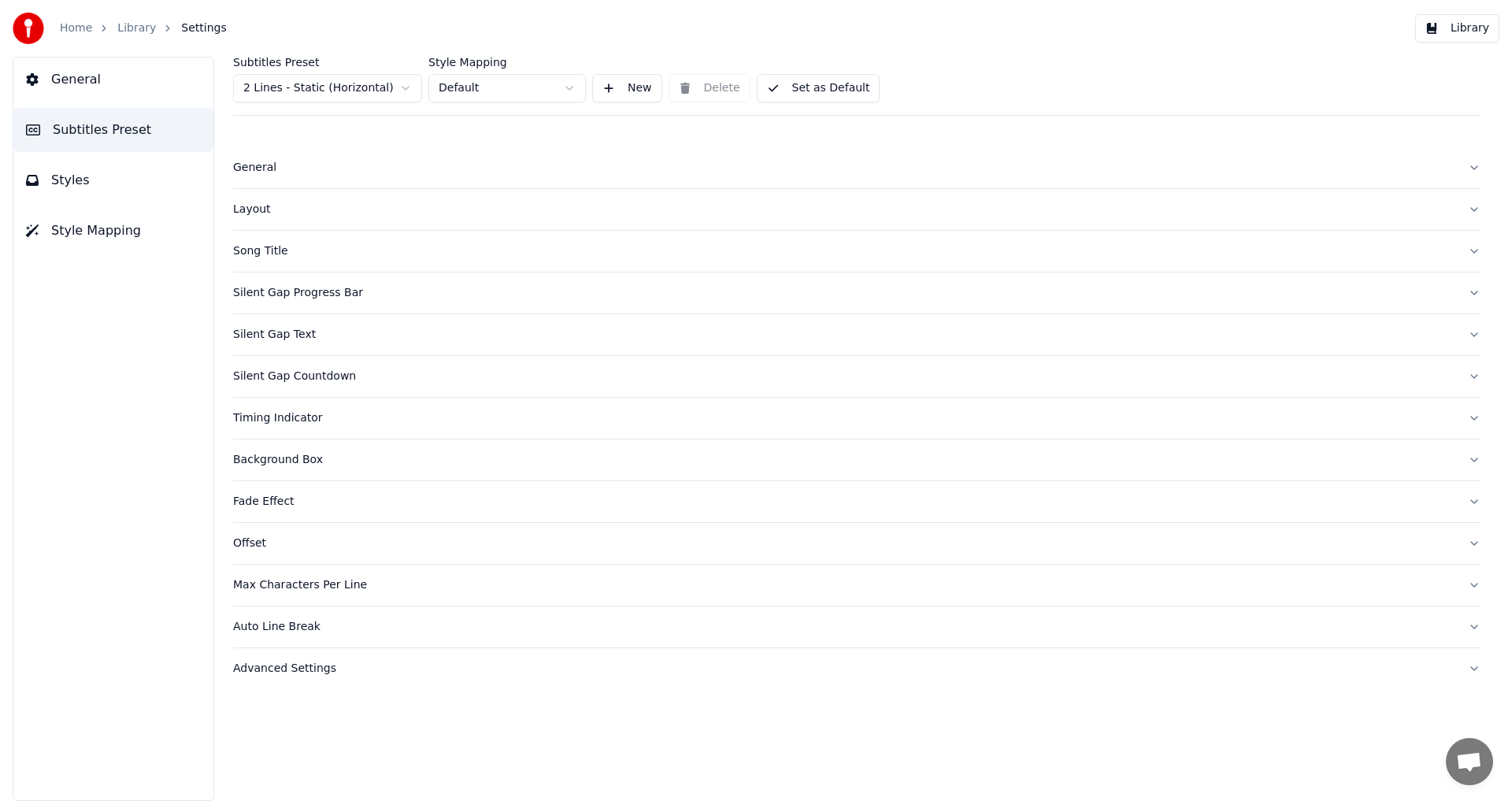
click at [1498, 18] on button "Library" at bounding box center [1457, 28] width 84 height 28
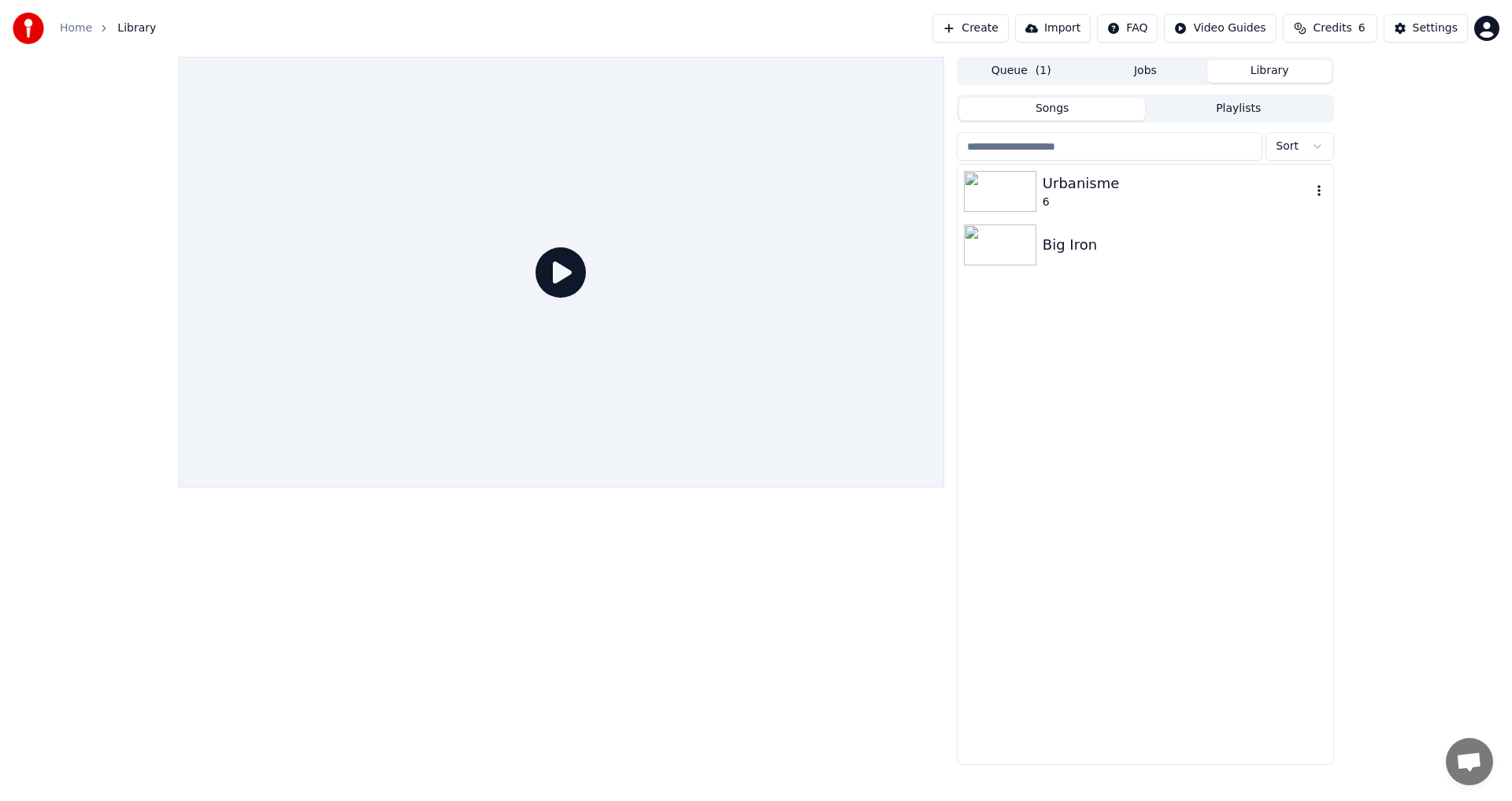
click at [1087, 187] on div "Urbanisme" at bounding box center [1177, 184] width 269 height 22
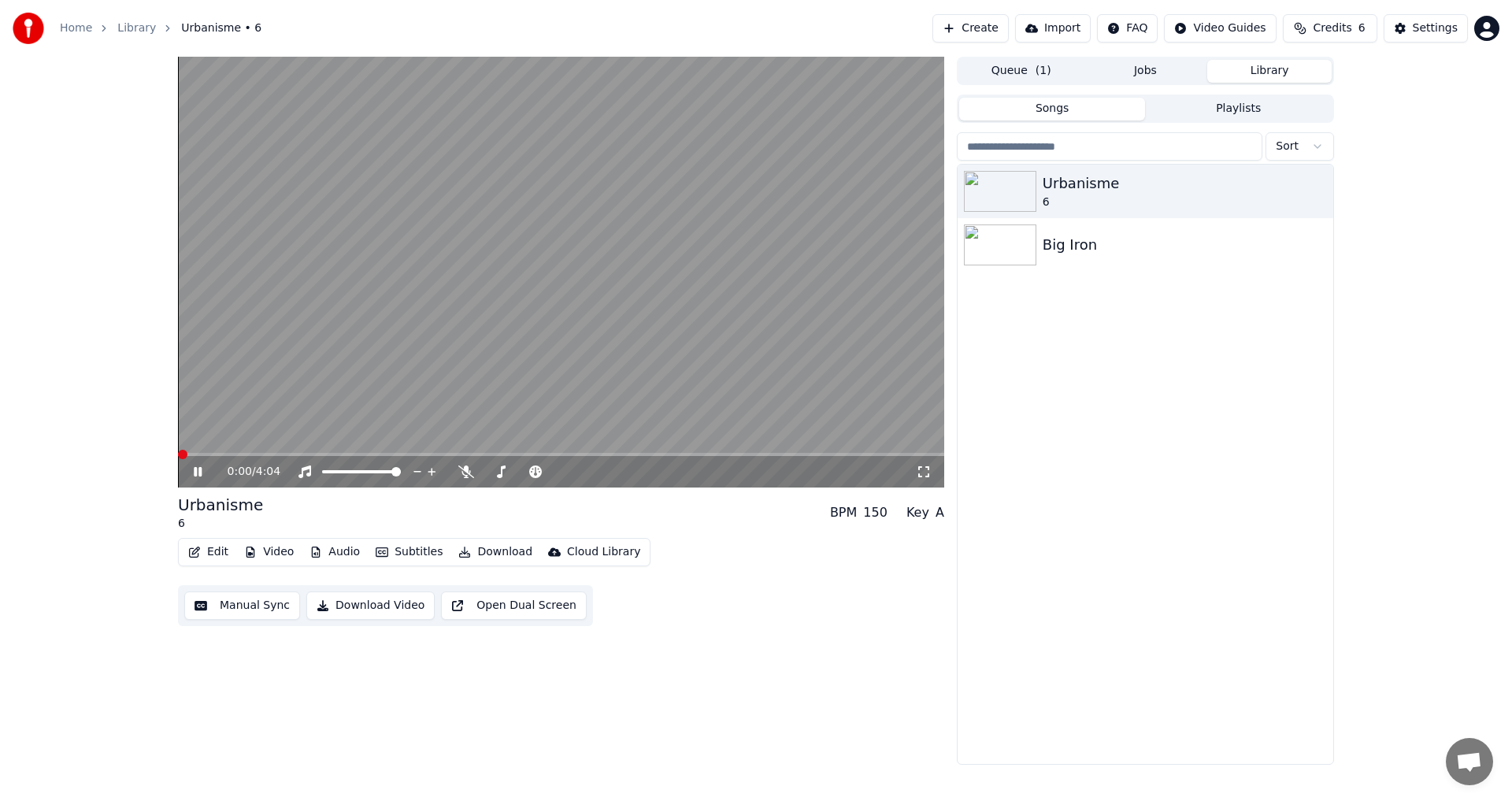
click at [250, 456] on span at bounding box center [561, 455] width 766 height 3
click at [357, 455] on span at bounding box center [561, 455] width 766 height 3
click at [615, 451] on video at bounding box center [561, 272] width 766 height 431
click at [625, 457] on div "1:29 / 4:04" at bounding box center [561, 471] width 766 height 31
click at [732, 393] on video at bounding box center [561, 272] width 766 height 431
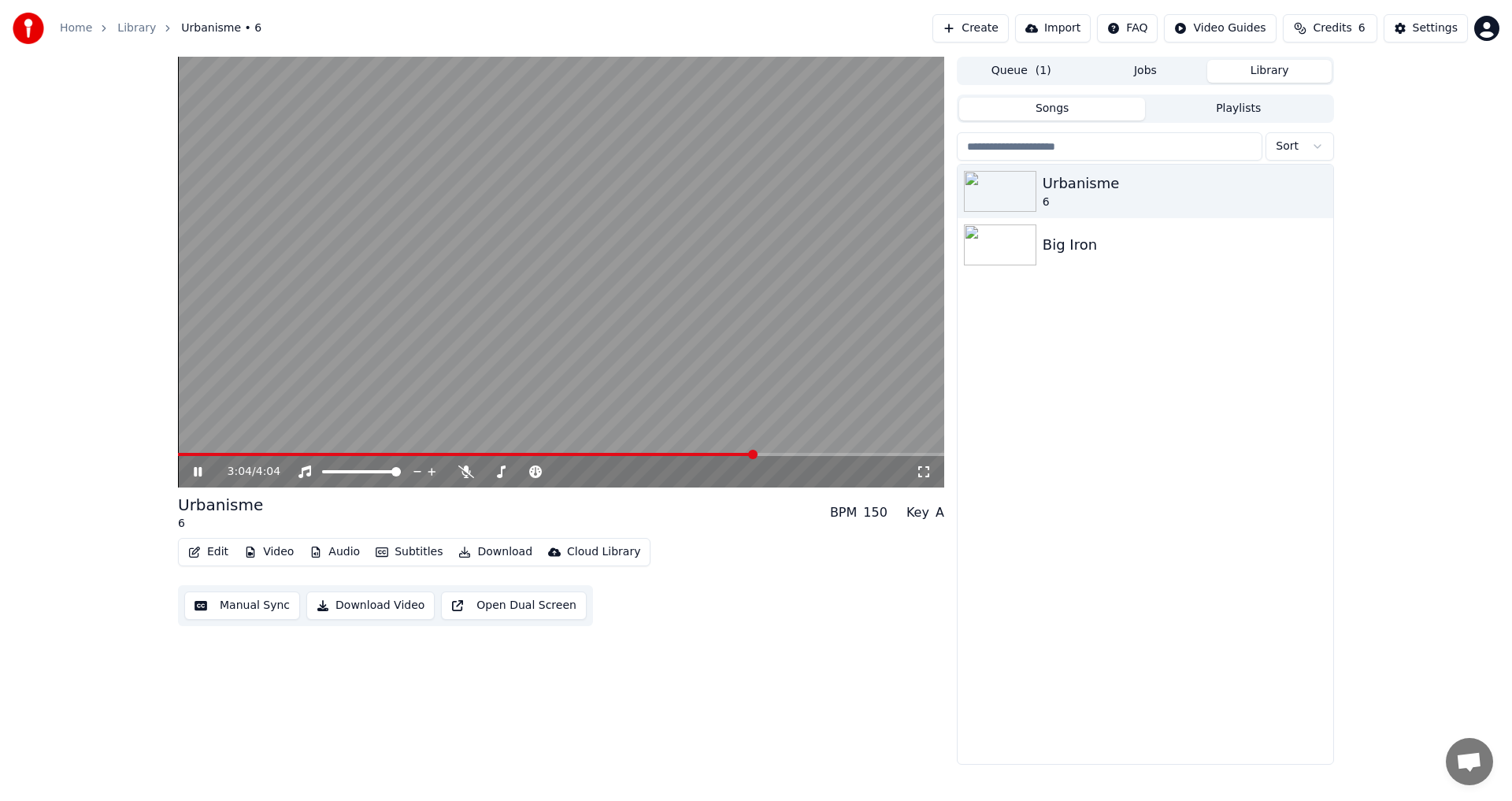
click at [754, 456] on span at bounding box center [561, 455] width 766 height 3
click at [791, 457] on div "3:04 / 4:04" at bounding box center [561, 471] width 766 height 31
click at [619, 453] on div "3:05 / 4:04" at bounding box center [561, 272] width 766 height 431
click at [617, 455] on span at bounding box center [398, 455] width 440 height 3
click at [624, 374] on video at bounding box center [561, 272] width 766 height 431
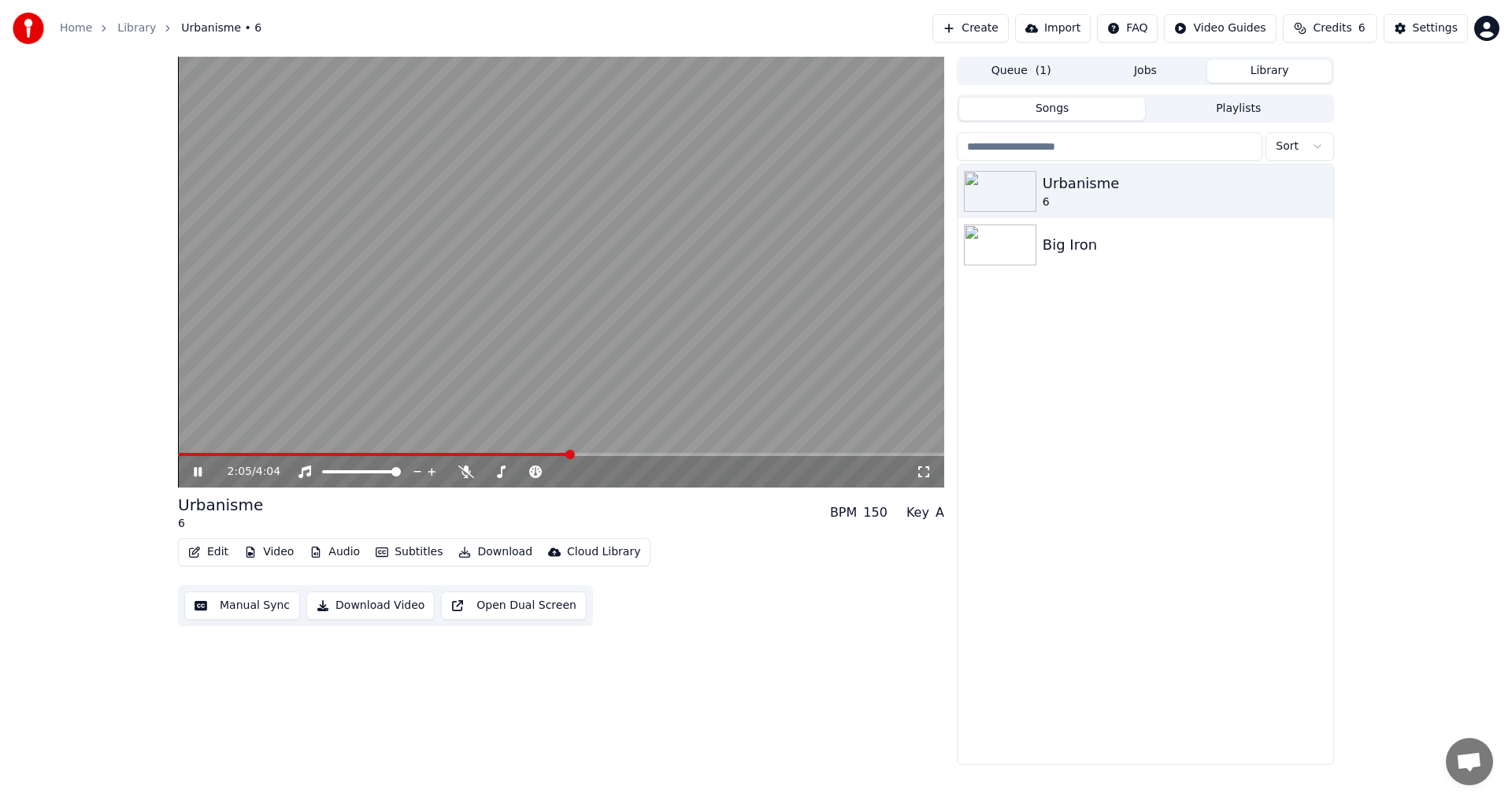
click at [569, 455] on span at bounding box center [374, 455] width 392 height 3
click at [551, 456] on span at bounding box center [364, 455] width 373 height 3
click at [539, 454] on span at bounding box center [373, 455] width 391 height 3
click at [514, 453] on span at bounding box center [346, 455] width 336 height 3
click at [463, 472] on icon at bounding box center [466, 472] width 16 height 13
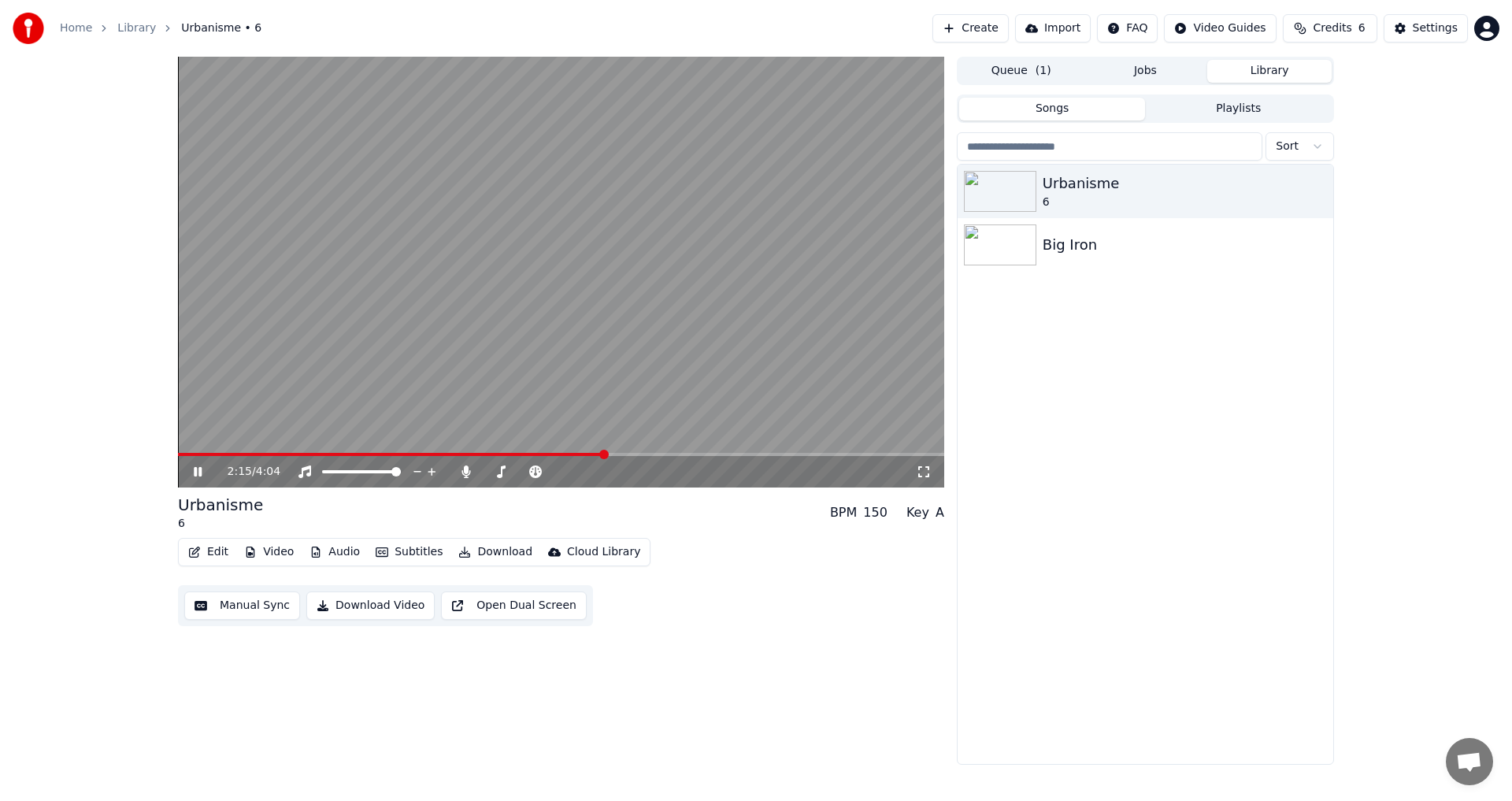
click at [286, 554] on button "Video" at bounding box center [269, 552] width 62 height 22
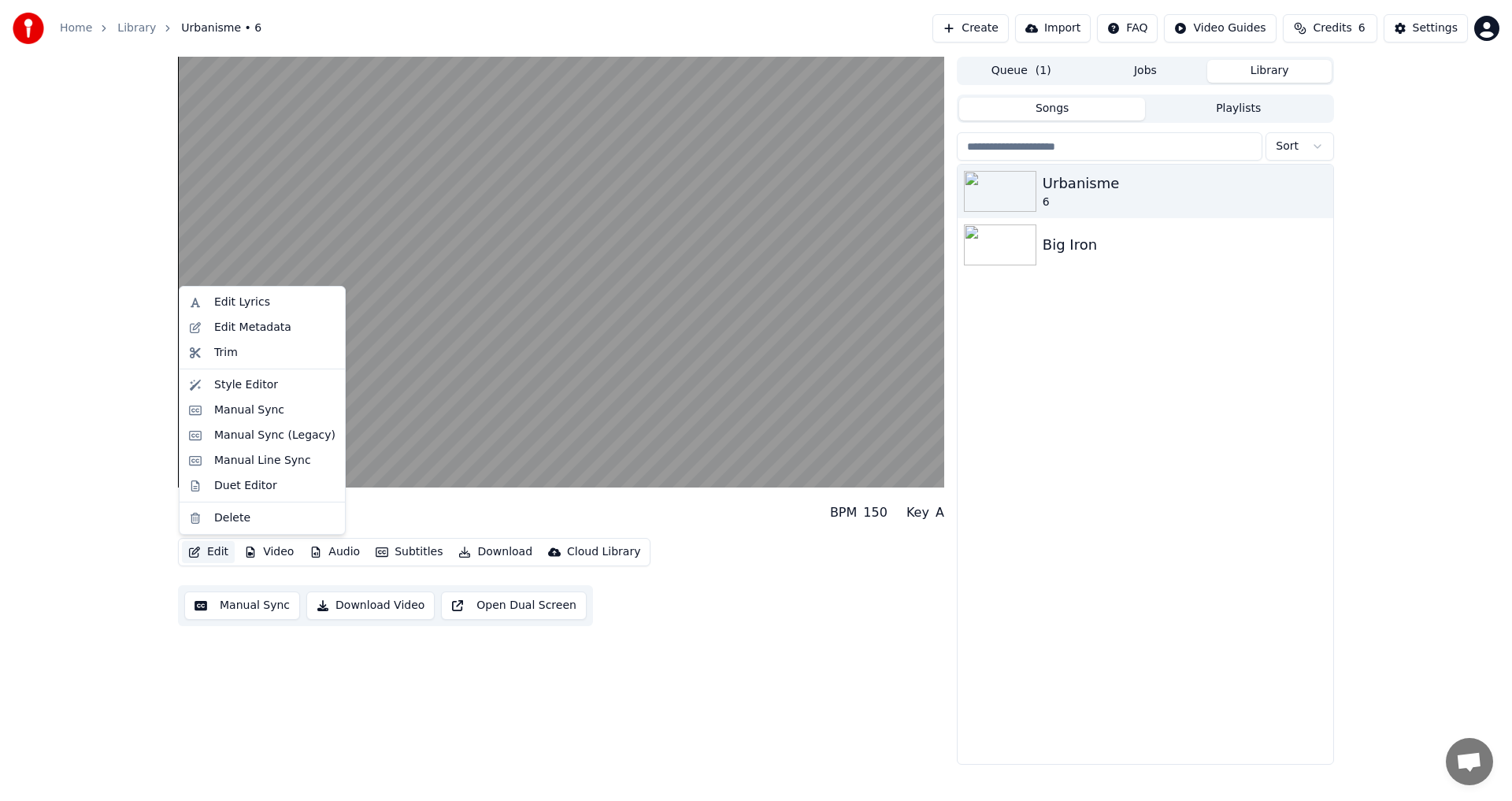
click at [211, 552] on button "Edit" at bounding box center [209, 552] width 53 height 22
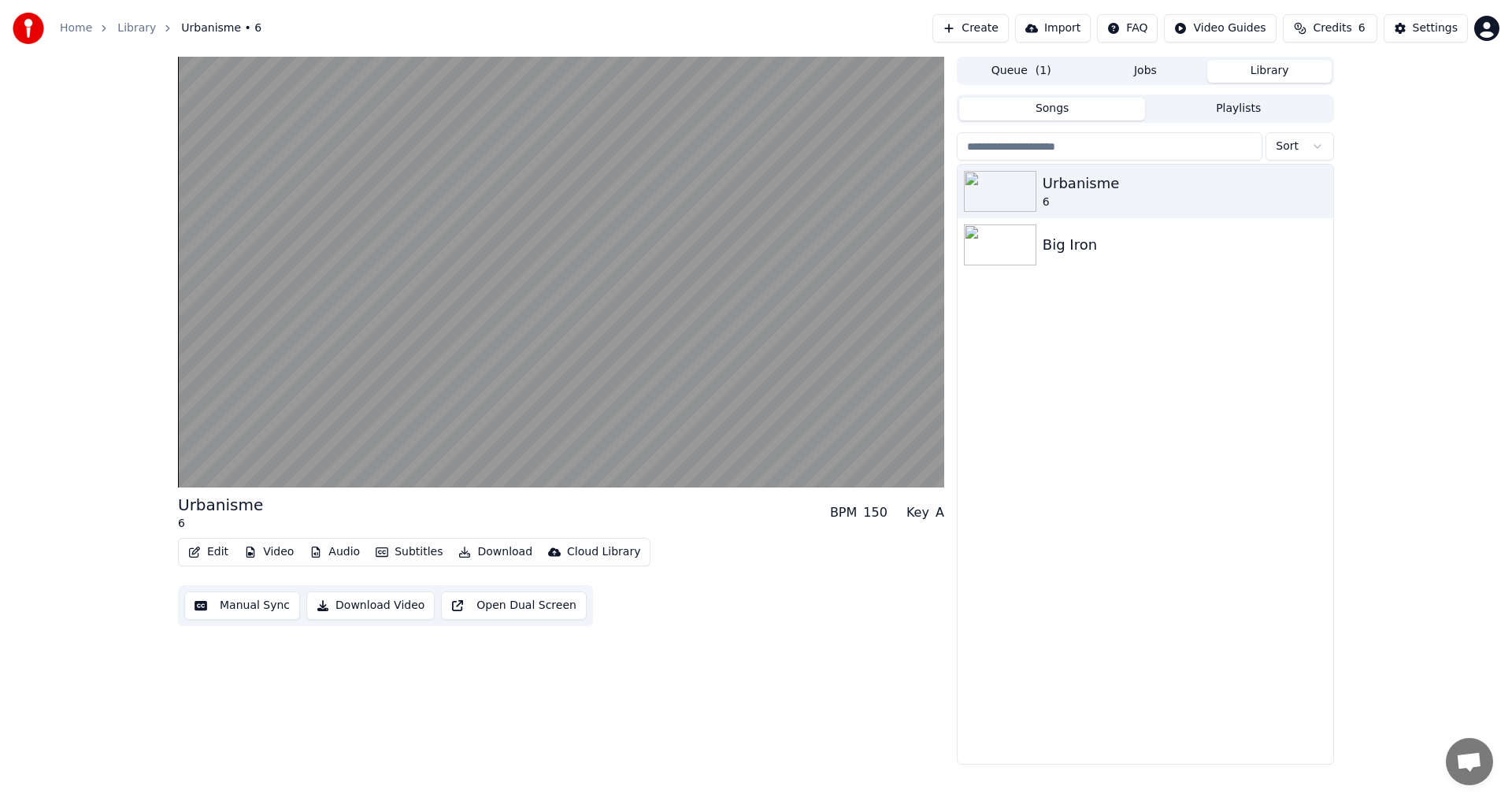
click at [211, 552] on button "Edit" at bounding box center [209, 552] width 53 height 22
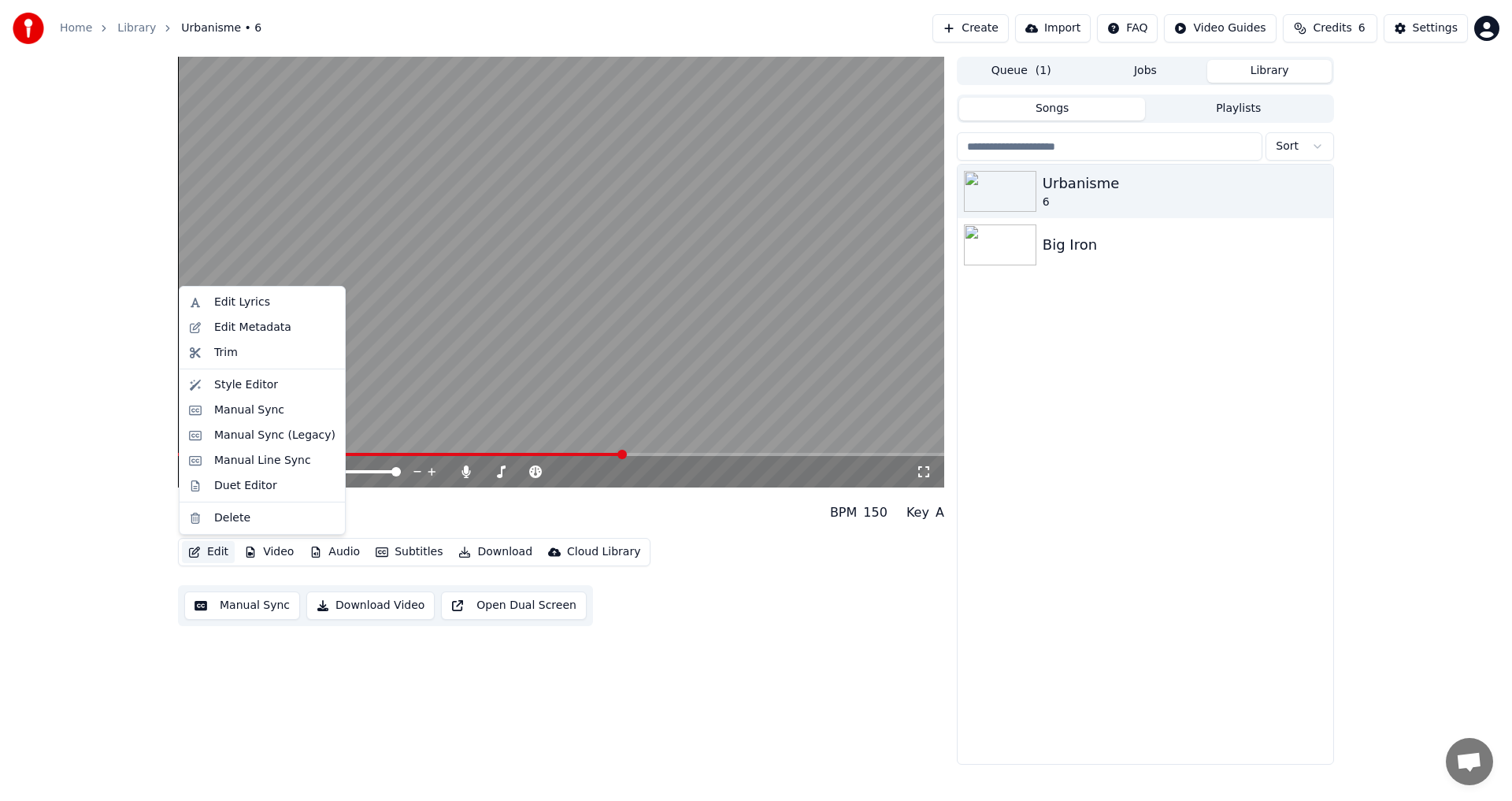
click at [697, 353] on video at bounding box center [561, 272] width 766 height 431
